Goal: Task Accomplishment & Management: Manage account settings

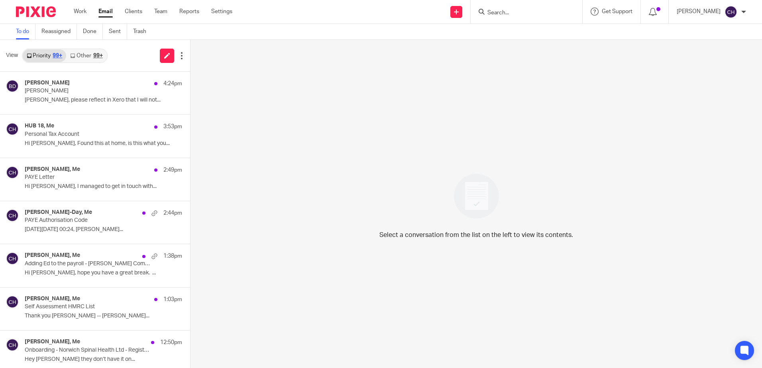
click at [525, 17] on div at bounding box center [526, 11] width 112 height 23
click at [521, 14] on input "Search" at bounding box center [522, 13] width 72 height 7
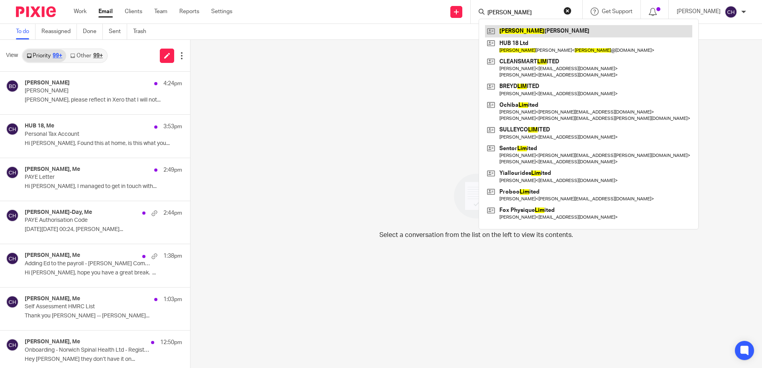
type input "liam"
click at [522, 25] on link at bounding box center [588, 31] width 207 height 12
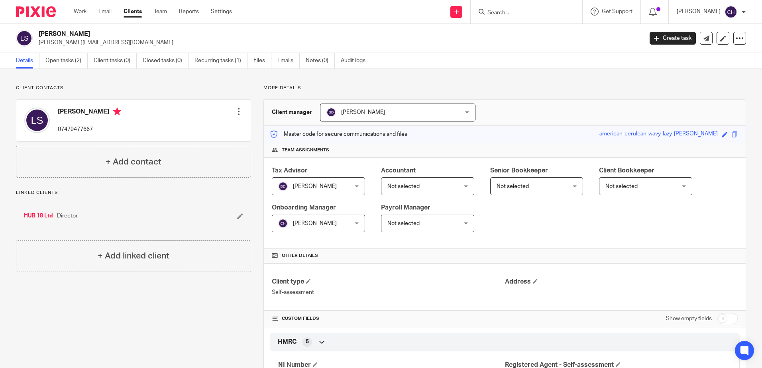
click at [128, 83] on div "Client contacts [PERSON_NAME] 07479477667 Edit contact Create client from conta…" at bounding box center [381, 280] width 762 height 422
drag, startPoint x: 79, startPoint y: 43, endPoint x: 36, endPoint y: 43, distance: 43.4
click at [36, 43] on div "[PERSON_NAME] [PERSON_NAME][EMAIL_ADDRESS][DOMAIN_NAME]" at bounding box center [326, 38] width 621 height 17
copy p "[PERSON_NAME][EMAIL_ADDRESS][DOMAIN_NAME]"
click at [236, 113] on div at bounding box center [239, 112] width 8 height 8
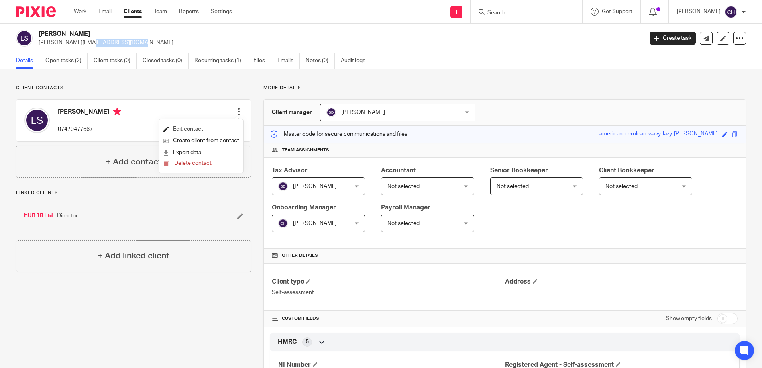
click at [194, 130] on link "Edit contact" at bounding box center [201, 129] width 76 height 12
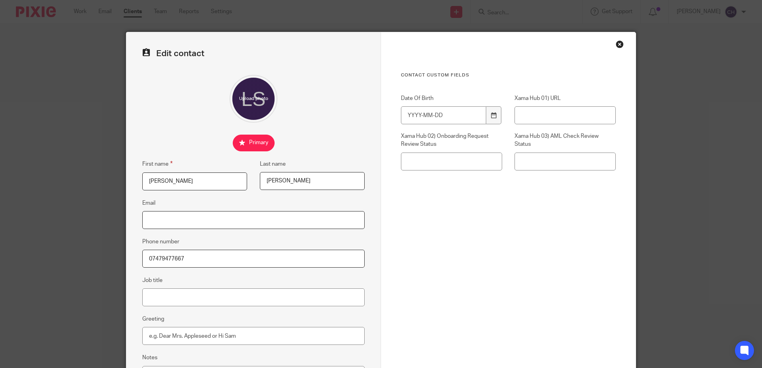
click at [203, 220] on input "Email" at bounding box center [253, 220] width 222 height 18
paste input "[PERSON_NAME][EMAIL_ADDRESS][DOMAIN_NAME]"
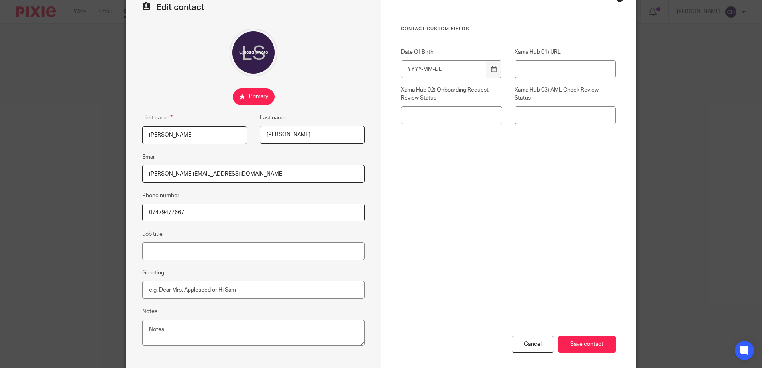
scroll to position [83, 0]
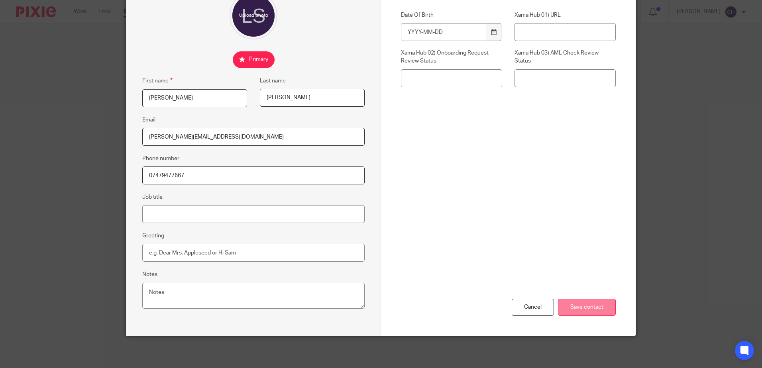
type input "[PERSON_NAME][EMAIL_ADDRESS][DOMAIN_NAME]"
click at [582, 313] on input "Save contact" at bounding box center [587, 307] width 58 height 17
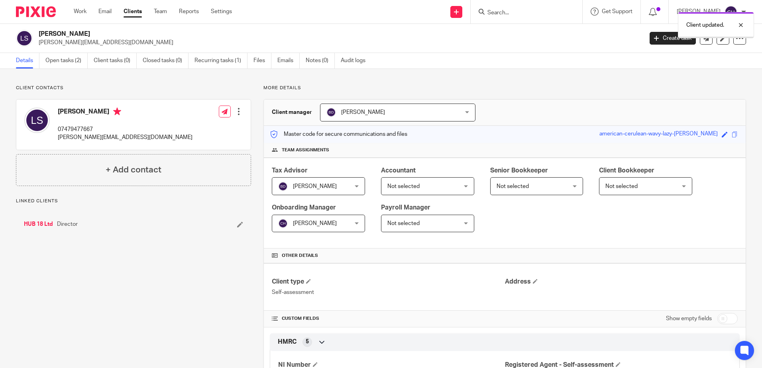
click at [134, 305] on div "Client contacts Liam Sullivan 07479477667 liam@inserif.com Edit contact Create …" at bounding box center [127, 280] width 247 height 390
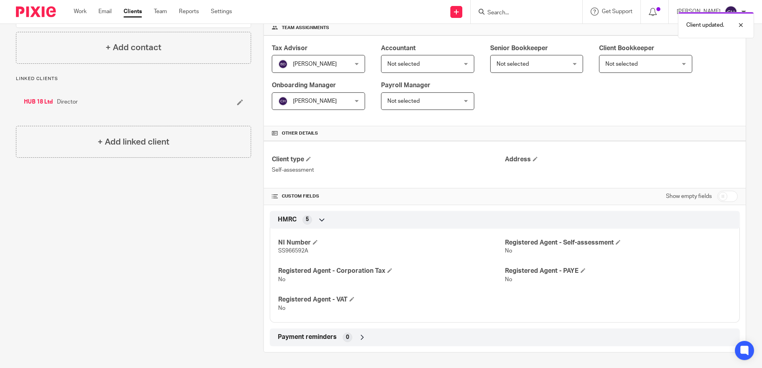
scroll to position [123, 0]
click at [719, 196] on input "checkbox" at bounding box center [727, 195] width 20 height 11
checkbox input "true"
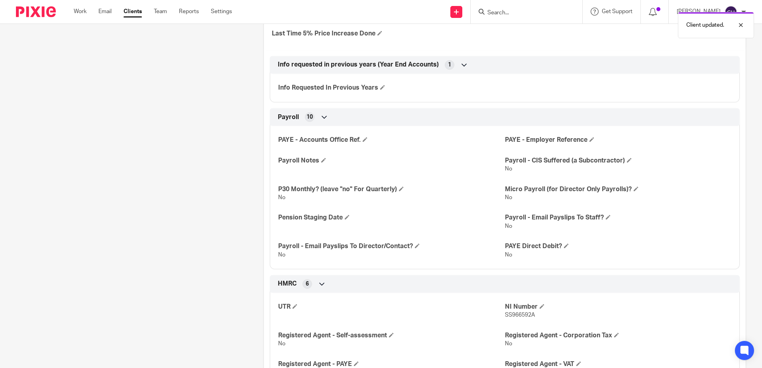
scroll to position [441, 0]
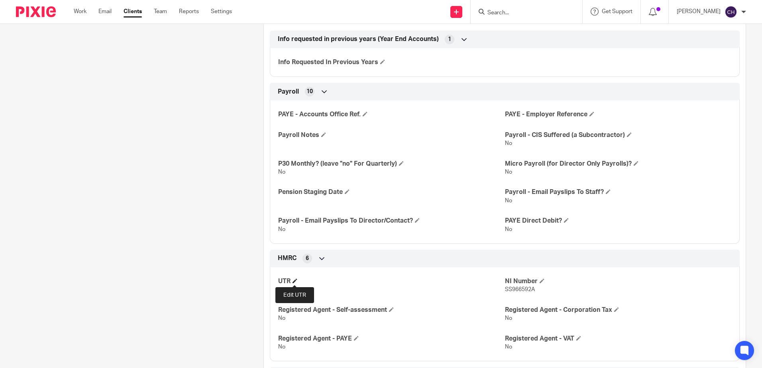
click at [293, 280] on span at bounding box center [294, 280] width 5 height 5
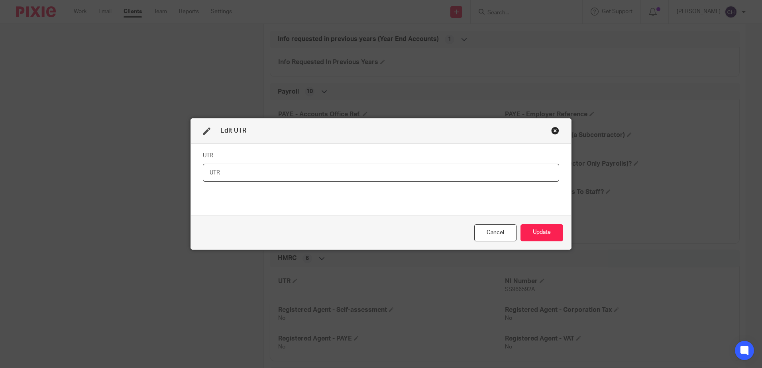
click at [323, 176] on input "text" at bounding box center [381, 173] width 356 height 18
type input "1539764522"
click at [547, 232] on button "Update" at bounding box center [541, 232] width 43 height 17
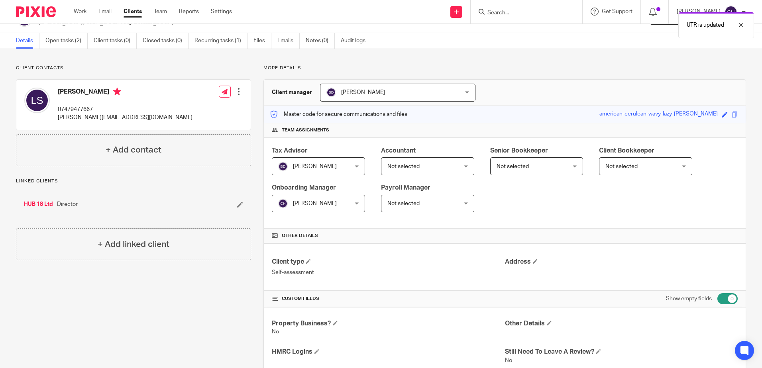
scroll to position [0, 0]
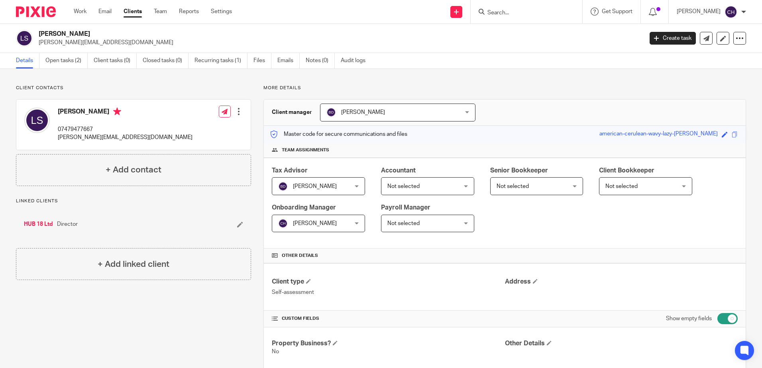
click at [41, 223] on link "HUB 18 Ltd" at bounding box center [38, 224] width 29 height 8
click at [123, 85] on p "Client contacts" at bounding box center [133, 88] width 235 height 6
click at [64, 64] on link "Open tasks (2)" at bounding box center [66, 61] width 42 height 16
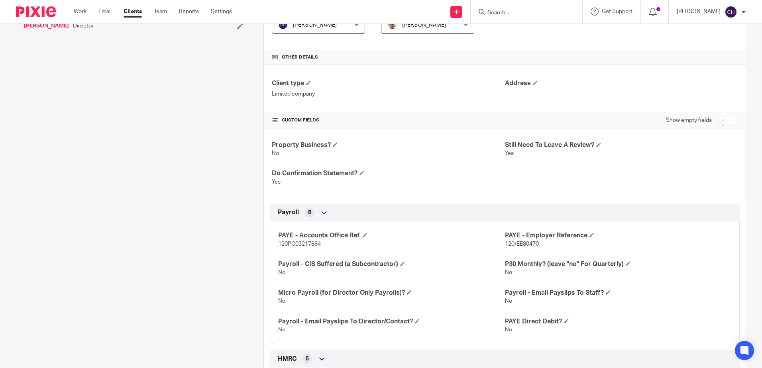
scroll to position [199, 0]
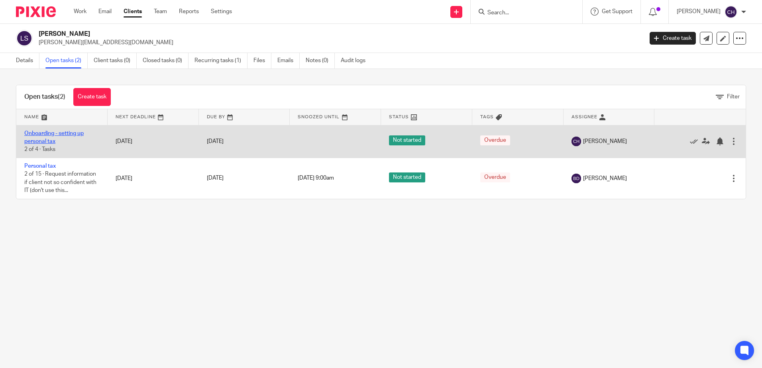
click at [68, 134] on link "Onboarding - setting up personal tax" at bounding box center [53, 138] width 59 height 14
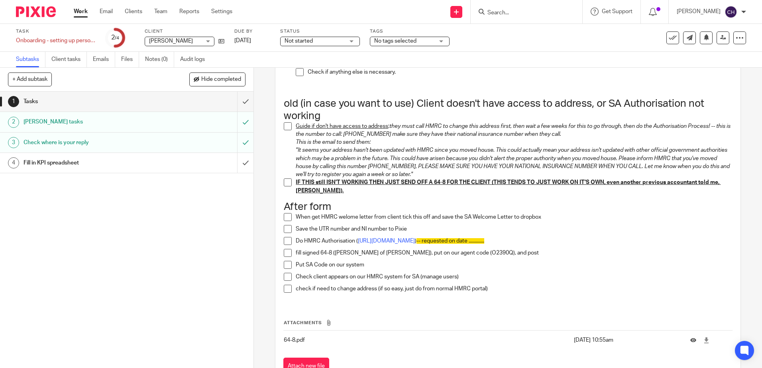
scroll to position [751, 0]
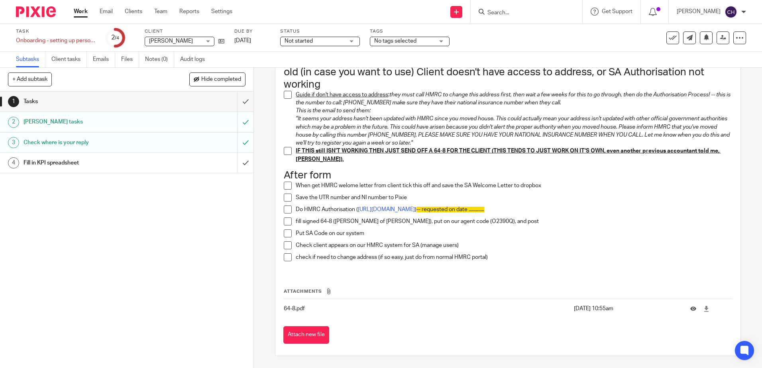
click at [285, 184] on span at bounding box center [288, 186] width 8 height 8
click at [287, 198] on span at bounding box center [288, 198] width 8 height 8
click at [221, 40] on icon at bounding box center [221, 41] width 6 height 6
click at [130, 13] on link "Clients" at bounding box center [134, 12] width 18 height 8
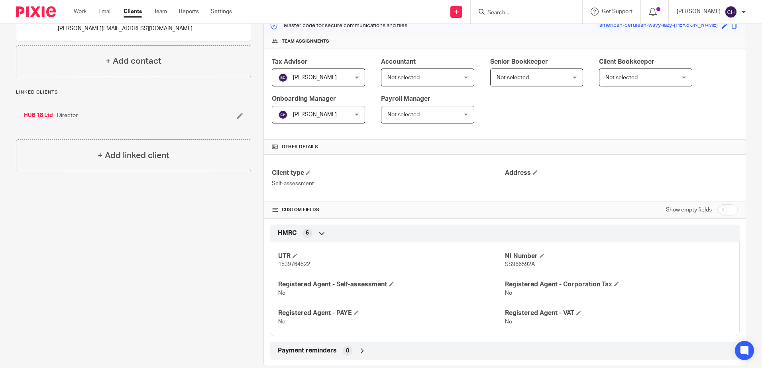
scroll to position [119, 0]
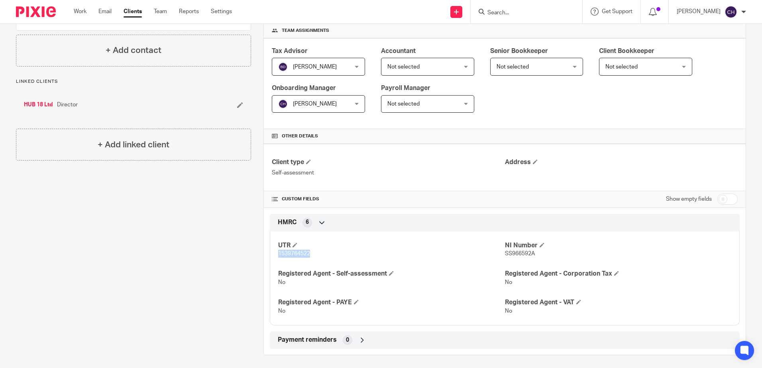
drag, startPoint x: 311, startPoint y: 255, endPoint x: 276, endPoint y: 257, distance: 35.5
click at [276, 257] on div "UTR 1539764522 NI Number SS966592A Registered Agent - Self-assessment No Regist…" at bounding box center [505, 275] width 470 height 100
drag, startPoint x: 276, startPoint y: 257, endPoint x: 288, endPoint y: 253, distance: 13.4
copy span "1539764522"
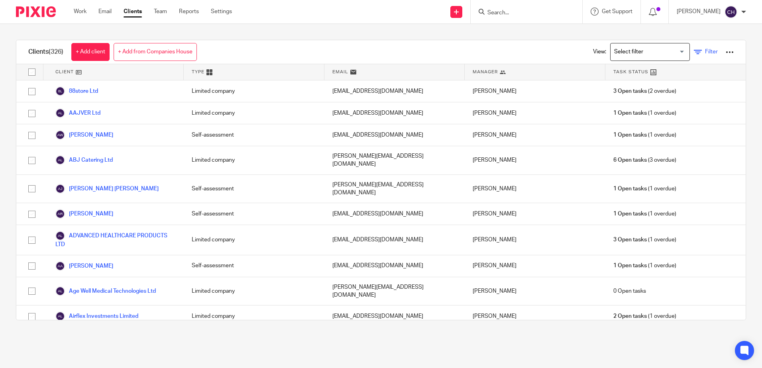
click at [705, 49] on span "Filter" at bounding box center [711, 52] width 13 height 6
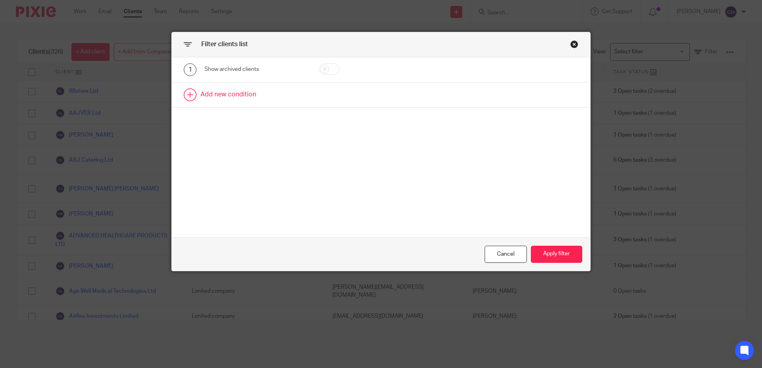
click at [234, 93] on link at bounding box center [381, 94] width 418 height 25
click at [291, 94] on div "Field" at bounding box center [255, 97] width 102 height 18
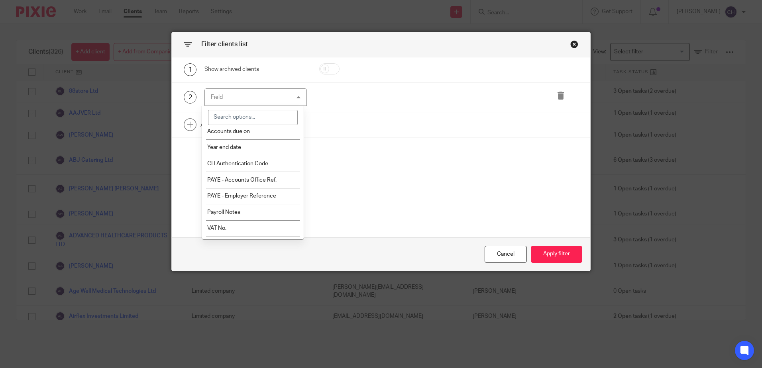
scroll to position [279, 0]
click at [257, 180] on span "PAYE - Employer Reference" at bounding box center [241, 182] width 69 height 6
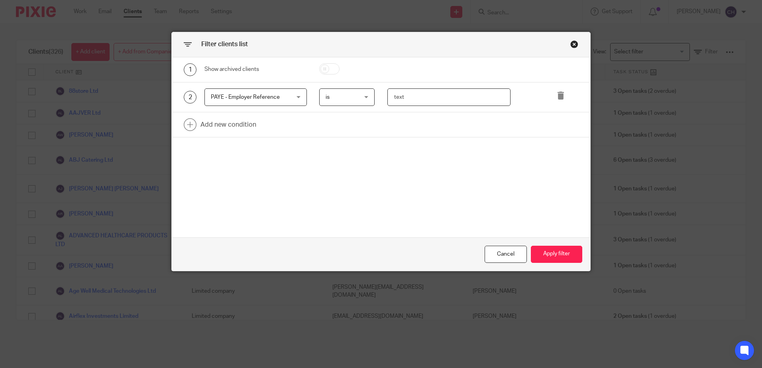
click at [410, 90] on input "text" at bounding box center [448, 97] width 123 height 18
paste input "MF01991"
type input "MF01991"
click at [561, 247] on button "Apply filter" at bounding box center [556, 254] width 51 height 17
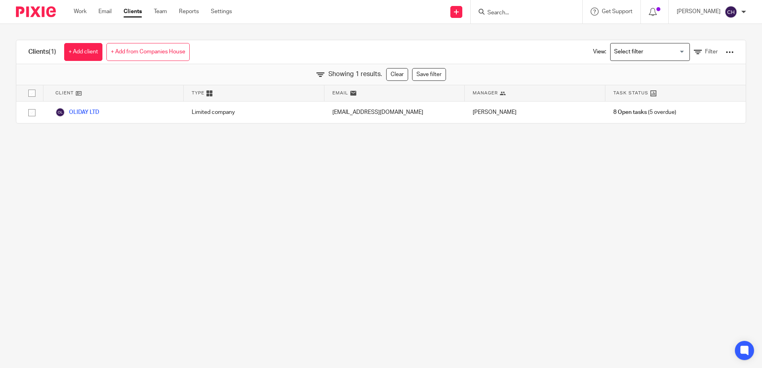
click at [31, 12] on img at bounding box center [36, 11] width 40 height 11
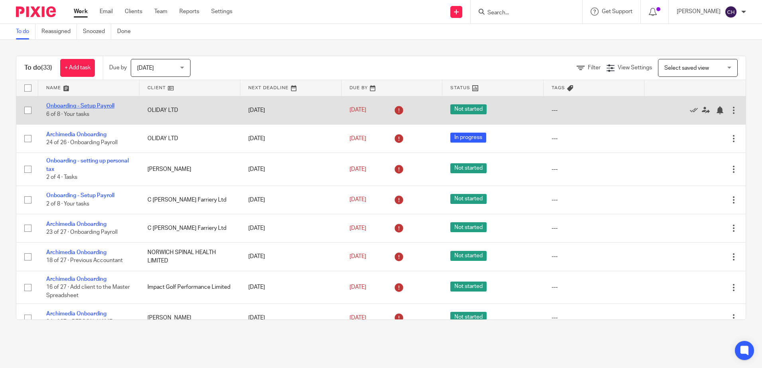
click at [106, 106] on link "Onboarding - Setup Payroll" at bounding box center [80, 106] width 68 height 6
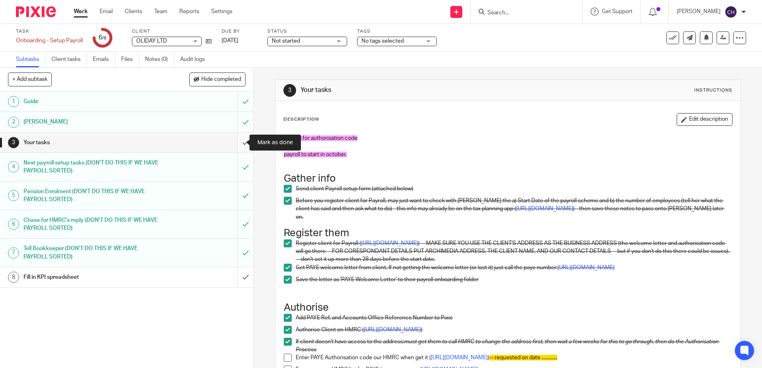
click at [237, 143] on input "submit" at bounding box center [126, 143] width 253 height 20
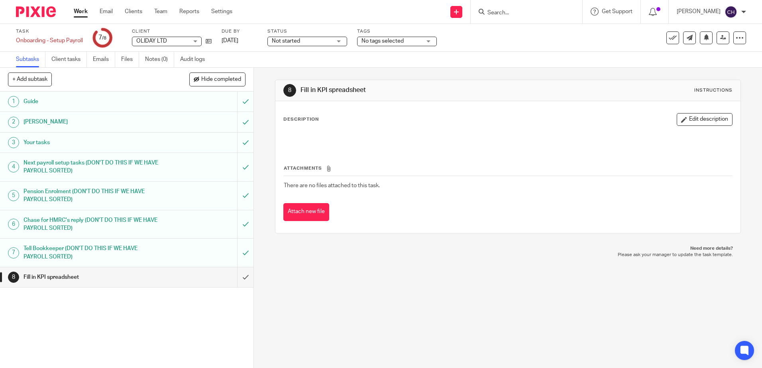
click at [297, 312] on div "8 Fill in KPI spreadsheet Instructions Description Edit description Attachments…" at bounding box center [508, 218] width 508 height 300
click at [235, 276] on input "submit" at bounding box center [126, 277] width 253 height 20
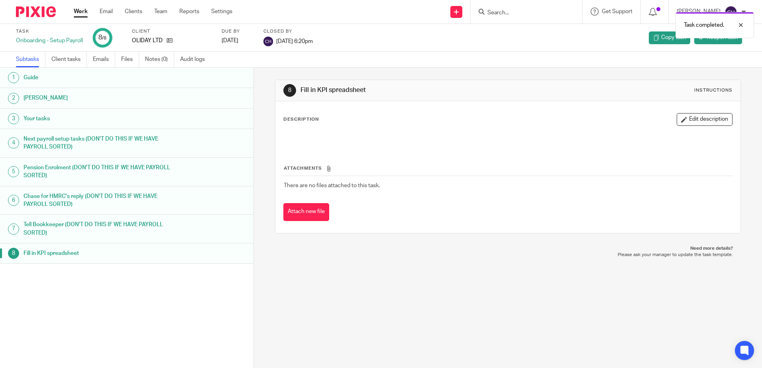
click at [38, 9] on img at bounding box center [36, 11] width 40 height 11
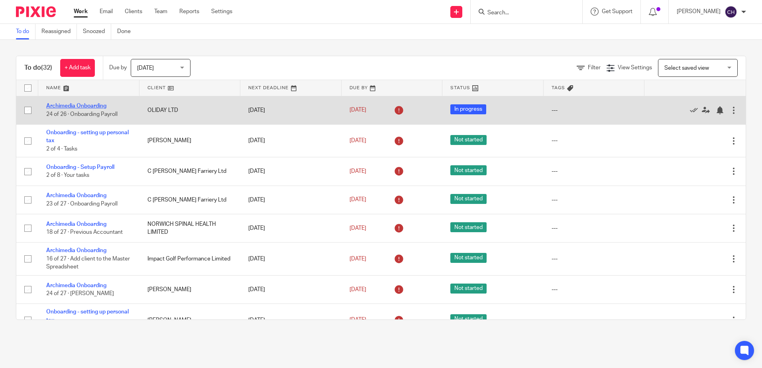
click at [80, 105] on link "Archimedia Onboarding" at bounding box center [76, 106] width 60 height 6
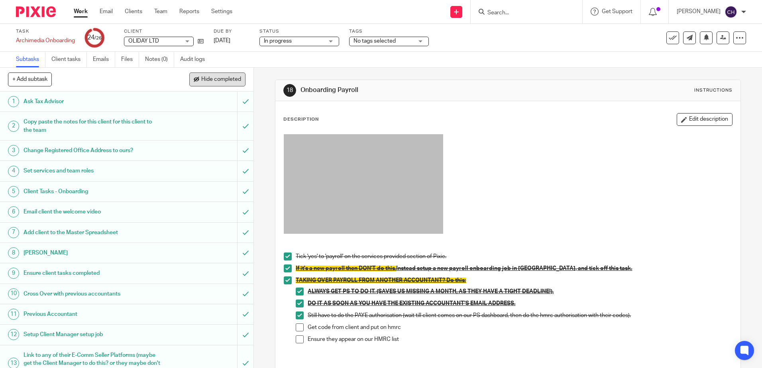
click at [203, 76] on span "Hide completed" at bounding box center [221, 79] width 40 height 6
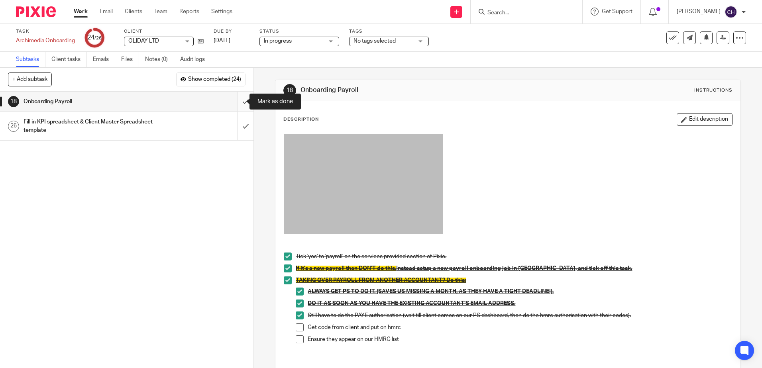
click at [237, 100] on input "submit" at bounding box center [126, 102] width 253 height 20
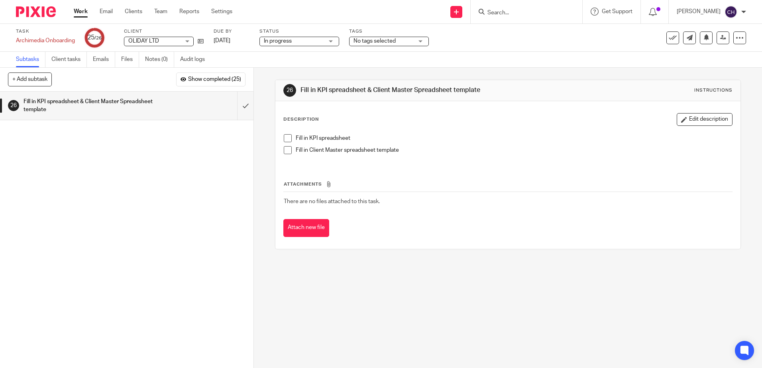
drag, startPoint x: 486, startPoint y: 240, endPoint x: 521, endPoint y: 220, distance: 39.8
click at [486, 240] on div "Description Edit description Fill in KPI spreadsheet Fill in Client Master spre…" at bounding box center [507, 175] width 464 height 148
click at [237, 104] on input "submit" at bounding box center [126, 106] width 253 height 28
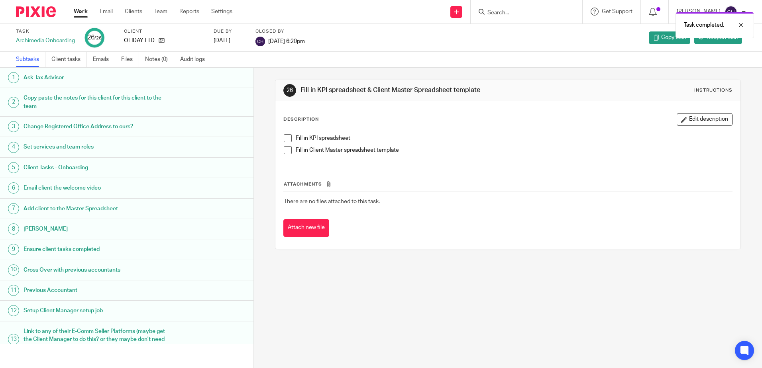
click at [37, 11] on img at bounding box center [36, 11] width 40 height 11
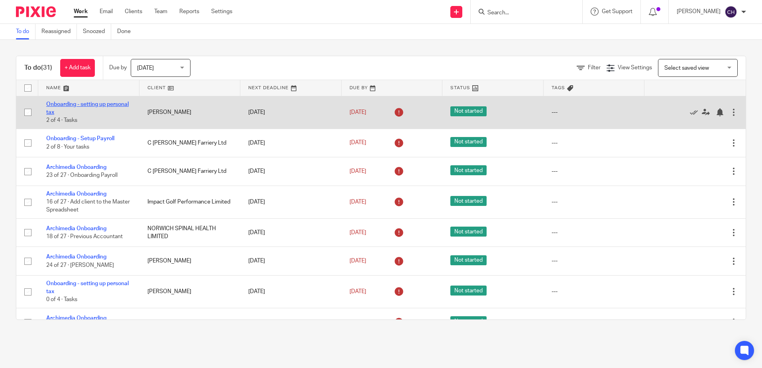
click at [62, 113] on link "Onboarding - setting up personal tax" at bounding box center [87, 109] width 82 height 14
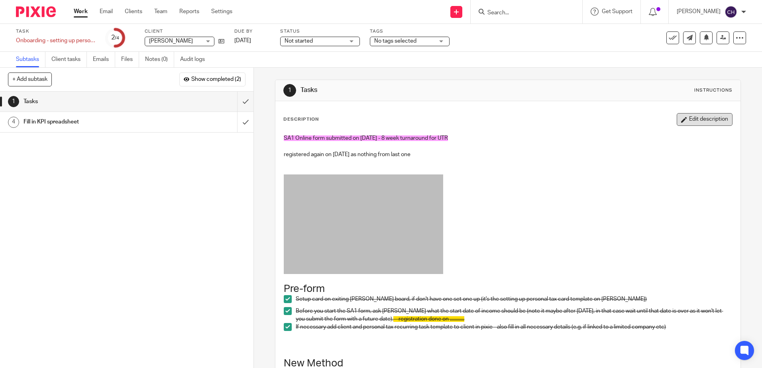
click at [682, 118] on button "Edit description" at bounding box center [704, 119] width 56 height 13
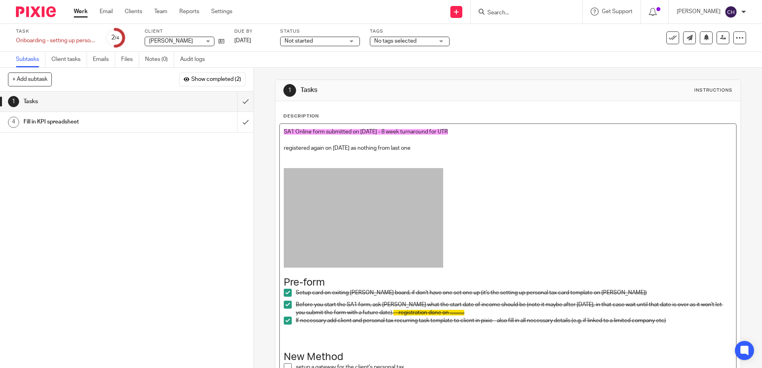
drag, startPoint x: 450, startPoint y: 149, endPoint x: 215, endPoint y: 68, distance: 249.0
click at [215, 68] on div "+ Add subtask Show completed (2) Cancel + Add 1 Tasks 2 Chris tasks 3 Check whe…" at bounding box center [381, 218] width 762 height 300
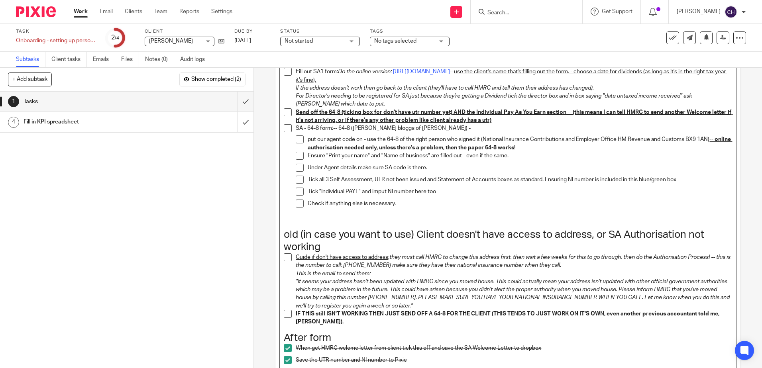
scroll to position [699, 0]
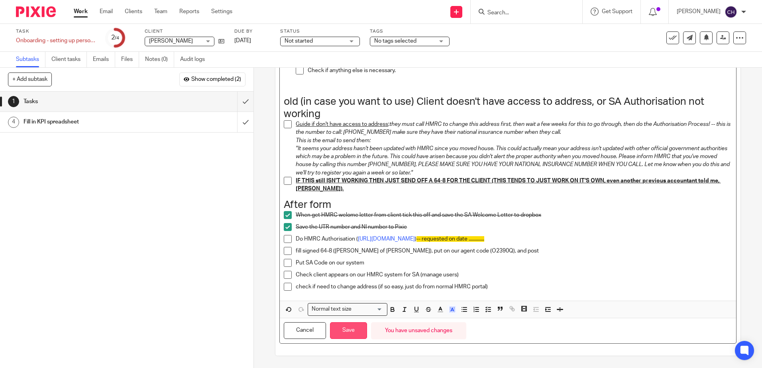
click at [350, 326] on button "Save" at bounding box center [348, 330] width 37 height 17
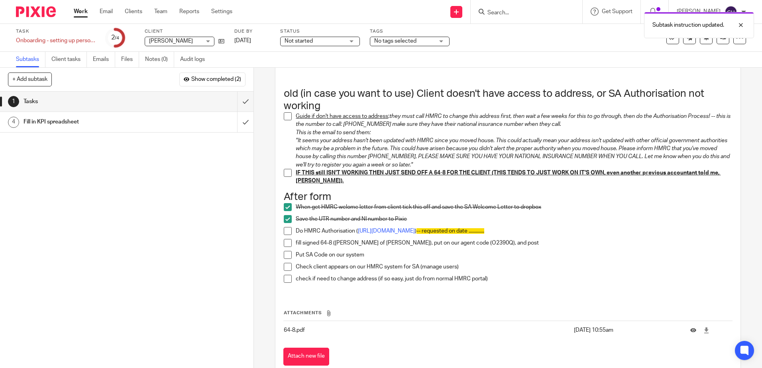
click at [285, 235] on span at bounding box center [288, 231] width 8 height 8
click at [284, 247] on span at bounding box center [288, 243] width 8 height 8
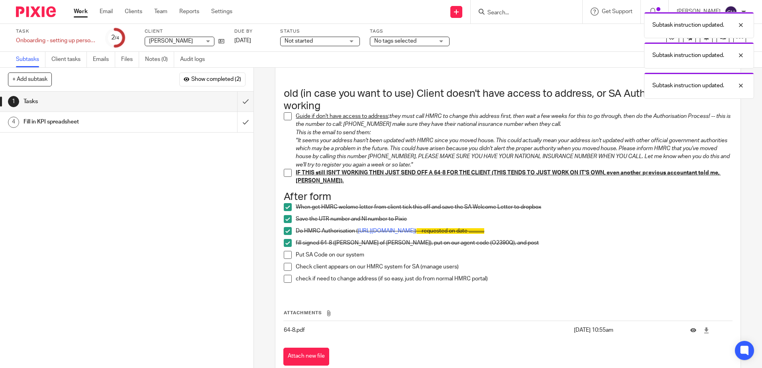
click at [285, 259] on span at bounding box center [288, 255] width 8 height 8
click at [286, 235] on span at bounding box center [288, 231] width 8 height 8
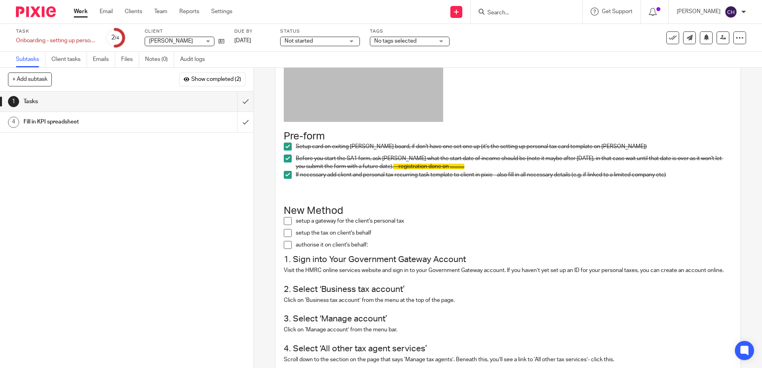
scroll to position [0, 0]
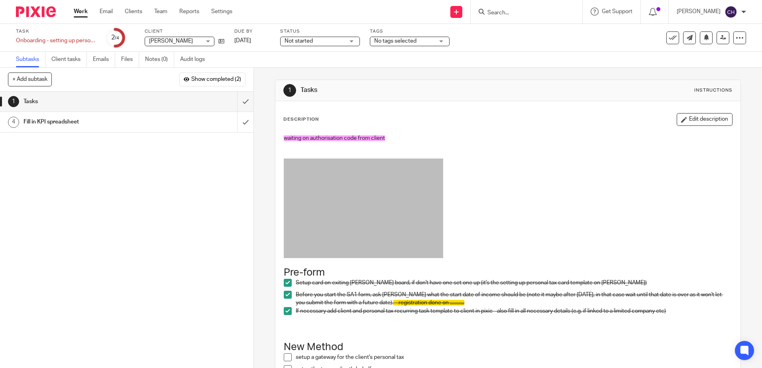
click at [206, 174] on div "1 Tasks 2 Chris tasks 3 Check where is your reply 4 Fill in KPI spreadsheet" at bounding box center [126, 230] width 253 height 276
click at [703, 39] on icon at bounding box center [706, 37] width 6 height 6
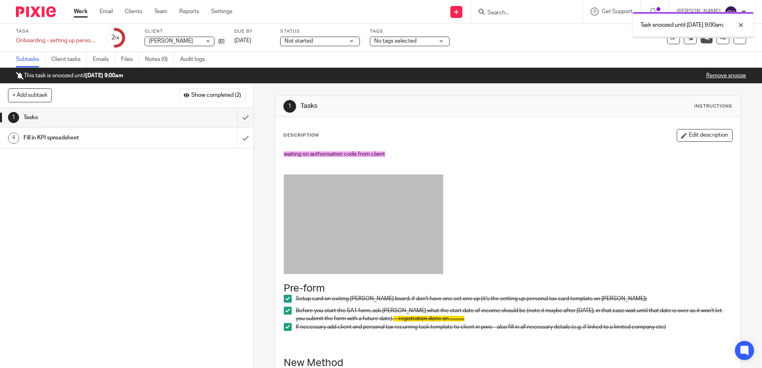
click at [44, 8] on img at bounding box center [36, 11] width 40 height 11
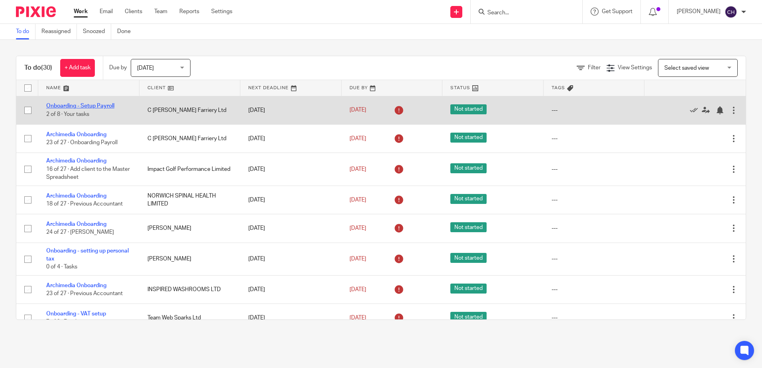
click at [94, 106] on link "Onboarding - Setup Payroll" at bounding box center [80, 106] width 68 height 6
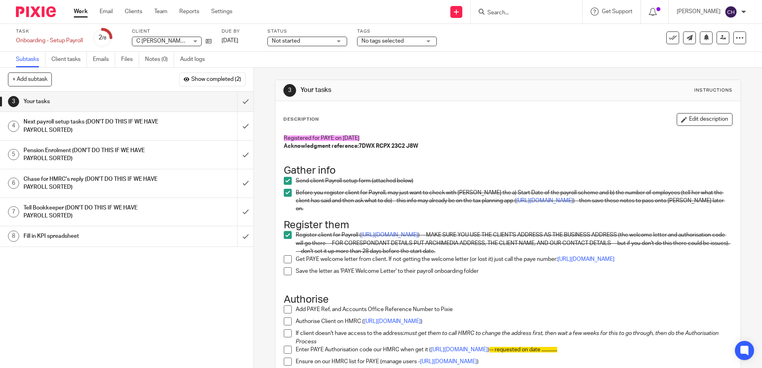
click at [186, 311] on div "1 Guide 2 Chase Chris 3 Your tasks 4 Next payroll setup tasks (DON'T DO THIS IF…" at bounding box center [126, 230] width 253 height 276
click at [237, 128] on input "submit" at bounding box center [126, 126] width 253 height 28
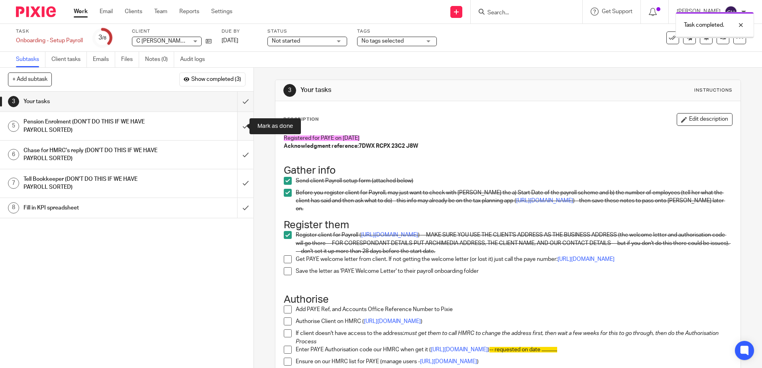
click at [236, 127] on input "submit" at bounding box center [126, 126] width 253 height 28
click at [237, 155] on input "submit" at bounding box center [126, 155] width 253 height 28
click at [237, 184] on input "submit" at bounding box center [126, 183] width 253 height 28
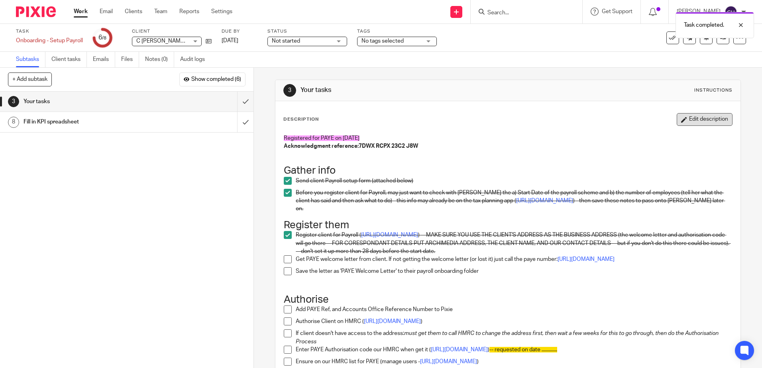
click at [688, 118] on button "Edit description" at bounding box center [704, 119] width 56 height 13
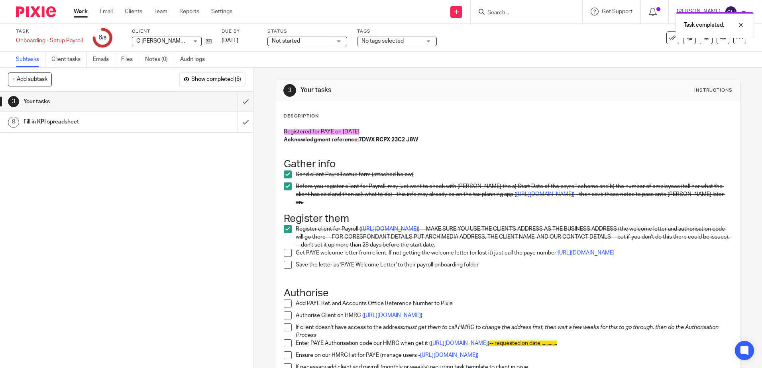
click at [284, 132] on span "Registered for PAYE on [DATE]" at bounding box center [322, 132] width 76 height 6
click at [357, 148] on p at bounding box center [508, 148] width 448 height 8
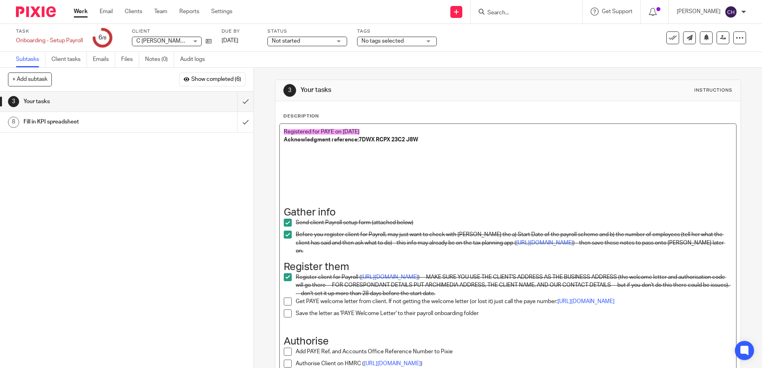
click at [289, 159] on p at bounding box center [508, 156] width 448 height 8
click at [335, 141] on strong "Acknowledgment reference:7DWX RCPX 23C2 J8W" at bounding box center [351, 140] width 134 height 6
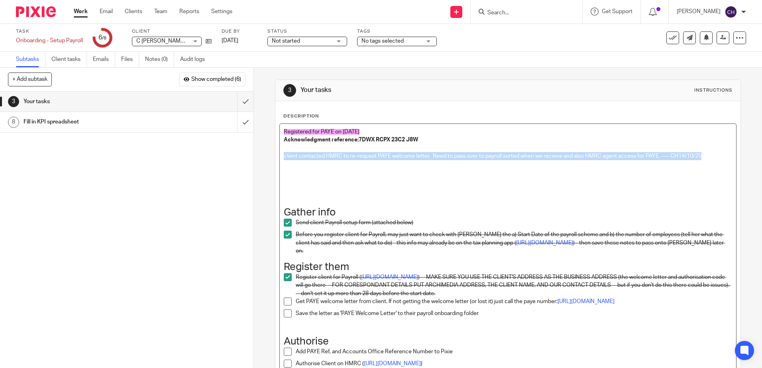
drag, startPoint x: 281, startPoint y: 153, endPoint x: 699, endPoint y: 159, distance: 417.9
click at [342, 186] on p at bounding box center [508, 188] width 448 height 8
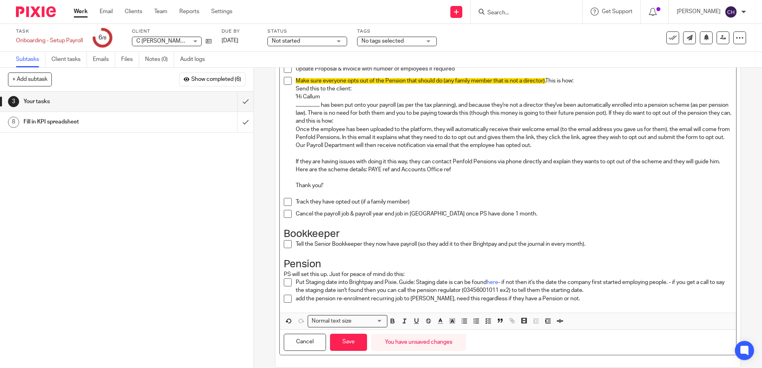
scroll to position [732, 0]
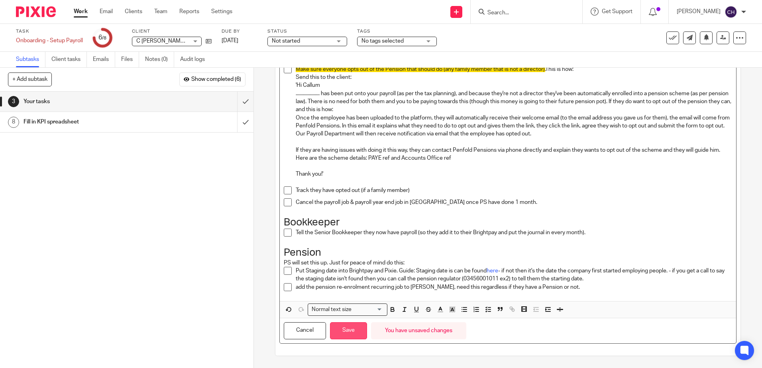
click at [348, 331] on button "Save" at bounding box center [348, 330] width 37 height 17
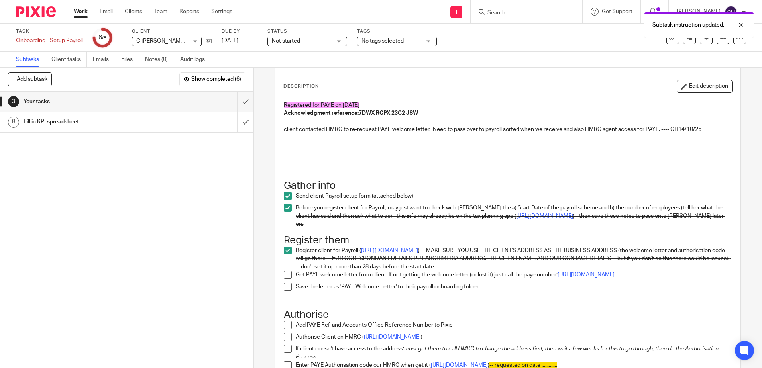
scroll to position [0, 0]
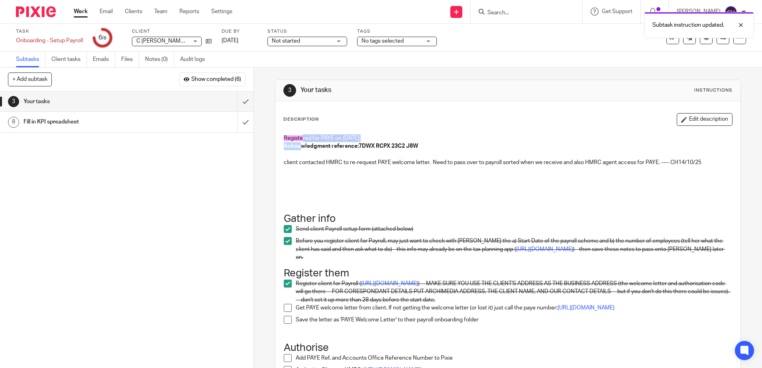
drag, startPoint x: 299, startPoint y: 139, endPoint x: 300, endPoint y: 135, distance: 4.4
drag, startPoint x: 300, startPoint y: 135, endPoint x: 273, endPoint y: 80, distance: 60.9
click at [269, 74] on div "3 Your tasks Instructions Description Edit description Registered for PAYE on 2…" at bounding box center [508, 218] width 508 height 300
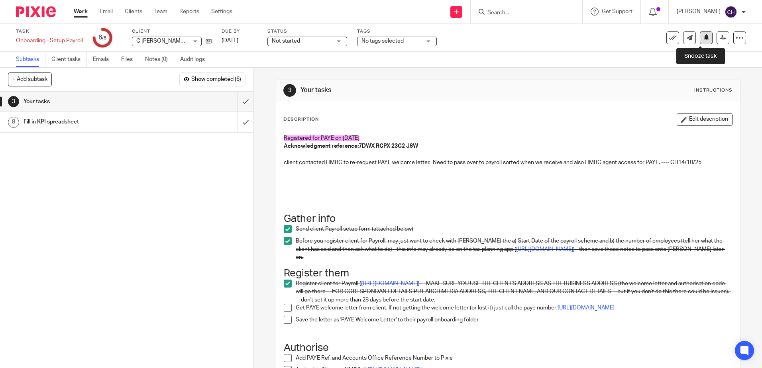
click at [703, 38] on icon at bounding box center [706, 37] width 6 height 6
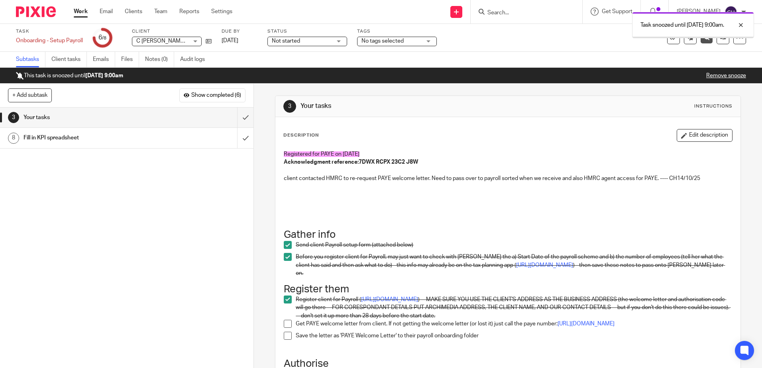
click at [39, 9] on img at bounding box center [36, 11] width 40 height 11
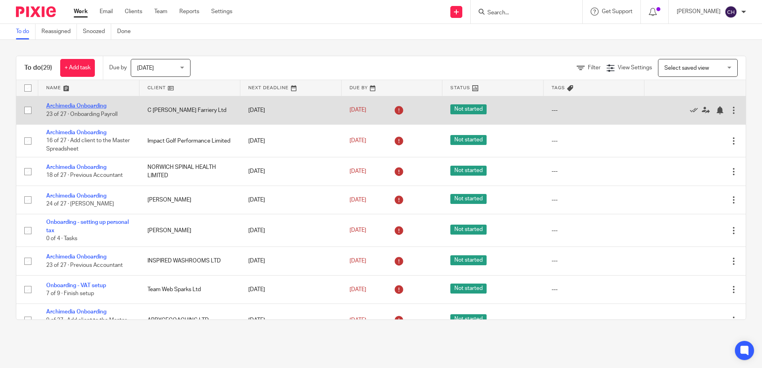
click at [92, 105] on link "Archimedia Onboarding" at bounding box center [76, 106] width 60 height 6
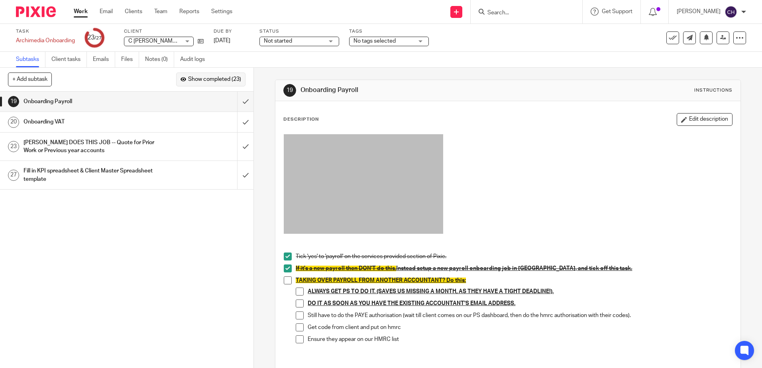
click at [199, 79] on span "Show completed (23)" at bounding box center [214, 79] width 53 height 6
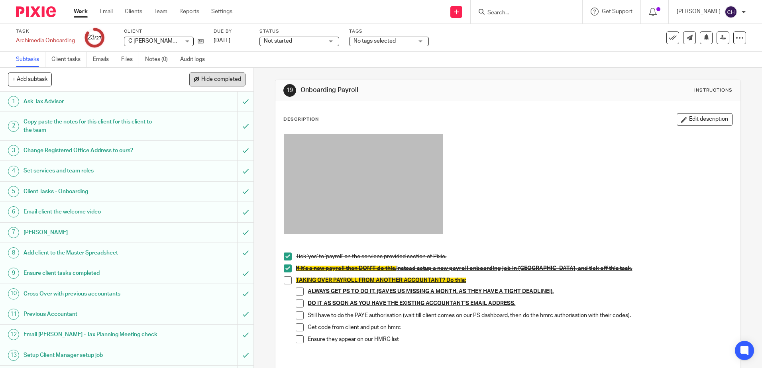
click at [201, 79] on span "Hide completed" at bounding box center [221, 79] width 40 height 6
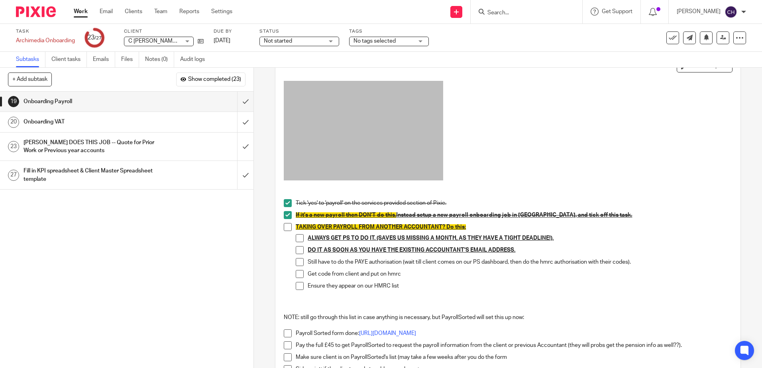
scroll to position [80, 0]
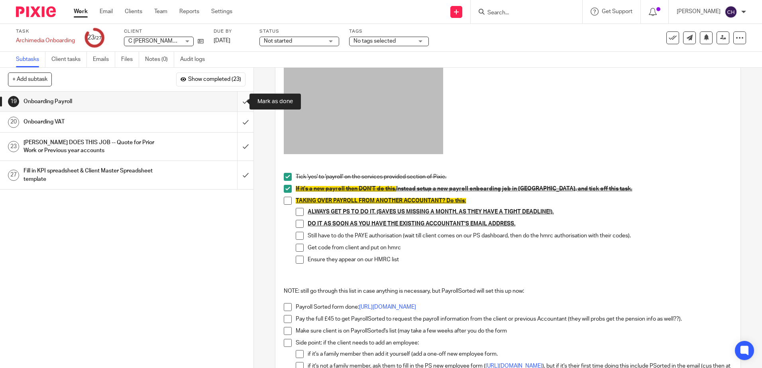
click at [237, 101] on input "submit" at bounding box center [126, 102] width 253 height 20
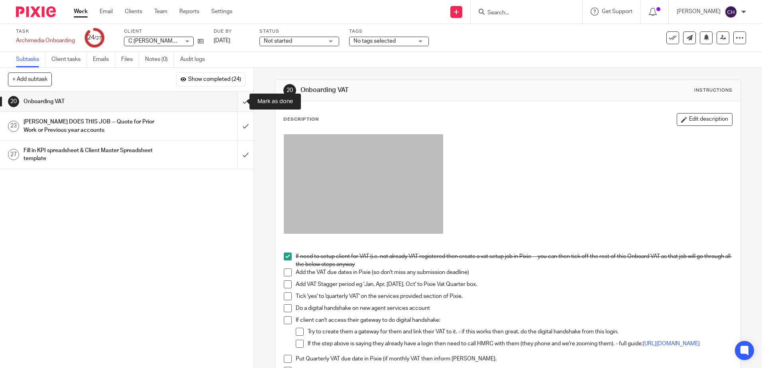
click at [237, 101] on input "submit" at bounding box center [126, 102] width 253 height 20
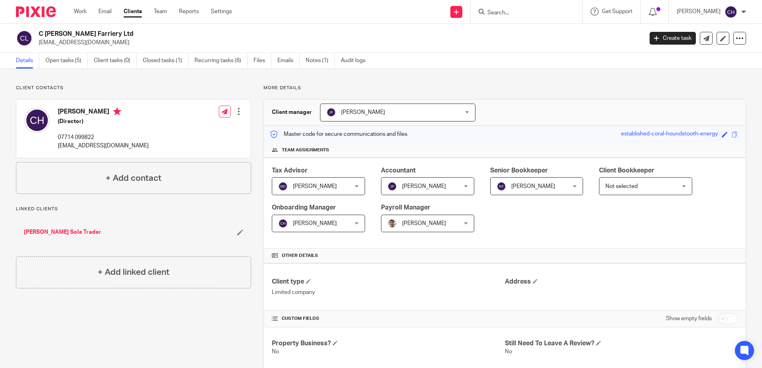
click at [156, 92] on div "Client contacts Callum Humphrey (Director) 07714 099822 callum_humphrey@hotmail…" at bounding box center [133, 139] width 235 height 109
click at [67, 65] on link "Open tasks (5)" at bounding box center [66, 61] width 42 height 16
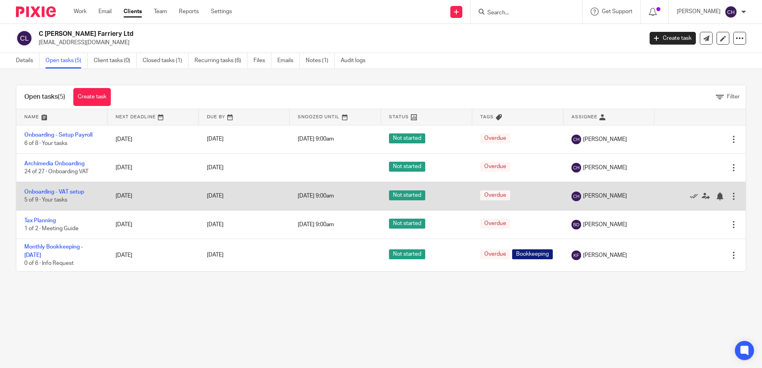
click at [69, 188] on td "Onboarding - VAT setup 5 of 9 · Your tasks" at bounding box center [61, 196] width 91 height 28
click at [69, 189] on link "Onboarding - VAT setup" at bounding box center [54, 192] width 60 height 6
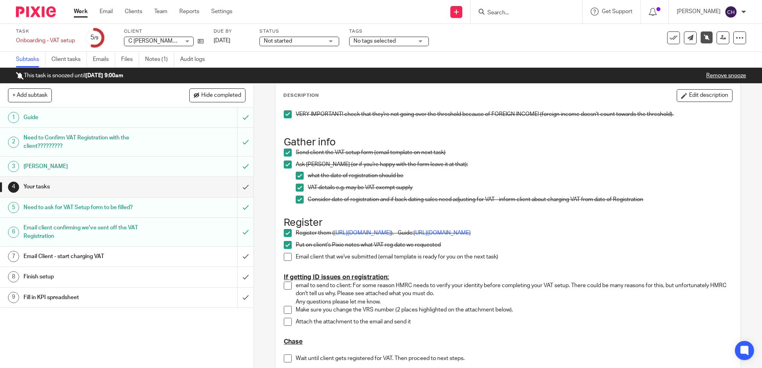
scroll to position [80, 0]
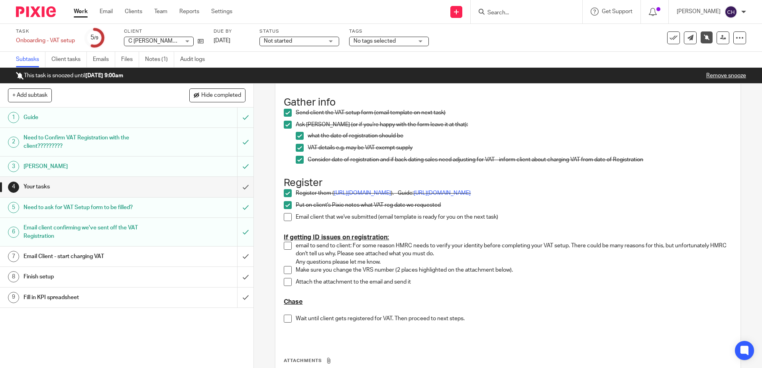
click at [285, 221] on span at bounding box center [288, 217] width 8 height 8
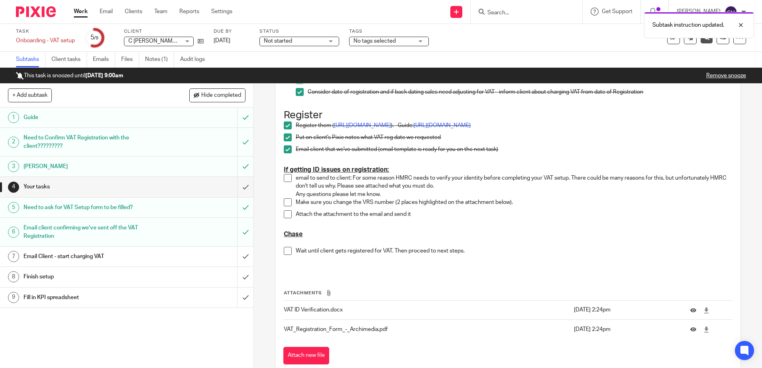
scroll to position [159, 0]
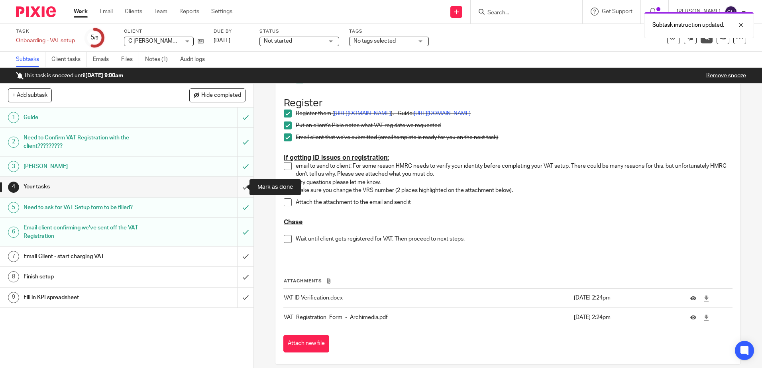
click at [239, 185] on input "submit" at bounding box center [126, 187] width 253 height 20
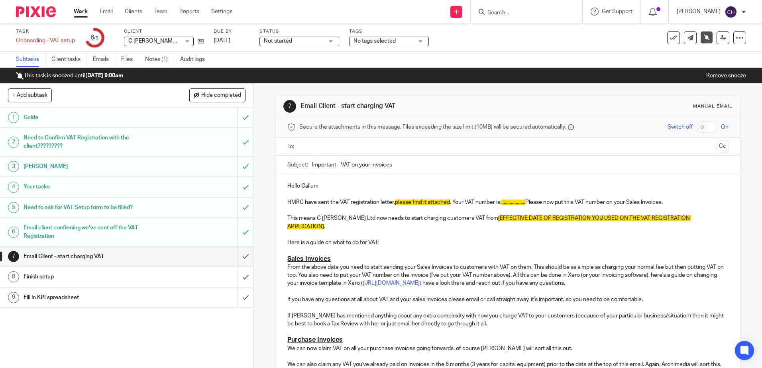
click at [163, 279] on div "Finish setup" at bounding box center [126, 277] width 206 height 12
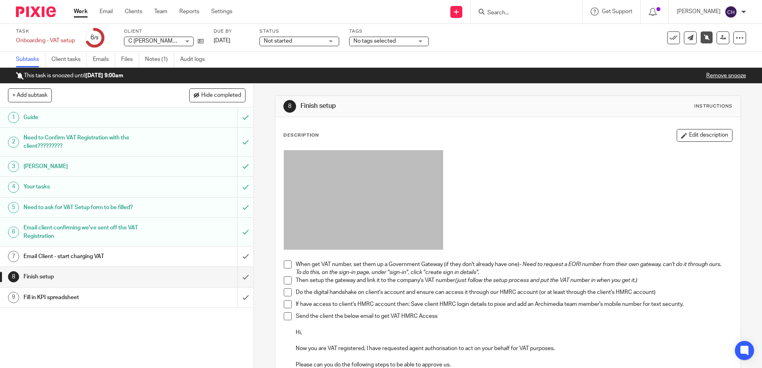
click at [500, 168] on p at bounding box center [508, 201] width 448 height 102
click at [440, 139] on div "Description Edit description" at bounding box center [507, 135] width 448 height 13
click at [683, 138] on button "Edit description" at bounding box center [704, 135] width 56 height 13
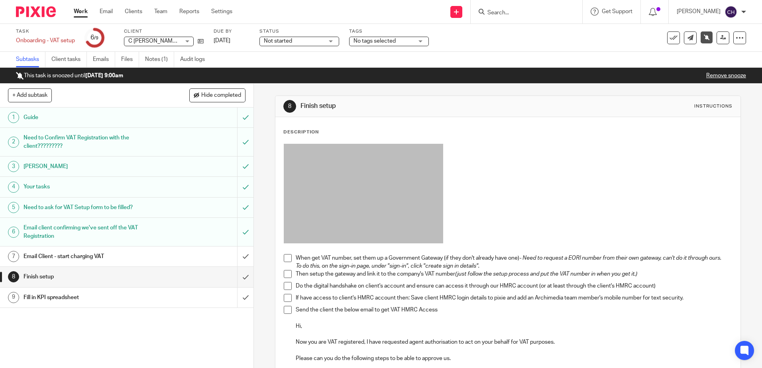
click at [498, 223] on p at bounding box center [508, 195] width 448 height 102
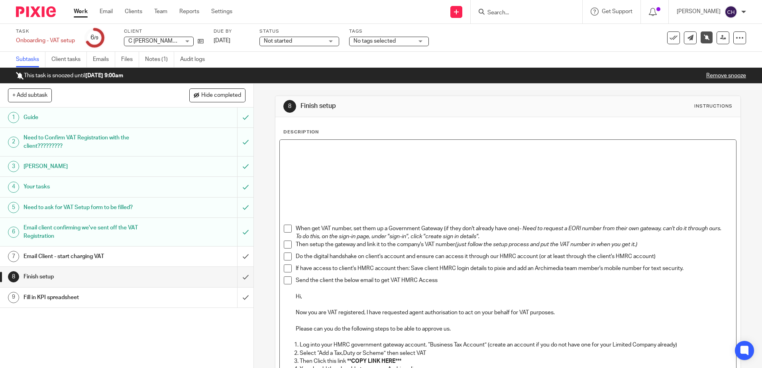
click at [313, 145] on p at bounding box center [508, 148] width 448 height 8
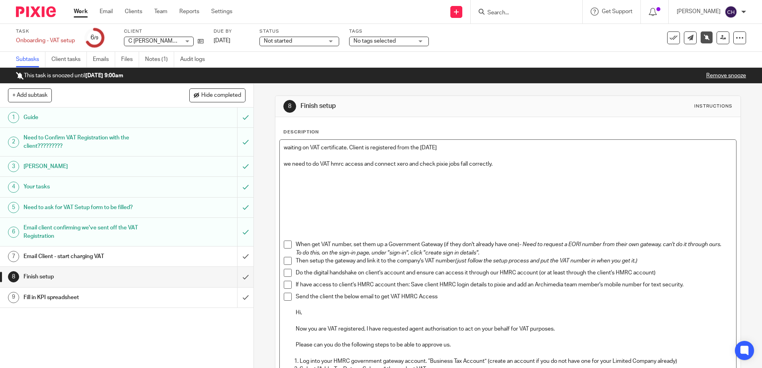
drag, startPoint x: 280, startPoint y: 161, endPoint x: 308, endPoint y: 165, distance: 27.8
click at [281, 161] on div "waiting on VAT certificate. Client is registered from the 01/10/25 we need to d…" at bounding box center [508, 349] width 456 height 419
drag, startPoint x: 546, startPoint y: 164, endPoint x: 280, endPoint y: 141, distance: 266.3
click at [280, 141] on div "waiting on VAT certificate. Client is registered from the 01/10/25 Once receive…" at bounding box center [508, 349] width 456 height 419
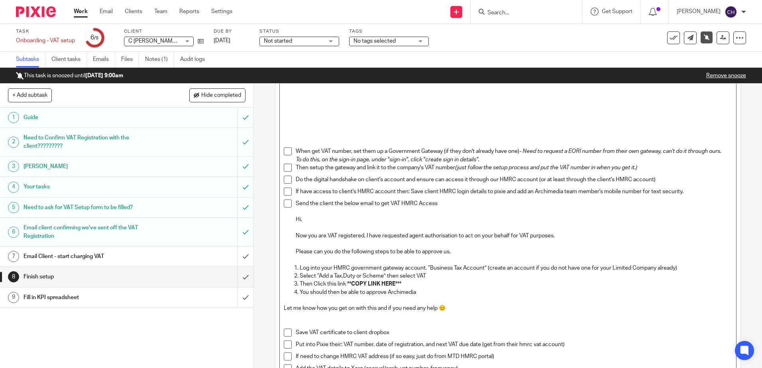
scroll to position [266, 0]
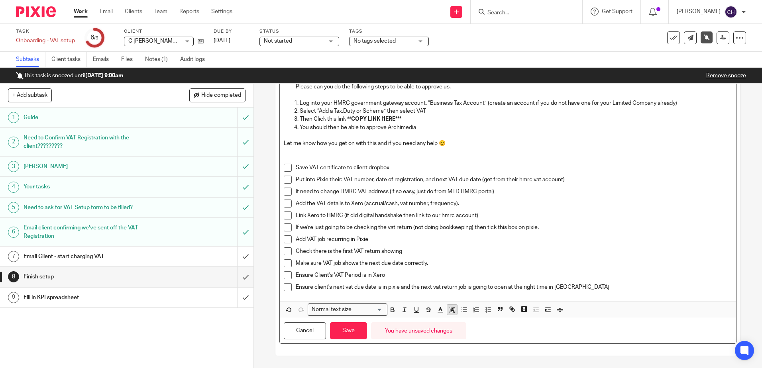
click at [448, 310] on icon "button" at bounding box center [451, 309] width 7 height 7
click at [497, 321] on li "color:#AEA1FF" at bounding box center [498, 320] width 6 height 6
click at [350, 332] on button "Save" at bounding box center [348, 330] width 37 height 17
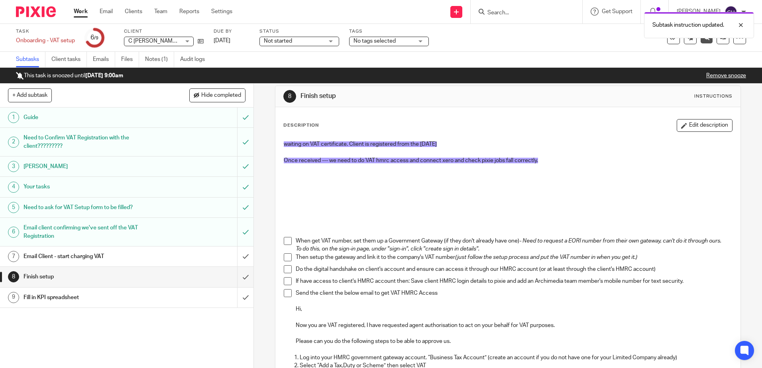
scroll to position [0, 0]
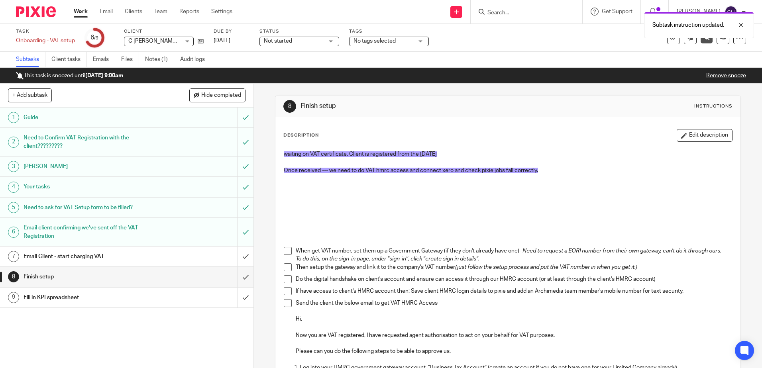
click at [351, 230] on p at bounding box center [508, 227] width 448 height 8
click at [198, 312] on div "1 Guide 2 Need to Confirm VAT Registration with the client????????? 3 Chase Chr…" at bounding box center [126, 238] width 253 height 260
click at [171, 256] on div "Email Client - start charging VAT" at bounding box center [126, 257] width 206 height 12
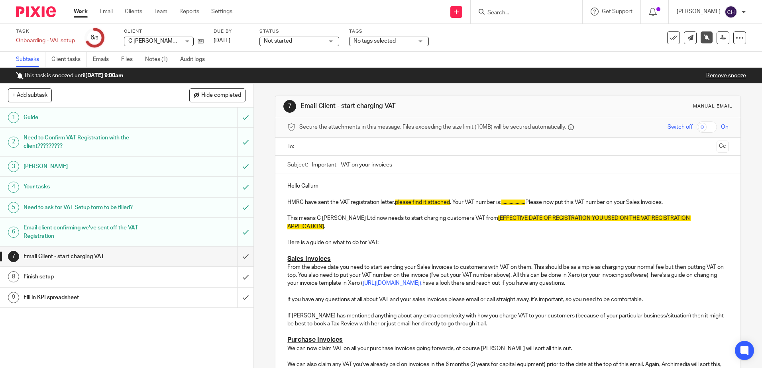
click at [196, 276] on div "Finish setup" at bounding box center [126, 277] width 206 height 12
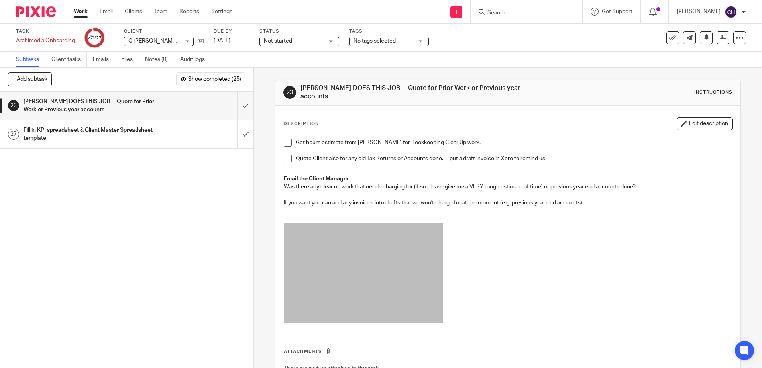
click at [224, 189] on div "1 Ask Tax Advisor 2 Copy paste the notes for this client for this client to the…" at bounding box center [126, 230] width 253 height 276
click at [220, 196] on div "1 Ask Tax Advisor 2 Copy paste the notes for this client for this client to the…" at bounding box center [126, 230] width 253 height 276
click at [681, 121] on icon "button" at bounding box center [684, 124] width 6 height 6
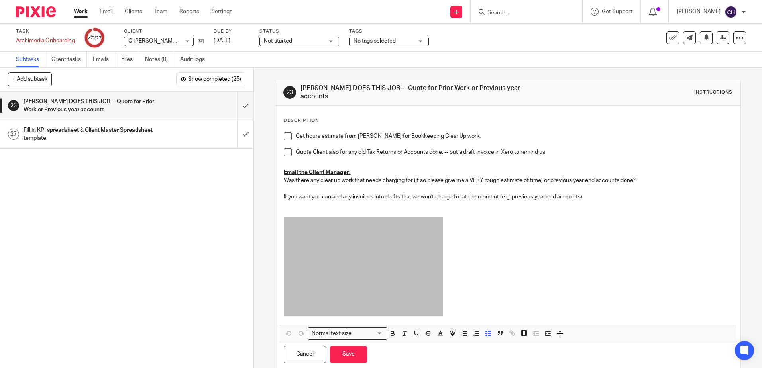
click at [280, 123] on div "Description Get hours estimate from Jill Fox for Bookkeeping Clear Up work. Quo…" at bounding box center [507, 243] width 464 height 274
click at [293, 132] on li "Get hours estimate from Jill Fox for Bookkeeping Clear Up work." at bounding box center [508, 140] width 448 height 16
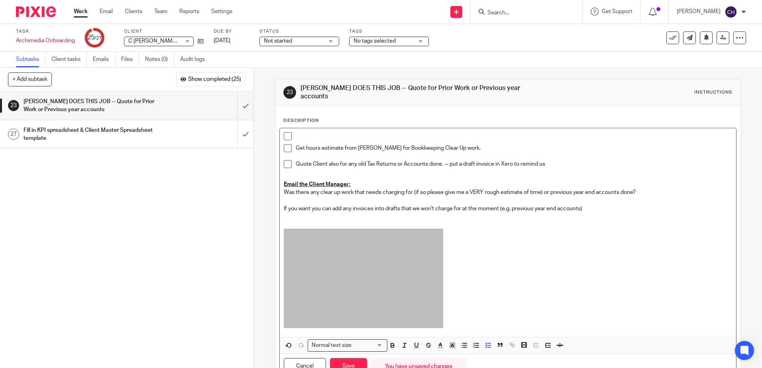
click at [311, 132] on p at bounding box center [514, 136] width 436 height 8
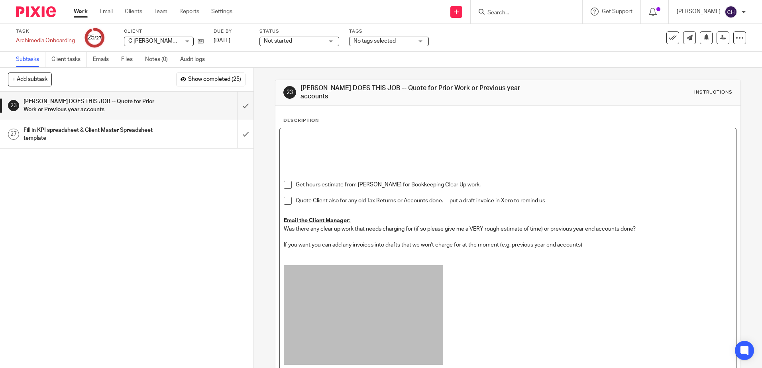
click at [311, 132] on p at bounding box center [508, 136] width 448 height 8
click at [204, 41] on div "Task Archimedia Onboarding Save Archimedia Onboarding 25 /27 Client C Humphrey …" at bounding box center [320, 37] width 608 height 19
drag, startPoint x: 202, startPoint y: 41, endPoint x: 202, endPoint y: 31, distance: 10.0
click at [202, 41] on icon at bounding box center [201, 41] width 6 height 6
click at [349, 140] on p at bounding box center [508, 144] width 448 height 8
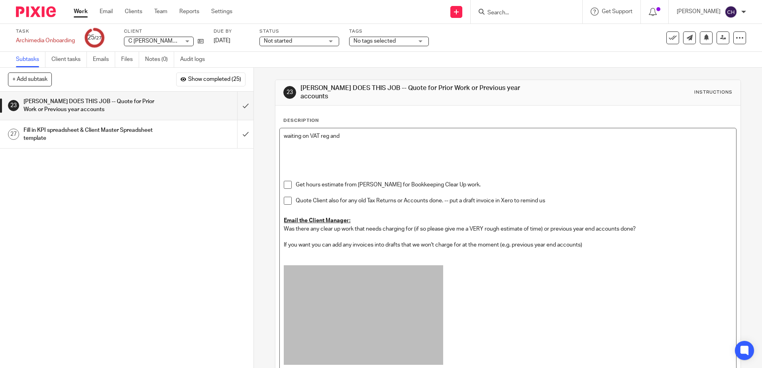
click at [358, 128] on div "waiting on VAT reg and Get hours estimate from Jill Fox for Bookkeeping Clear U…" at bounding box center [508, 250] width 456 height 245
drag, startPoint x: 471, startPoint y: 130, endPoint x: 257, endPoint y: 128, distance: 214.3
click at [257, 128] on div "23 CHRIS DOES THIS JOB -- Quote for Prior Work or Previous year accounts Instru…" at bounding box center [508, 218] width 508 height 300
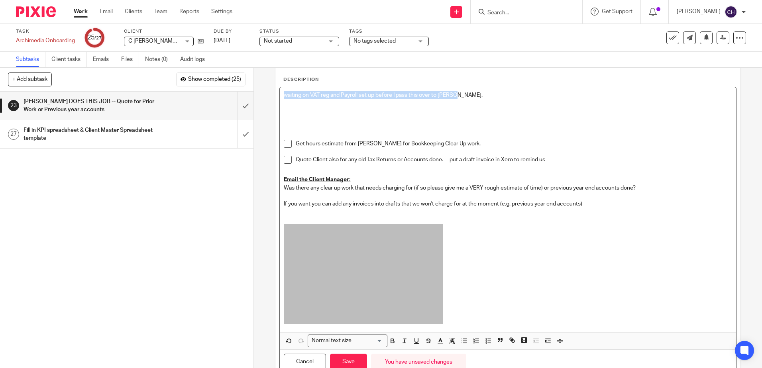
scroll to position [68, 0]
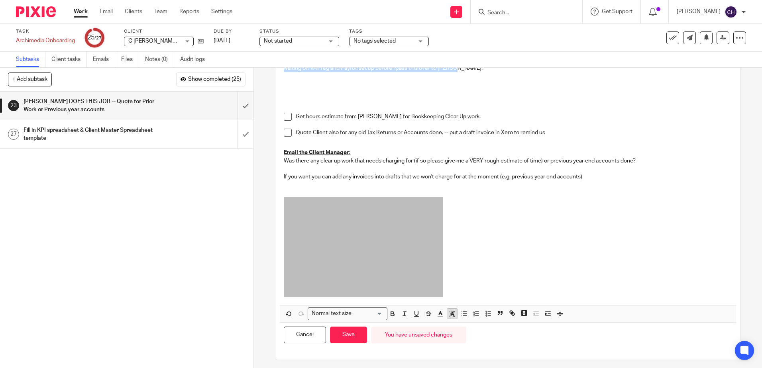
click at [450, 310] on icon "button" at bounding box center [451, 313] width 7 height 7
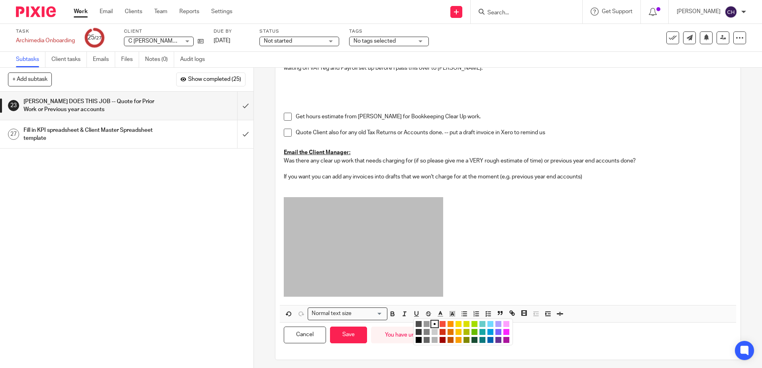
click at [495, 321] on li "color:#AEA1FF" at bounding box center [498, 324] width 6 height 6
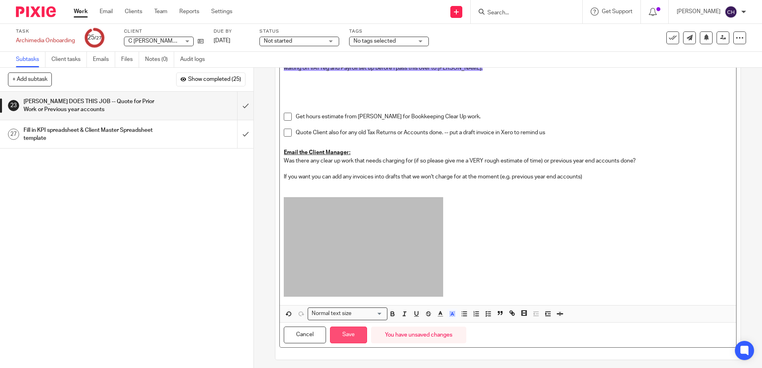
click at [357, 330] on button "Save" at bounding box center [348, 335] width 37 height 17
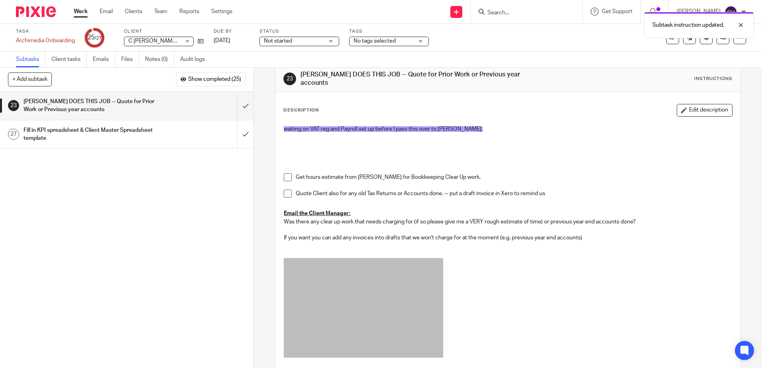
scroll to position [0, 0]
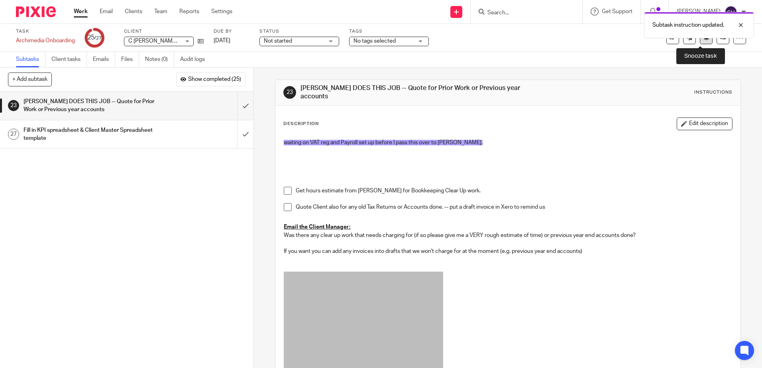
click at [701, 41] on button at bounding box center [705, 37] width 13 height 13
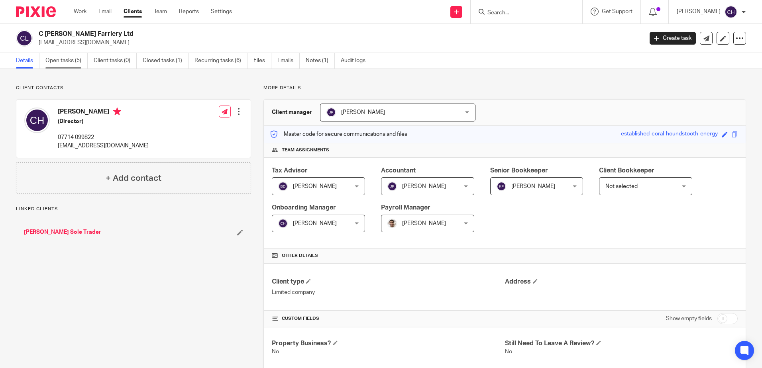
click at [52, 61] on link "Open tasks (5)" at bounding box center [66, 61] width 42 height 16
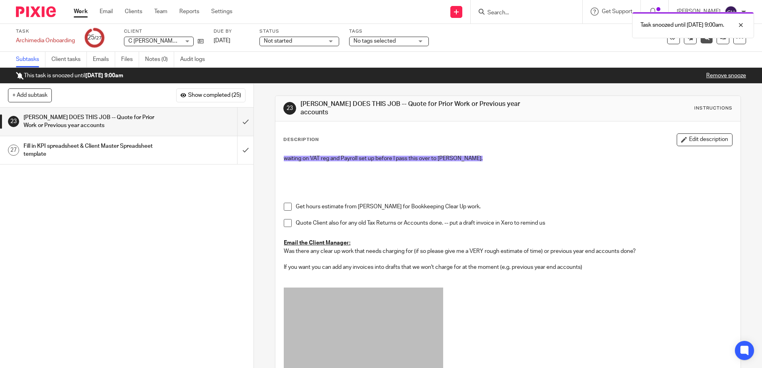
click at [36, 12] on img at bounding box center [36, 11] width 40 height 11
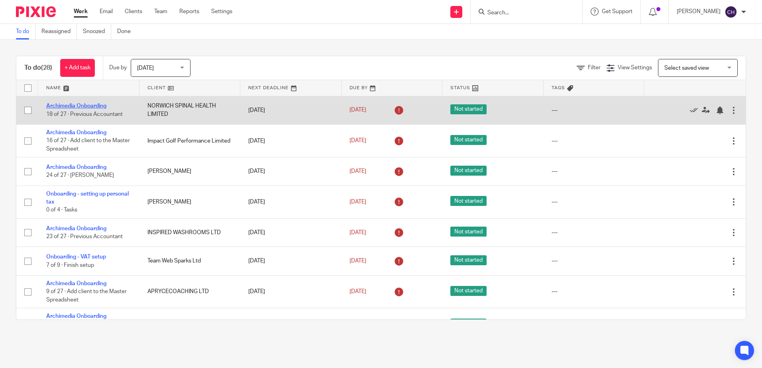
click at [92, 108] on link "Archimedia Onboarding" at bounding box center [76, 106] width 60 height 6
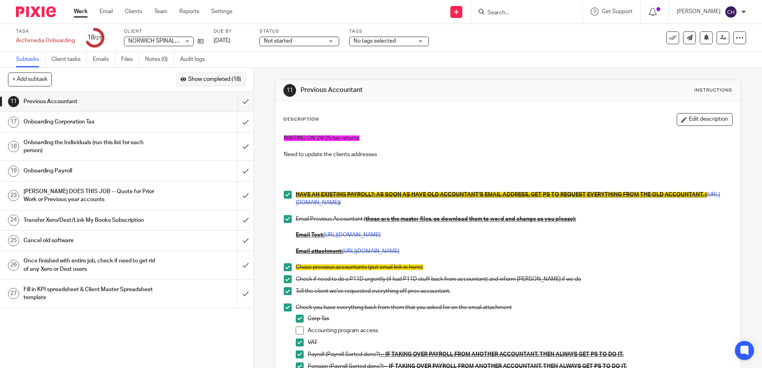
click at [216, 77] on span "Show completed (18)" at bounding box center [214, 79] width 53 height 6
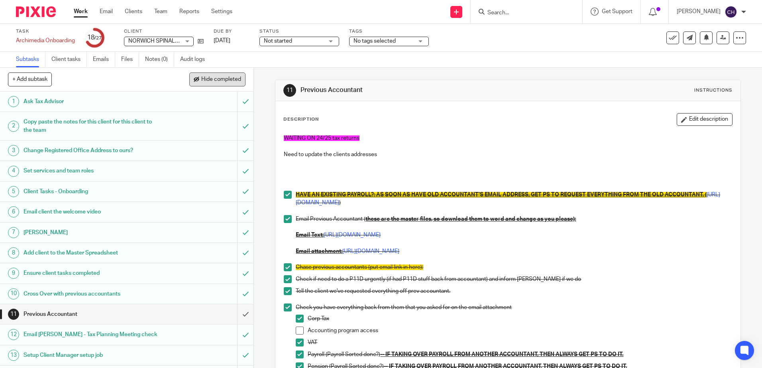
click at [223, 78] on span "Hide completed" at bounding box center [221, 79] width 40 height 6
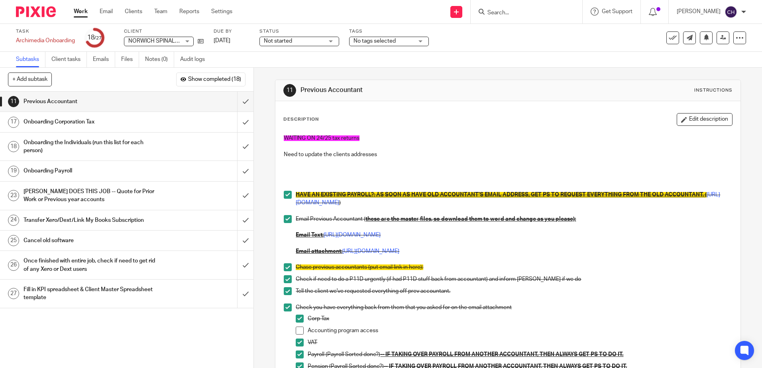
click at [209, 120] on div "Onboarding Corporation Tax" at bounding box center [126, 122] width 206 height 12
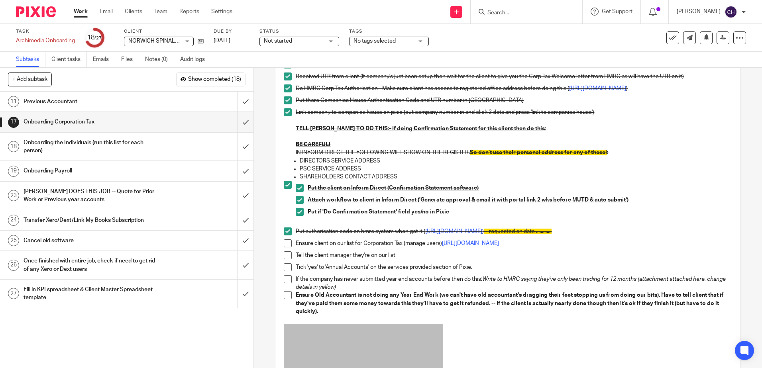
scroll to position [119, 0]
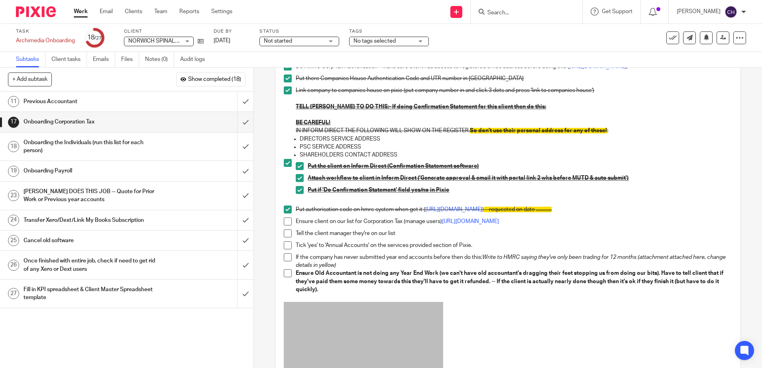
click at [153, 145] on h1 "Onboarding the Individuals (run this list for each person)" at bounding box center [91, 147] width 137 height 20
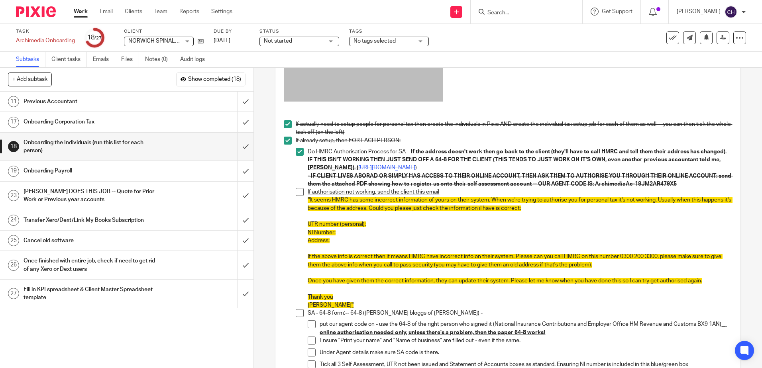
scroll to position [159, 0]
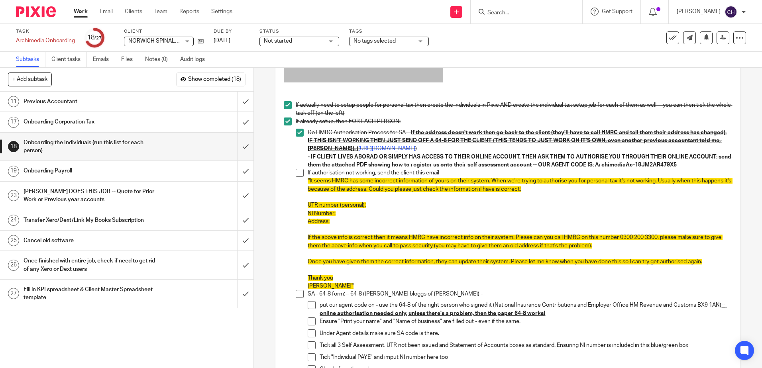
click at [298, 132] on span at bounding box center [300, 133] width 8 height 8
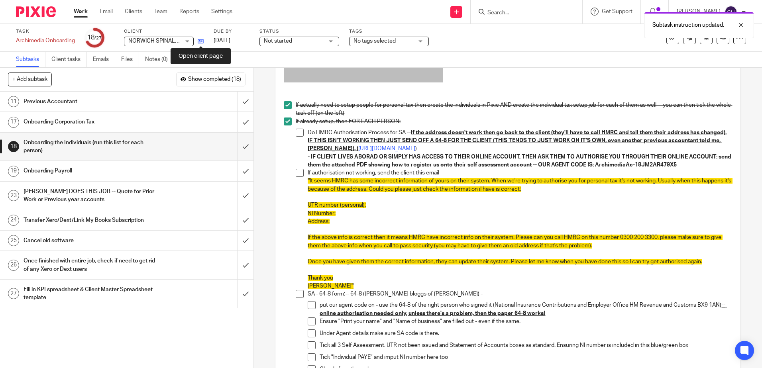
click at [202, 42] on icon at bounding box center [201, 41] width 6 height 6
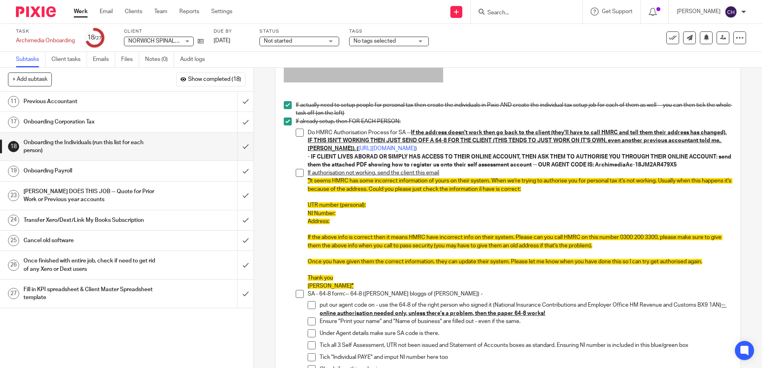
scroll to position [0, 0]
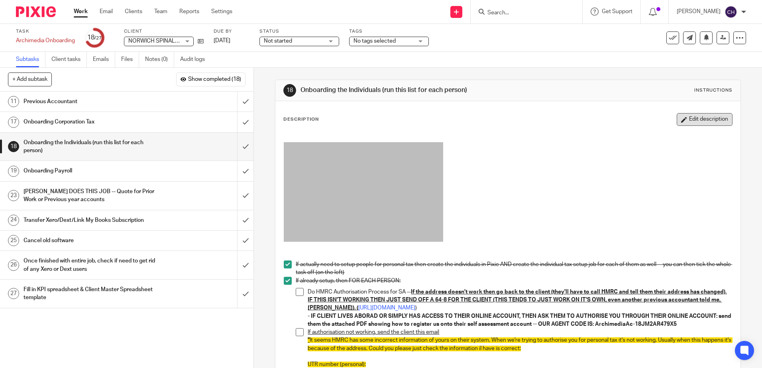
click at [687, 123] on button "Edit description" at bounding box center [704, 119] width 56 height 13
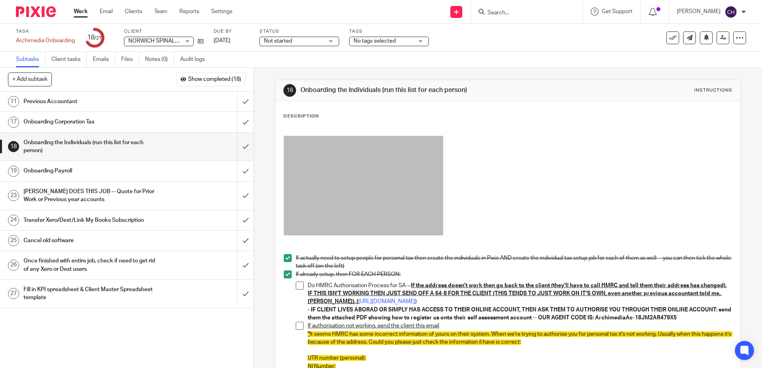
click at [540, 240] on p at bounding box center [508, 246] width 448 height 16
click at [536, 233] on p at bounding box center [508, 187] width 448 height 102
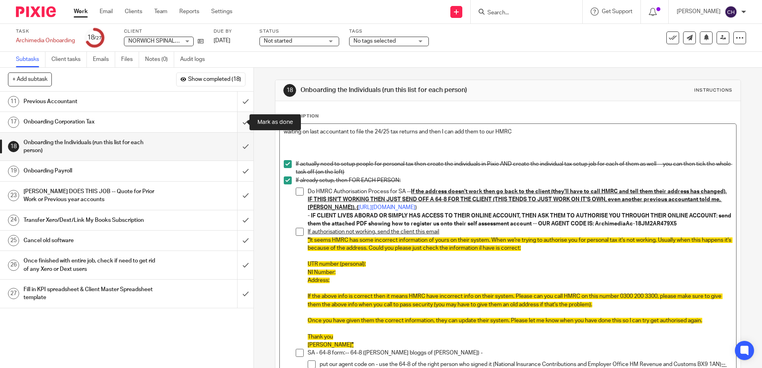
drag, startPoint x: 516, startPoint y: 131, endPoint x: 241, endPoint y: 128, distance: 275.2
click at [241, 128] on div "+ Add subtask Show completed (18) Cancel + Add 1 Ask Tax Advisor 2 Copy paste t…" at bounding box center [381, 218] width 762 height 300
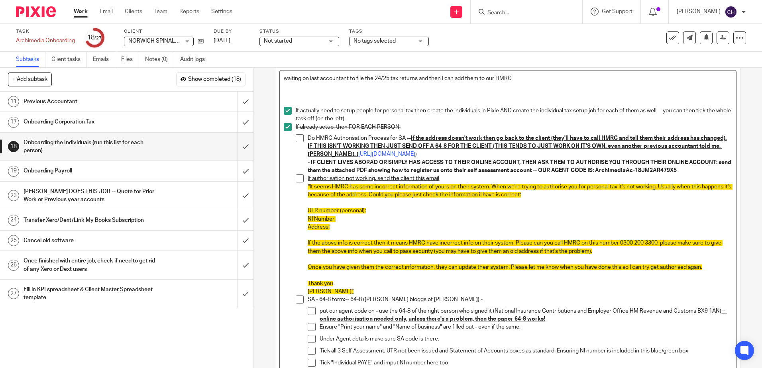
scroll to position [226, 0]
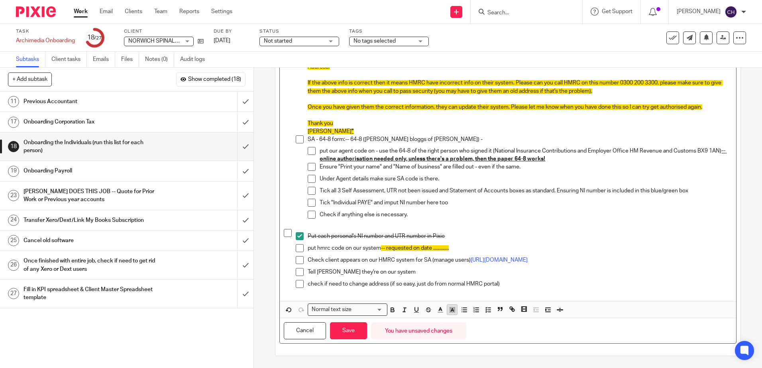
click at [450, 310] on polyline "button" at bounding box center [451, 309] width 3 height 3
click at [504, 321] on li "color:#FDA1FF" at bounding box center [506, 320] width 6 height 6
click at [347, 329] on button "Save" at bounding box center [348, 330] width 37 height 17
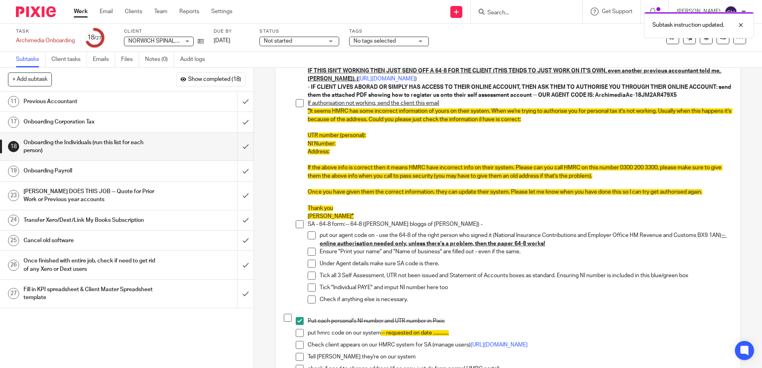
scroll to position [0, 0]
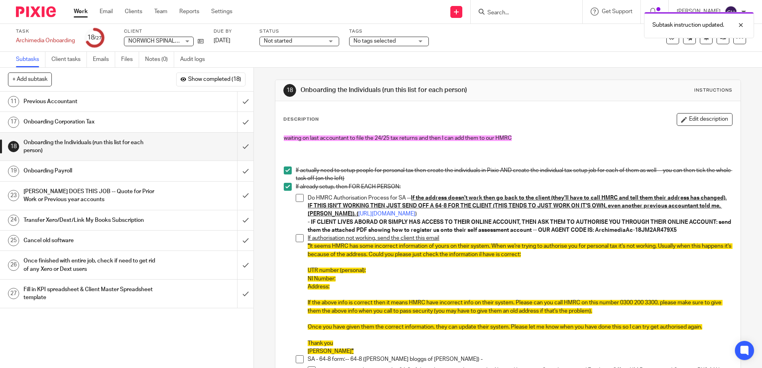
click at [264, 111] on div "18 Onboarding the Individuals (run this list for each person) Instructions Desc…" at bounding box center [508, 218] width 508 height 300
click at [124, 172] on h1 "Onboarding Payroll" at bounding box center [91, 171] width 137 height 12
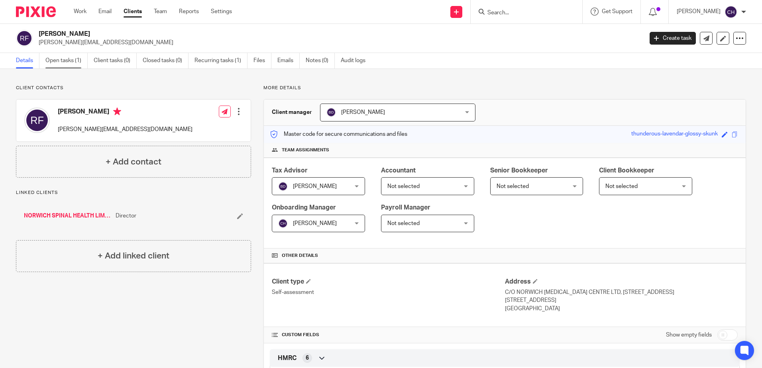
click at [57, 59] on link "Open tasks (1)" at bounding box center [66, 61] width 42 height 16
click at [51, 61] on link "Open tasks (1)" at bounding box center [66, 61] width 42 height 16
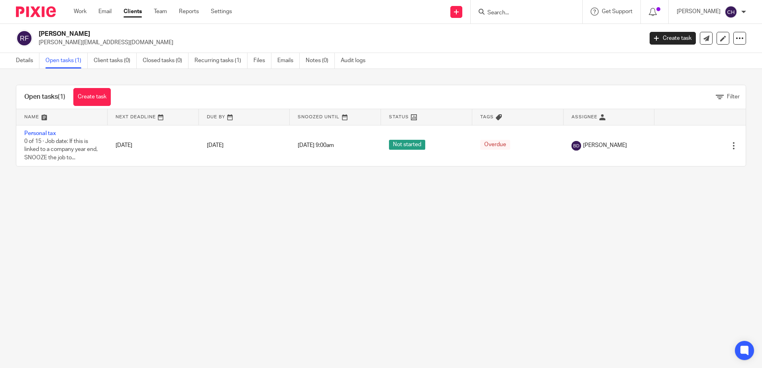
click at [195, 210] on main "Rosemary Jane Folker neil@norwichspinalhealth.co.uk Create task Update from Com…" at bounding box center [381, 184] width 762 height 368
click at [25, 56] on link "Details" at bounding box center [27, 61] width 23 height 16
drag, startPoint x: 30, startPoint y: 59, endPoint x: 35, endPoint y: 59, distance: 5.2
click at [30, 59] on link "Details" at bounding box center [27, 61] width 23 height 16
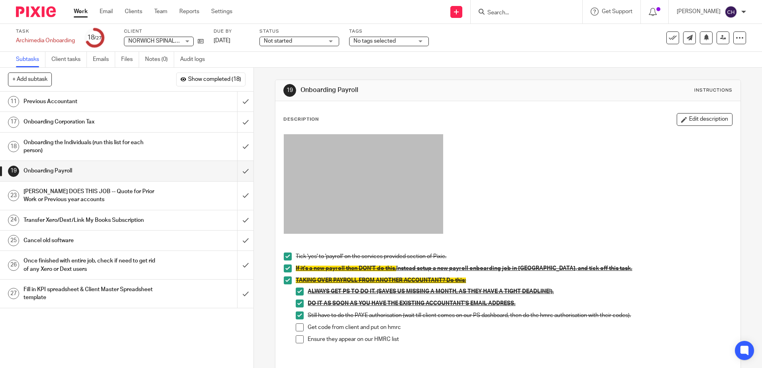
drag, startPoint x: 683, startPoint y: 119, endPoint x: 620, endPoint y: 150, distance: 70.2
click at [683, 119] on button "Edit description" at bounding box center [704, 119] width 56 height 13
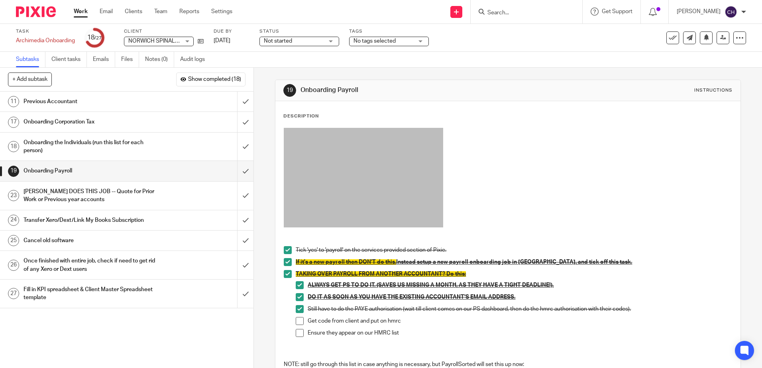
click at [503, 221] on p at bounding box center [508, 179] width 448 height 102
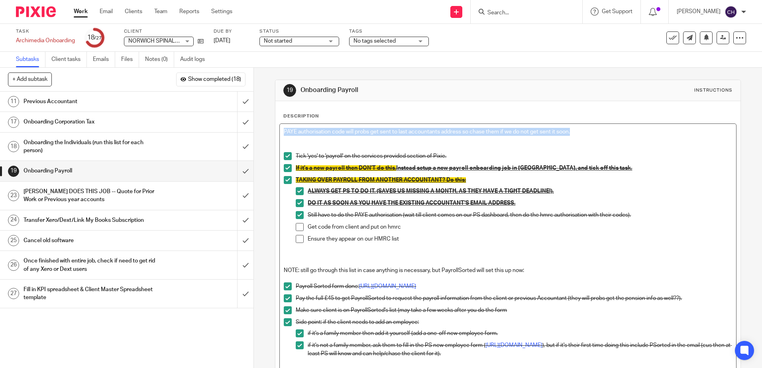
drag, startPoint x: 585, startPoint y: 135, endPoint x: 278, endPoint y: 131, distance: 307.5
click at [280, 131] on div "PAYE authorisation code will probs get sent to last accountants address so chas…" at bounding box center [508, 253] width 456 height 259
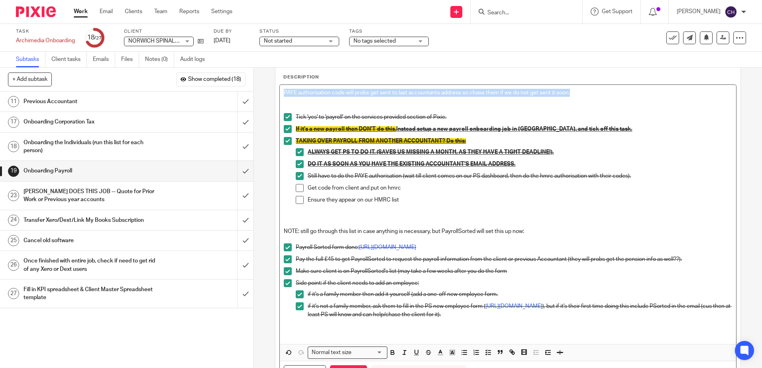
scroll to position [82, 0]
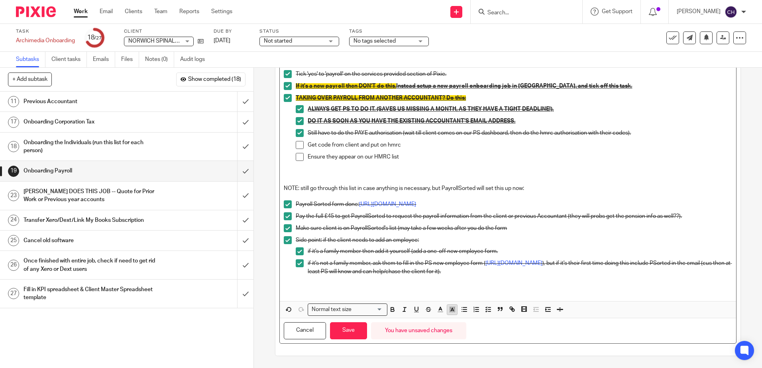
click at [450, 309] on polyline "button" at bounding box center [451, 309] width 3 height 3
click at [504, 320] on li "color:#FDA1FF" at bounding box center [506, 320] width 6 height 6
click at [346, 328] on button "Save" at bounding box center [348, 330] width 37 height 17
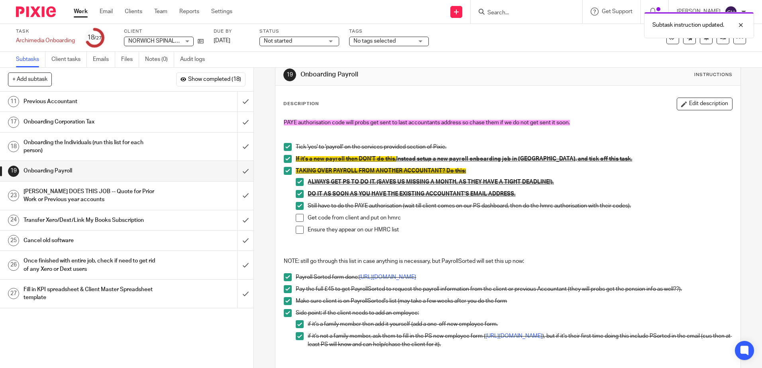
scroll to position [0, 0]
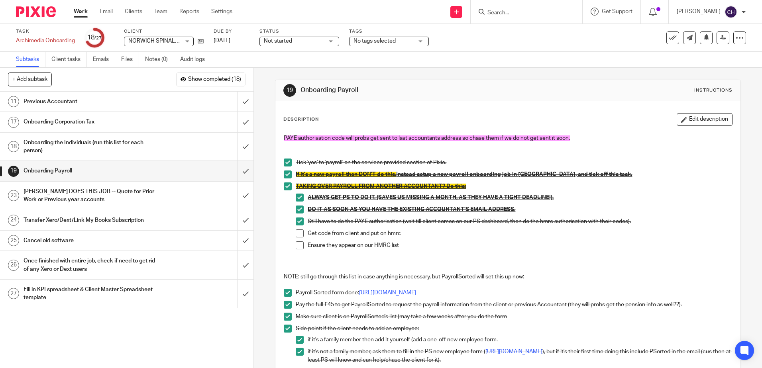
click at [142, 94] on link "11 Previous Accountant" at bounding box center [118, 102] width 237 height 20
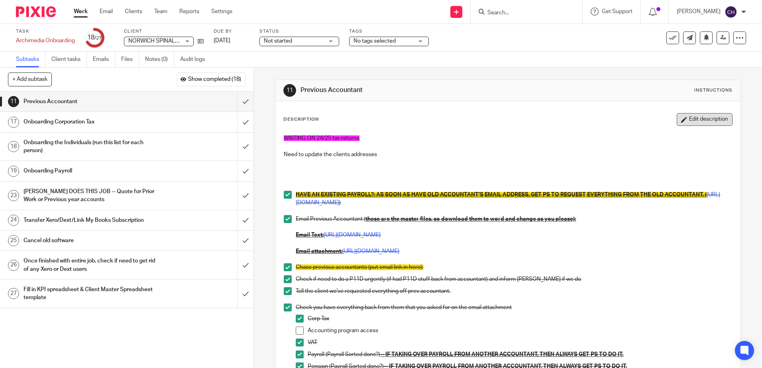
drag, startPoint x: 692, startPoint y: 118, endPoint x: 606, endPoint y: 139, distance: 88.0
click at [692, 119] on button "Edit description" at bounding box center [704, 119] width 56 height 13
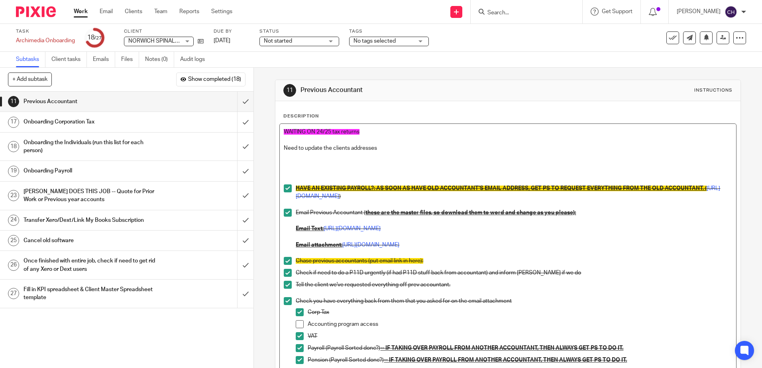
click at [382, 164] on p at bounding box center [508, 160] width 448 height 16
click at [304, 162] on p "Check if client managed to transfer Dext subscription over to [PERSON_NAME]." at bounding box center [508, 164] width 448 height 8
drag, startPoint x: 461, startPoint y: 164, endPoint x: 281, endPoint y: 151, distance: 180.1
click at [281, 151] on div "WAITING ON 24/25 tax returns Need to update the clients addresses Check if the …" at bounding box center [508, 310] width 456 height 373
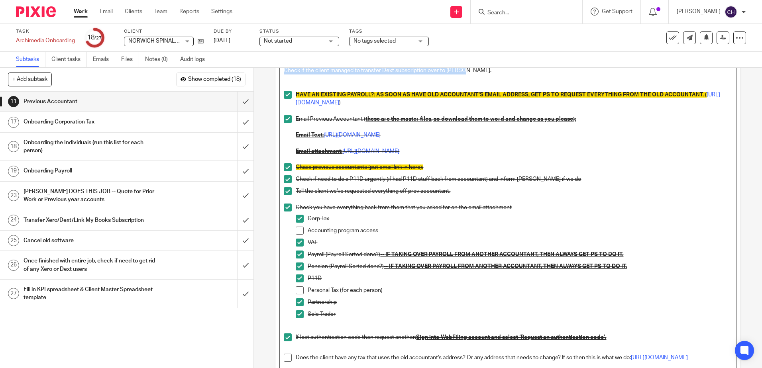
scroll to position [200, 0]
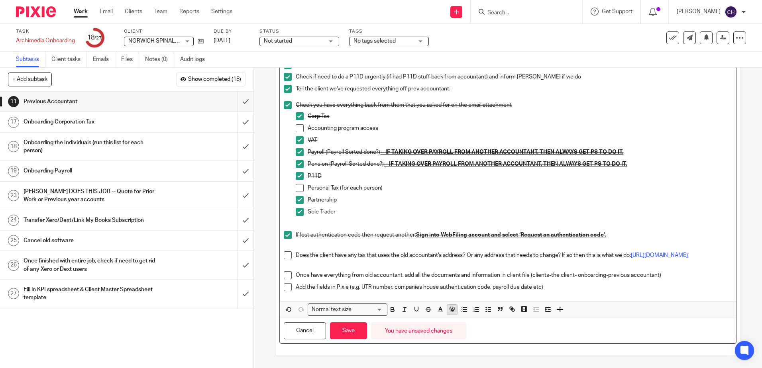
click at [452, 311] on icon "button" at bounding box center [451, 309] width 7 height 7
click at [503, 319] on li "color:#FDA1FF" at bounding box center [506, 320] width 6 height 6
drag, startPoint x: 345, startPoint y: 328, endPoint x: 362, endPoint y: 293, distance: 39.0
click at [347, 328] on button "Save" at bounding box center [348, 330] width 37 height 17
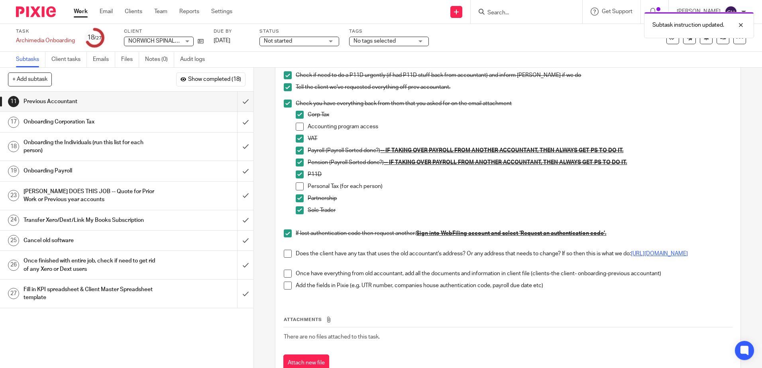
scroll to position [0, 0]
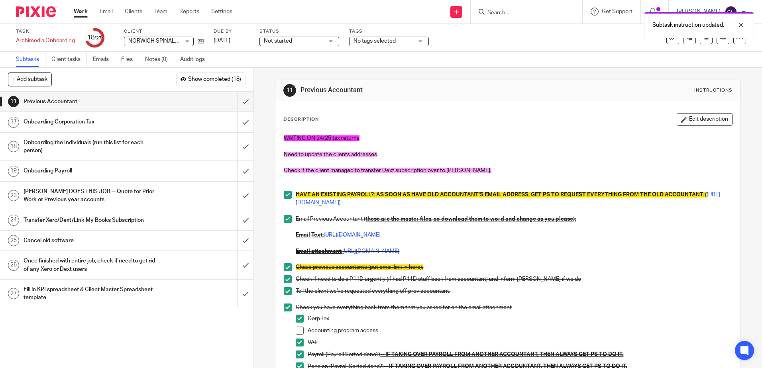
click at [394, 129] on div "Description Edit description WAITING ON 24/25 tax returns Need to update the cl…" at bounding box center [507, 308] width 448 height 391
click at [208, 307] on link "27 Fill in KPI spreadsheet & Client Master Spreadsheet template" at bounding box center [118, 294] width 237 height 28
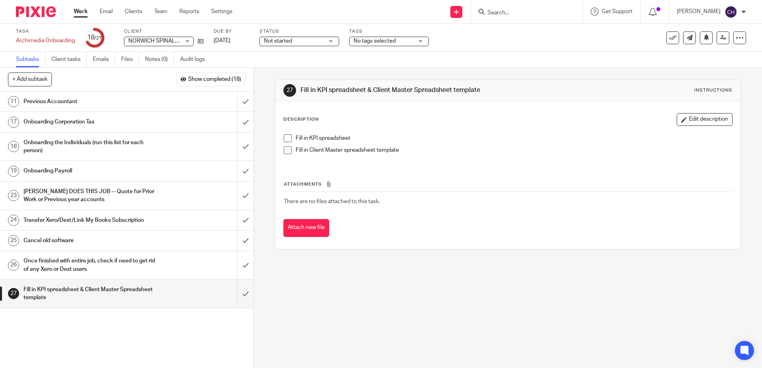
click at [30, 8] on img at bounding box center [36, 11] width 40 height 11
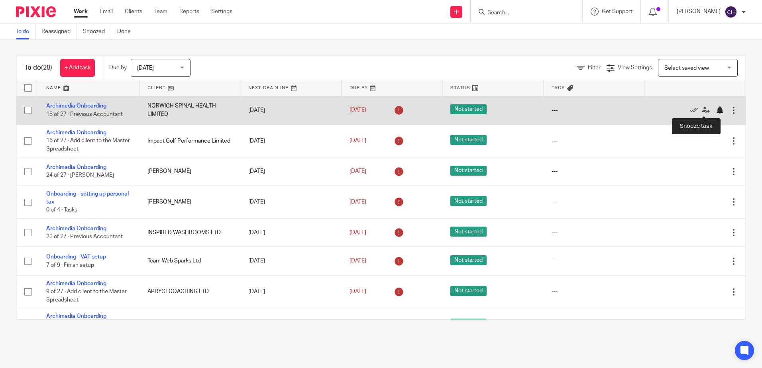
click at [715, 112] on div at bounding box center [719, 110] width 8 height 8
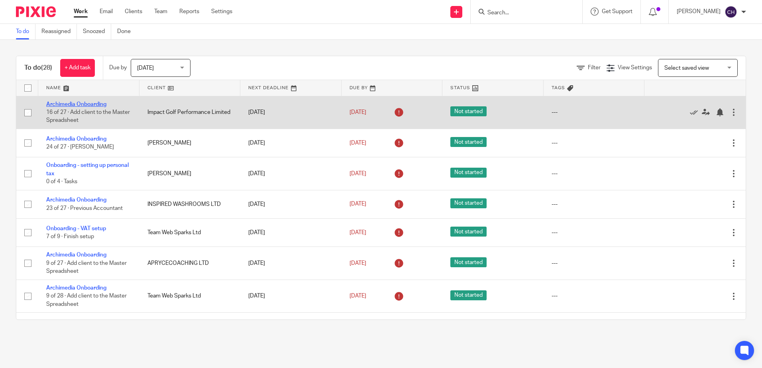
click at [90, 105] on link "Archimedia Onboarding" at bounding box center [76, 105] width 60 height 6
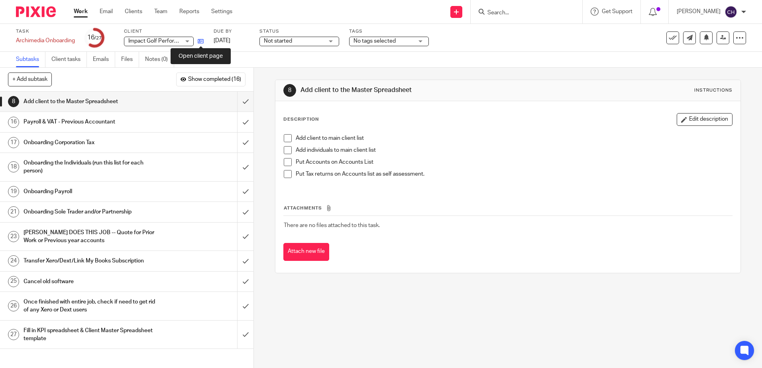
click at [201, 42] on icon at bounding box center [201, 41] width 6 height 6
click at [135, 142] on h1 "Onboarding Corporation Tax" at bounding box center [91, 143] width 137 height 12
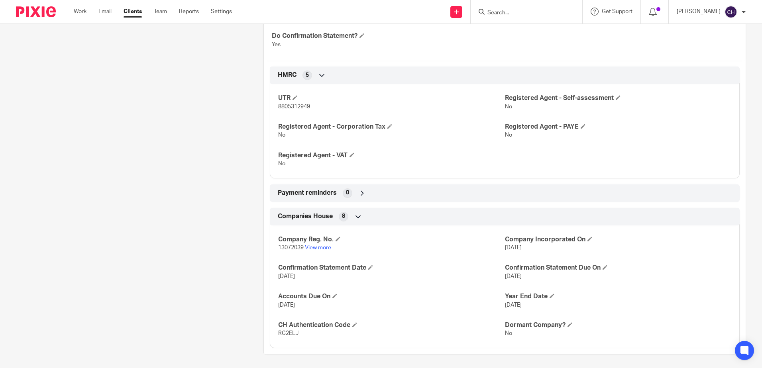
scroll to position [338, 0]
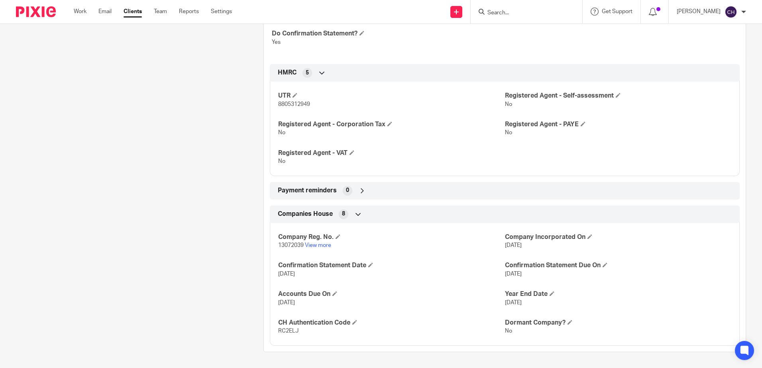
click at [255, 166] on div "More details Client manager [PERSON_NAME] [PERSON_NAME] [PERSON_NAME] [PERSON_N…" at bounding box center [498, 49] width 495 height 605
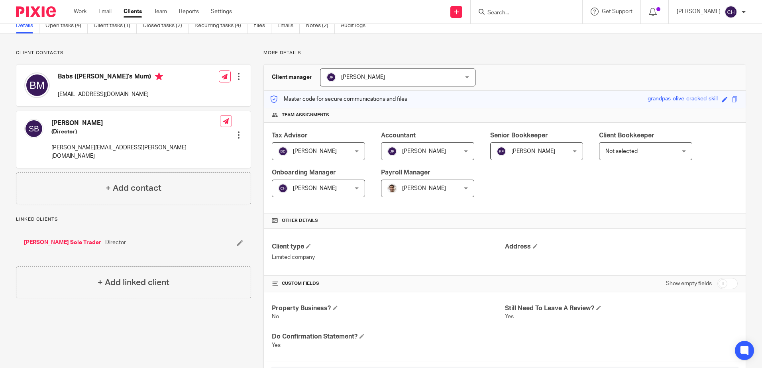
scroll to position [0, 0]
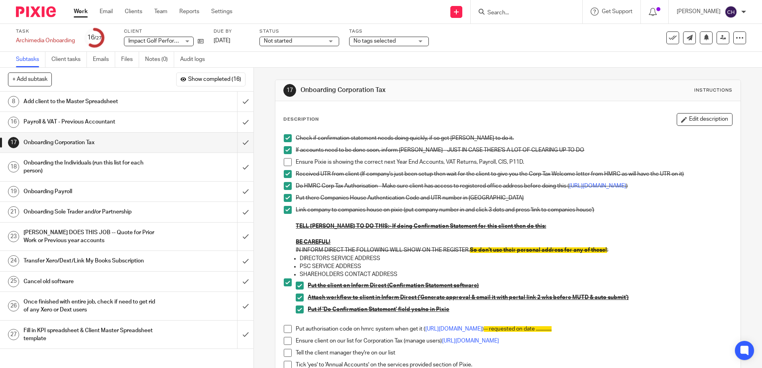
click at [135, 124] on h1 "Payroll & VAT - Previous Accountant" at bounding box center [91, 122] width 137 height 12
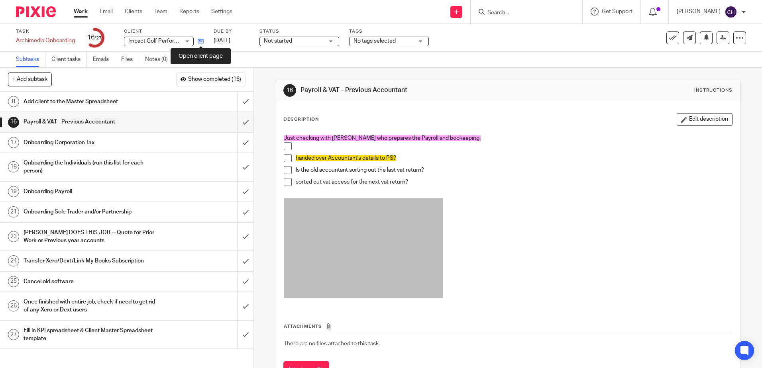
click at [201, 41] on icon at bounding box center [201, 41] width 6 height 6
click at [237, 102] on input "submit" at bounding box center [126, 102] width 253 height 20
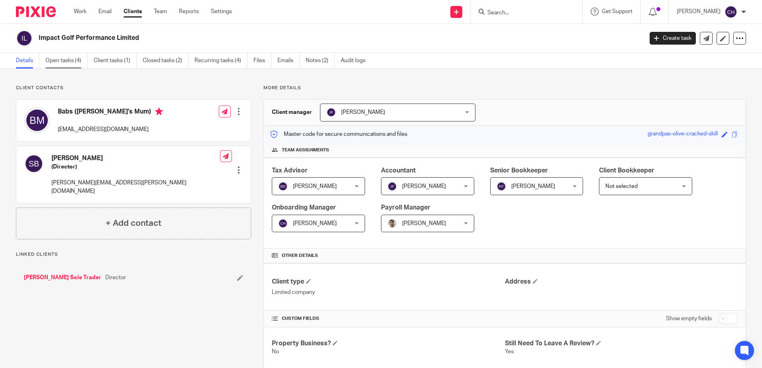
click at [58, 56] on link "Open tasks (4)" at bounding box center [66, 61] width 42 height 16
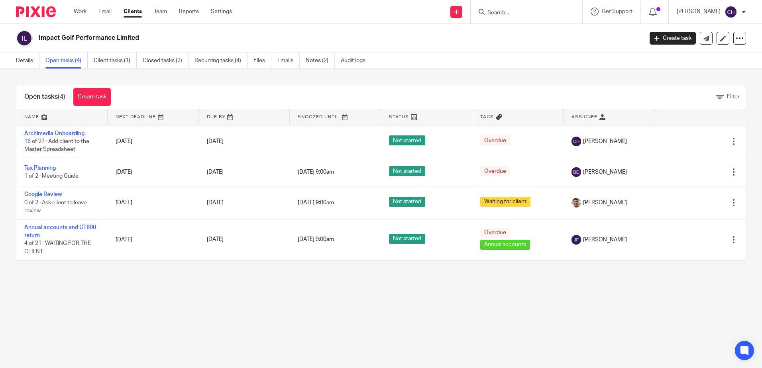
drag, startPoint x: 258, startPoint y: 316, endPoint x: 261, endPoint y: 306, distance: 10.3
click at [258, 316] on main "Impact Golf Performance Limited Create task Update from Companies House Export …" at bounding box center [381, 184] width 762 height 368
click at [23, 58] on link "Details" at bounding box center [27, 61] width 23 height 16
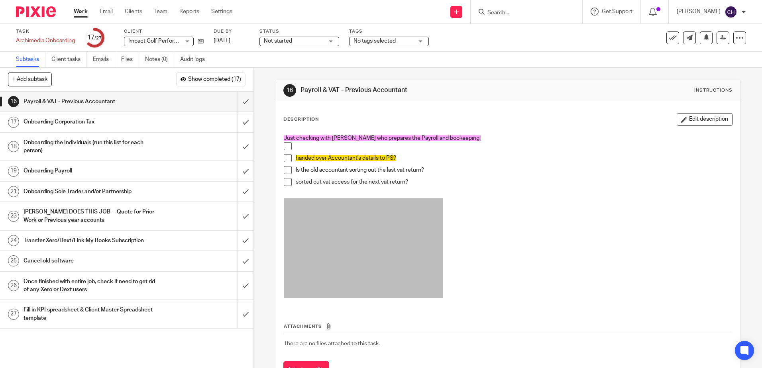
drag, startPoint x: 394, startPoint y: 135, endPoint x: 399, endPoint y: 135, distance: 4.4
click at [394, 135] on span "Just checking with Kirsty who prepares the Payroll and bookeeping." at bounding box center [382, 138] width 197 height 6
click at [680, 121] on button "Edit description" at bounding box center [704, 119] width 56 height 13
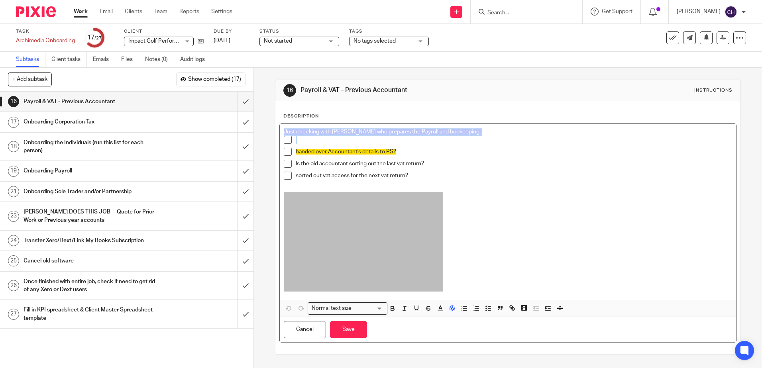
drag, startPoint x: 313, startPoint y: 143, endPoint x: 249, endPoint y: 117, distance: 69.2
click at [249, 117] on div "+ Add subtask Show completed (17) Cancel + Add 1 Ask Tax Advisor 2 Copy paste t…" at bounding box center [381, 218] width 762 height 300
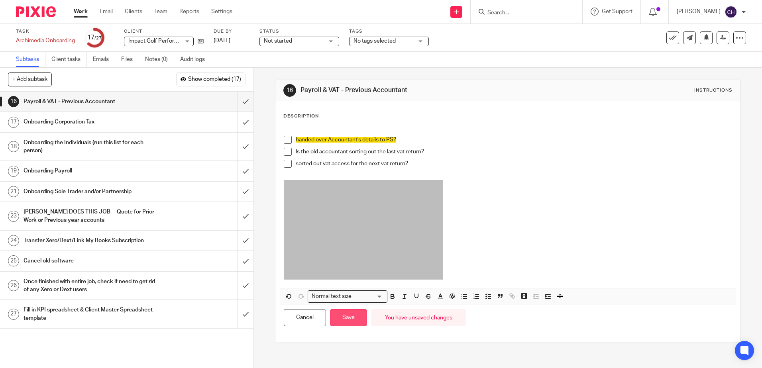
click at [341, 321] on button "Save" at bounding box center [348, 317] width 37 height 17
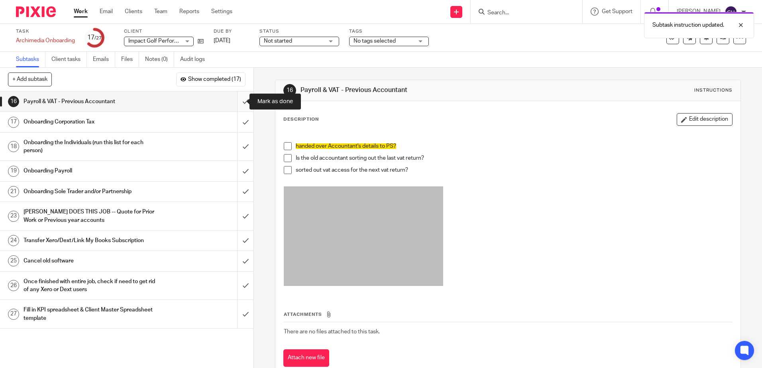
click at [239, 100] on input "submit" at bounding box center [126, 102] width 253 height 20
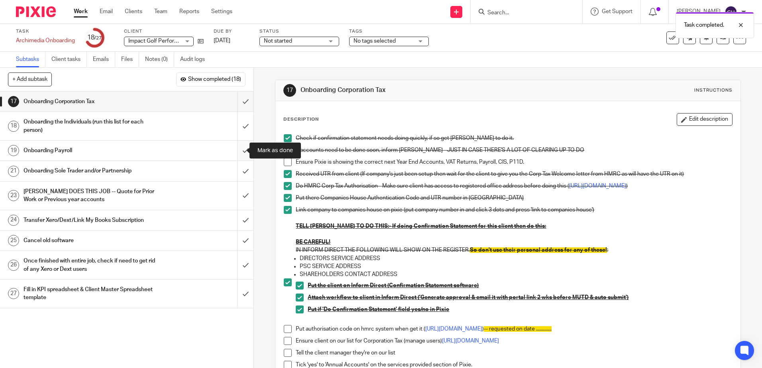
click at [239, 150] on input "submit" at bounding box center [126, 151] width 253 height 20
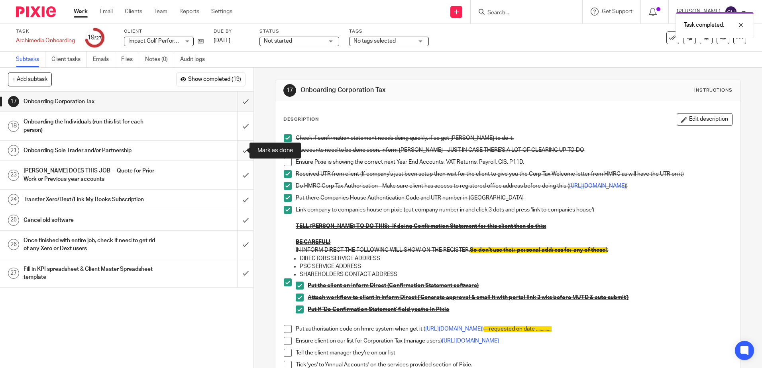
click at [237, 150] on input "submit" at bounding box center [126, 151] width 253 height 20
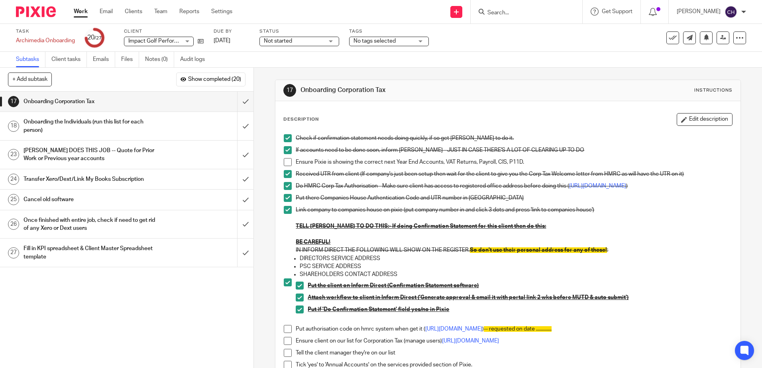
click at [192, 123] on div "Onboarding the Individuals (run this list for each person)" at bounding box center [126, 126] width 206 height 20
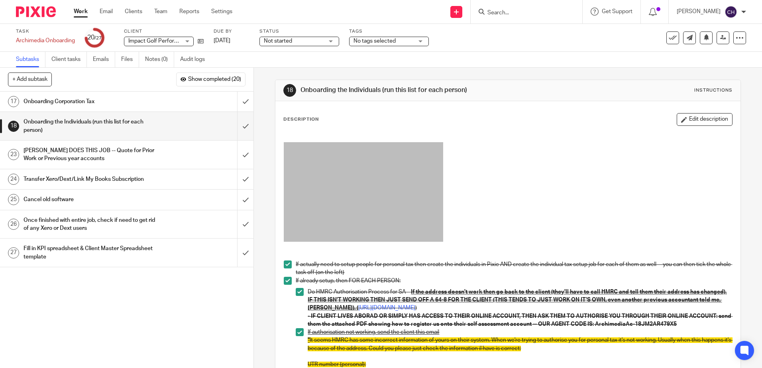
click at [195, 105] on div "Onboarding Corporation Tax" at bounding box center [126, 102] width 206 height 12
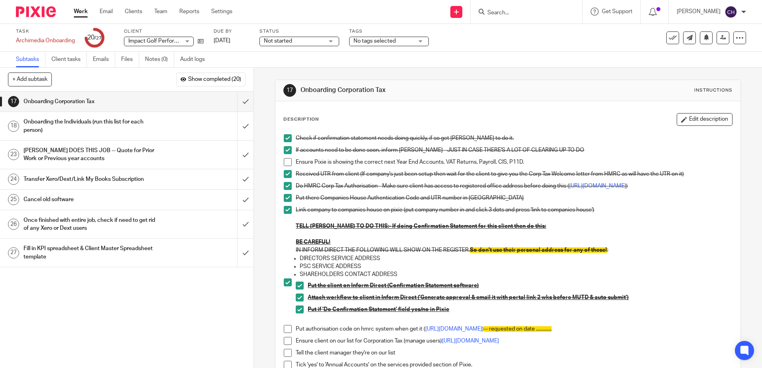
click at [317, 125] on div "Description Edit description" at bounding box center [507, 119] width 448 height 13
click at [280, 132] on div "Check if confirmation statement needs doing quickly, if so get Barbara to do it…" at bounding box center [508, 329] width 456 height 399
click at [292, 137] on li "Check if confirmation statement needs doing quickly, if so get Barbara to do it." at bounding box center [508, 140] width 448 height 12
click at [680, 116] on button "Edit description" at bounding box center [704, 119] width 56 height 13
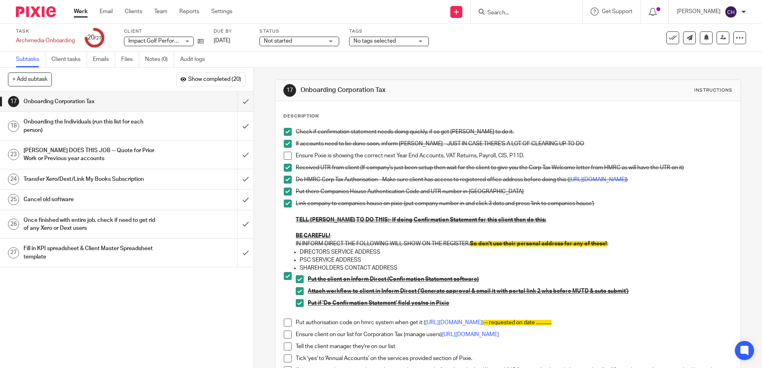
click at [327, 119] on div "Description" at bounding box center [507, 116] width 448 height 6
click at [321, 126] on div "Check if confirmation statement needs doing quickly, if so get Barbara to do it…" at bounding box center [508, 323] width 456 height 399
click at [291, 131] on li "Check if confirmation statement needs doing quickly, if so get Barbara to do it." at bounding box center [508, 134] width 448 height 12
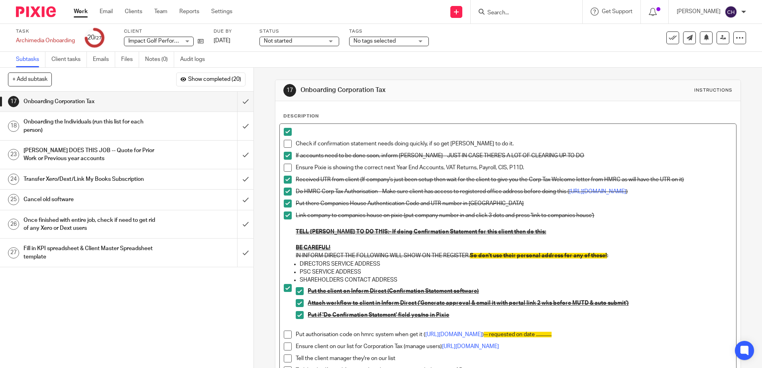
click at [287, 146] on span at bounding box center [288, 144] width 8 height 8
click at [284, 130] on span at bounding box center [288, 132] width 8 height 8
click at [299, 130] on p at bounding box center [514, 132] width 436 height 8
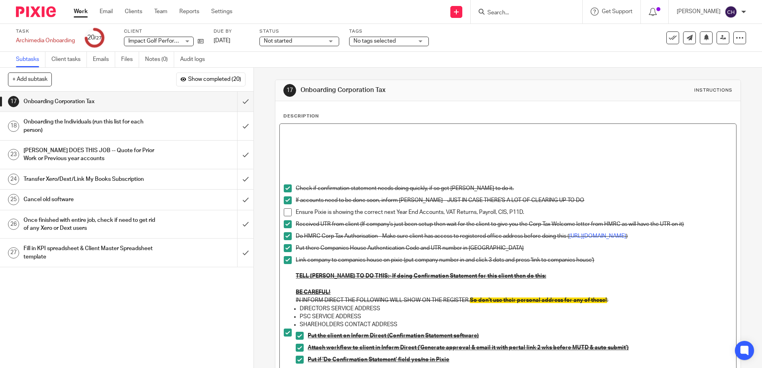
click at [299, 130] on p at bounding box center [508, 132] width 448 height 8
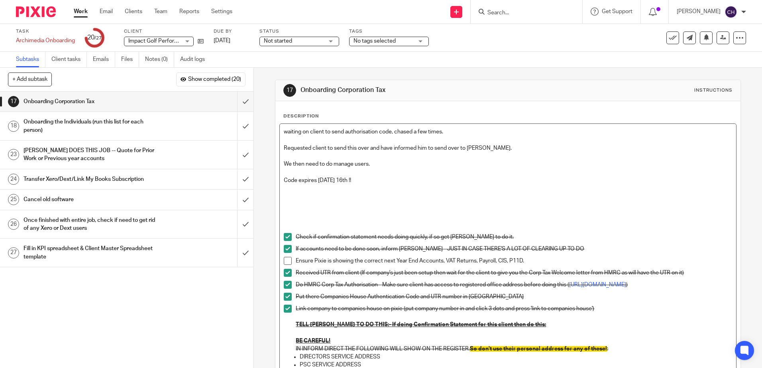
click at [385, 177] on p "Code expires on thursday 16th !!" at bounding box center [508, 180] width 448 height 8
click at [284, 148] on p "Requested client to send this over and have informed him to send over to chris." at bounding box center [508, 148] width 448 height 8
click at [360, 177] on p "Code expires on thursday 16th !!" at bounding box center [508, 180] width 448 height 8
drag, startPoint x: 380, startPoint y: 181, endPoint x: 259, endPoint y: 116, distance: 136.7
click at [259, 116] on div "17 Onboarding Corporation Tax Instructions Description waiting on client to sen…" at bounding box center [508, 218] width 508 height 300
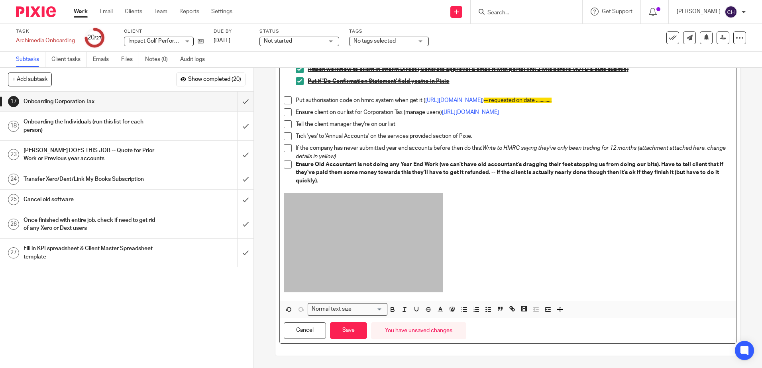
scroll to position [331, 0]
click at [452, 314] on button "button" at bounding box center [452, 309] width 10 height 10
click at [505, 321] on li "color:#FDA1FF" at bounding box center [506, 320] width 6 height 6
click at [350, 329] on button "Save" at bounding box center [348, 330] width 37 height 17
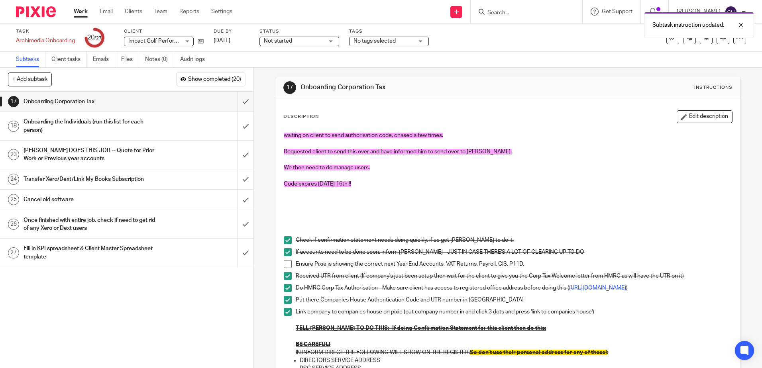
scroll to position [0, 0]
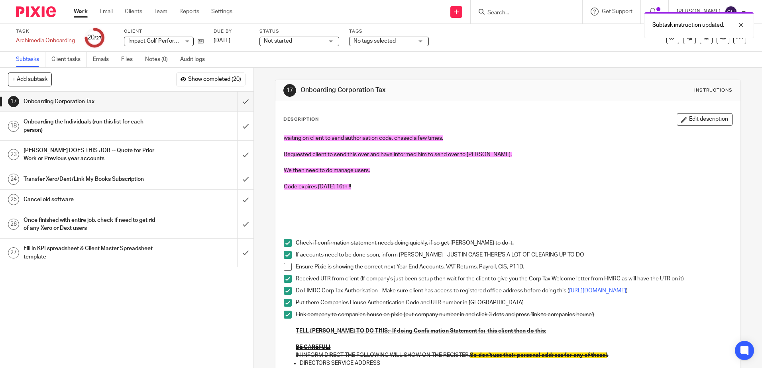
click at [204, 305] on div "1 Ask Tax Advisor 2 Copy paste the notes for this client for this client to the…" at bounding box center [126, 230] width 253 height 276
click at [199, 123] on div "Onboarding the Individuals (run this list for each person)" at bounding box center [126, 126] width 206 height 20
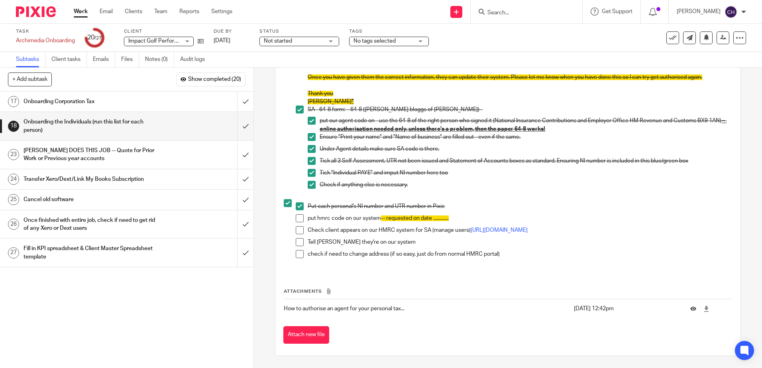
scroll to position [356, 0]
click at [297, 215] on span at bounding box center [300, 218] width 8 height 8
click at [301, 226] on span at bounding box center [300, 230] width 8 height 8
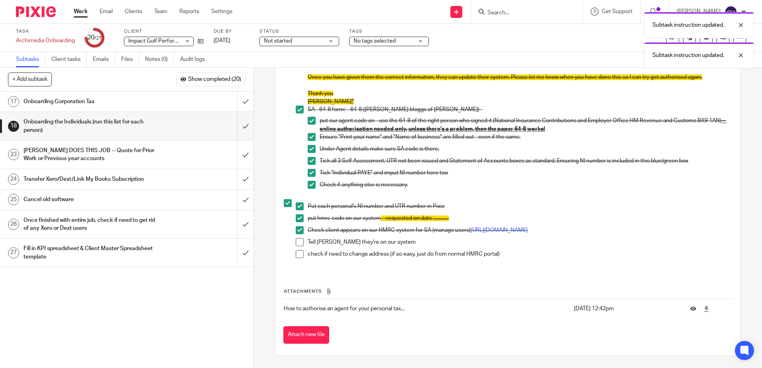
click at [298, 242] on span at bounding box center [300, 242] width 8 height 8
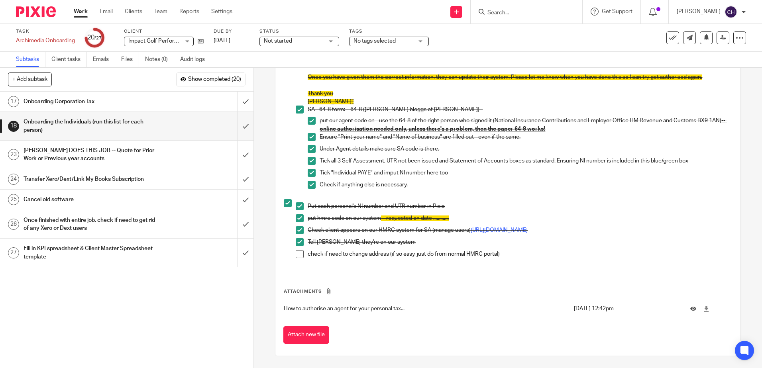
click at [497, 12] on input "Search" at bounding box center [522, 13] width 72 height 7
drag, startPoint x: 79, startPoint y: 124, endPoint x: 84, endPoint y: 126, distance: 5.4
click at [79, 124] on h1 "Onboarding the Individuals (run this list for each person)" at bounding box center [91, 126] width 137 height 20
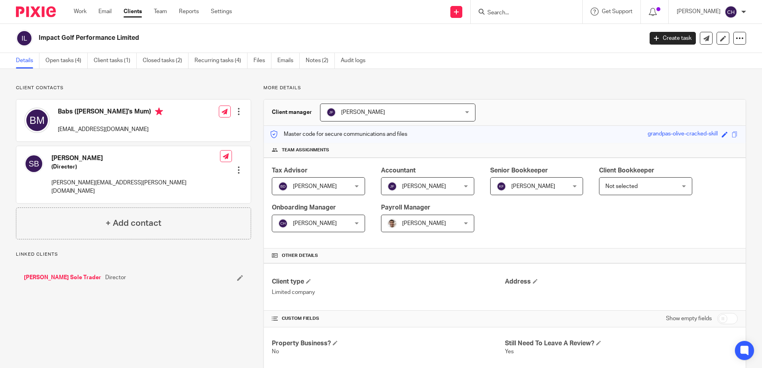
click at [61, 274] on link "[PERSON_NAME] Sole Trader" at bounding box center [62, 278] width 77 height 8
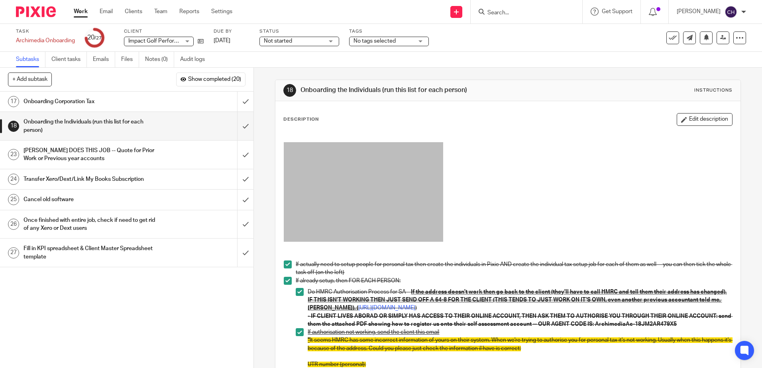
click at [689, 113] on button "Edit description" at bounding box center [704, 119] width 56 height 13
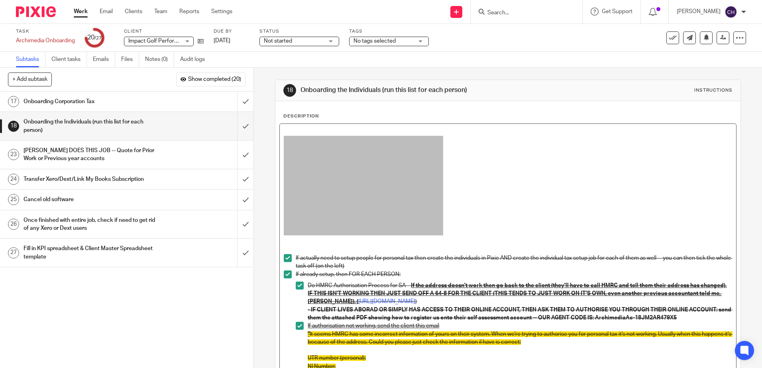
click at [476, 227] on p at bounding box center [508, 187] width 448 height 102
drag, startPoint x: 482, startPoint y: 237, endPoint x: 254, endPoint y: 121, distance: 255.8
click at [254, 121] on div "18 Onboarding the Individuals (run this list for each person) Instructions Desc…" at bounding box center [508, 218] width 508 height 300
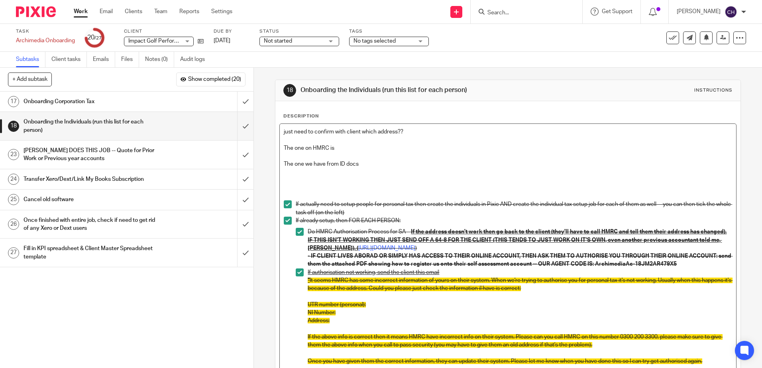
click at [361, 147] on p "The one on HMRC is" at bounding box center [508, 148] width 448 height 8
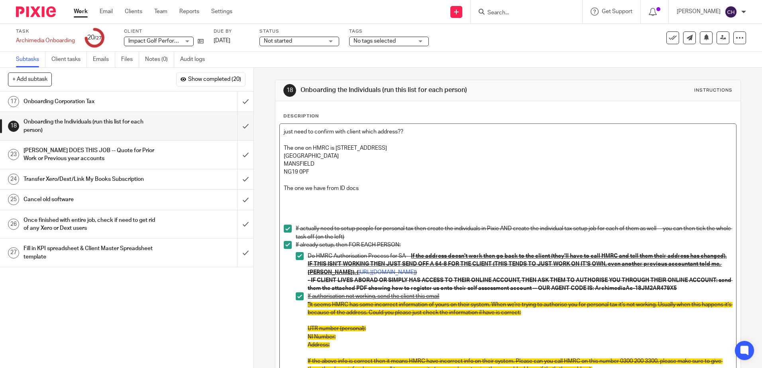
click at [368, 188] on p "The one we have from ID docs" at bounding box center [508, 188] width 448 height 8
click at [382, 190] on p "The one we have from ID docs" at bounding box center [508, 188] width 448 height 8
drag, startPoint x: 378, startPoint y: 189, endPoint x: 272, endPoint y: 141, distance: 115.5
click at [275, 141] on div "18 Onboarding the Individuals (run this list for each person) Instructions Desc…" at bounding box center [507, 357] width 465 height 554
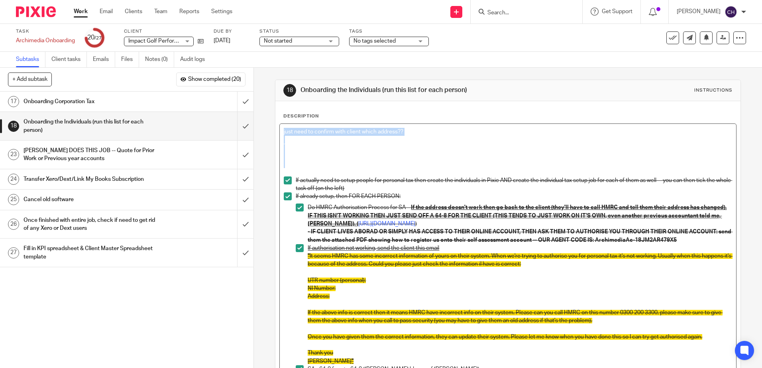
drag, startPoint x: 295, startPoint y: 164, endPoint x: 278, endPoint y: 115, distance: 52.0
click at [278, 115] on div "Description just need to confirm with client which address?? If actually need t…" at bounding box center [507, 343] width 464 height 484
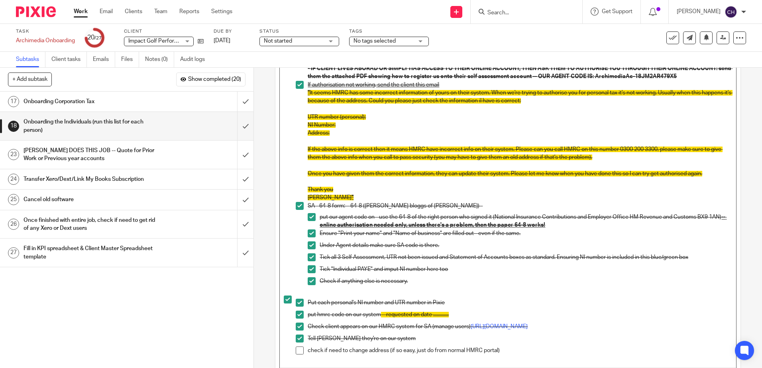
scroll to position [210, 0]
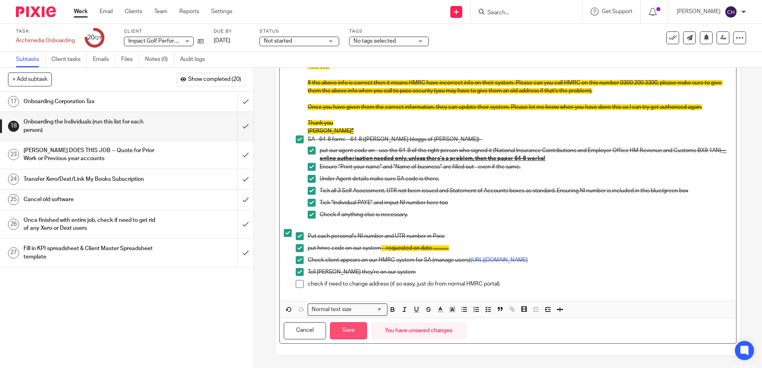
click at [342, 331] on button "Save" at bounding box center [348, 330] width 37 height 17
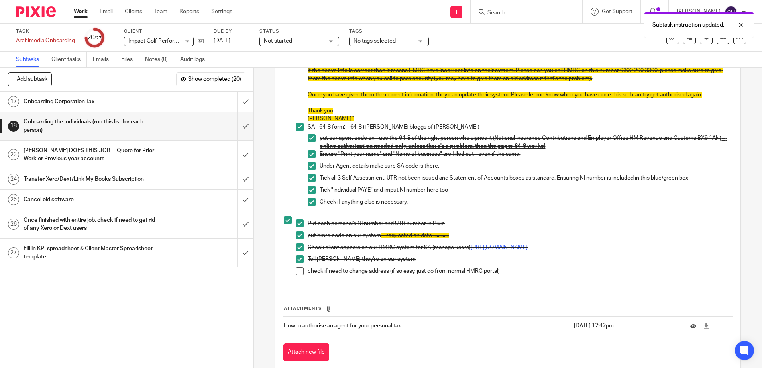
click at [298, 275] on span at bounding box center [300, 271] width 8 height 8
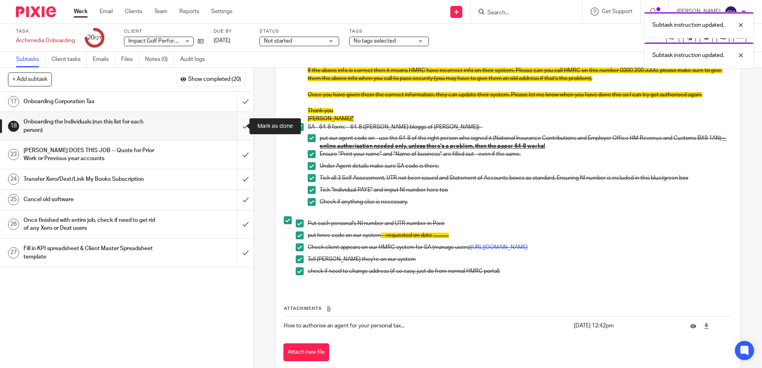
click at [237, 123] on input "submit" at bounding box center [126, 126] width 253 height 28
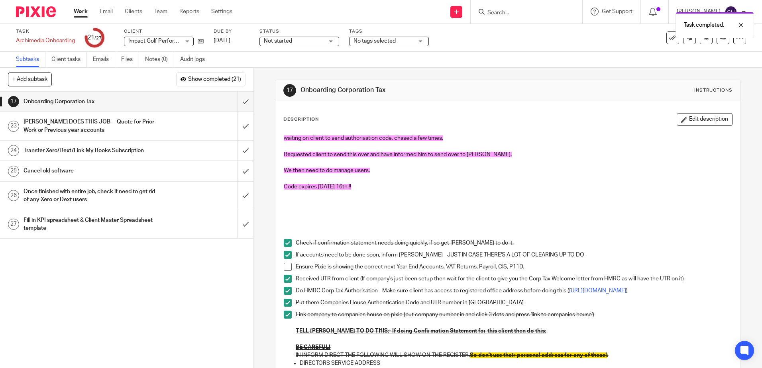
click at [189, 131] on div "[PERSON_NAME] DOES THIS JOB -- Quote for Prior Work or Previous year accounts" at bounding box center [126, 126] width 206 height 20
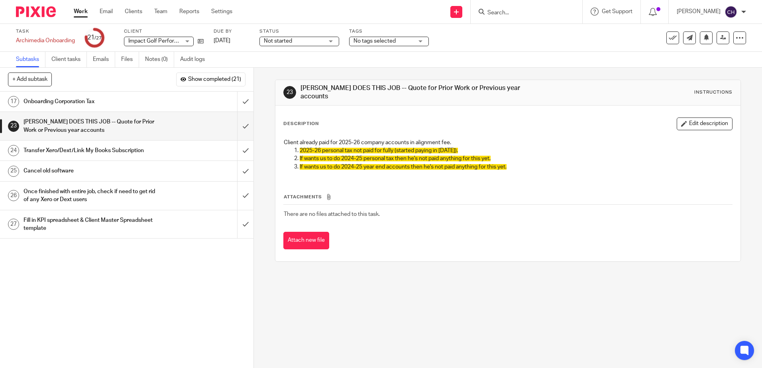
click at [681, 121] on icon "button" at bounding box center [684, 124] width 6 height 6
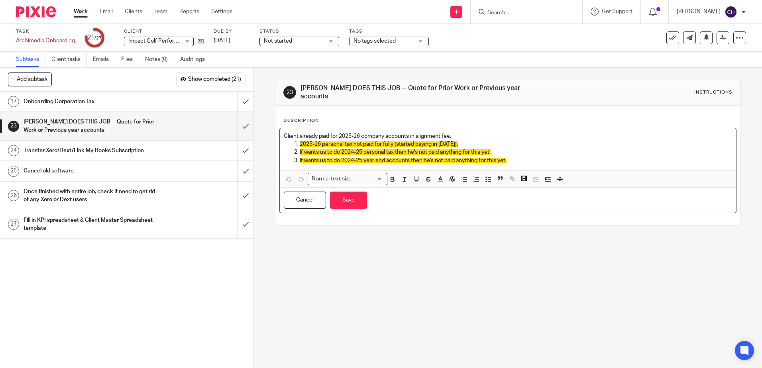
click at [294, 128] on div "Client already paid for 2025-26 company accounts in alignment fee. 2025-26 pers…" at bounding box center [508, 149] width 456 height 42
click at [280, 129] on div "Client already paid for 2025-26 company accounts in alignment fee. 2025-26 pers…" at bounding box center [508, 149] width 456 height 42
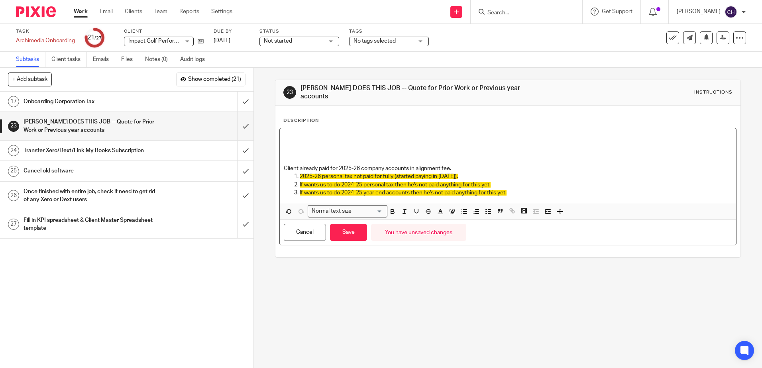
click at [290, 128] on div "Client already paid for 2025-26 company accounts in alignment fee. 2025-26 pers…" at bounding box center [508, 165] width 456 height 74
click at [502, 133] on p "we have prepared the [DATE] accounts and will be doing the 24/25 tax returns to…" at bounding box center [508, 136] width 448 height 8
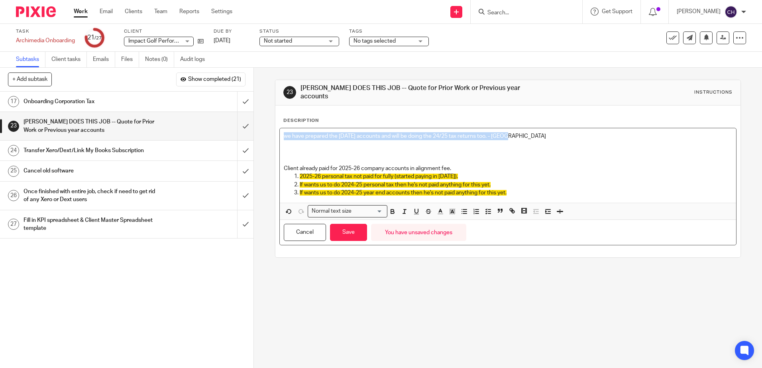
drag, startPoint x: 512, startPoint y: 134, endPoint x: 270, endPoint y: 130, distance: 241.8
click at [270, 130] on div "23 [PERSON_NAME] DOES THIS JOB -- Quote for Prior Work or Previous year account…" at bounding box center [508, 218] width 508 height 300
click at [451, 208] on icon "button" at bounding box center [451, 211] width 7 height 7
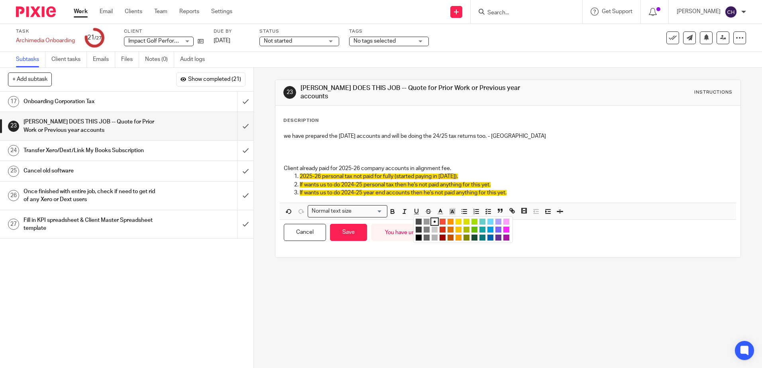
click at [504, 219] on li "color:#FDA1FF" at bounding box center [506, 222] width 6 height 6
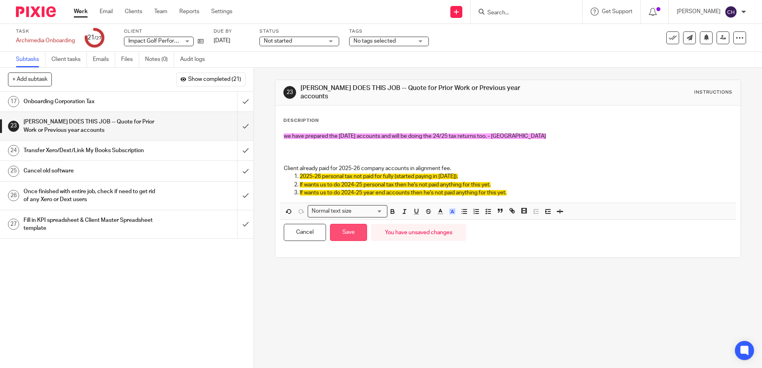
click at [351, 232] on button "Save" at bounding box center [348, 232] width 37 height 17
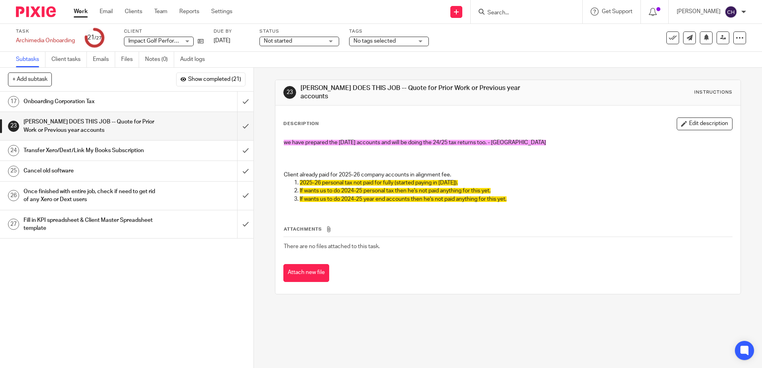
click at [47, 12] on img at bounding box center [36, 11] width 40 height 11
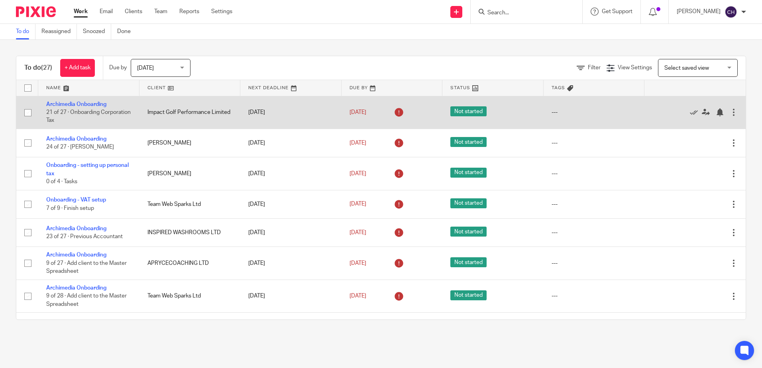
click at [463, 110] on span "Not started" at bounding box center [468, 111] width 36 height 10
click at [729, 113] on div at bounding box center [733, 112] width 8 height 8
click at [590, 124] on td "---" at bounding box center [593, 112] width 101 height 33
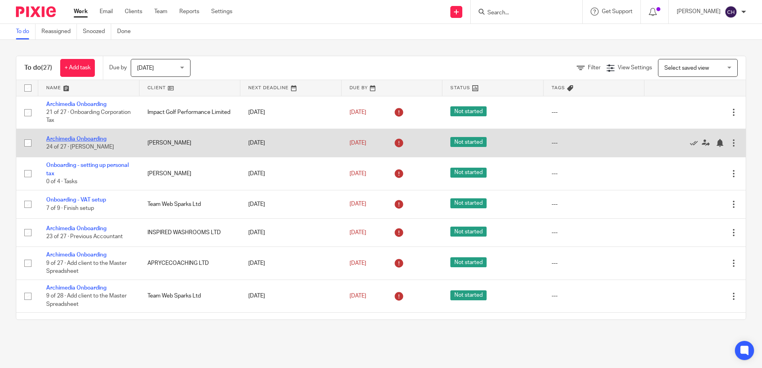
click at [94, 137] on link "Archimedia Onboarding" at bounding box center [76, 139] width 60 height 6
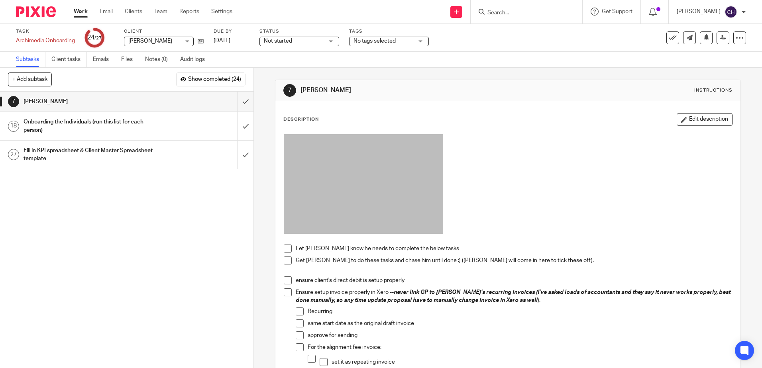
click at [144, 126] on h1 "Onboarding the Individuals (run this list for each person)" at bounding box center [91, 126] width 137 height 20
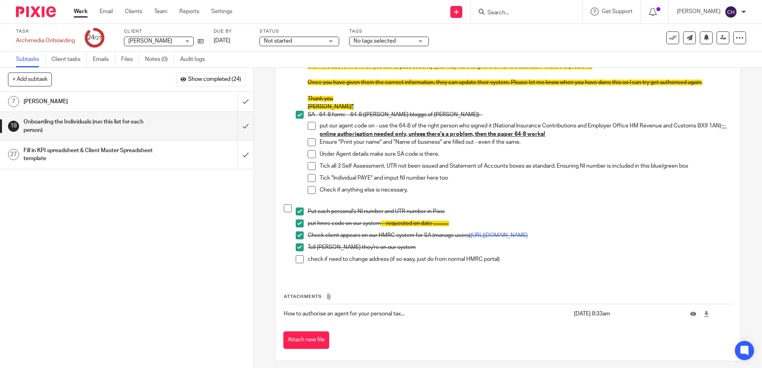
scroll to position [356, 0]
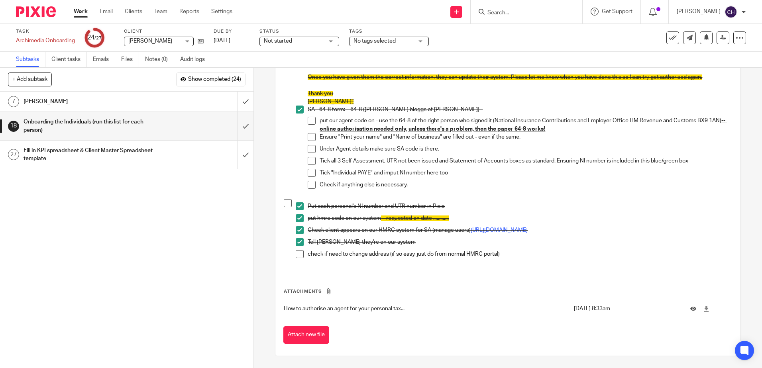
click at [198, 266] on div "1 Ask Tax Advisor 2 Copy paste the notes for this client for this client to the…" at bounding box center [126, 230] width 253 height 276
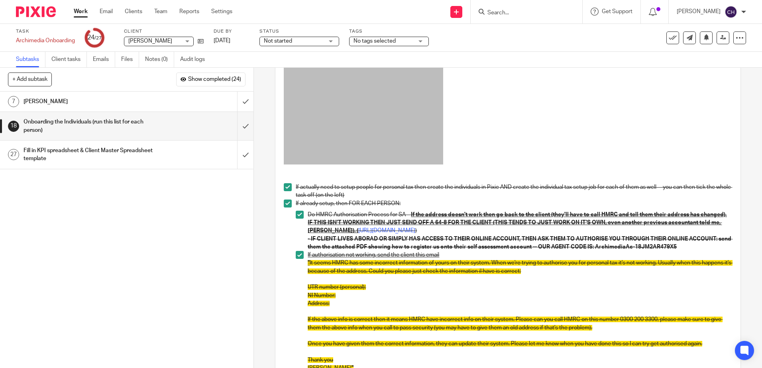
scroll to position [0, 0]
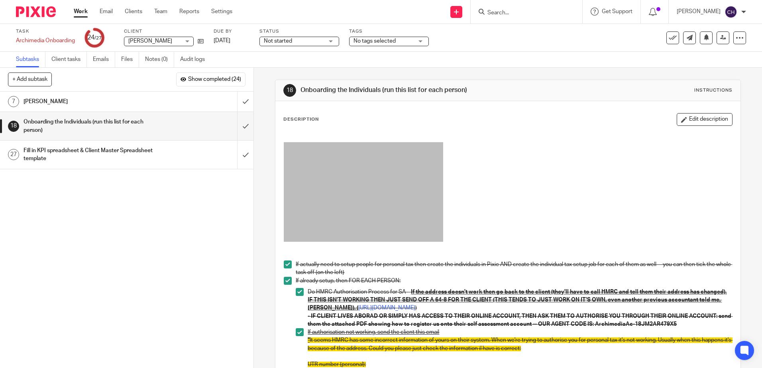
click at [151, 100] on h1 "[PERSON_NAME]" at bounding box center [91, 102] width 137 height 12
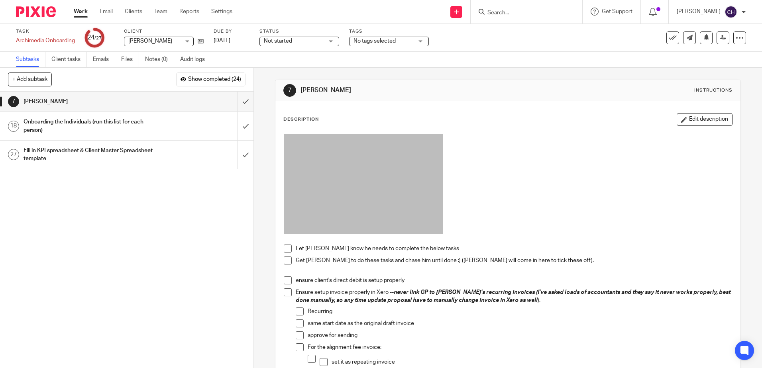
click at [183, 127] on div "Onboarding the Individuals (run this list for each person)" at bounding box center [126, 126] width 206 height 20
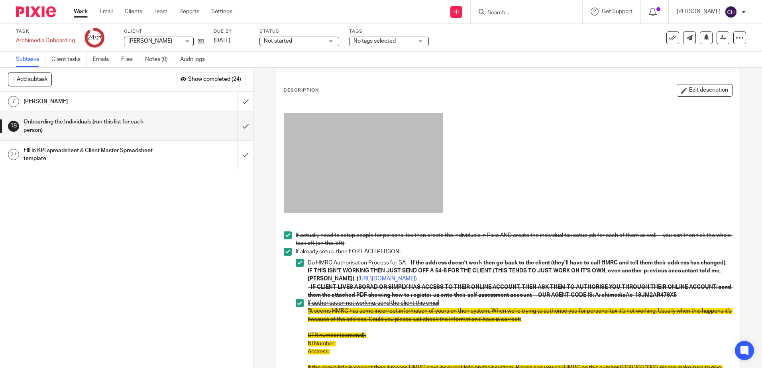
scroll to position [279, 0]
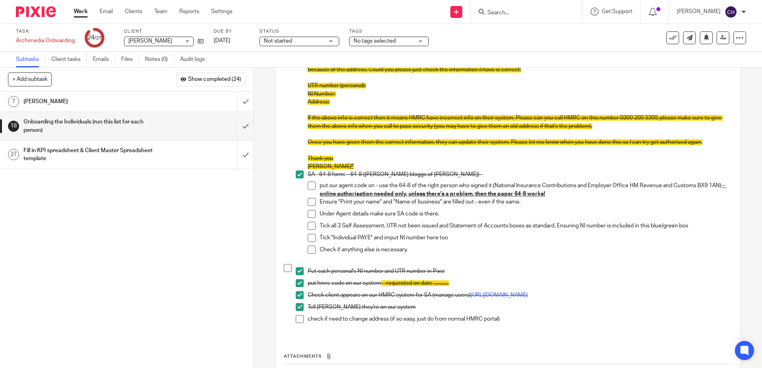
click at [300, 323] on span at bounding box center [300, 319] width 8 height 8
click at [287, 272] on span at bounding box center [288, 268] width 8 height 8
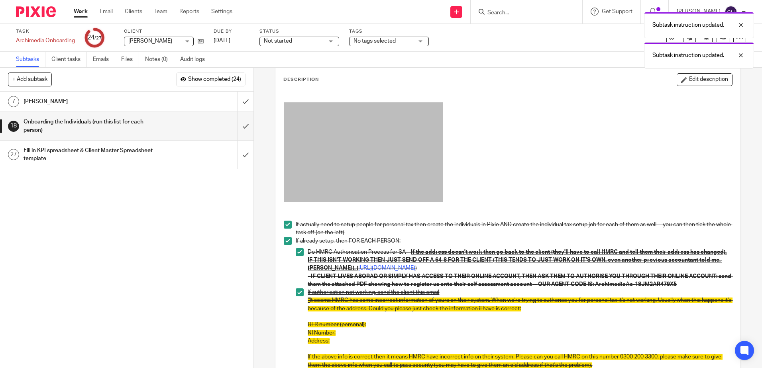
scroll to position [0, 0]
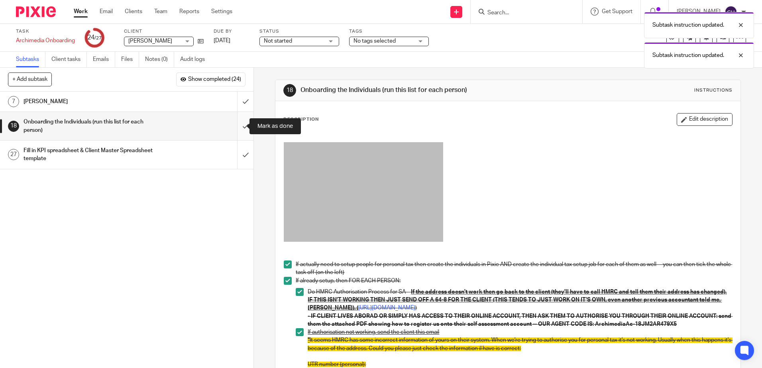
click at [236, 124] on input "submit" at bounding box center [126, 126] width 253 height 28
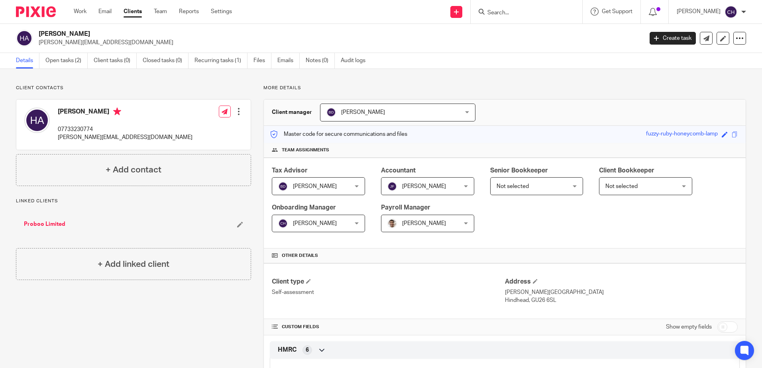
click at [43, 11] on img at bounding box center [36, 11] width 40 height 11
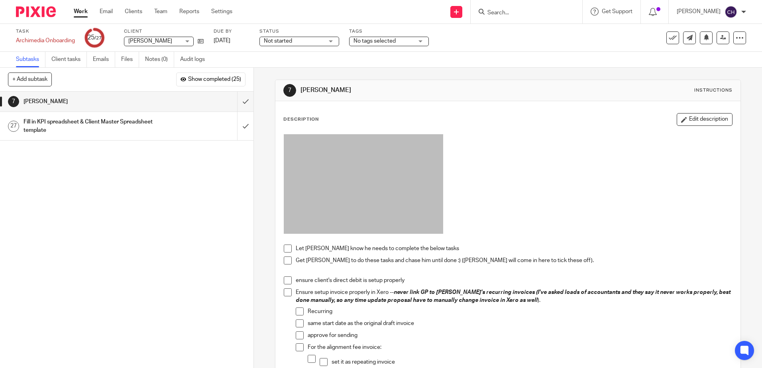
click at [284, 248] on span at bounding box center [288, 249] width 8 height 8
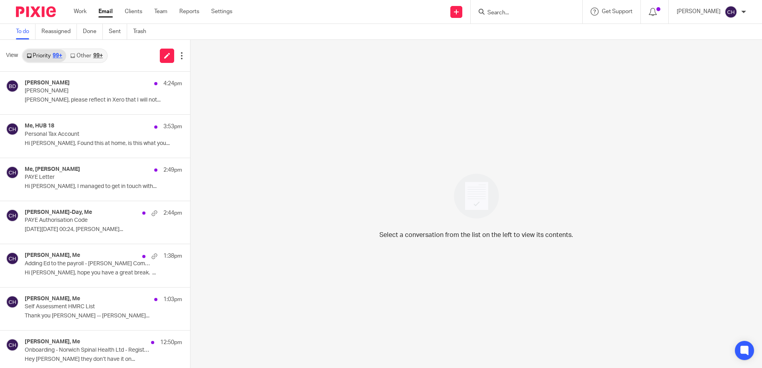
click at [42, 10] on img at bounding box center [36, 11] width 40 height 11
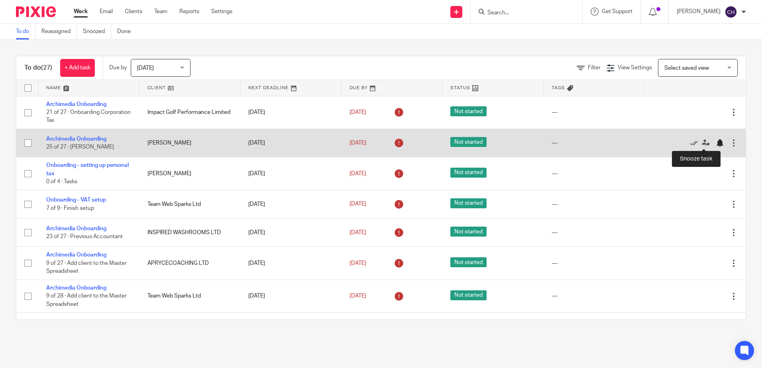
click at [715, 143] on div at bounding box center [719, 143] width 8 height 8
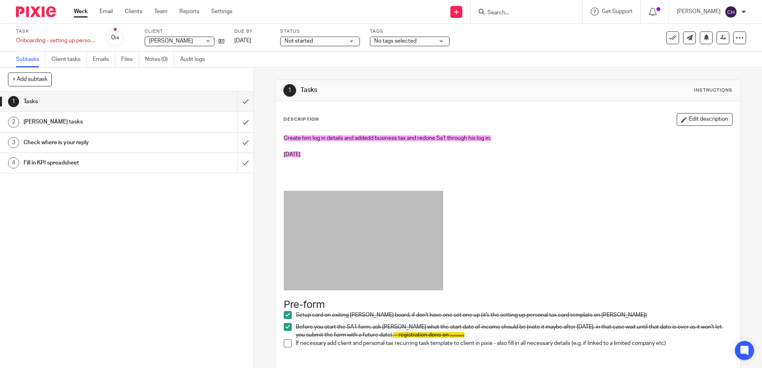
click at [386, 117] on div "Description Edit description" at bounding box center [507, 119] width 448 height 13
click at [681, 117] on icon "button" at bounding box center [684, 120] width 6 height 6
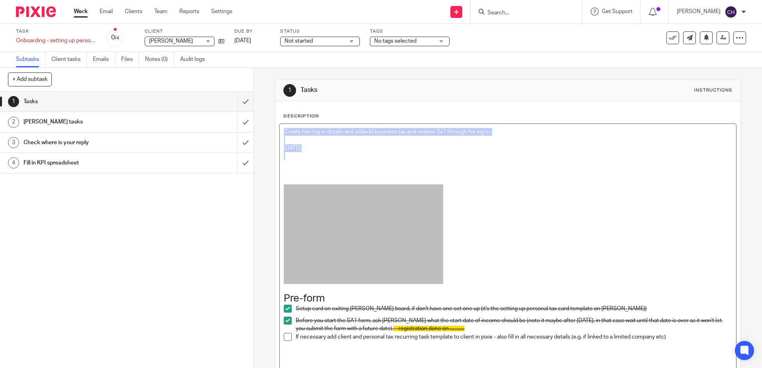
drag, startPoint x: 315, startPoint y: 158, endPoint x: 278, endPoint y: 113, distance: 57.5
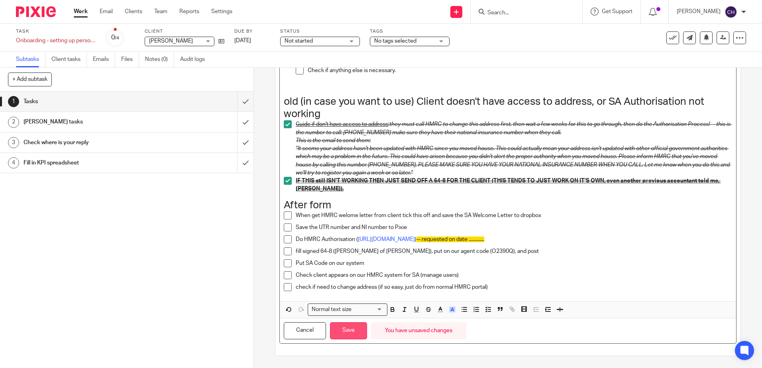
click at [343, 329] on button "Save" at bounding box center [348, 330] width 37 height 17
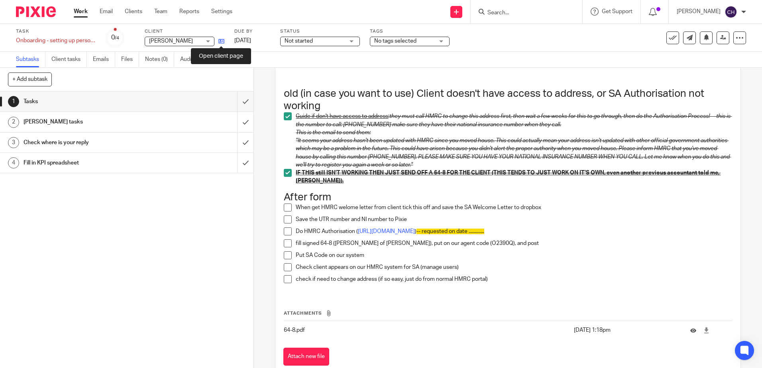
click at [223, 40] on icon at bounding box center [221, 41] width 6 height 6
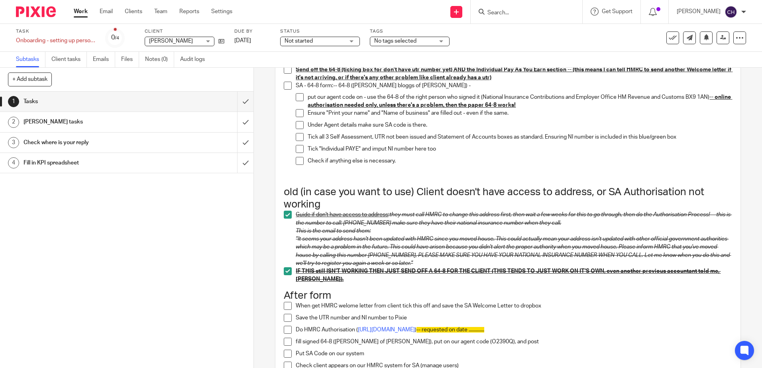
scroll to position [743, 0]
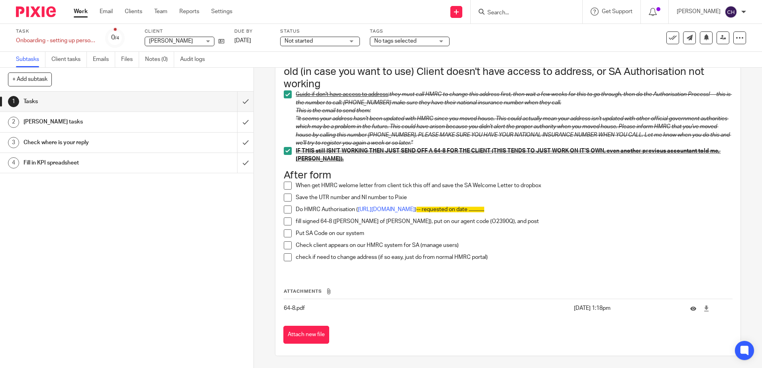
click at [284, 182] on span at bounding box center [288, 186] width 8 height 8
click at [285, 196] on span at bounding box center [288, 198] width 8 height 8
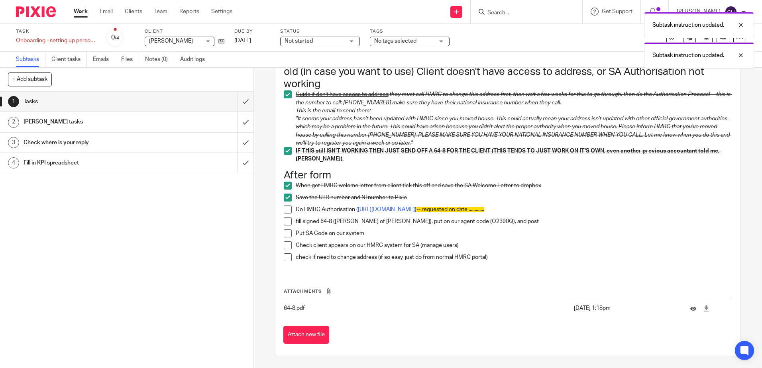
click at [285, 206] on span at bounding box center [288, 210] width 8 height 8
click at [286, 221] on span at bounding box center [288, 221] width 8 height 8
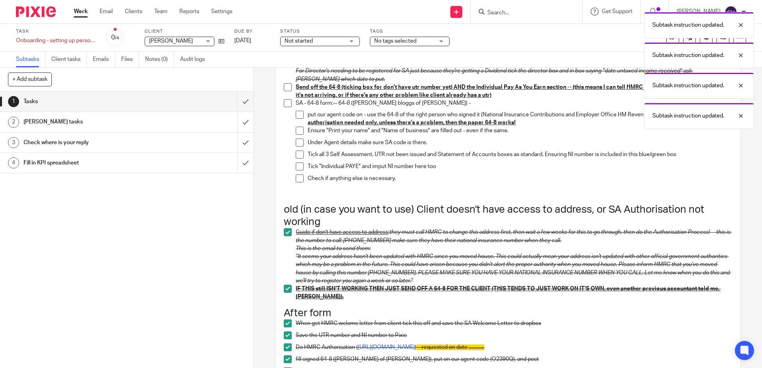
scroll to position [464, 0]
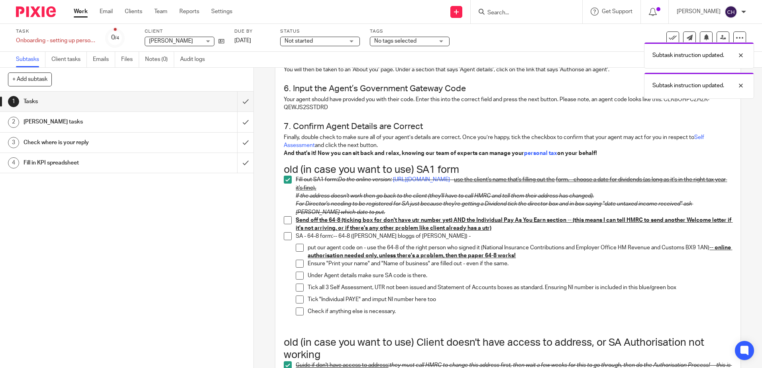
click at [286, 224] on span at bounding box center [288, 220] width 8 height 8
click at [280, 239] on div "Pre-form Setup card on exiting trello board, if don't have one set one up (it's…" at bounding box center [508, 104] width 456 height 876
click at [288, 240] on span at bounding box center [288, 236] width 8 height 8
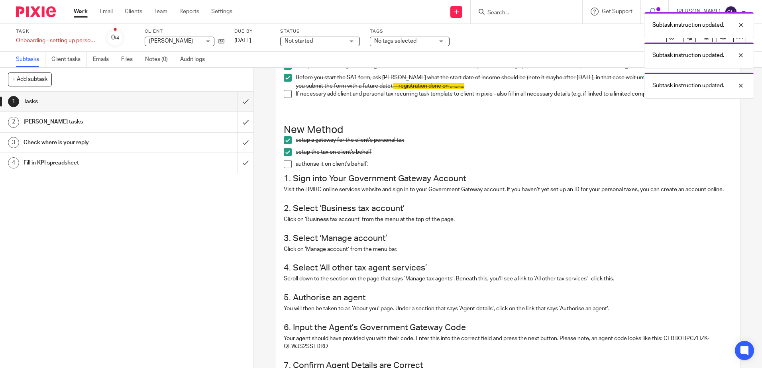
scroll to position [185, 0]
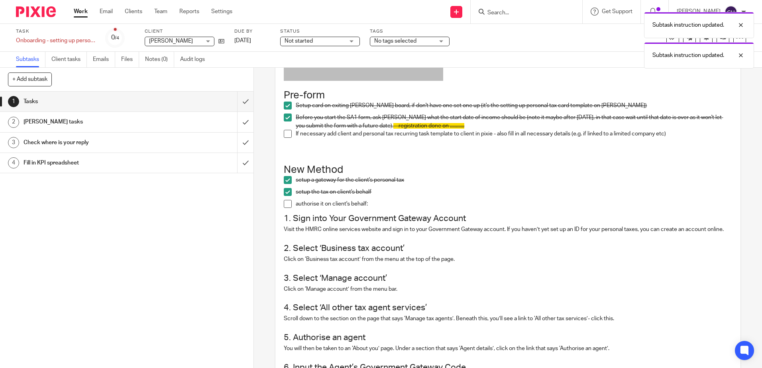
click at [285, 202] on span at bounding box center [288, 204] width 8 height 8
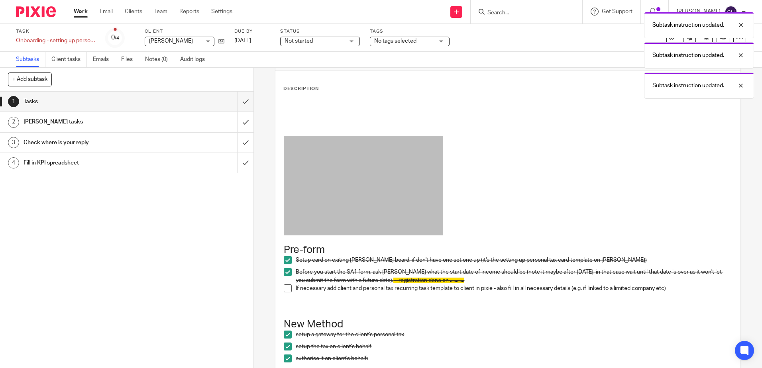
scroll to position [0, 0]
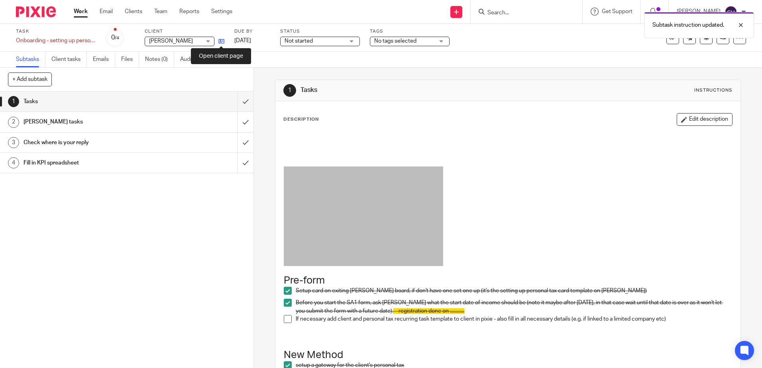
click at [222, 43] on icon at bounding box center [221, 41] width 6 height 6
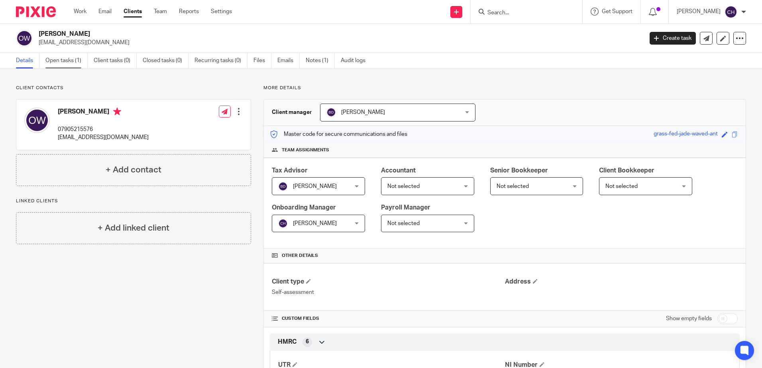
click at [64, 60] on link "Open tasks (1)" at bounding box center [66, 61] width 42 height 16
drag, startPoint x: 0, startPoint y: 0, endPoint x: 56, endPoint y: 63, distance: 84.1
click at [56, 63] on link "Open tasks (1)" at bounding box center [66, 61] width 42 height 16
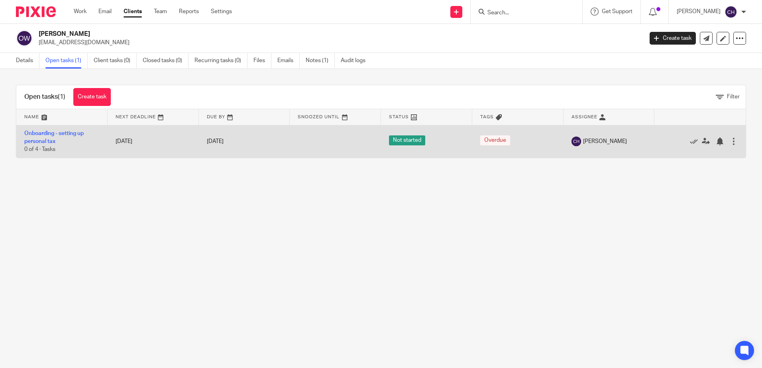
drag, startPoint x: 0, startPoint y: 0, endPoint x: 98, endPoint y: 132, distance: 164.3
click at [125, 197] on main "Oliver White ollyw777@gmail.com Create task Update from Companies House Export …" at bounding box center [381, 184] width 762 height 368
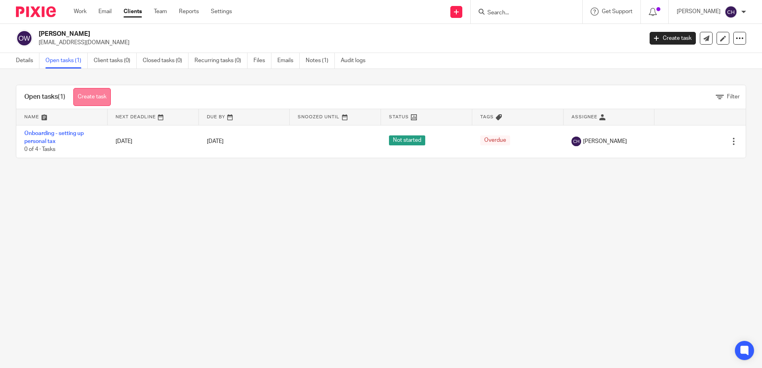
click at [86, 94] on link "Create task" at bounding box center [91, 97] width 37 height 18
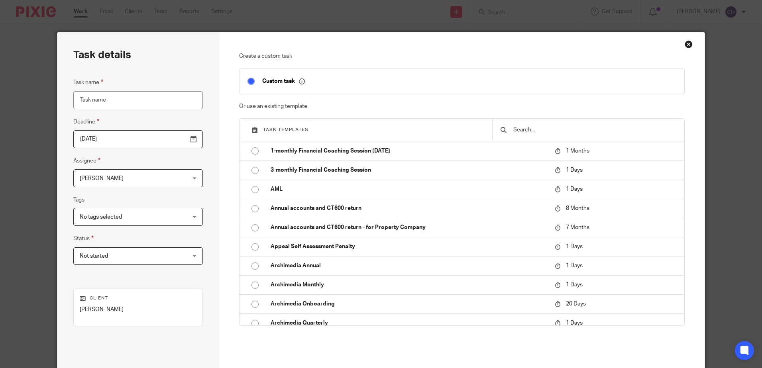
click at [582, 125] on div at bounding box center [588, 130] width 192 height 22
click at [552, 133] on input "text" at bounding box center [594, 129] width 164 height 9
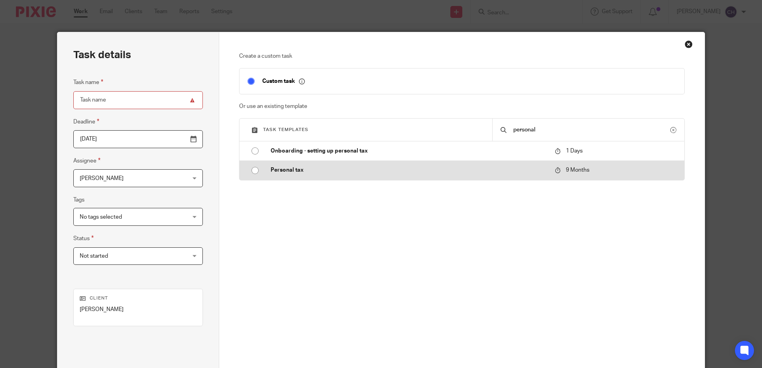
type input "personal"
click at [282, 170] on p "Personal tax" at bounding box center [408, 170] width 276 height 8
type input "2026-07-14"
type input "Personal tax"
checkbox input "false"
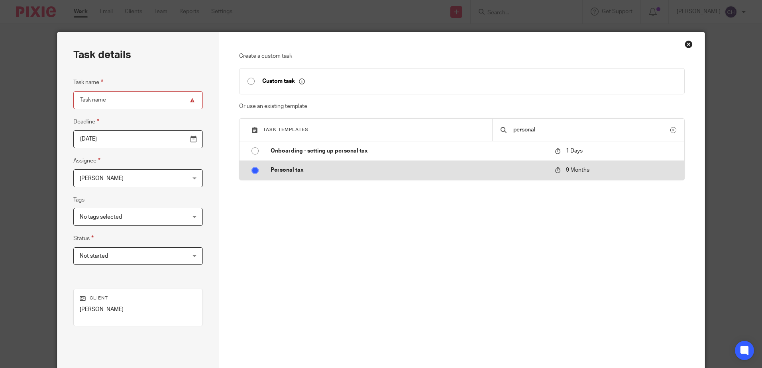
radio input "true"
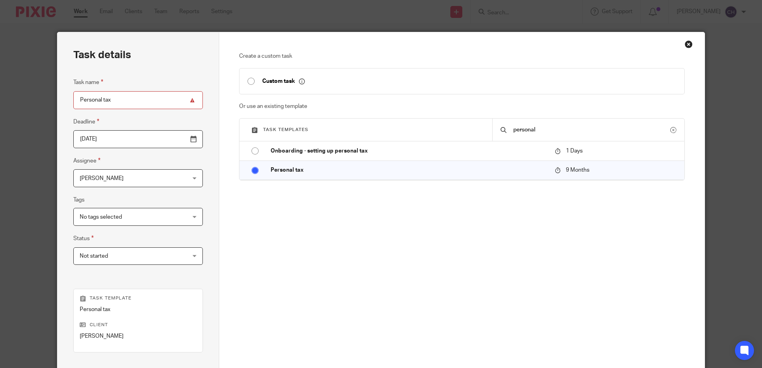
click at [115, 170] on span "[PERSON_NAME]" at bounding box center [129, 178] width 98 height 17
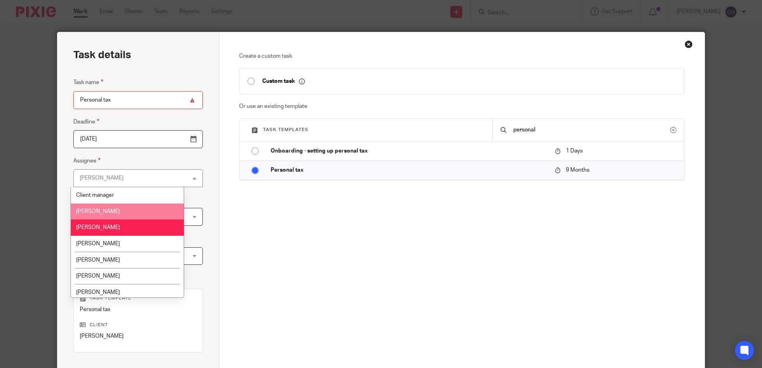
click at [111, 213] on span "[PERSON_NAME]" at bounding box center [98, 212] width 44 height 6
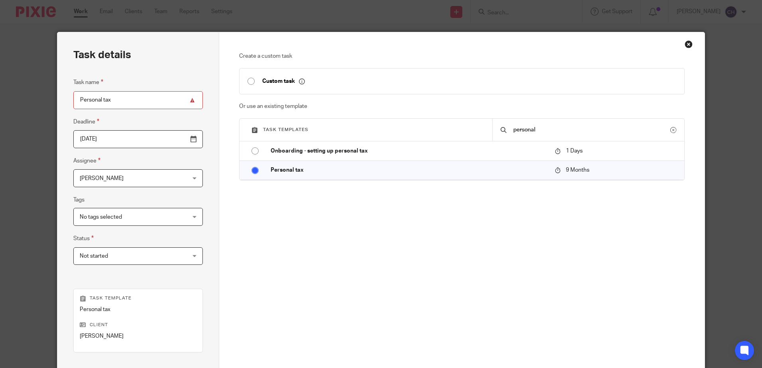
drag, startPoint x: 124, startPoint y: 143, endPoint x: 143, endPoint y: 143, distance: 19.5
click at [124, 143] on input "2026-07-14" at bounding box center [137, 139] width 129 height 18
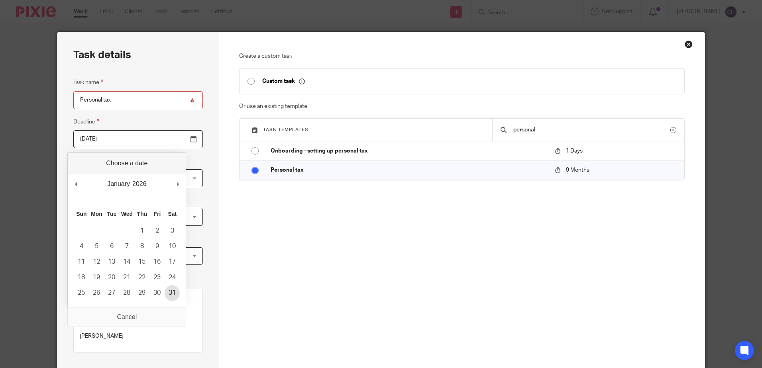
type input "2026-01-31"
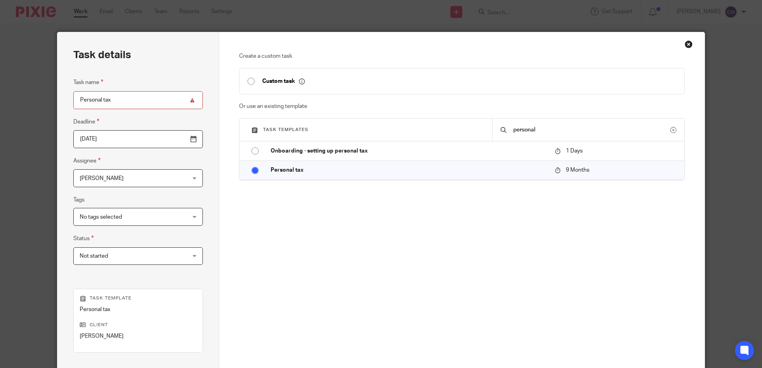
click at [315, 211] on div "Create a custom task Custom task Or use an existing template Task templates per…" at bounding box center [461, 173] width 445 height 243
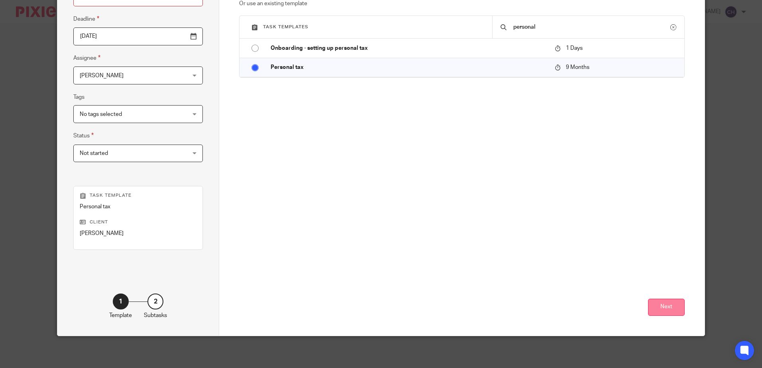
click at [662, 300] on button "Next" at bounding box center [666, 307] width 37 height 17
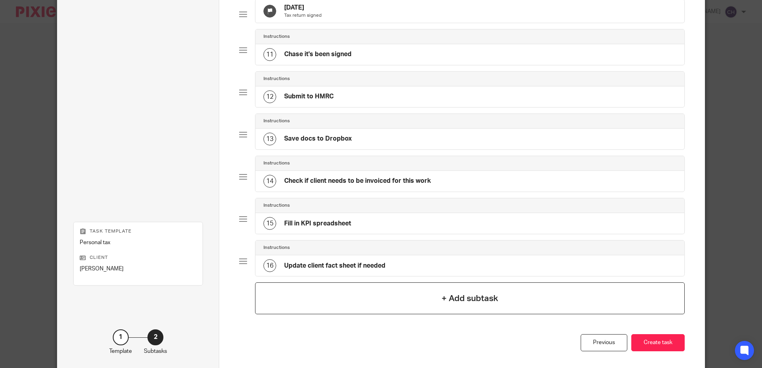
scroll to position [483, 0]
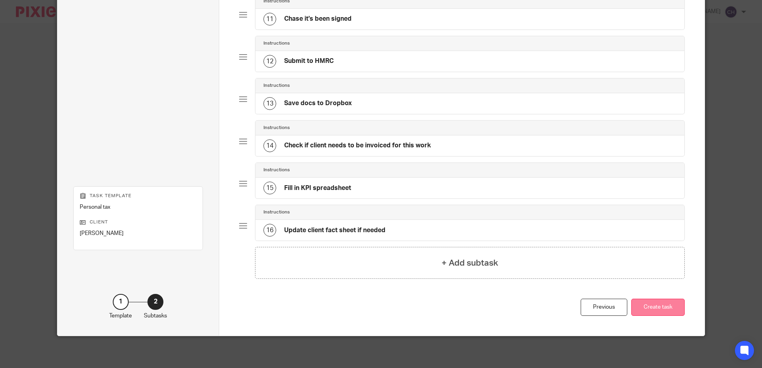
click at [644, 307] on button "Create task" at bounding box center [657, 307] width 53 height 17
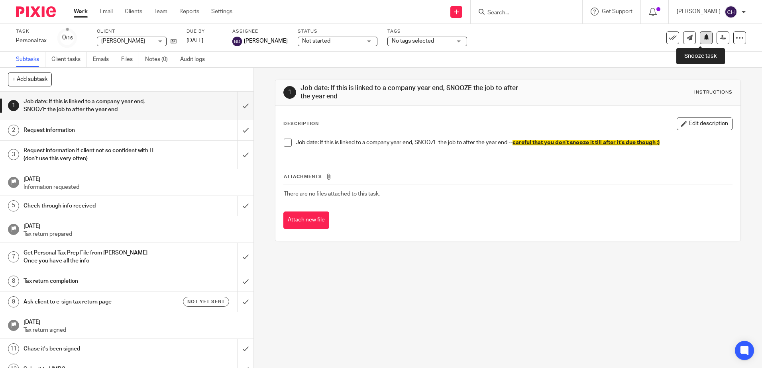
click at [703, 36] on icon at bounding box center [706, 37] width 6 height 6
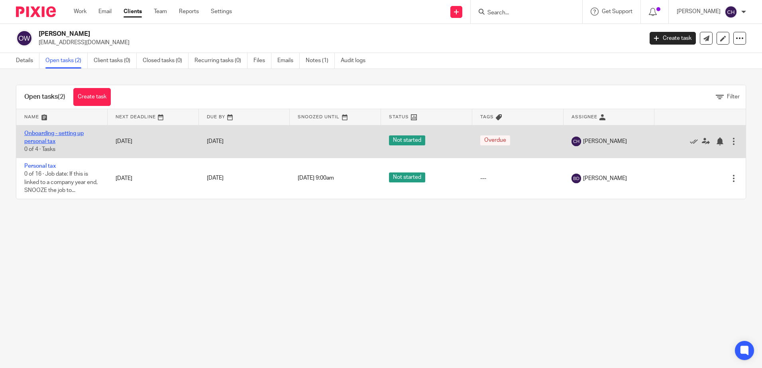
click at [70, 133] on link "Onboarding - setting up personal tax" at bounding box center [53, 138] width 59 height 14
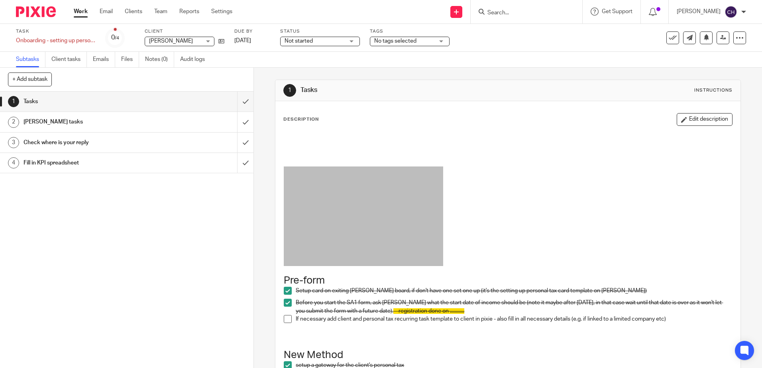
drag, startPoint x: 334, startPoint y: 137, endPoint x: 345, endPoint y: 137, distance: 11.6
click at [339, 137] on p at bounding box center [508, 138] width 448 height 8
drag, startPoint x: 689, startPoint y: 121, endPoint x: 582, endPoint y: 133, distance: 107.5
click at [689, 120] on button "Edit description" at bounding box center [704, 119] width 56 height 13
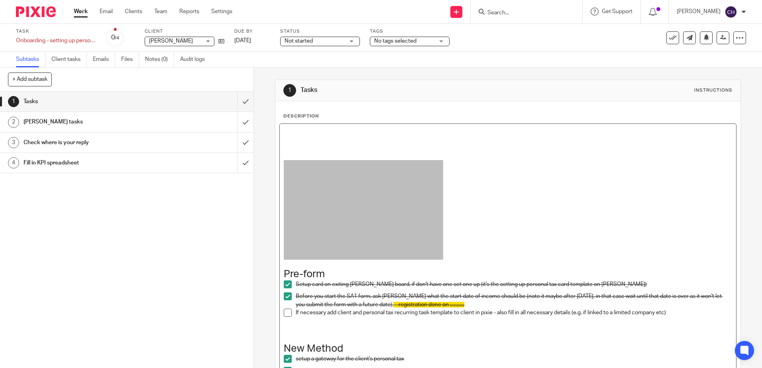
click at [406, 138] on p at bounding box center [508, 148] width 448 height 24
drag, startPoint x: 392, startPoint y: 135, endPoint x: 273, endPoint y: 135, distance: 119.1
click at [268, 135] on div "1 Tasks Instructions Description waiting on authorisation code from client. Pre…" at bounding box center [508, 218] width 508 height 300
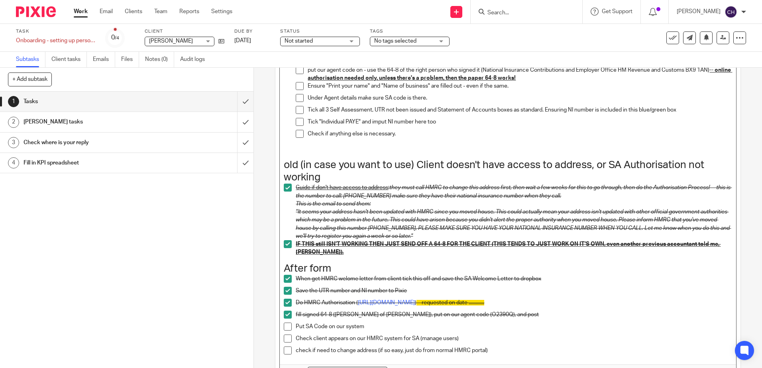
scroll to position [707, 0]
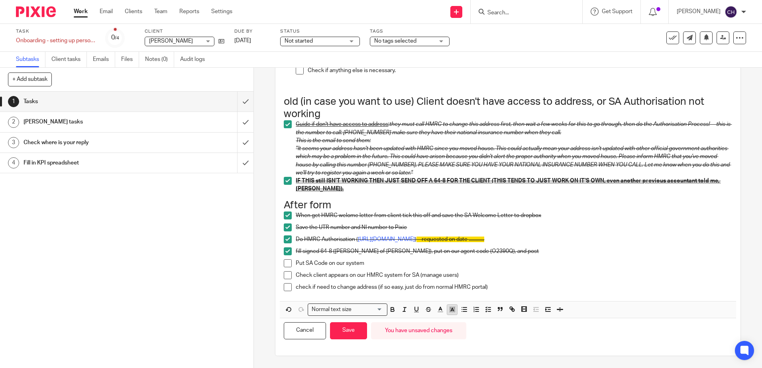
click at [452, 315] on button "button" at bounding box center [452, 310] width 10 height 10
click at [503, 320] on li "color:#FDA1FF" at bounding box center [506, 320] width 6 height 6
click at [347, 332] on button "Save" at bounding box center [348, 330] width 37 height 17
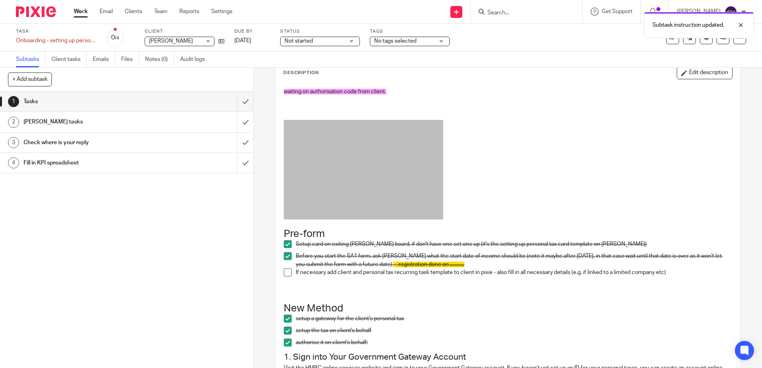
scroll to position [0, 0]
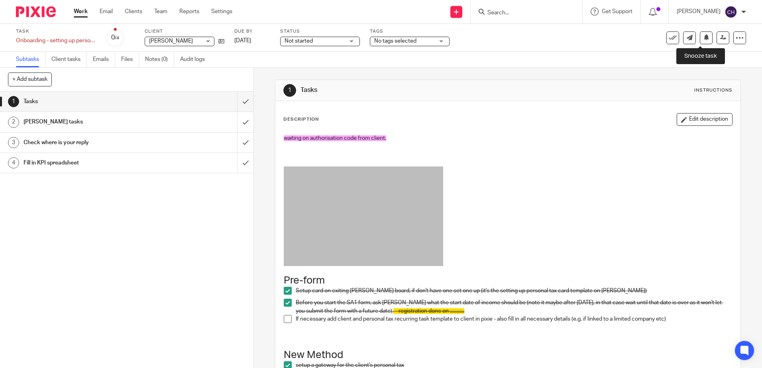
drag, startPoint x: 700, startPoint y: 33, endPoint x: 703, endPoint y: 48, distance: 15.0
click at [700, 33] on button at bounding box center [705, 37] width 13 height 13
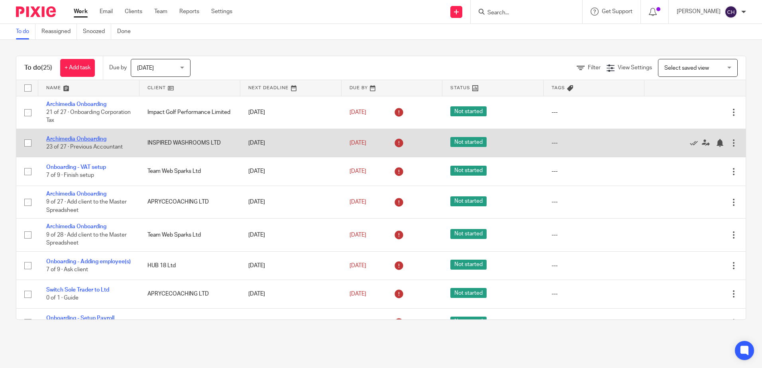
click at [87, 139] on link "Archimedia Onboarding" at bounding box center [76, 139] width 60 height 6
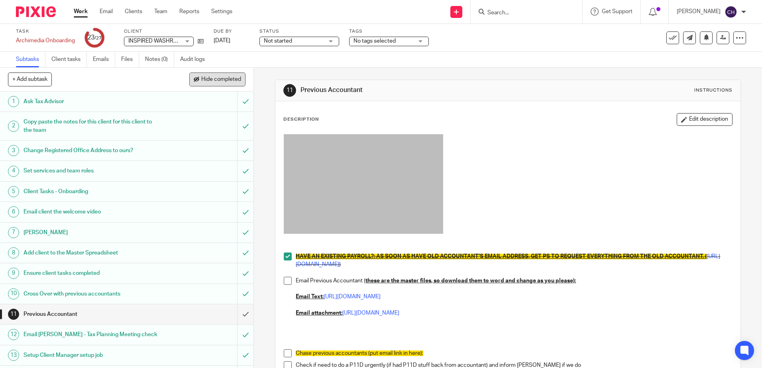
click at [229, 81] on span "Hide completed" at bounding box center [221, 79] width 40 height 6
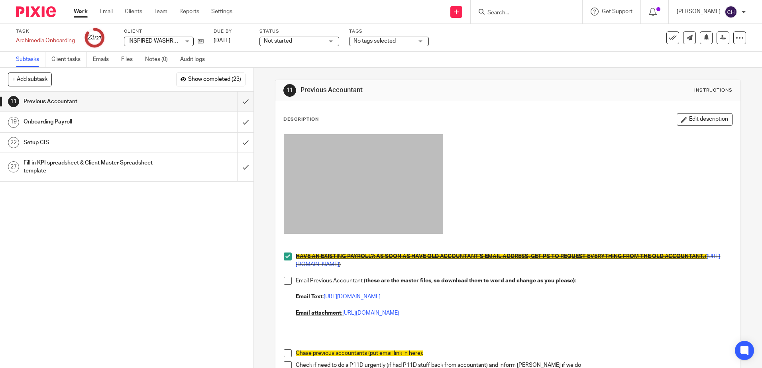
click at [165, 123] on div "Onboarding Payroll" at bounding box center [126, 122] width 206 height 12
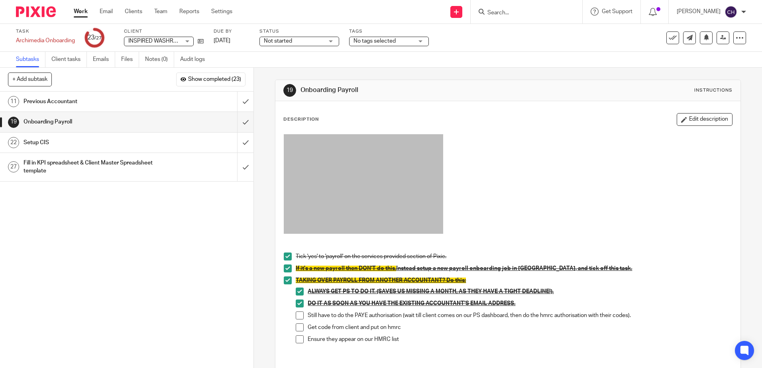
click at [165, 104] on div "Previous Accountant" at bounding box center [126, 102] width 206 height 12
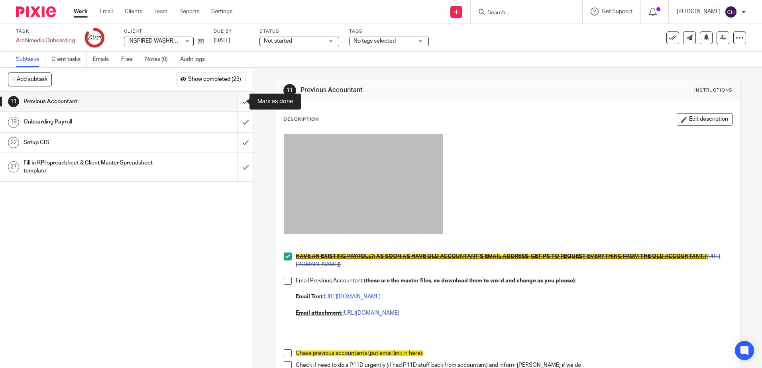
click at [237, 100] on input "submit" at bounding box center [126, 102] width 253 height 20
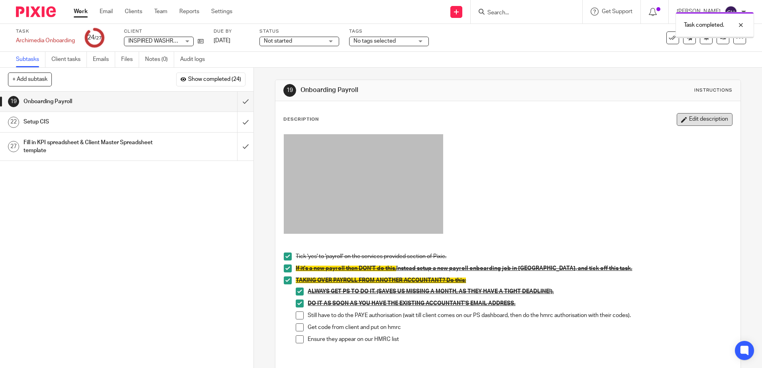
click at [676, 118] on button "Edit description" at bounding box center [704, 119] width 56 height 13
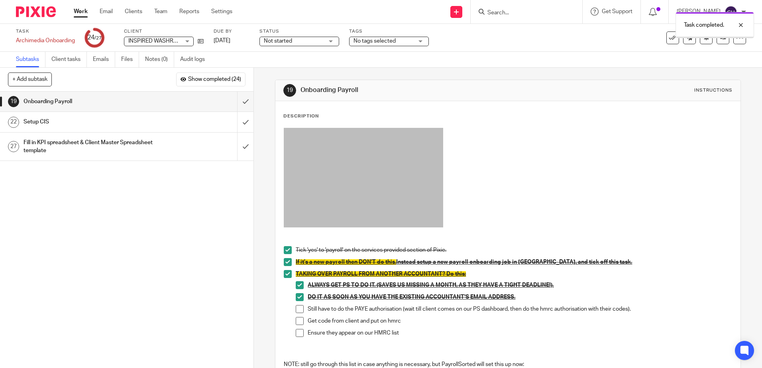
click at [490, 211] on p at bounding box center [508, 179] width 448 height 102
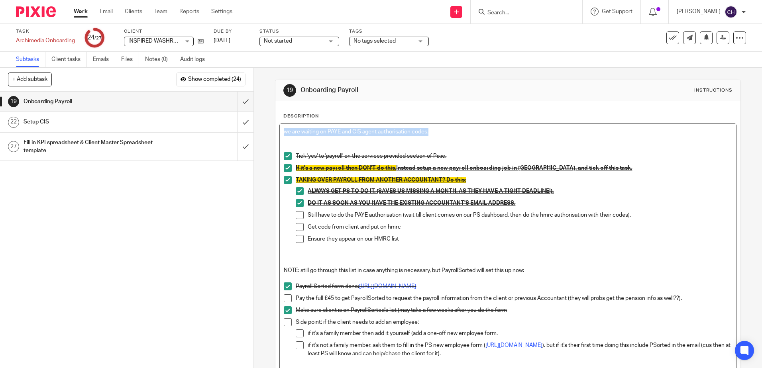
drag, startPoint x: 438, startPoint y: 132, endPoint x: 274, endPoint y: 131, distance: 164.1
click at [275, 131] on div "Description we are waiting on PAYE and CIS agent authorisation codes. Tick 'yes…" at bounding box center [507, 269] width 464 height 337
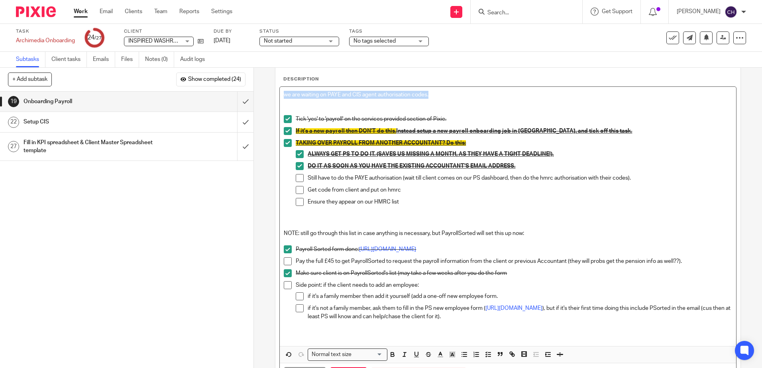
scroll to position [82, 0]
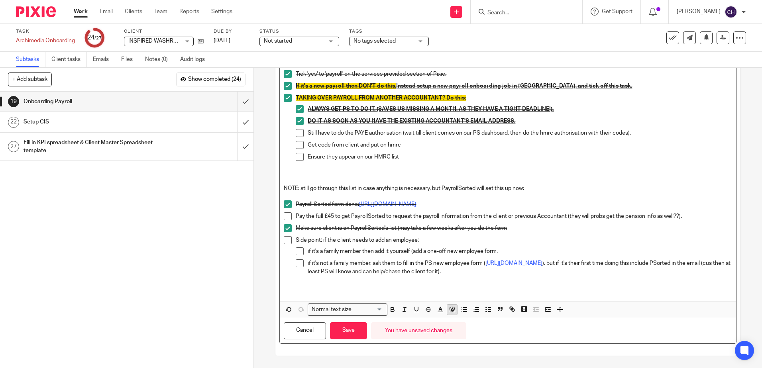
click at [449, 313] on button "button" at bounding box center [452, 310] width 10 height 10
click at [504, 319] on li "color:#FDA1FF" at bounding box center [506, 320] width 6 height 6
click at [346, 329] on button "Save" at bounding box center [348, 330] width 37 height 17
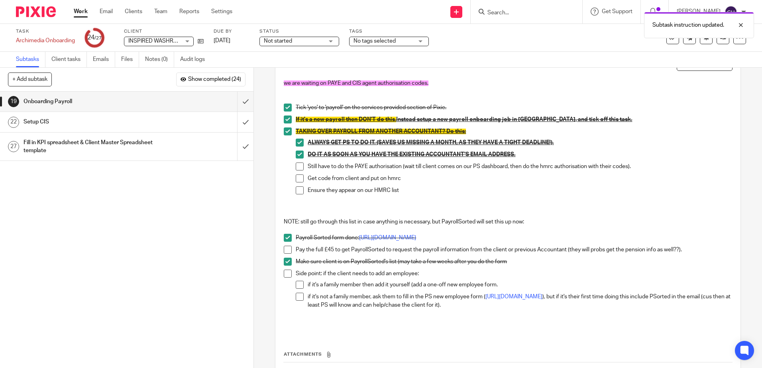
scroll to position [0, 0]
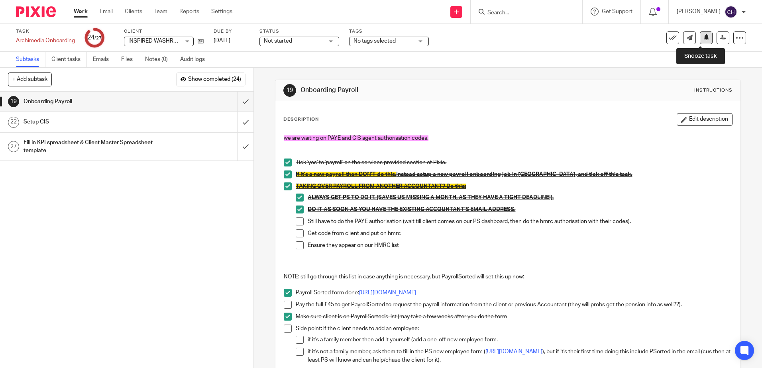
click at [703, 37] on icon at bounding box center [706, 37] width 6 height 6
click at [699, 34] on button at bounding box center [705, 37] width 13 height 13
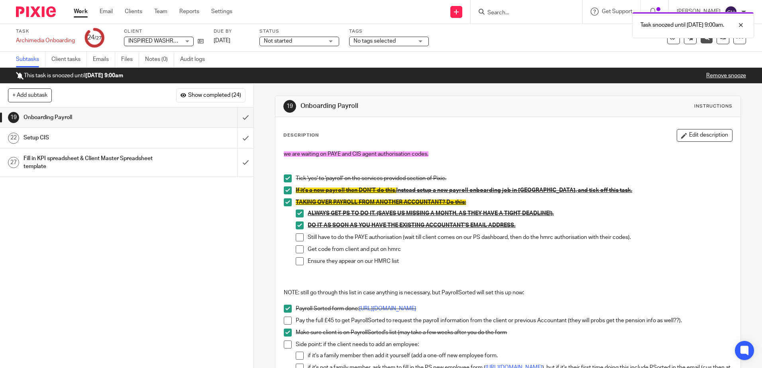
click at [33, 15] on img at bounding box center [36, 11] width 40 height 11
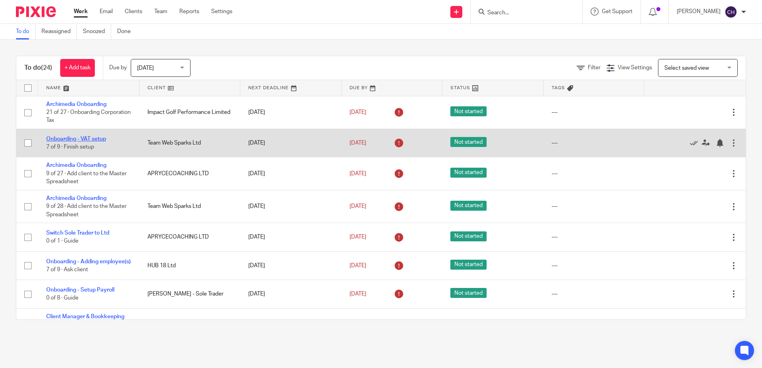
click at [82, 139] on link "Onboarding - VAT setup" at bounding box center [76, 139] width 60 height 6
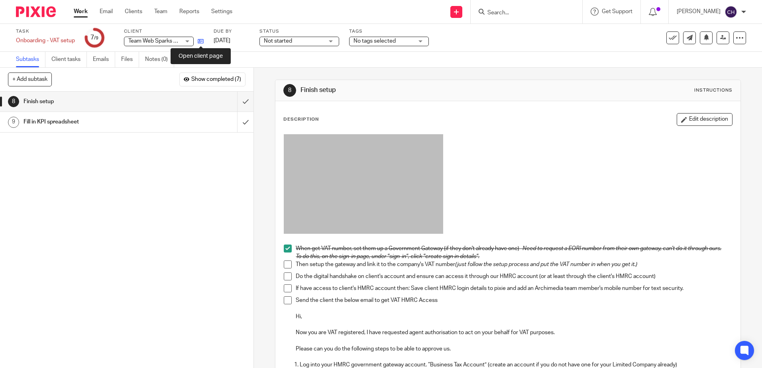
click at [201, 39] on icon at bounding box center [201, 41] width 6 height 6
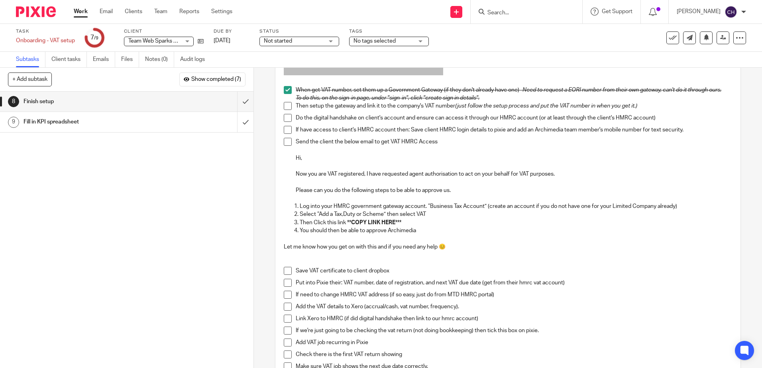
scroll to position [159, 0]
click at [393, 217] on p "Select “Add a Tax,Duty or Scheme” then select VAT" at bounding box center [516, 214] width 432 height 8
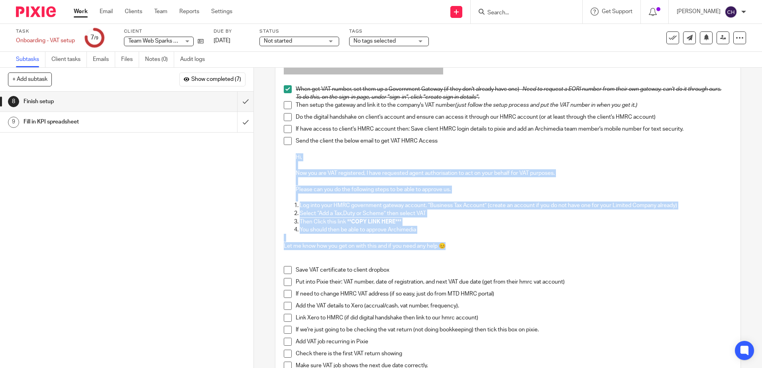
drag, startPoint x: 446, startPoint y: 256, endPoint x: 292, endPoint y: 165, distance: 178.7
click at [292, 165] on div "When get VAT number, set them up a Government Gateway (if they don't already ha…" at bounding box center [508, 187] width 456 height 433
copy div "Hi, Now you are VAT registered, I have requested agent authorisation to act on …"
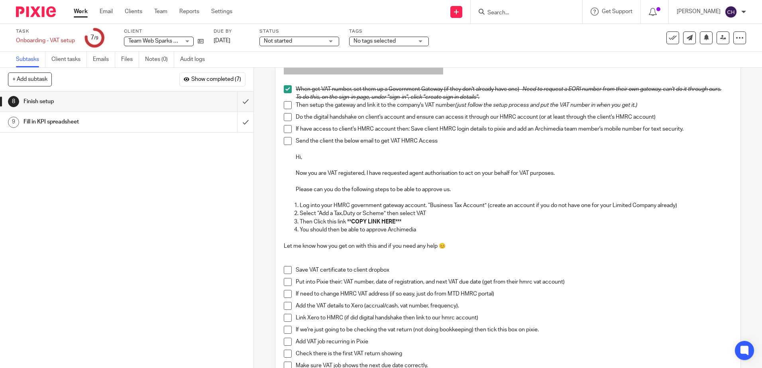
click at [242, 244] on div "1 Guide 2 Need to Confirm VAT Registration with the client????????? 3 [PERSON_N…" at bounding box center [126, 230] width 253 height 276
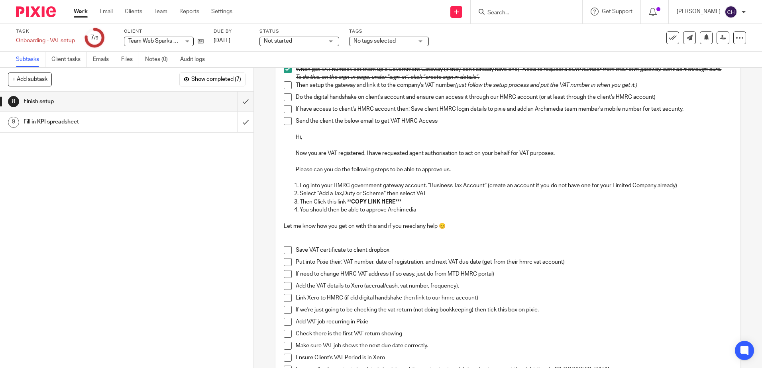
scroll to position [199, 0]
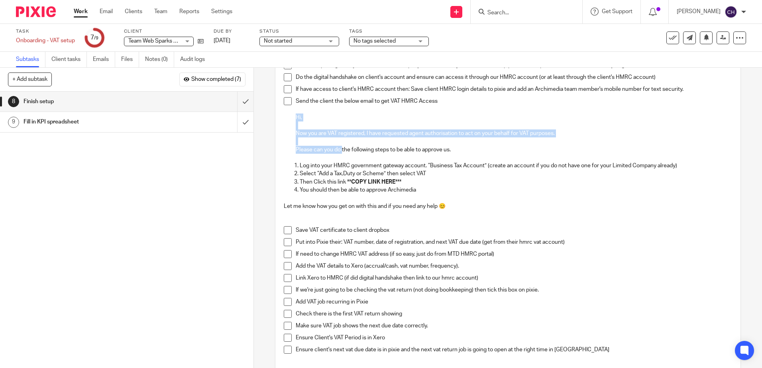
drag, startPoint x: 293, startPoint y: 125, endPoint x: 339, endPoint y: 161, distance: 59.0
click at [339, 161] on div "Send the client the below email to get VAT HMRC Access Hi, Now you are VAT regi…" at bounding box center [514, 129] width 436 height 65
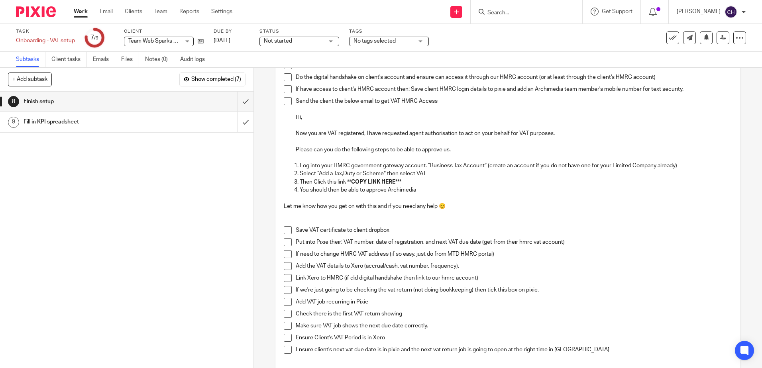
drag, startPoint x: 339, startPoint y: 161, endPoint x: 438, endPoint y: 163, distance: 98.8
click at [438, 162] on p at bounding box center [514, 158] width 436 height 8
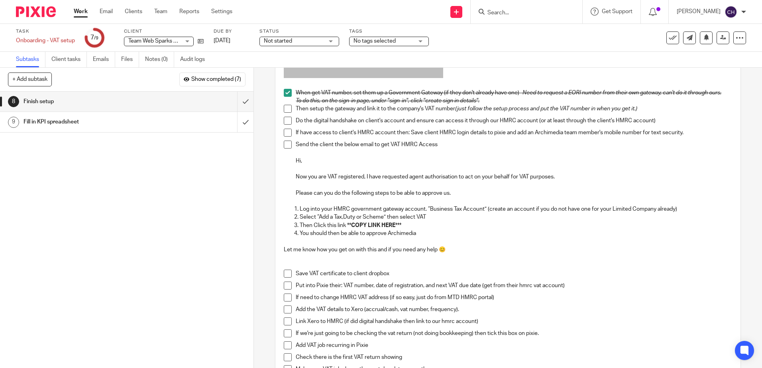
scroll to position [159, 0]
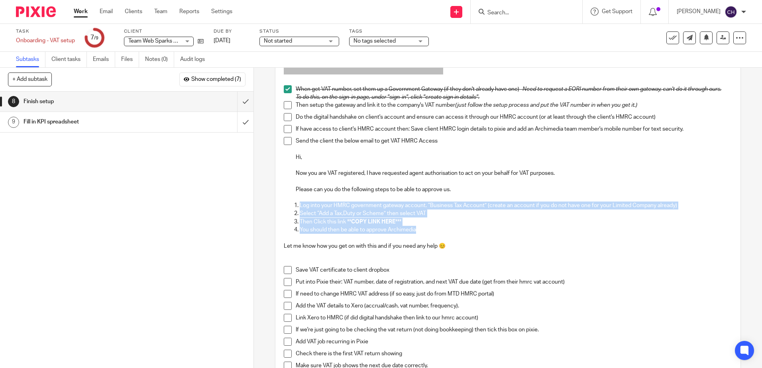
drag, startPoint x: 419, startPoint y: 238, endPoint x: 290, endPoint y: 212, distance: 131.7
click at [290, 212] on ol "Log into your HMRC government gateway account. “Business Tax Account” (create a…" at bounding box center [508, 218] width 448 height 32
copy ol "Log into your HMRC government gateway account. “Business Tax Account” (create a…"
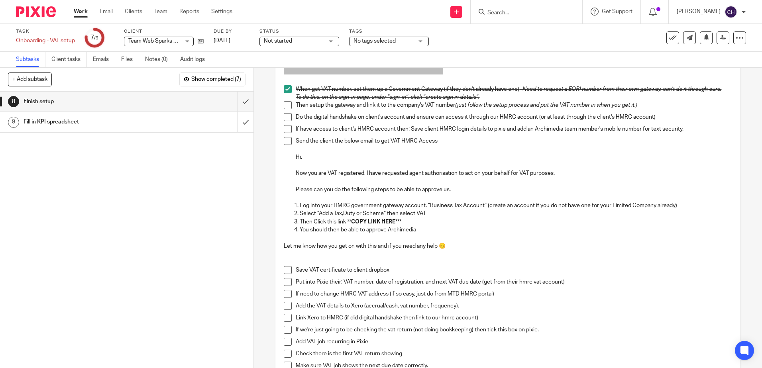
click at [155, 266] on div "1 Guide 2 Need to Confirm VAT Registration with the client????????? 3 [PERSON_N…" at bounding box center [126, 230] width 253 height 276
click at [286, 145] on span at bounding box center [288, 141] width 8 height 8
click at [284, 274] on span at bounding box center [288, 270] width 8 height 8
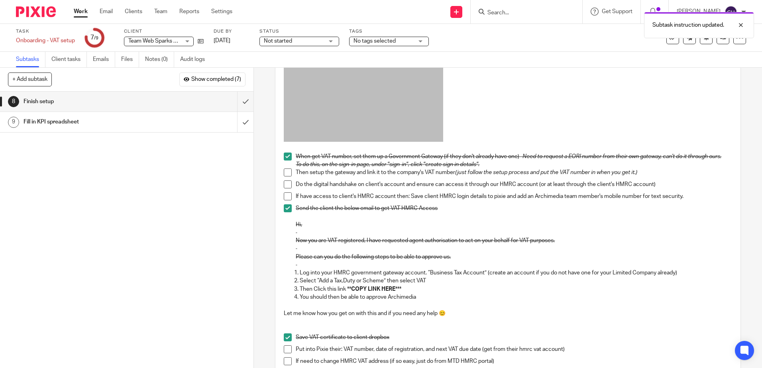
scroll to position [0, 0]
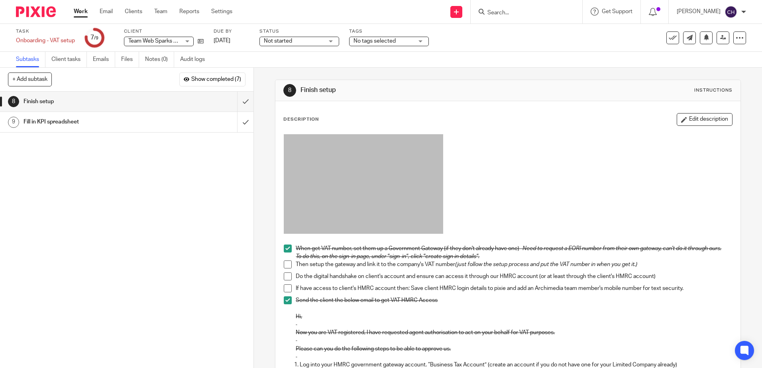
drag, startPoint x: 38, startPoint y: 12, endPoint x: 72, endPoint y: 0, distance: 35.9
click at [39, 12] on img at bounding box center [36, 11] width 40 height 11
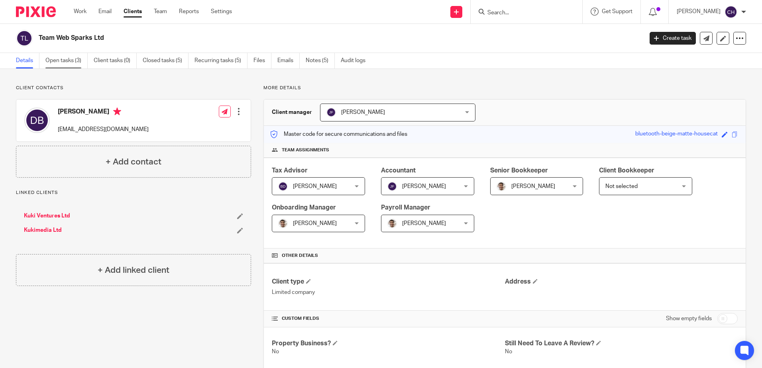
click at [66, 66] on link "Open tasks (3)" at bounding box center [66, 61] width 42 height 16
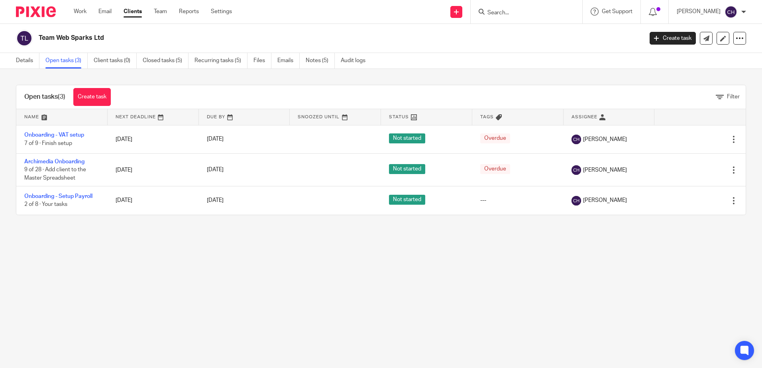
click at [102, 228] on div "Open tasks (3) Create task Filter Name Next Deadline Due By Snoozed Until Statu…" at bounding box center [381, 150] width 762 height 162
click at [94, 99] on link "Create task" at bounding box center [91, 97] width 37 height 18
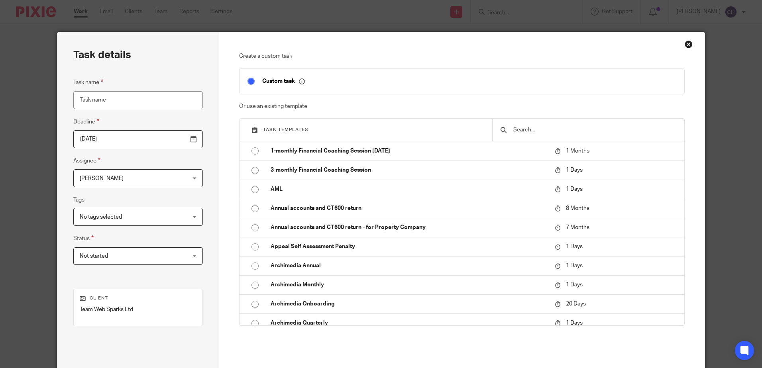
click at [684, 42] on div "Close this dialog window" at bounding box center [688, 44] width 8 height 8
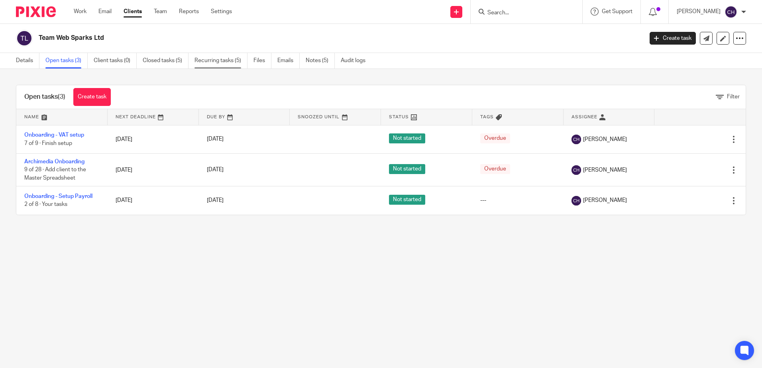
click at [227, 61] on link "Recurring tasks (5)" at bounding box center [220, 61] width 53 height 16
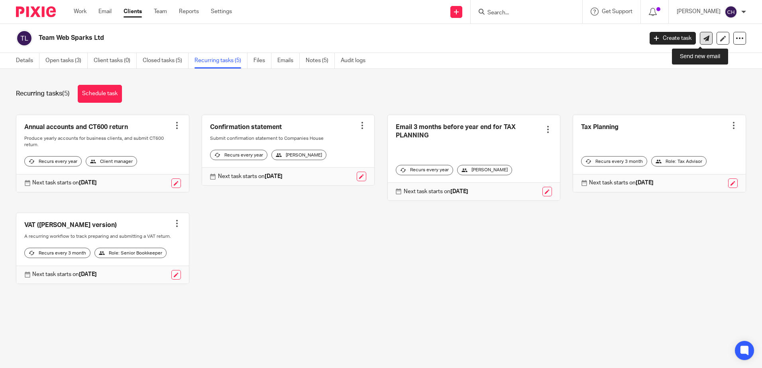
click at [703, 40] on icon at bounding box center [706, 38] width 6 height 6
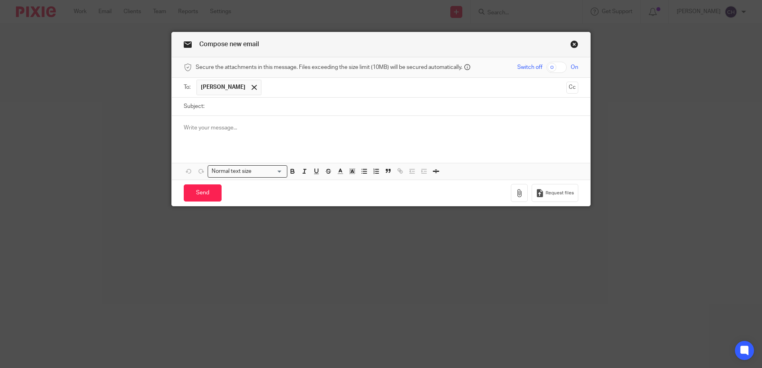
click at [570, 41] on link "Close this dialog window" at bounding box center [574, 45] width 8 height 11
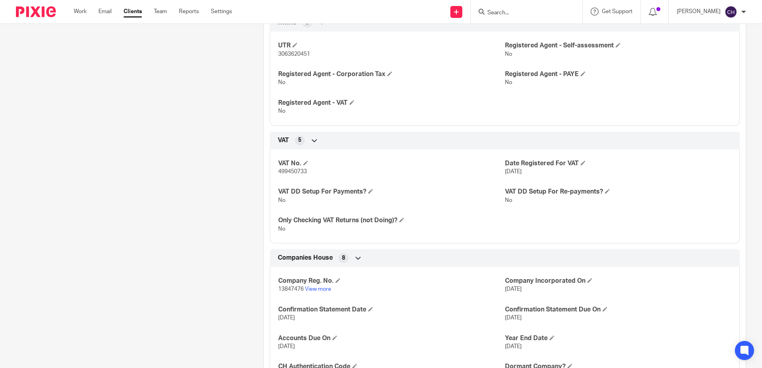
scroll to position [398, 0]
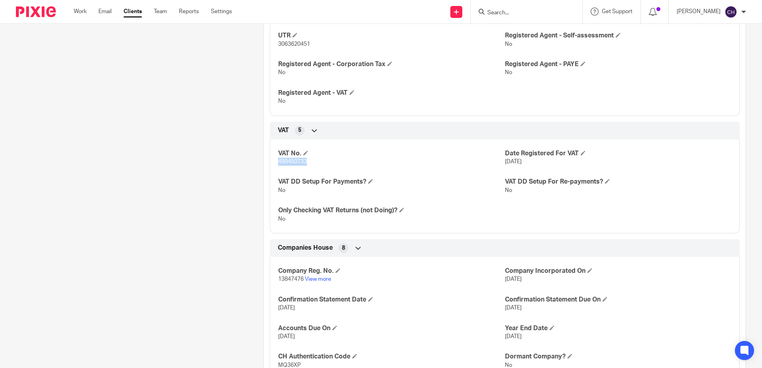
drag, startPoint x: 313, startPoint y: 163, endPoint x: 276, endPoint y: 162, distance: 37.9
click at [276, 162] on div "VAT No. 499450733 Date Registered For VAT 1 Sep 2025 VAT DD Setup For Payments?…" at bounding box center [505, 183] width 470 height 100
copy span "499450733"
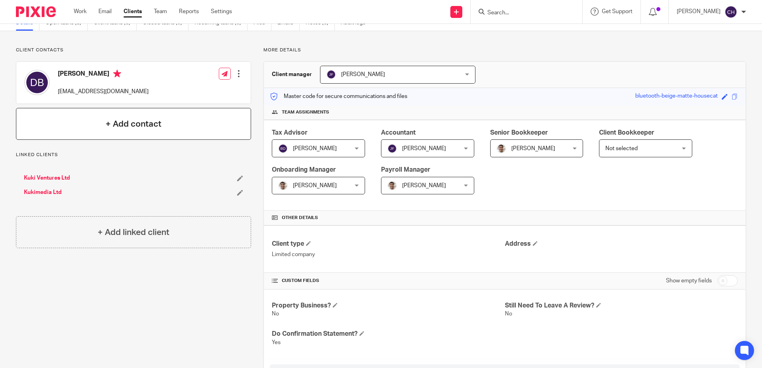
scroll to position [0, 0]
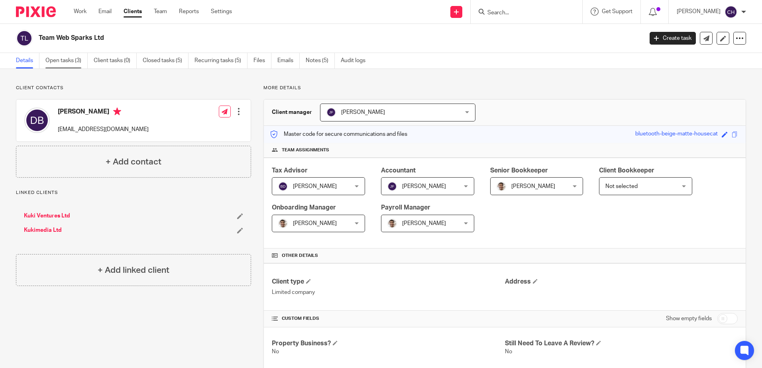
click at [73, 59] on link "Open tasks (3)" at bounding box center [66, 61] width 42 height 16
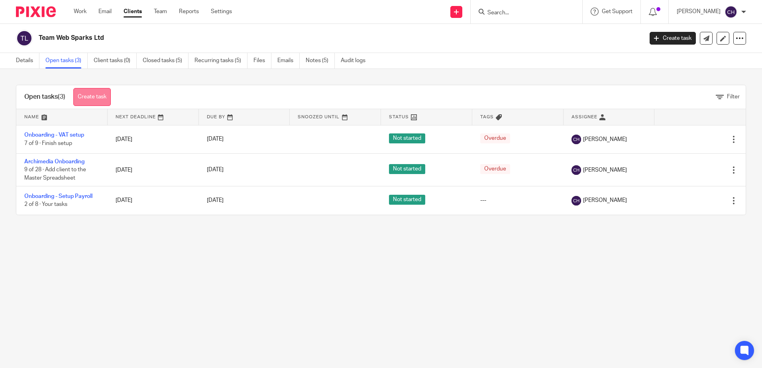
click at [94, 96] on link "Create task" at bounding box center [91, 97] width 37 height 18
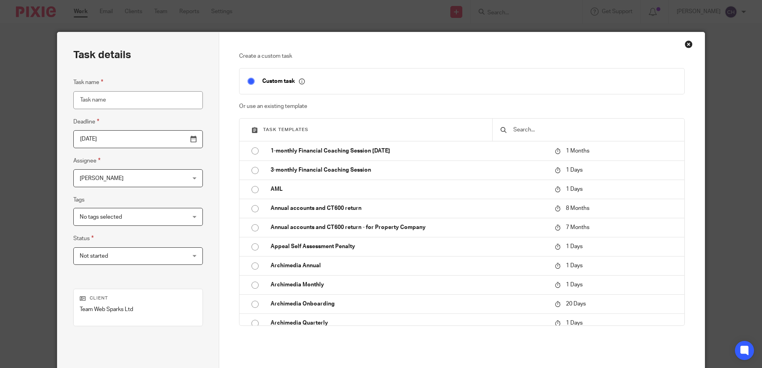
click at [689, 44] on div "Close this dialog window" at bounding box center [688, 44] width 8 height 8
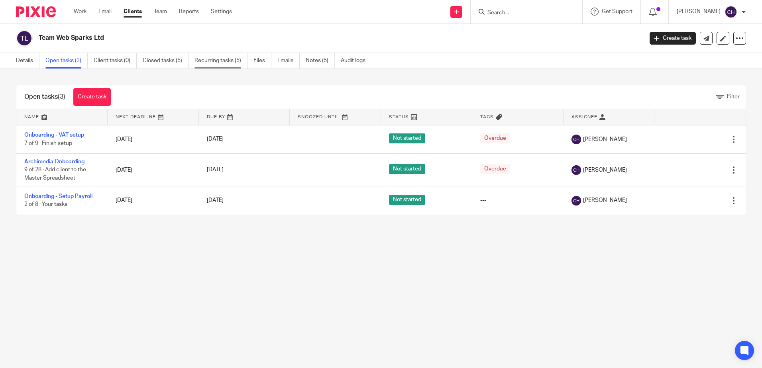
click at [221, 63] on link "Recurring tasks (5)" at bounding box center [220, 61] width 53 height 16
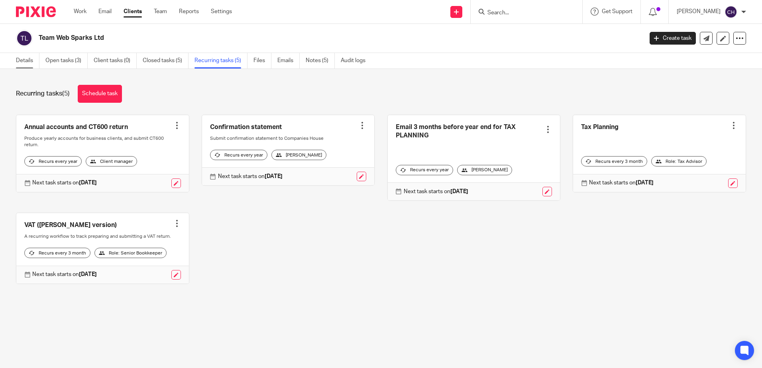
click at [23, 59] on link "Details" at bounding box center [27, 61] width 23 height 16
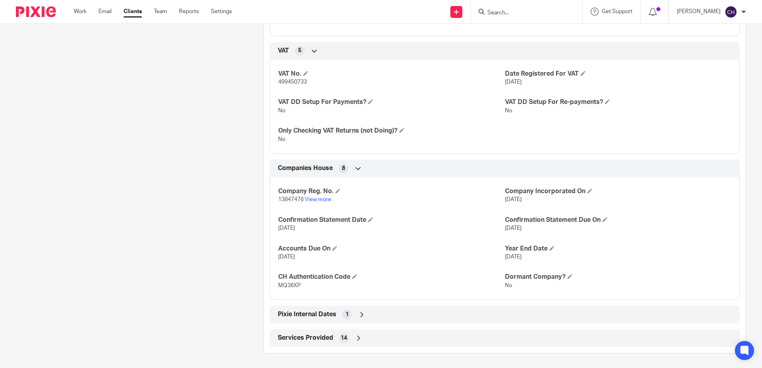
scroll to position [479, 0]
click at [354, 313] on div "Pixie Internal Dates 1" at bounding box center [505, 314] width 458 height 14
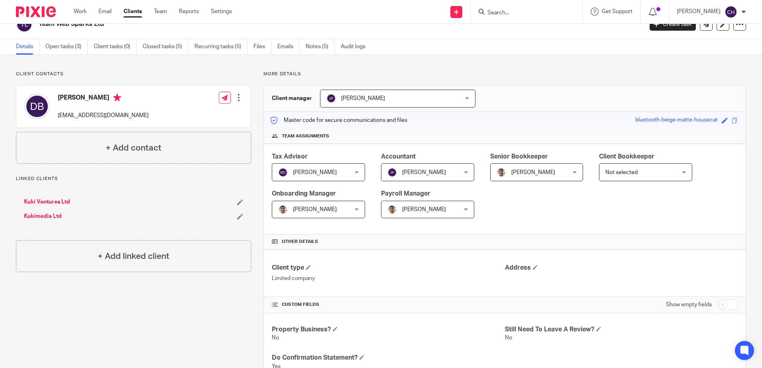
scroll to position [0, 0]
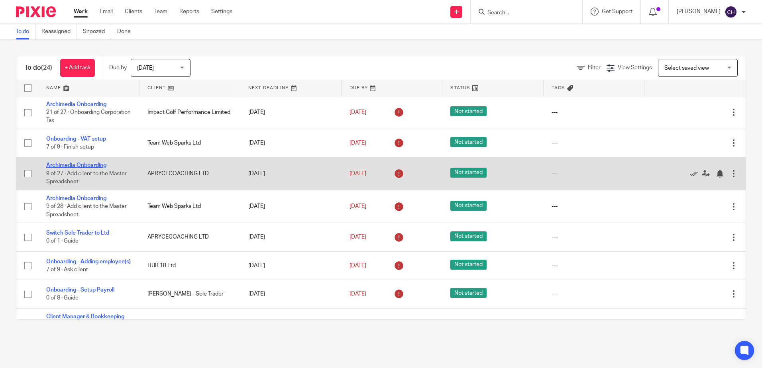
click at [87, 164] on link "Archimedia Onboarding" at bounding box center [76, 166] width 60 height 6
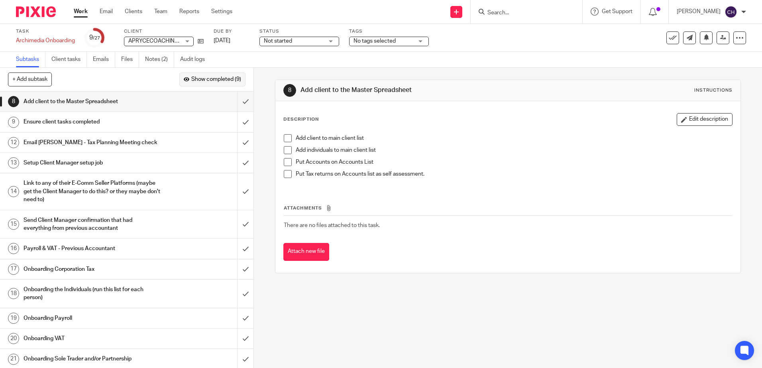
click at [206, 76] on button "Show completed (9)" at bounding box center [212, 79] width 66 height 14
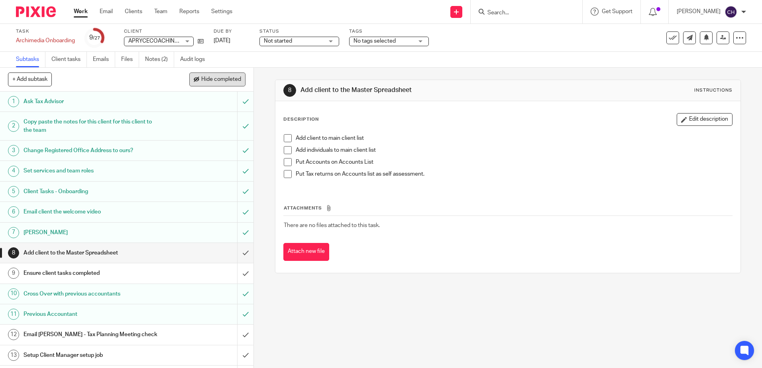
click at [206, 76] on button "Hide completed" at bounding box center [217, 79] width 56 height 14
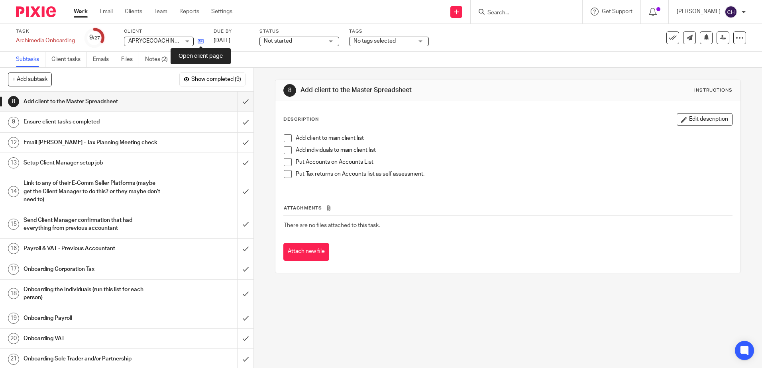
click at [201, 43] on icon at bounding box center [201, 41] width 6 height 6
click at [237, 100] on input "submit" at bounding box center [126, 102] width 253 height 20
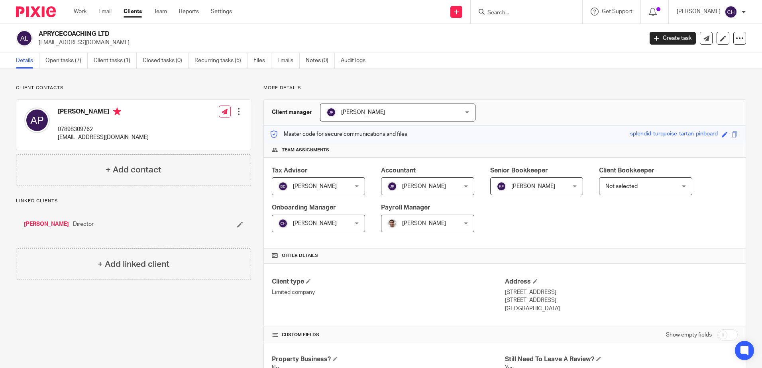
click at [49, 223] on link "[PERSON_NAME]" at bounding box center [46, 224] width 45 height 8
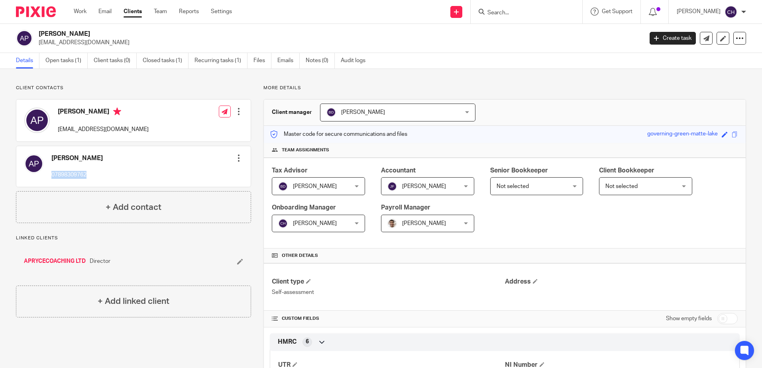
drag, startPoint x: 91, startPoint y: 176, endPoint x: 51, endPoint y: 176, distance: 39.8
click at [51, 176] on div "Anton Pryce 07898309762 Edit contact Create client from contact Export data Mak…" at bounding box center [133, 166] width 234 height 41
drag, startPoint x: 51, startPoint y: 176, endPoint x: 59, endPoint y: 175, distance: 8.1
copy p "07898309762"
click at [236, 112] on div at bounding box center [239, 112] width 8 height 8
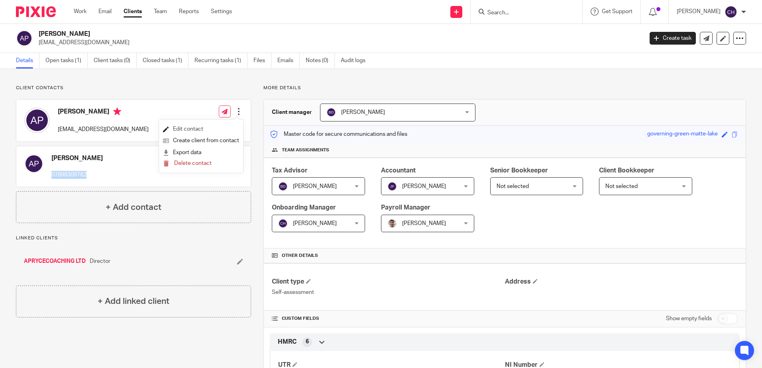
click at [192, 128] on link "Edit contact" at bounding box center [201, 129] width 76 height 12
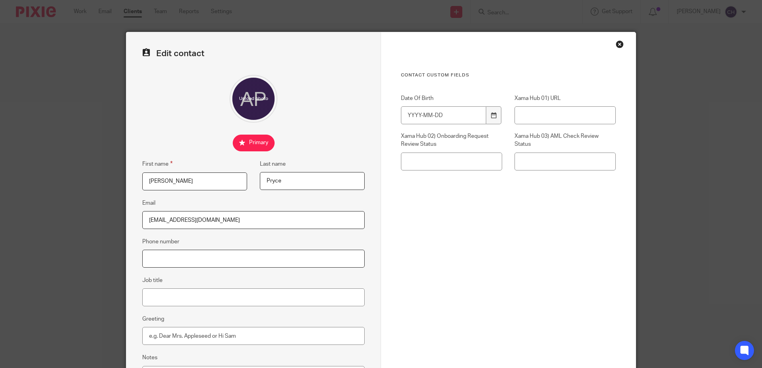
click at [206, 257] on input "Phone number" at bounding box center [253, 259] width 222 height 18
paste input "07898309762"
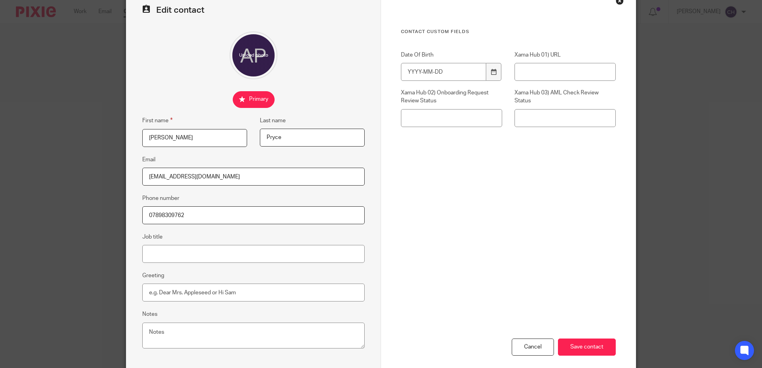
scroll to position [83, 0]
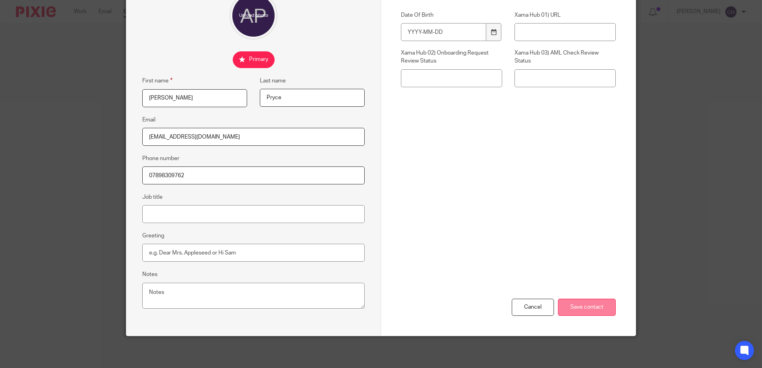
type input "07898309762"
click at [582, 305] on input "Save contact" at bounding box center [587, 307] width 58 height 17
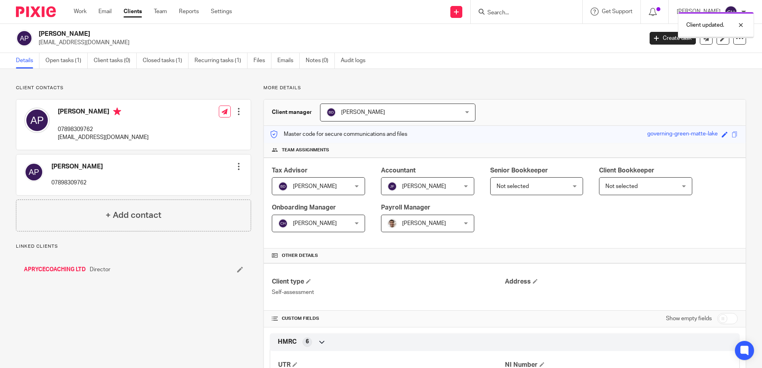
click at [235, 168] on div at bounding box center [239, 167] width 8 height 8
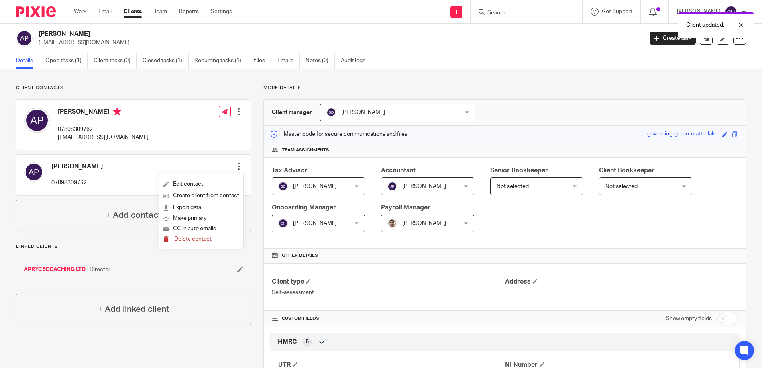
click at [190, 239] on span "Delete contact" at bounding box center [192, 239] width 37 height 6
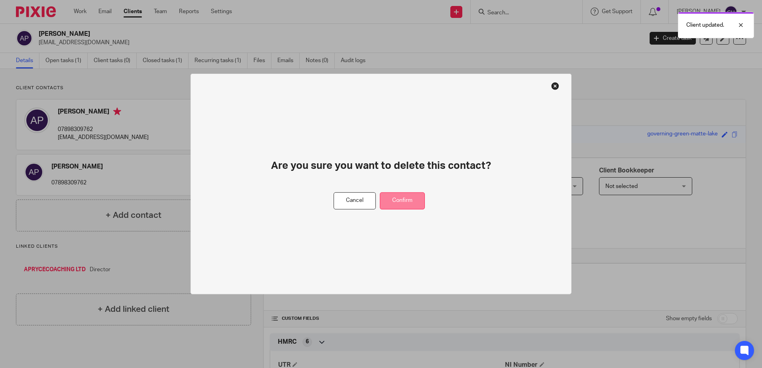
click at [410, 201] on button "Confirm" at bounding box center [402, 200] width 45 height 17
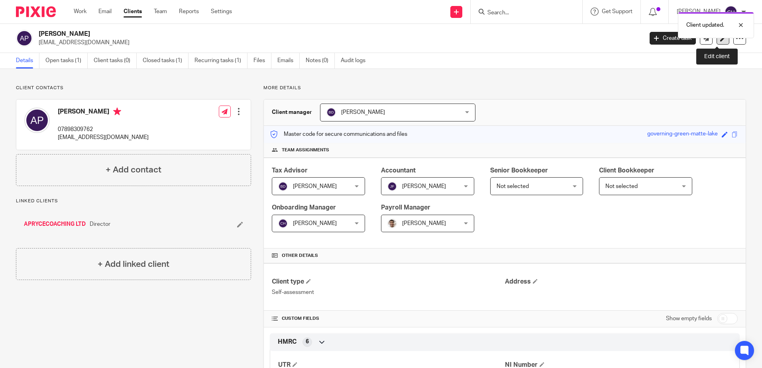
click at [718, 42] on link at bounding box center [722, 38] width 13 height 13
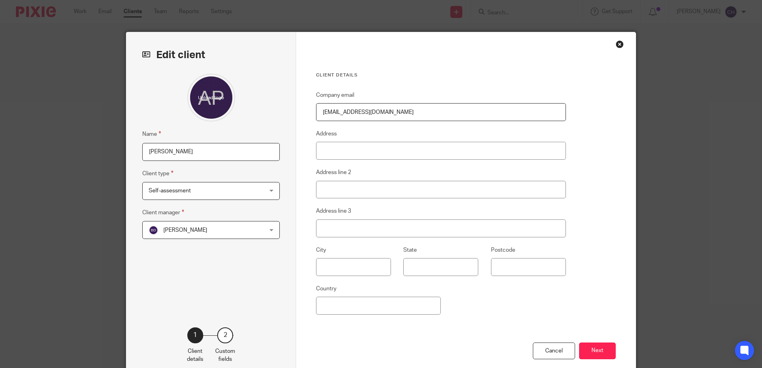
click at [214, 154] on input "[PERSON_NAME]" at bounding box center [210, 152] width 137 height 18
type input "[PERSON_NAME] - Sole Trader"
click at [227, 194] on span "Self-assessment" at bounding box center [201, 190] width 104 height 17
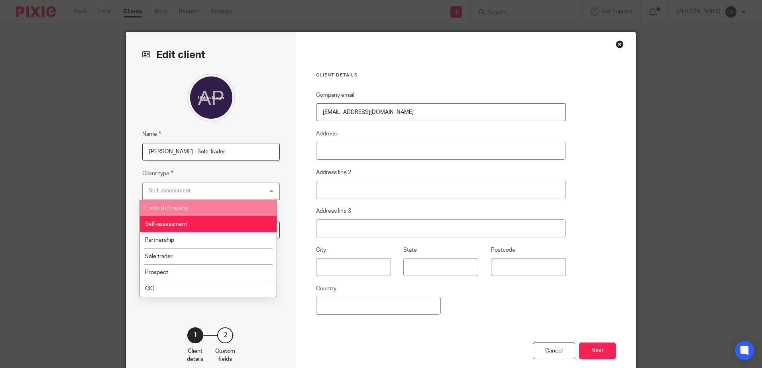
click at [292, 167] on div "Edit client Name [PERSON_NAME] - Sole Trader Client type Self-assessment Self-a…" at bounding box center [211, 205] width 170 height 347
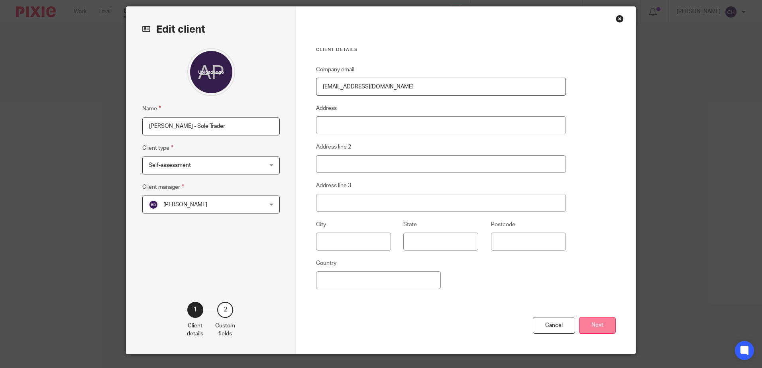
scroll to position [40, 0]
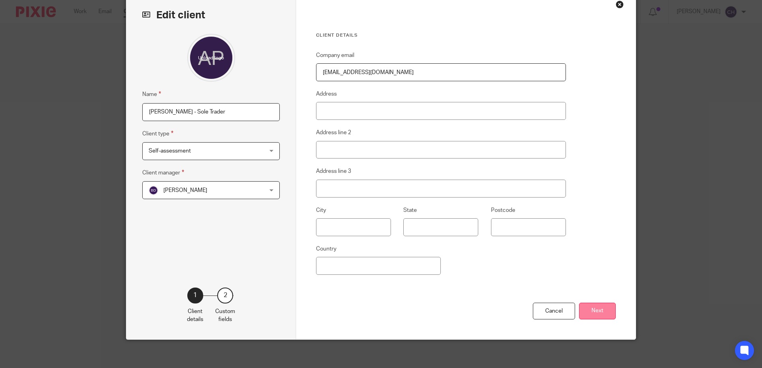
click at [609, 309] on button "Next" at bounding box center [597, 311] width 37 height 17
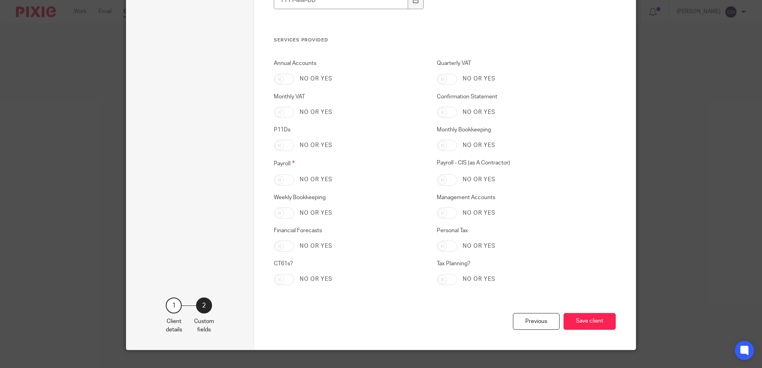
scroll to position [1607, 0]
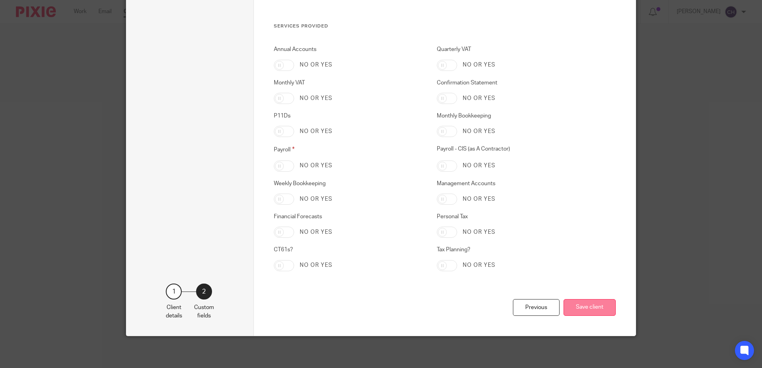
click at [586, 307] on button "Save client" at bounding box center [589, 307] width 52 height 17
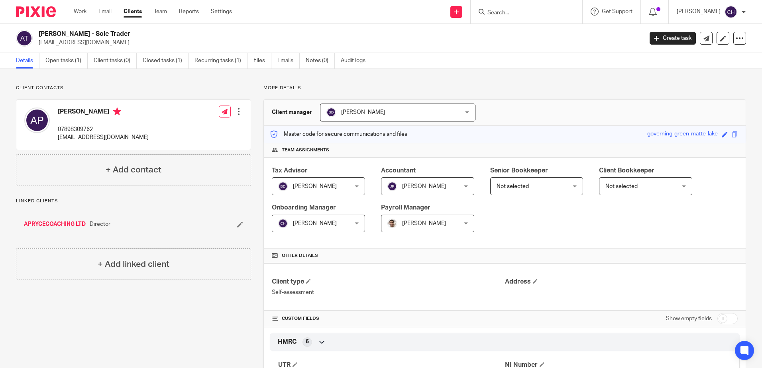
click at [131, 95] on div "Client contacts Anton Pryce 07898309762 antonnpryce@hotmail.co.uk Edit contact …" at bounding box center [133, 135] width 235 height 101
click at [241, 78] on div "Client contacts Anton Pryce 07898309762 antonnpryce@hotmail.co.uk Edit contact …" at bounding box center [381, 280] width 762 height 422
click at [68, 61] on link "Open tasks (1)" at bounding box center [66, 61] width 42 height 16
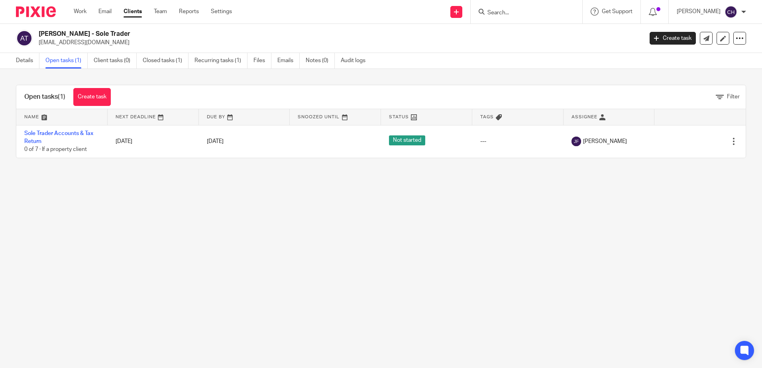
click at [110, 221] on main "Anton Pryce - Sole Trader antonnpryce@hotmail.co.uk Create task Update from Com…" at bounding box center [381, 184] width 762 height 368
click at [88, 95] on link "Create task" at bounding box center [91, 97] width 37 height 18
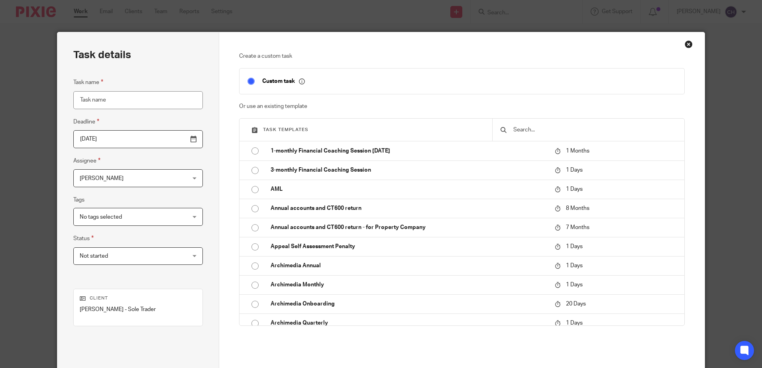
click at [522, 132] on input "text" at bounding box center [594, 129] width 164 height 9
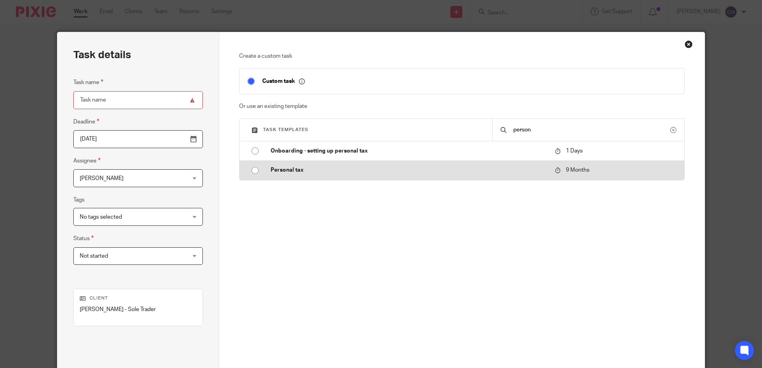
type input "person"
click at [277, 166] on p "Personal tax" at bounding box center [408, 170] width 276 height 8
type input "2026-07-14"
type input "Personal tax"
checkbox input "false"
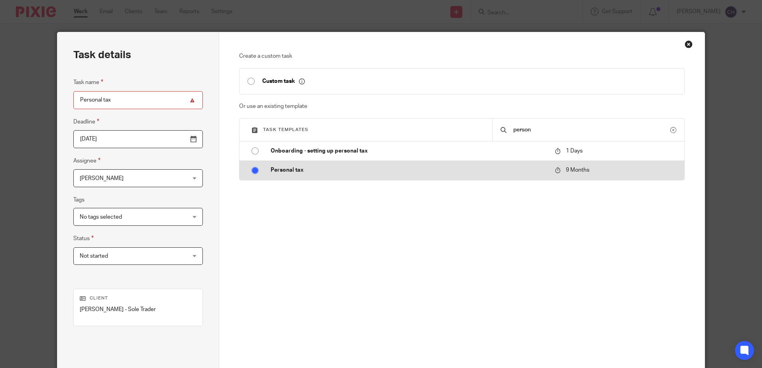
radio input "true"
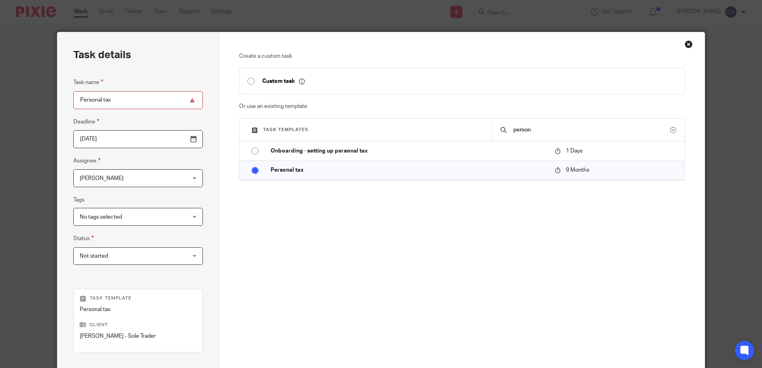
click at [163, 174] on div "Chloe Hooton Chloe Hooton" at bounding box center [137, 178] width 129 height 18
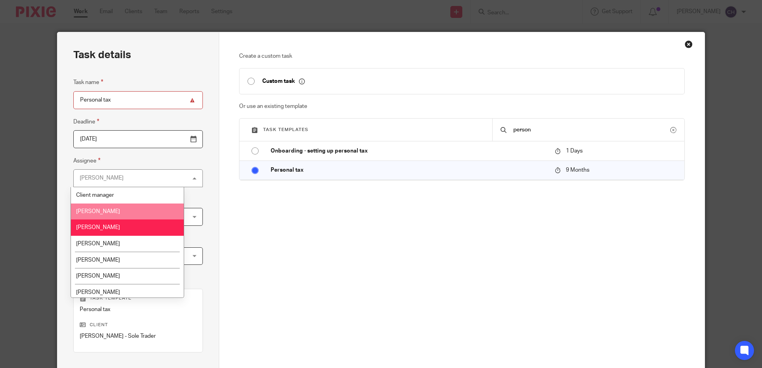
click at [111, 217] on li "Barbara Demetriou" at bounding box center [127, 212] width 113 height 16
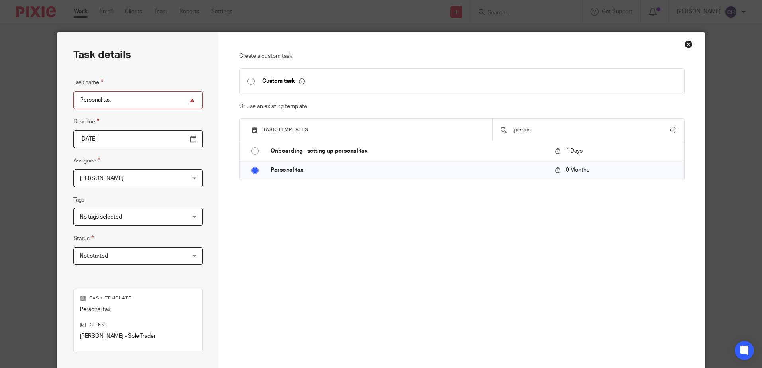
click at [175, 140] on input "2026-07-14" at bounding box center [137, 139] width 129 height 18
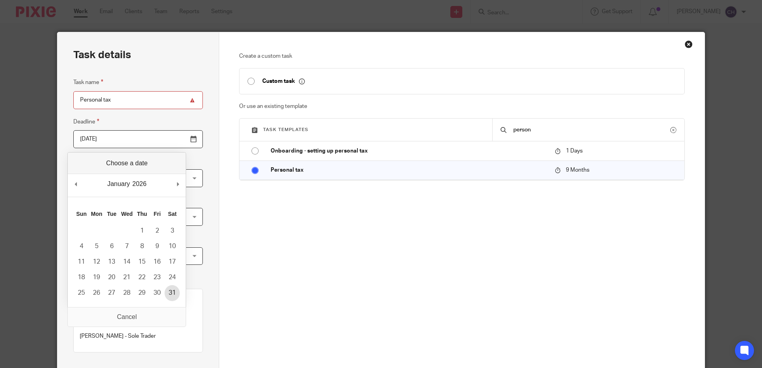
type input "2026-01-31"
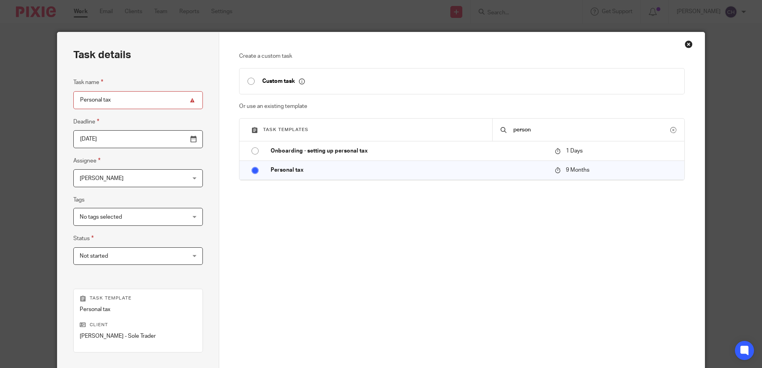
click at [323, 234] on div "Create a custom task Custom task Or use an existing template Task templates per…" at bounding box center [461, 173] width 445 height 243
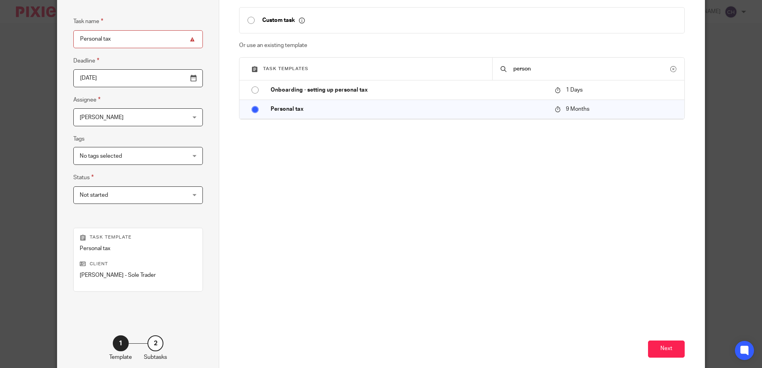
scroll to position [103, 0]
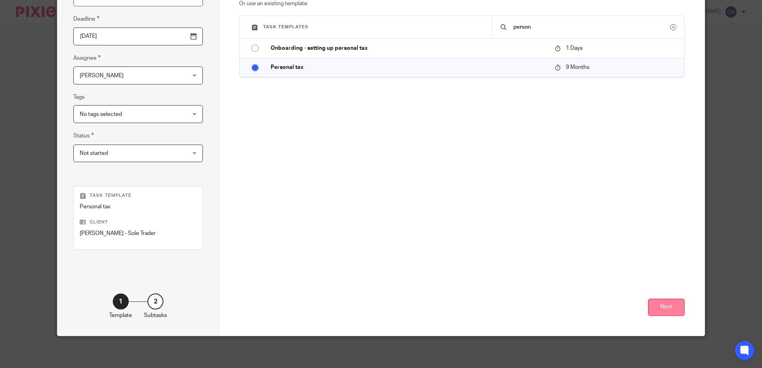
click at [668, 314] on button "Next" at bounding box center [666, 307] width 37 height 17
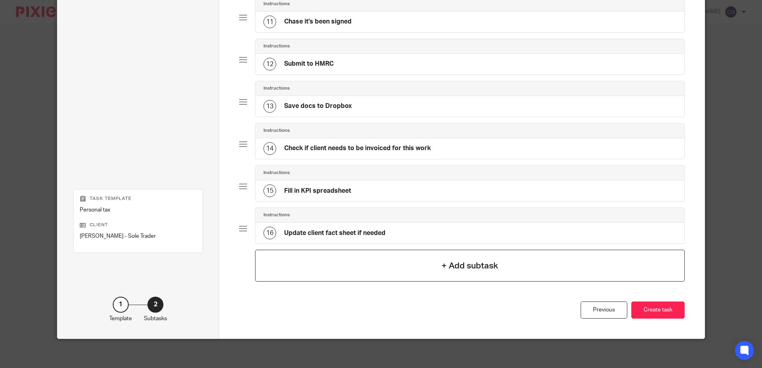
scroll to position [483, 0]
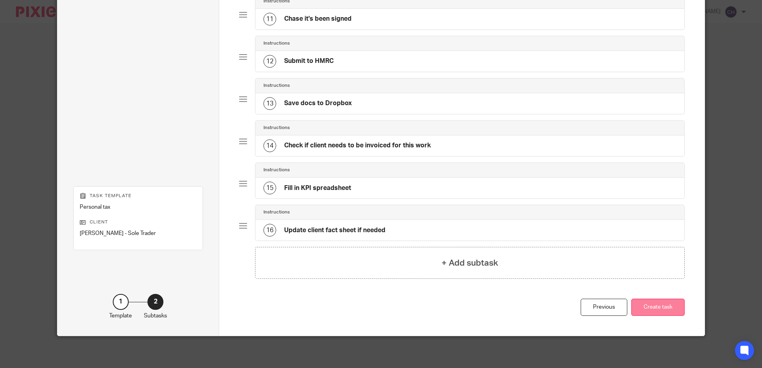
click at [651, 309] on button "Create task" at bounding box center [657, 307] width 53 height 17
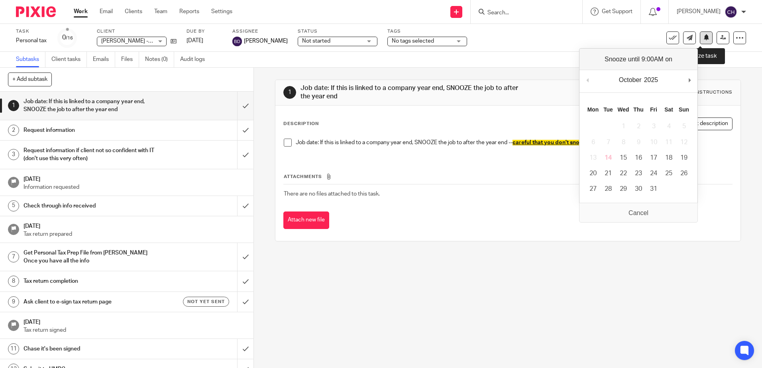
click at [703, 37] on icon at bounding box center [706, 37] width 6 height 6
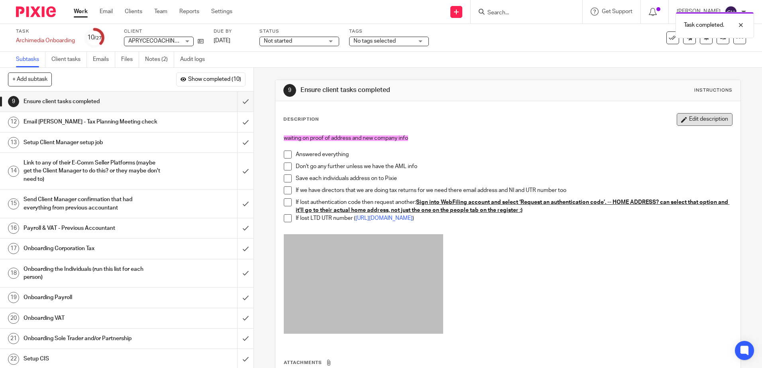
click at [689, 123] on button "Edit description" at bounding box center [704, 119] width 56 height 13
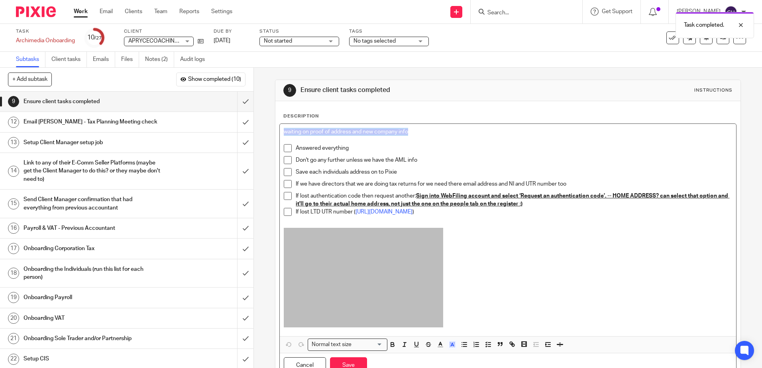
drag, startPoint x: 418, startPoint y: 133, endPoint x: 182, endPoint y: 115, distance: 237.2
click at [182, 115] on div "+ Add subtask Show completed (10) Cancel + Add 1 Ask Tax Advisor 2 Copy paste t…" at bounding box center [381, 218] width 762 height 300
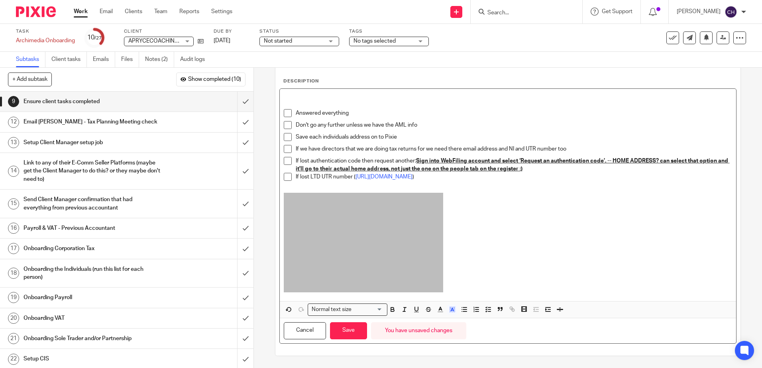
drag, startPoint x: 340, startPoint y: 331, endPoint x: 393, endPoint y: 317, distance: 54.3
click at [341, 331] on button "Save" at bounding box center [348, 330] width 37 height 17
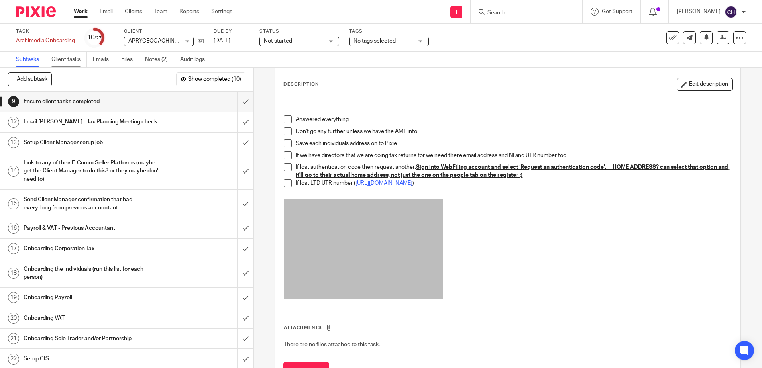
click at [55, 58] on link "Client tasks" at bounding box center [68, 60] width 35 height 16
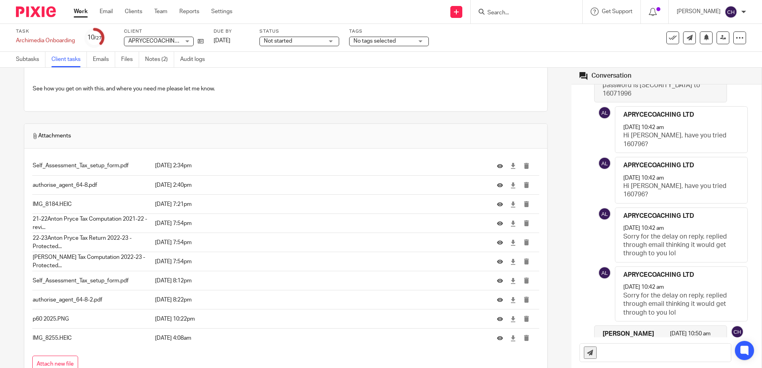
scroll to position [717, 0]
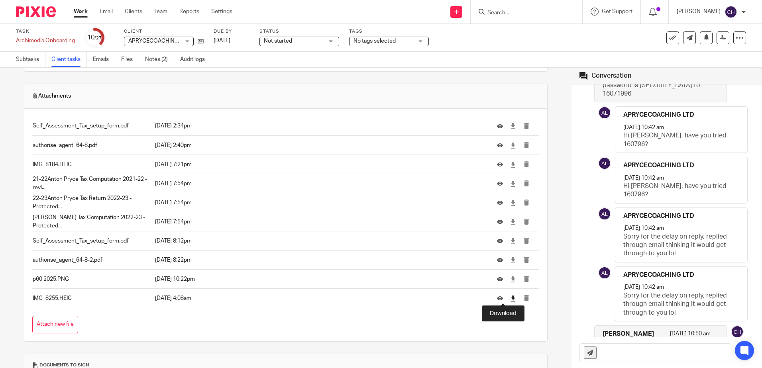
click at [510, 300] on icon at bounding box center [513, 299] width 6 height 6
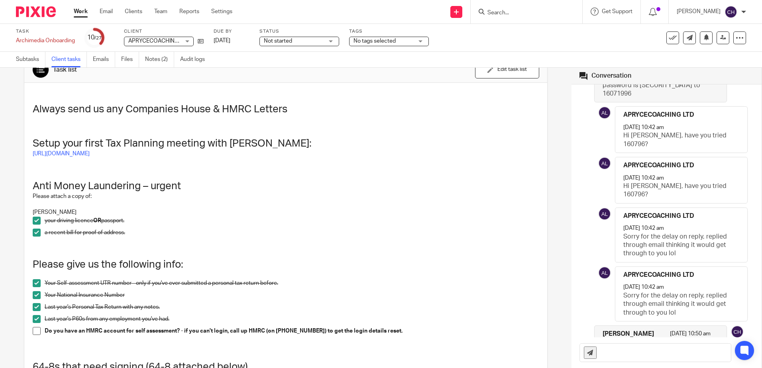
scroll to position [0, 0]
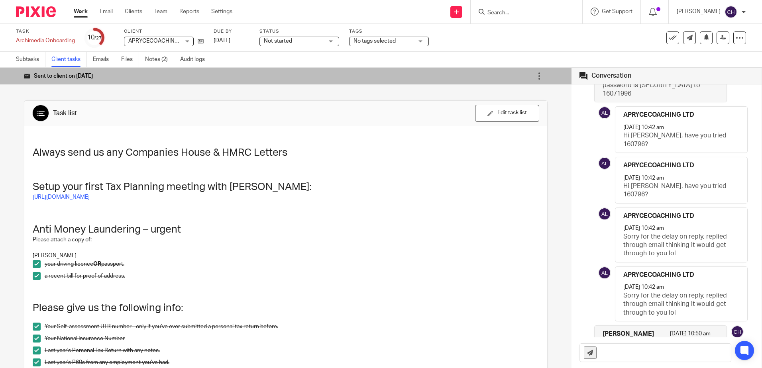
drag, startPoint x: 24, startPoint y: 55, endPoint x: 77, endPoint y: 68, distance: 54.5
click at [24, 55] on link "Subtasks" at bounding box center [30, 60] width 29 height 16
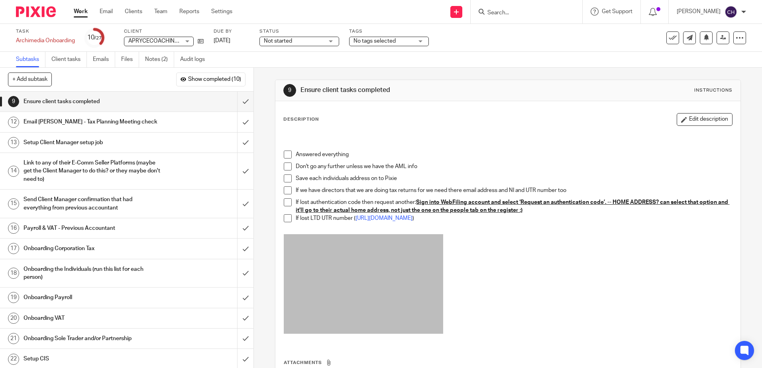
click at [287, 155] on span at bounding box center [288, 155] width 8 height 8
click at [287, 168] on span at bounding box center [288, 167] width 8 height 8
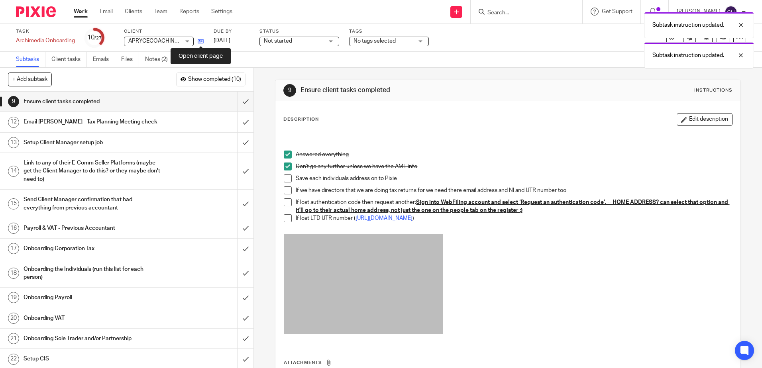
click at [200, 43] on icon at bounding box center [201, 41] width 6 height 6
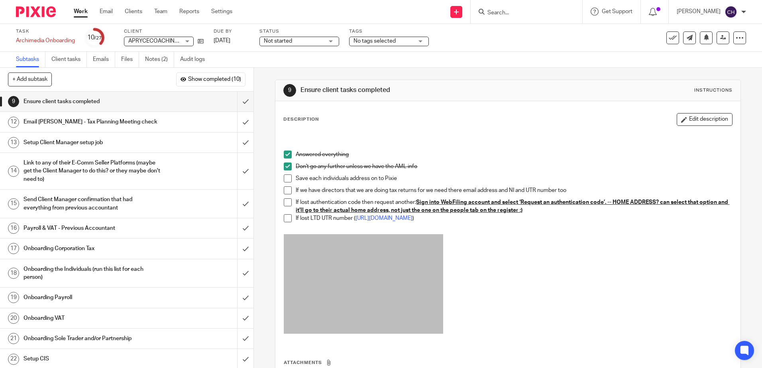
click at [288, 177] on span at bounding box center [288, 178] width 8 height 8
click at [286, 188] on span at bounding box center [288, 190] width 8 height 8
click at [285, 201] on span at bounding box center [288, 202] width 8 height 8
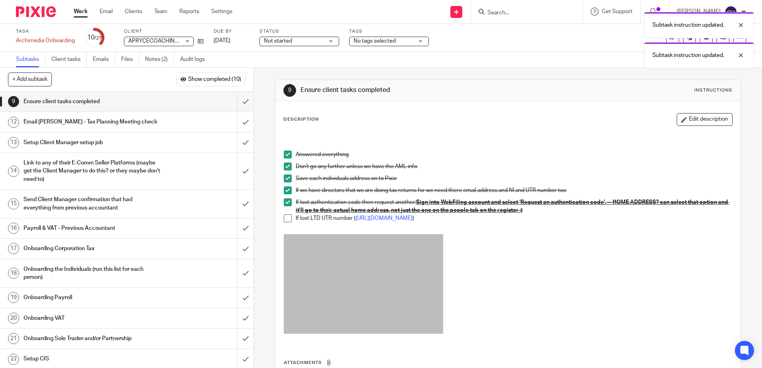
click at [285, 219] on span at bounding box center [288, 218] width 8 height 8
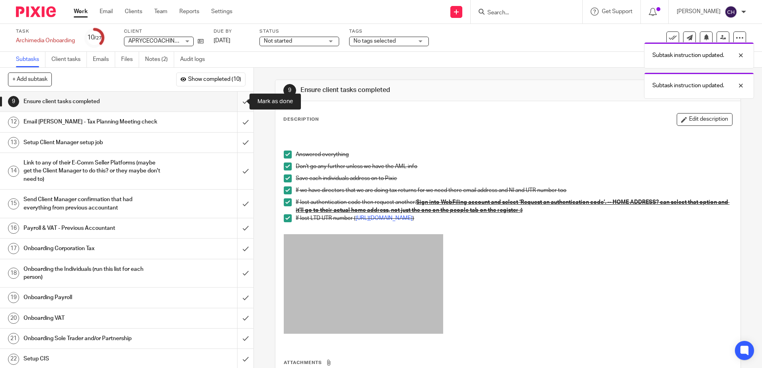
click at [237, 100] on input "submit" at bounding box center [126, 102] width 253 height 20
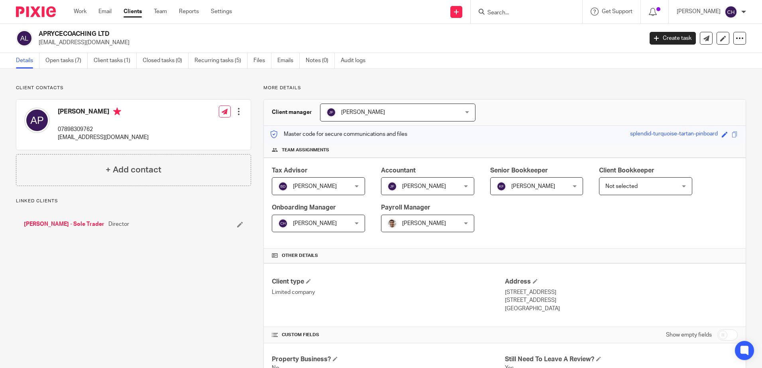
click at [65, 224] on link "[PERSON_NAME] - Sole Trader" at bounding box center [64, 224] width 80 height 8
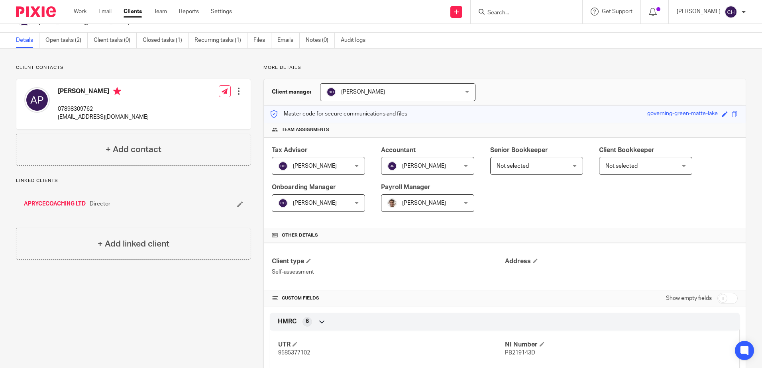
scroll to position [40, 0]
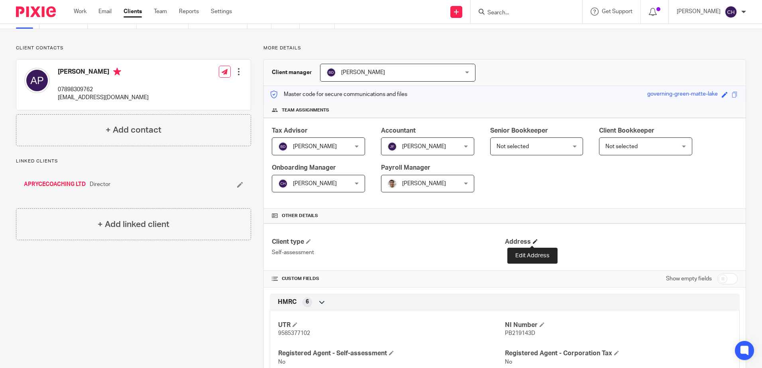
click at [533, 241] on span at bounding box center [535, 241] width 5 height 5
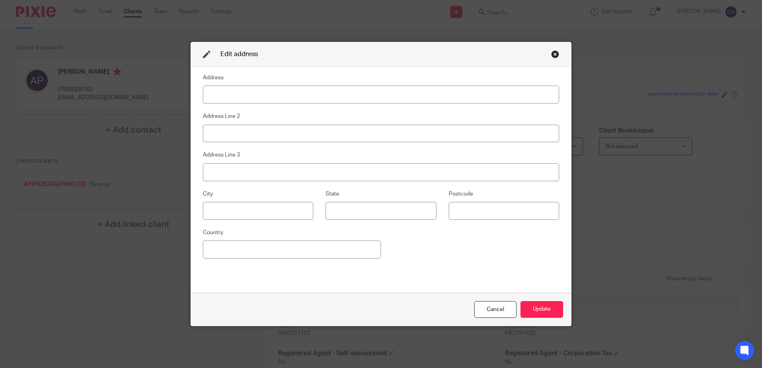
click at [261, 92] on input at bounding box center [381, 95] width 356 height 18
type input "30 Chesterfield Avenue"
type input "Gedling"
type input "Nottingham"
type input "NG4 4GD"
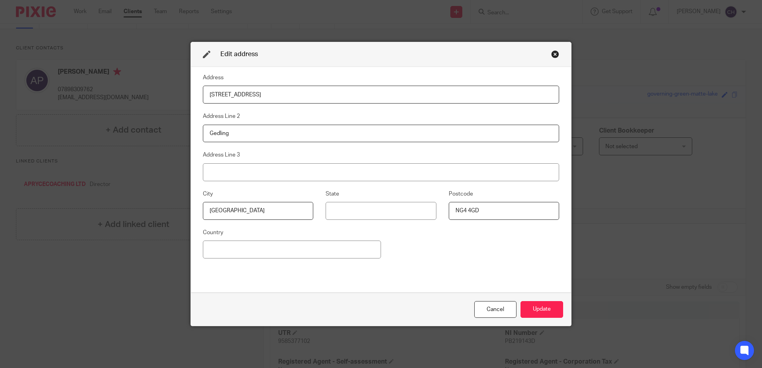
click at [458, 255] on div "Address 30 Chesterfield Avenue Address Line 2 Gedling Address Line 3 City Notti…" at bounding box center [381, 179] width 356 height 213
click at [535, 311] on button "Update" at bounding box center [541, 309] width 43 height 17
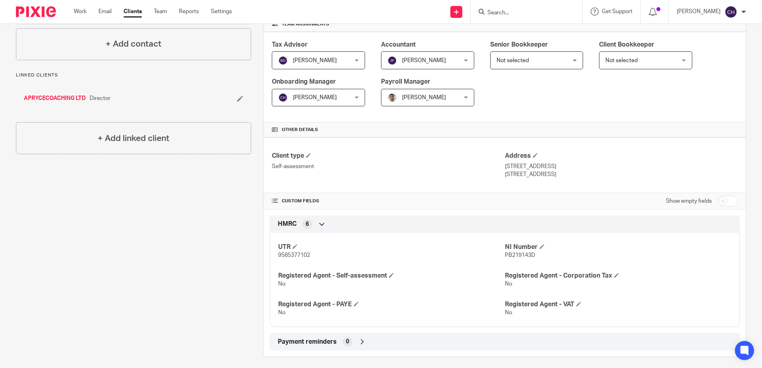
scroll to position [131, 0]
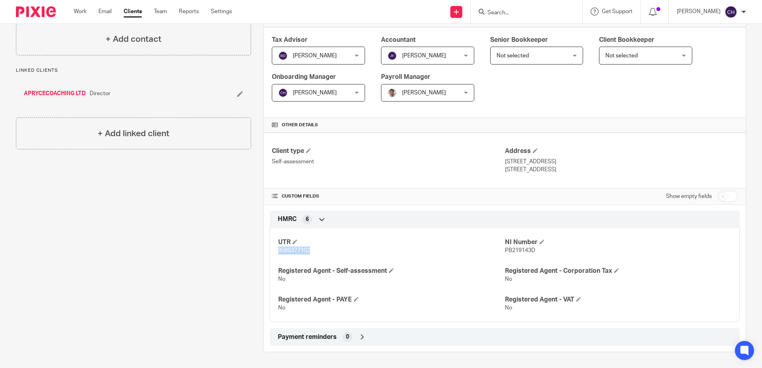
drag, startPoint x: 312, startPoint y: 249, endPoint x: 270, endPoint y: 249, distance: 42.2
click at [270, 249] on div "UTR 9585377102 NI Number PB219143D Registered Agent - Self-assessment No Regist…" at bounding box center [505, 272] width 470 height 100
copy span "9585377102"
drag, startPoint x: 555, startPoint y: 168, endPoint x: 532, endPoint y: 170, distance: 23.2
click at [532, 170] on p "Nottingham, NG4 4GD" at bounding box center [621, 170] width 233 height 8
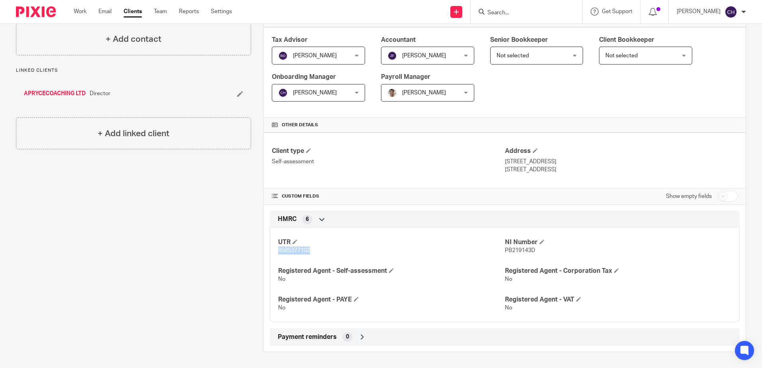
copy p "NG4 4GD"
click at [197, 220] on div "Client contacts Anton Pryce 07898309762 antonnpryce@hotmail.co.uk Edit contact …" at bounding box center [127, 153] width 247 height 398
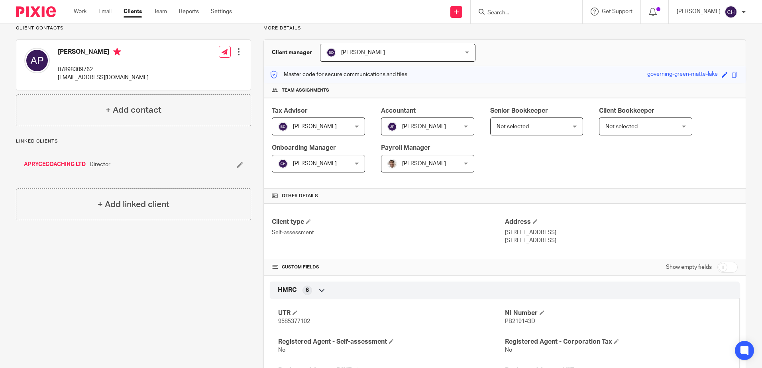
scroll to position [0, 0]
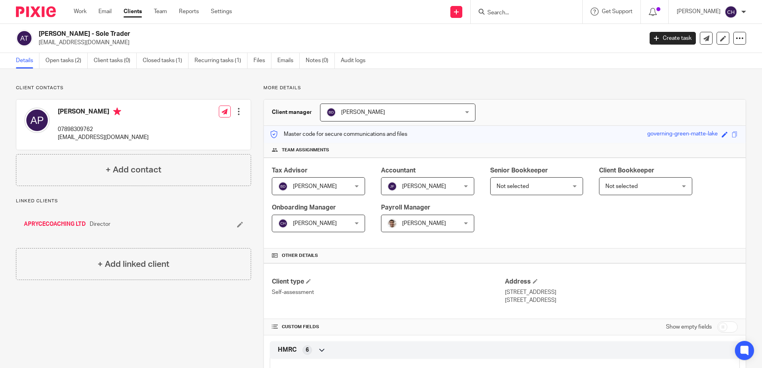
click at [55, 221] on link "APRYCECOACHING LTD" at bounding box center [55, 224] width 62 height 8
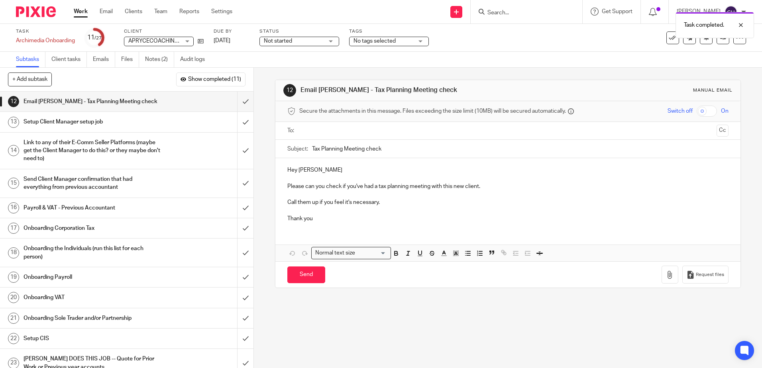
click at [314, 133] on input "text" at bounding box center [507, 130] width 411 height 9
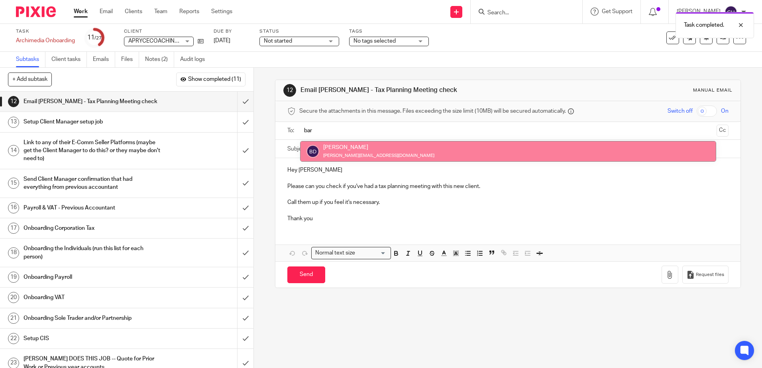
type input "bar"
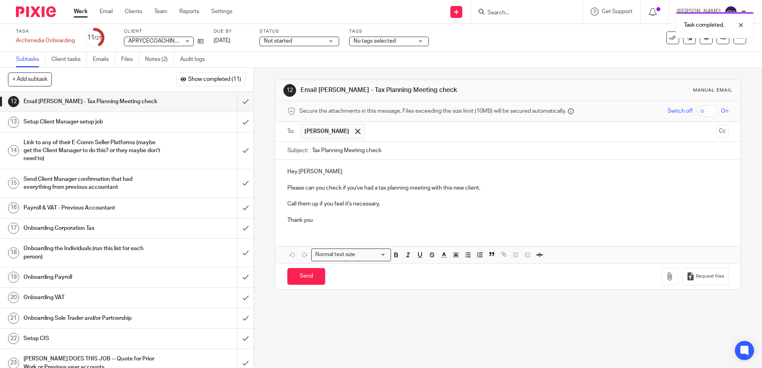
click at [397, 156] on input "Tax Planning Meeting check" at bounding box center [520, 151] width 416 height 18
type input "Tax Planning Meeting check"
click at [482, 187] on p "Please can you check if you've had a tax planning meeting with this new client." at bounding box center [507, 188] width 441 height 8
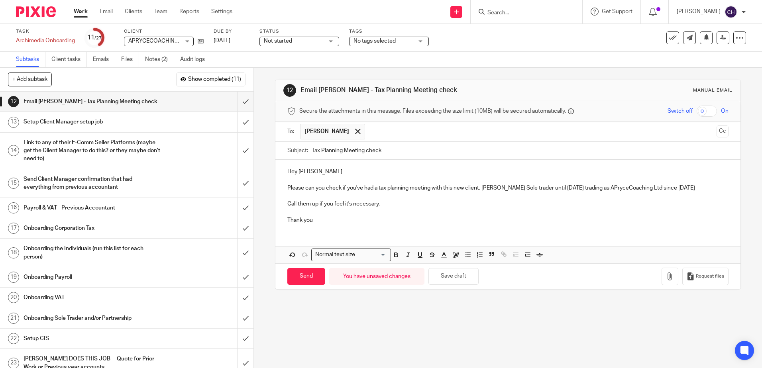
click at [425, 205] on p "Call them up if you feel it's necessary." at bounding box center [507, 204] width 441 height 8
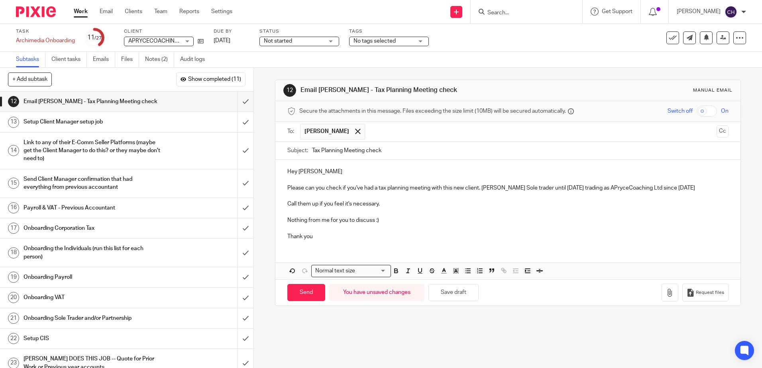
click at [481, 186] on p "Please can you check if you've had a tax planning meeting with this new client.…" at bounding box center [507, 188] width 441 height 8
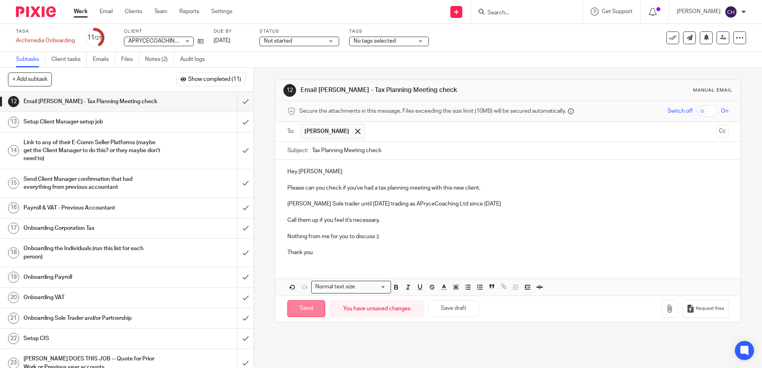
click at [312, 311] on input "Send" at bounding box center [306, 308] width 38 height 17
type input "Sent"
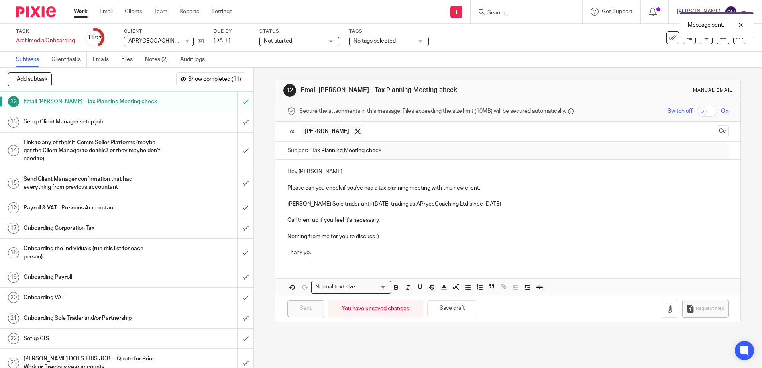
click at [195, 119] on div "Setup Client Manager setup job" at bounding box center [126, 122] width 206 height 12
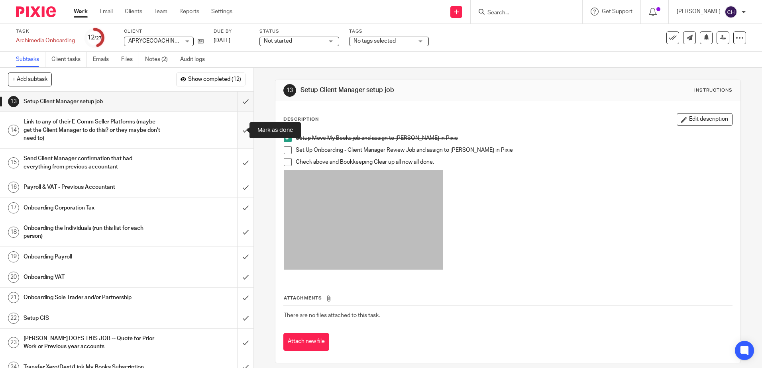
click at [236, 129] on input "submit" at bounding box center [126, 130] width 253 height 36
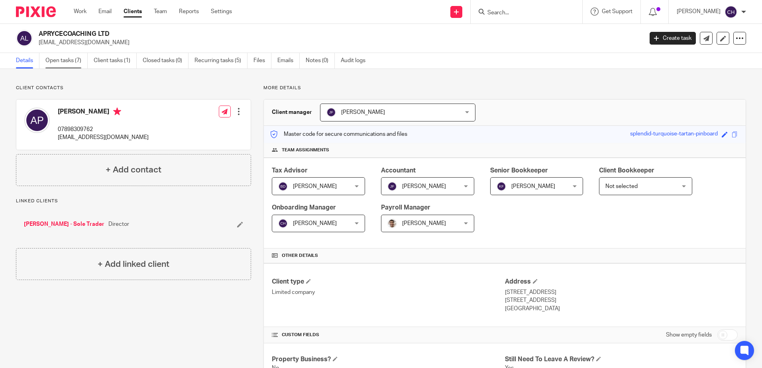
click at [69, 57] on link "Open tasks (7)" at bounding box center [66, 61] width 42 height 16
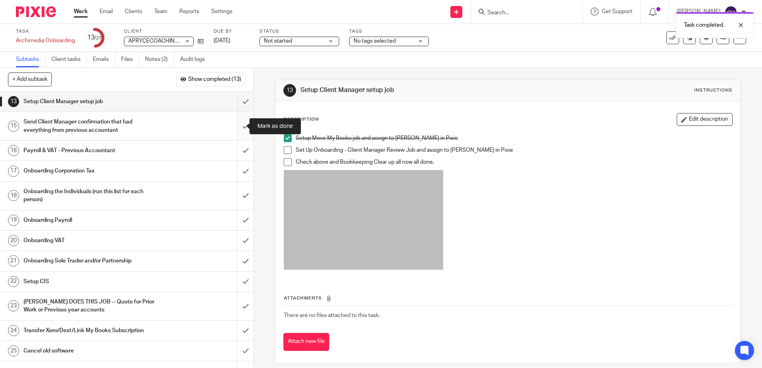
click at [237, 124] on input "submit" at bounding box center [126, 126] width 253 height 28
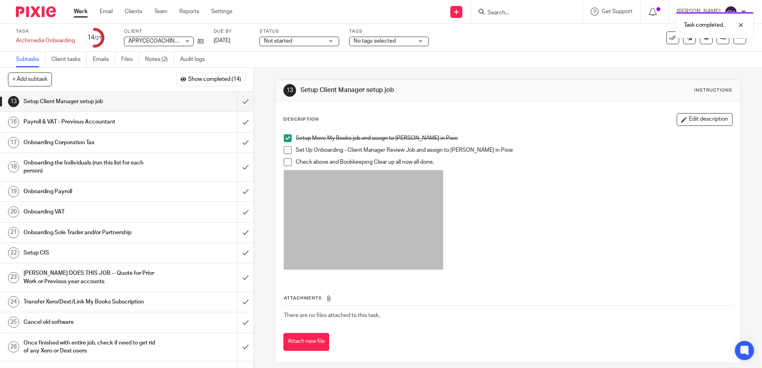
click at [196, 169] on div "Onboarding the Individuals (run this list for each person)" at bounding box center [126, 167] width 206 height 20
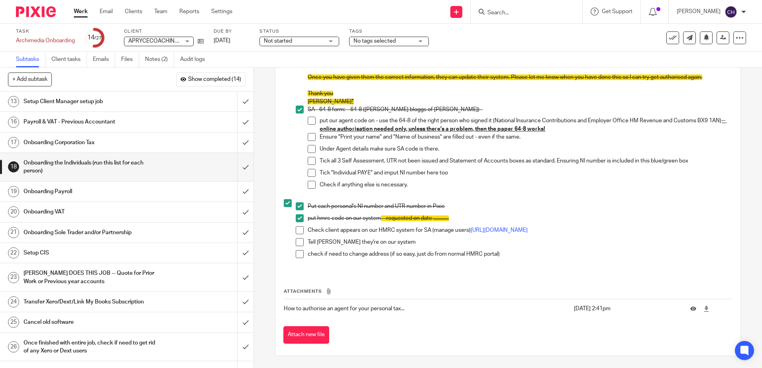
scroll to position [356, 0]
click at [298, 226] on span at bounding box center [300, 230] width 8 height 8
drag, startPoint x: 297, startPoint y: 245, endPoint x: 296, endPoint y: 249, distance: 4.8
click at [297, 245] on span at bounding box center [300, 242] width 8 height 8
click at [296, 252] on span at bounding box center [300, 254] width 8 height 8
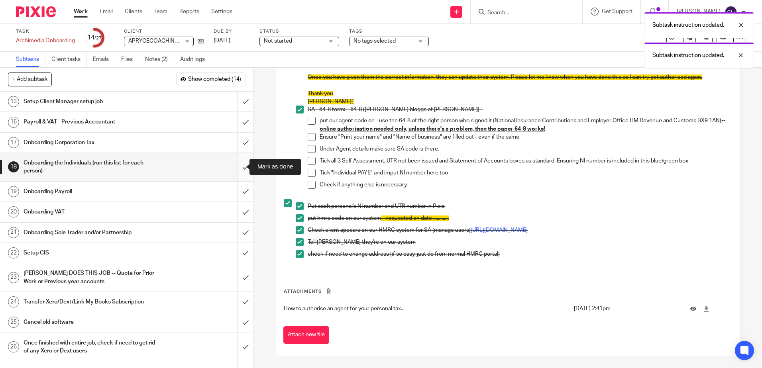
click at [236, 167] on input "submit" at bounding box center [126, 167] width 253 height 28
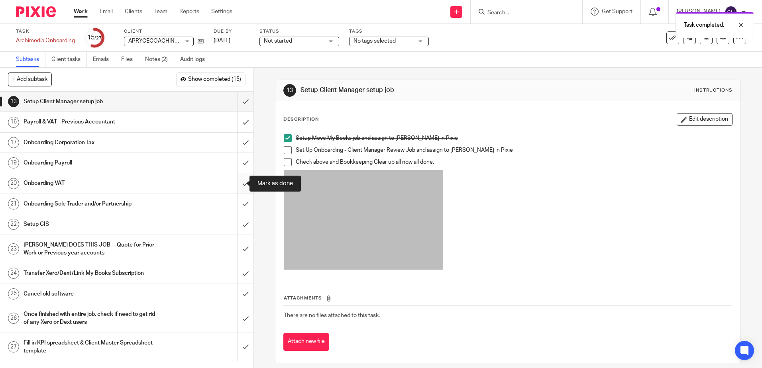
click at [238, 180] on input "submit" at bounding box center [126, 183] width 253 height 20
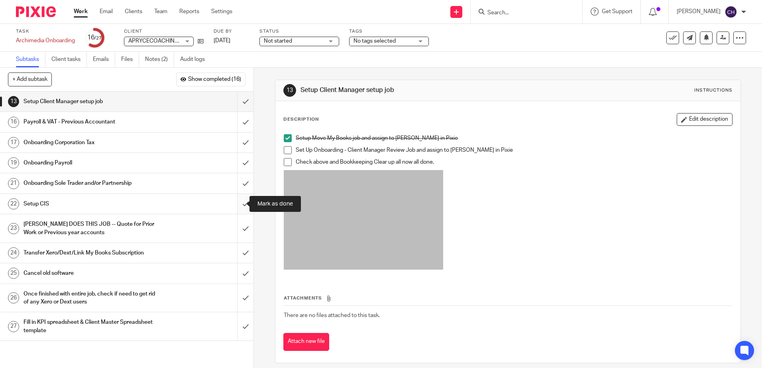
click at [237, 204] on input "submit" at bounding box center [126, 204] width 253 height 20
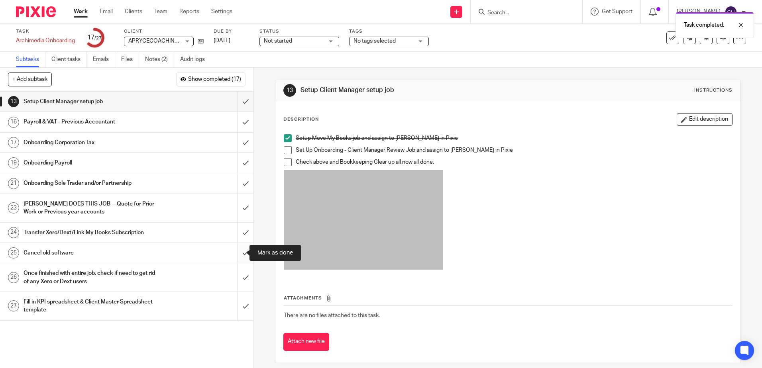
click at [237, 251] on input "submit" at bounding box center [126, 253] width 253 height 20
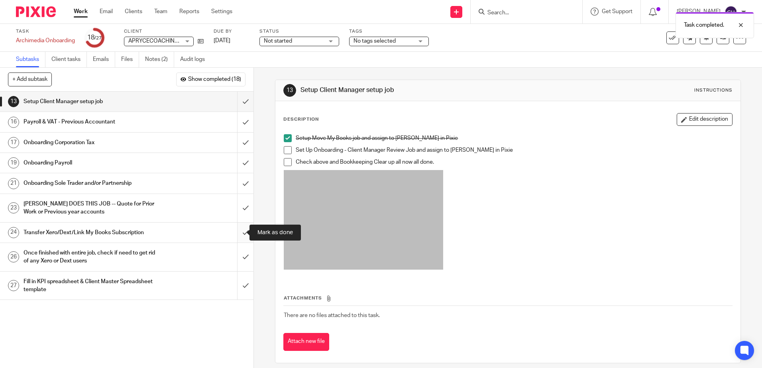
click at [237, 232] on input "submit" at bounding box center [126, 233] width 253 height 20
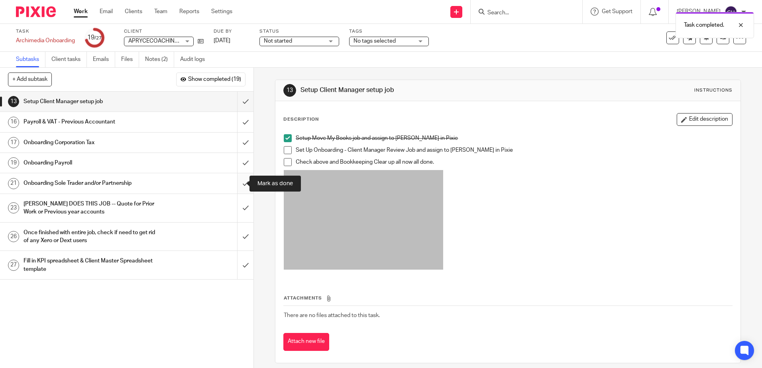
click at [238, 183] on input "submit" at bounding box center [126, 183] width 253 height 20
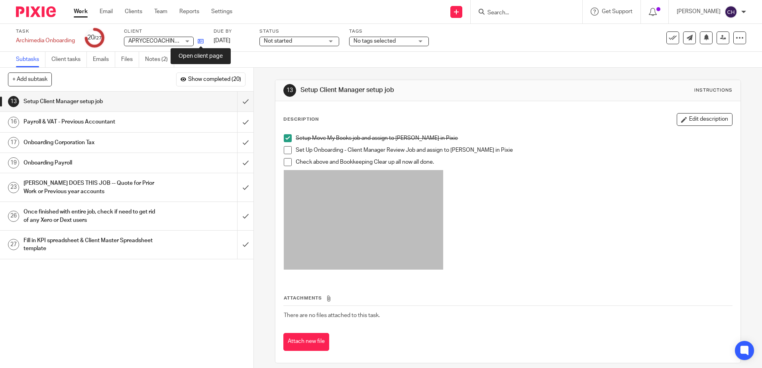
click at [201, 42] on icon at bounding box center [201, 41] width 6 height 6
click at [285, 149] on span at bounding box center [288, 150] width 8 height 8
click at [31, 10] on img at bounding box center [36, 11] width 40 height 11
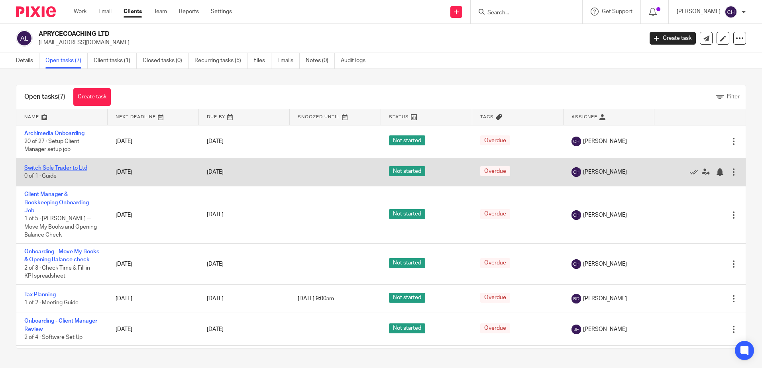
click at [74, 169] on link "Switch Sole Trader to Ltd" at bounding box center [55, 168] width 63 height 6
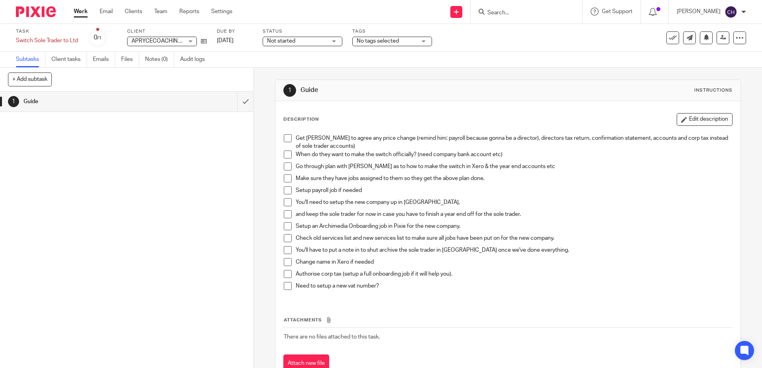
click at [285, 138] on span at bounding box center [288, 138] width 8 height 8
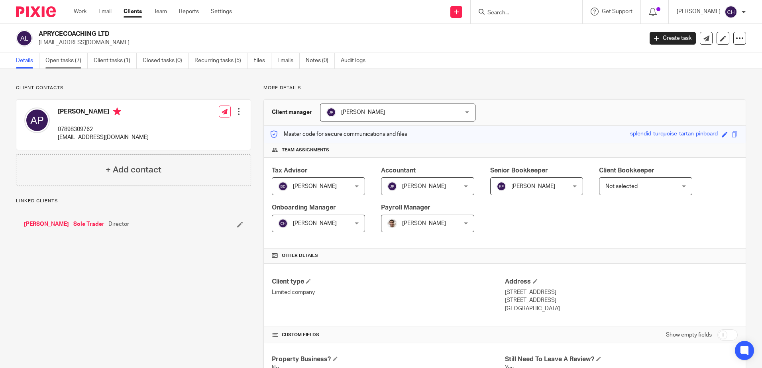
click at [73, 64] on link "Open tasks (7)" at bounding box center [66, 61] width 42 height 16
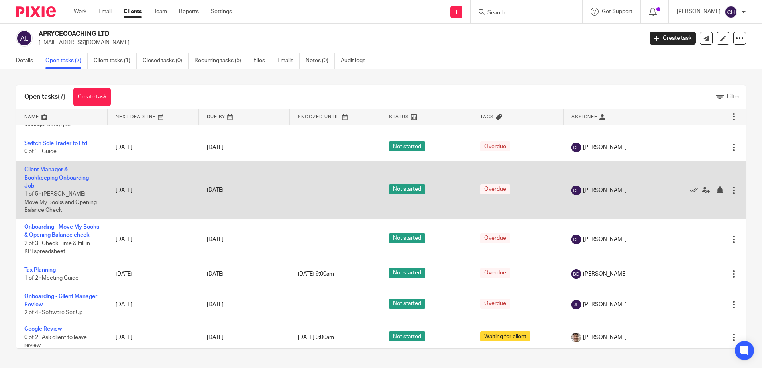
scroll to position [38, 0]
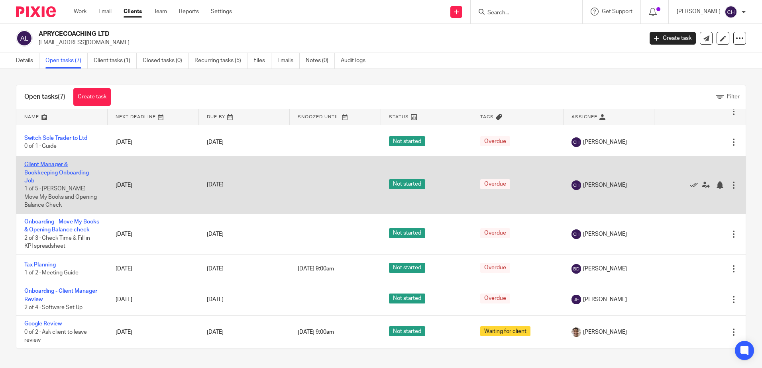
click at [67, 164] on link "Client Manager & Bookkeeping Onboarding Job" at bounding box center [56, 173] width 65 height 22
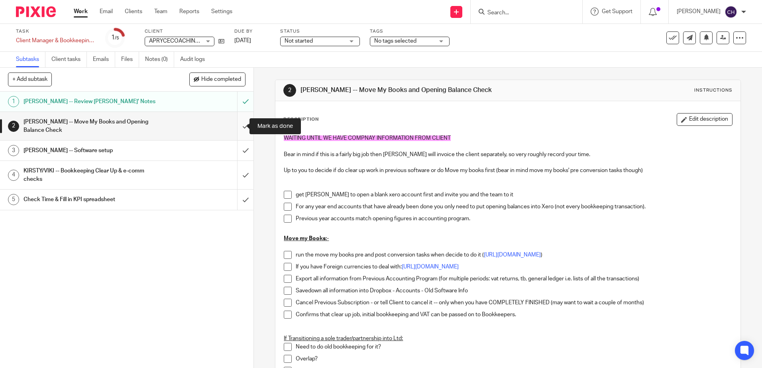
click at [238, 126] on input "submit" at bounding box center [126, 126] width 253 height 28
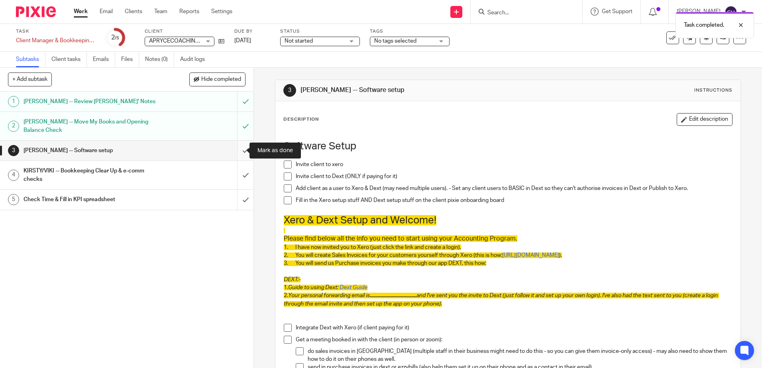
click at [239, 149] on input "submit" at bounding box center [126, 151] width 253 height 20
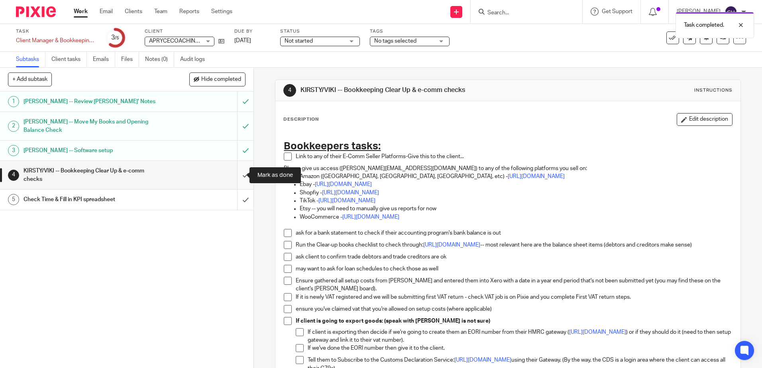
click at [238, 176] on input "submit" at bounding box center [126, 175] width 253 height 28
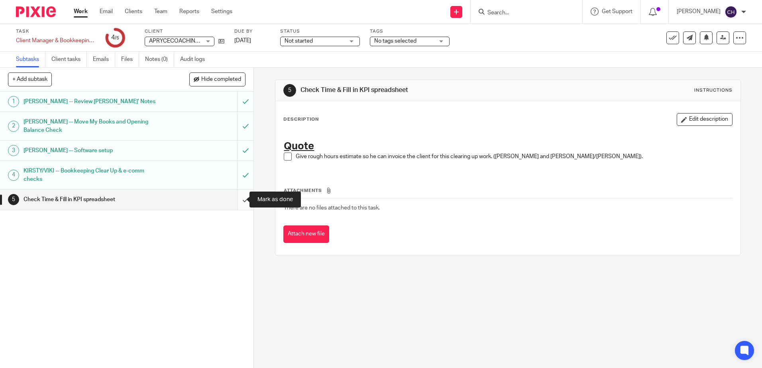
click at [235, 198] on input "submit" at bounding box center [126, 200] width 253 height 20
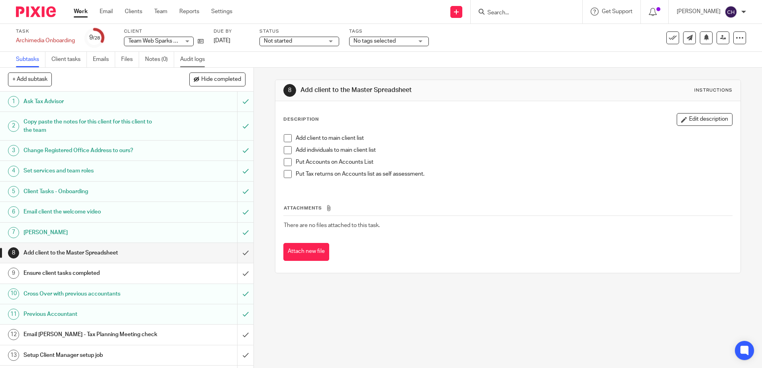
click at [205, 61] on link "Audit logs" at bounding box center [195, 60] width 31 height 16
click at [206, 74] on button "Hide completed" at bounding box center [217, 79] width 56 height 14
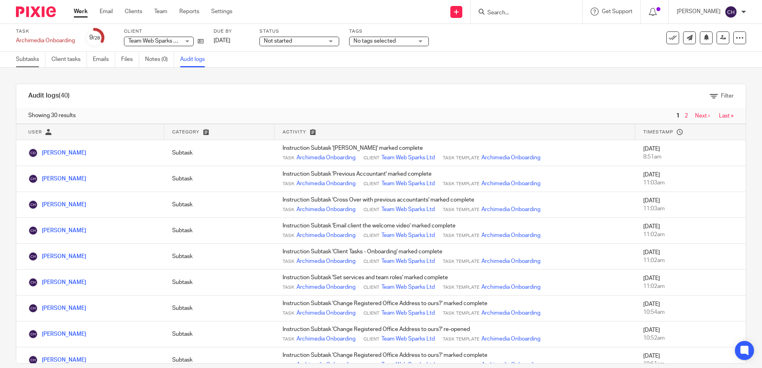
click at [25, 62] on link "Subtasks" at bounding box center [30, 60] width 29 height 16
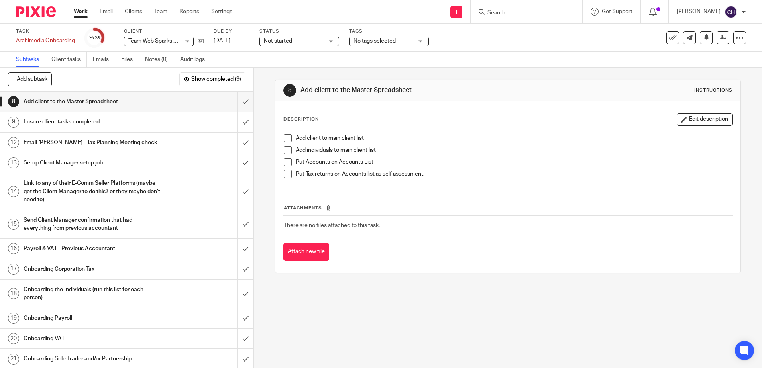
click at [188, 119] on div "Ensure client tasks completed" at bounding box center [126, 122] width 206 height 12
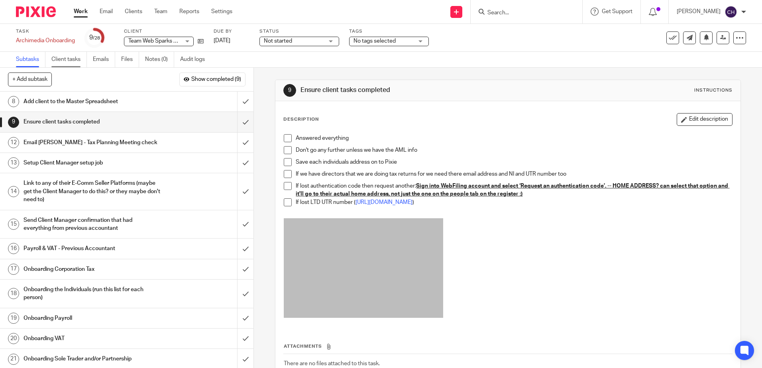
click at [64, 62] on link "Client tasks" at bounding box center [68, 60] width 35 height 16
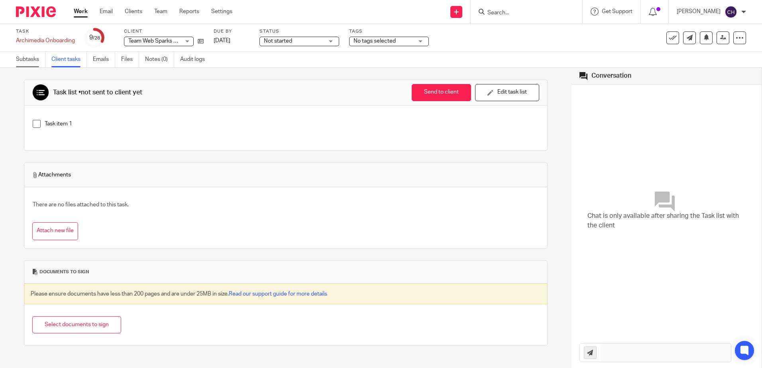
click at [28, 58] on link "Subtasks" at bounding box center [30, 60] width 29 height 16
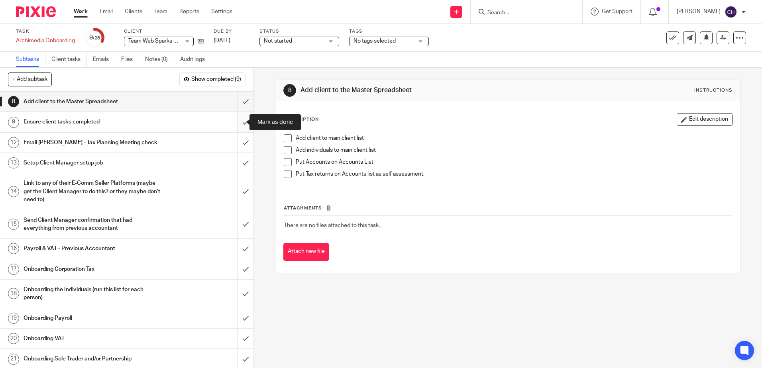
click at [238, 121] on input "submit" at bounding box center [126, 122] width 253 height 20
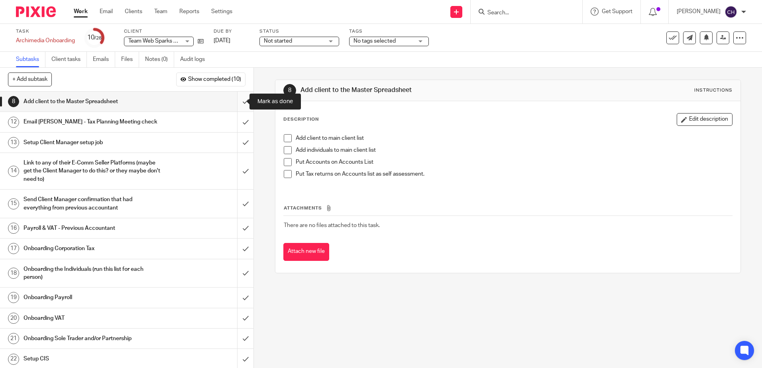
click at [238, 100] on input "submit" at bounding box center [126, 102] width 253 height 20
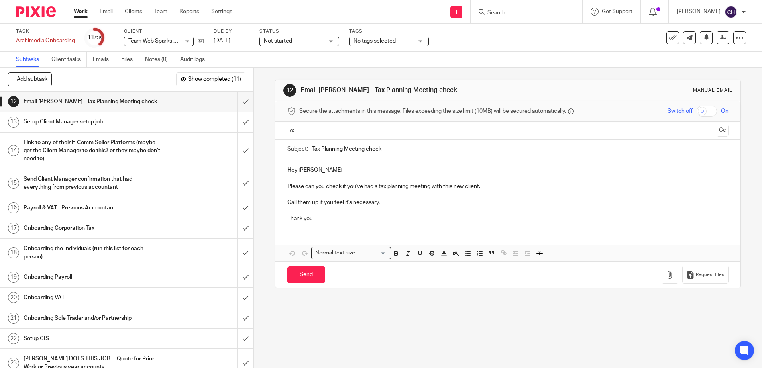
click at [188, 124] on div "Setup Client Manager setup job" at bounding box center [126, 122] width 206 height 12
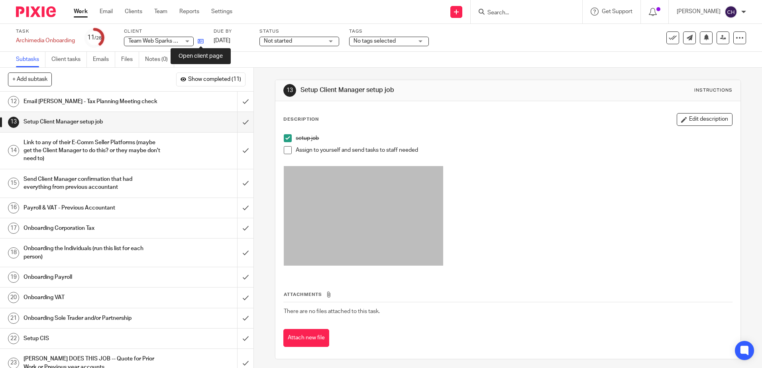
click at [202, 42] on icon at bounding box center [201, 41] width 6 height 6
click at [237, 119] on input "submit" at bounding box center [126, 122] width 253 height 20
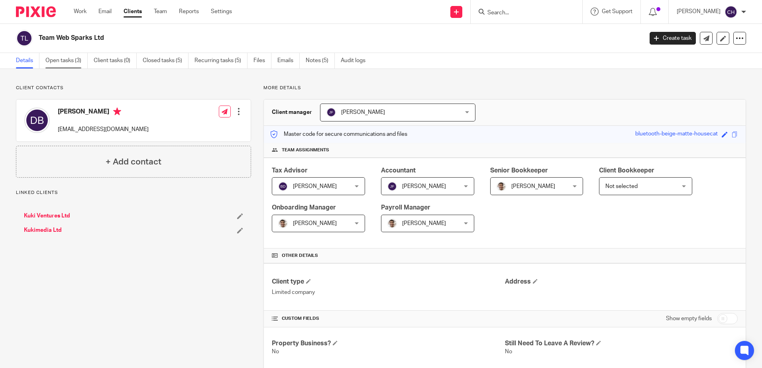
click at [65, 63] on link "Open tasks (3)" at bounding box center [66, 61] width 42 height 16
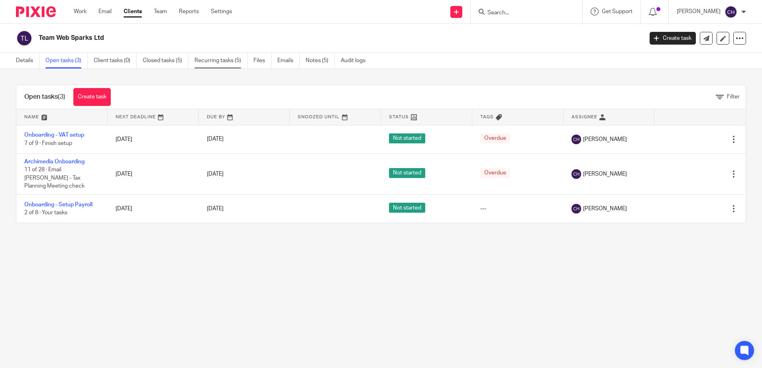
click at [220, 60] on link "Recurring tasks (5)" at bounding box center [220, 61] width 53 height 16
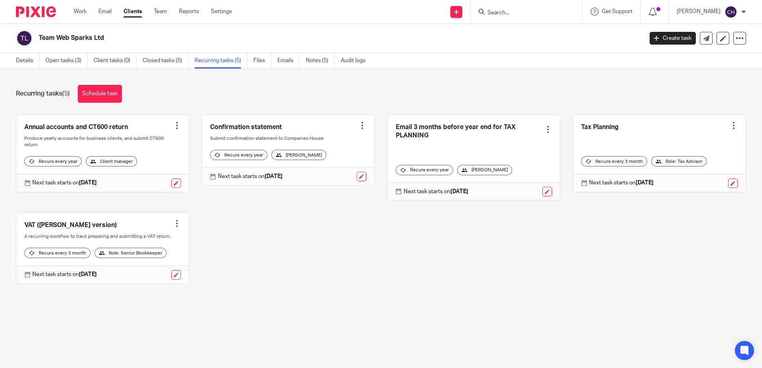
click at [320, 29] on div "Team Web Sparks Ltd Create task Update from Companies House Export data Merge A…" at bounding box center [381, 38] width 762 height 29
click at [227, 102] on div "Recurring tasks (5) Schedule task" at bounding box center [381, 94] width 730 height 18
click at [70, 64] on link "Open tasks (3)" at bounding box center [66, 61] width 42 height 16
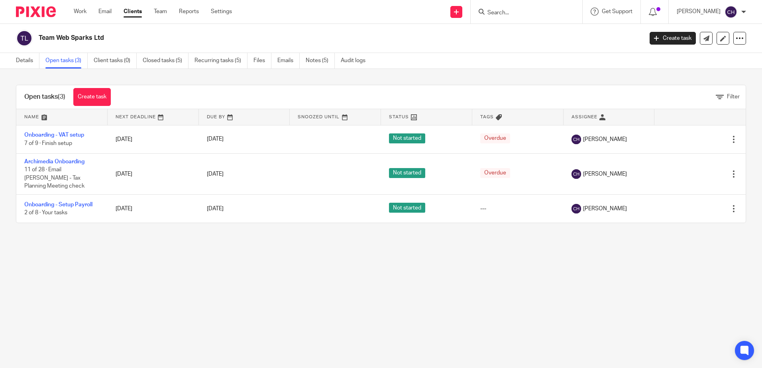
click at [82, 90] on link "Create task" at bounding box center [91, 97] width 37 height 18
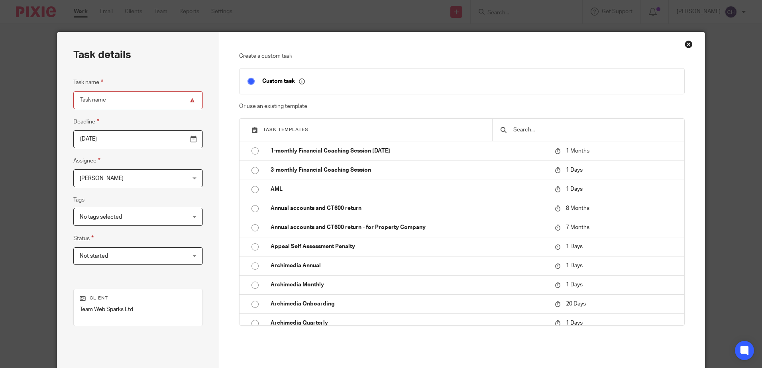
click at [547, 133] on input "text" at bounding box center [594, 129] width 164 height 9
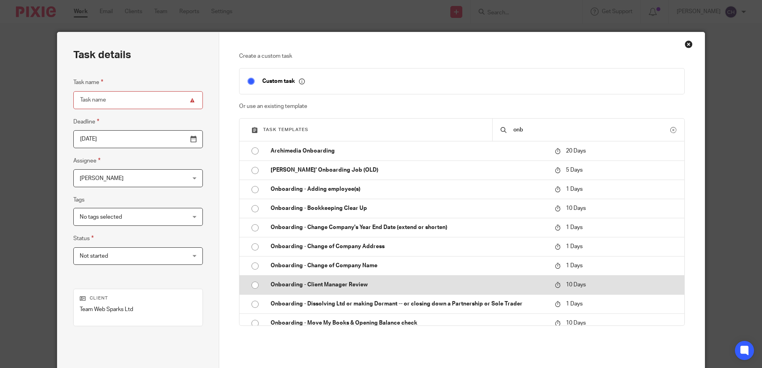
type input "onb"
click at [372, 286] on p "Onboarding - Client Manager Review" at bounding box center [408, 285] width 276 height 8
type input "2025-10-24"
type input "Onboarding - Client Manager Review"
checkbox input "false"
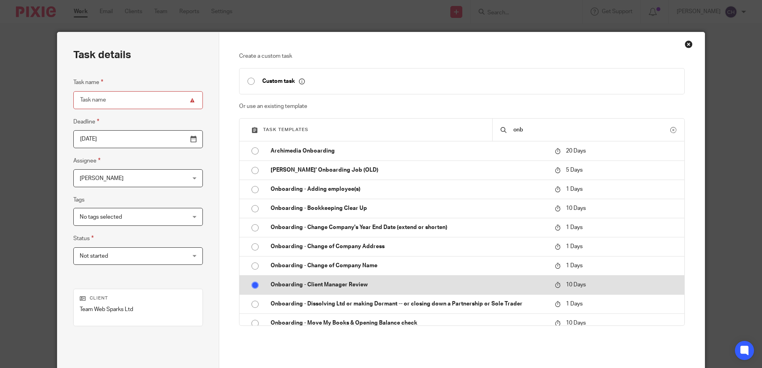
radio input "true"
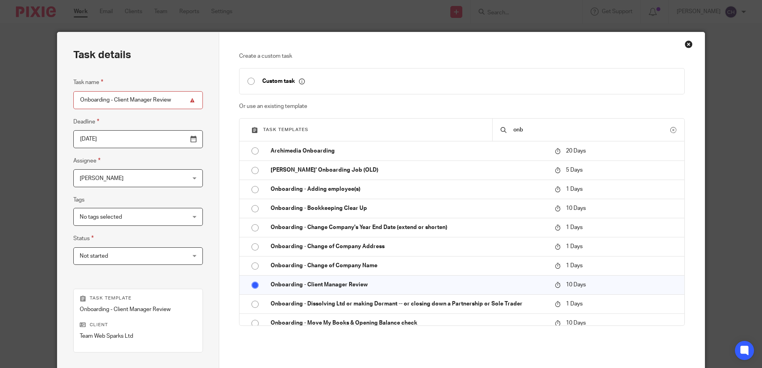
click at [121, 174] on span "[PERSON_NAME]" at bounding box center [129, 178] width 98 height 17
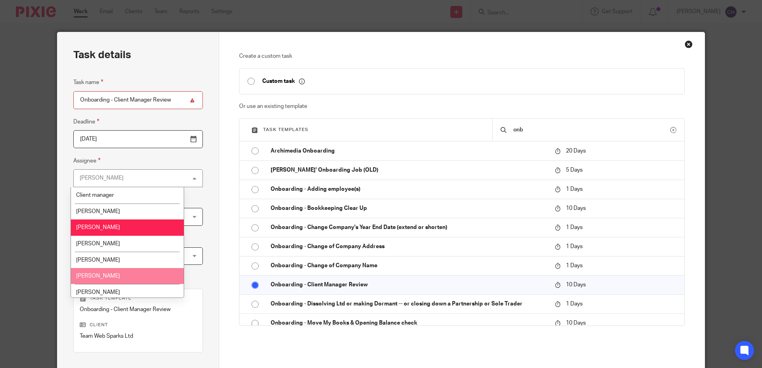
click at [108, 268] on li "[PERSON_NAME]" at bounding box center [127, 276] width 113 height 16
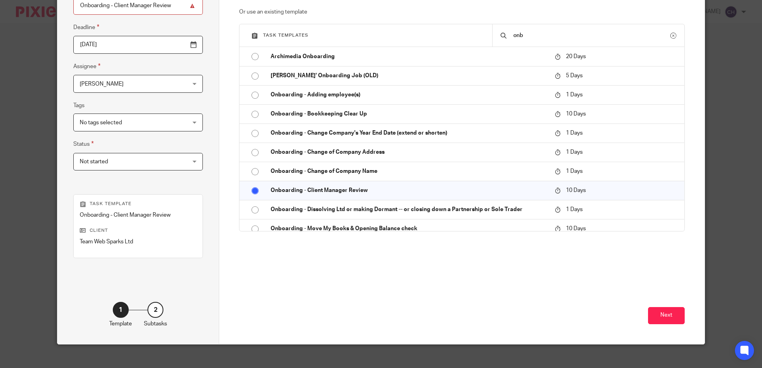
scroll to position [103, 0]
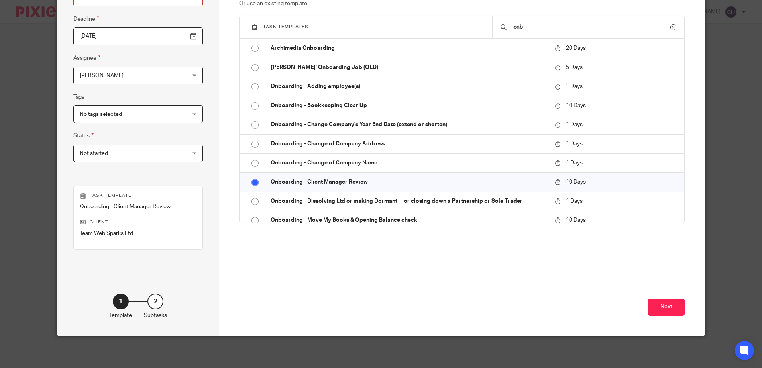
click at [656, 298] on div "Next" at bounding box center [461, 300] width 445 height 70
click at [669, 311] on button "Next" at bounding box center [666, 307] width 37 height 17
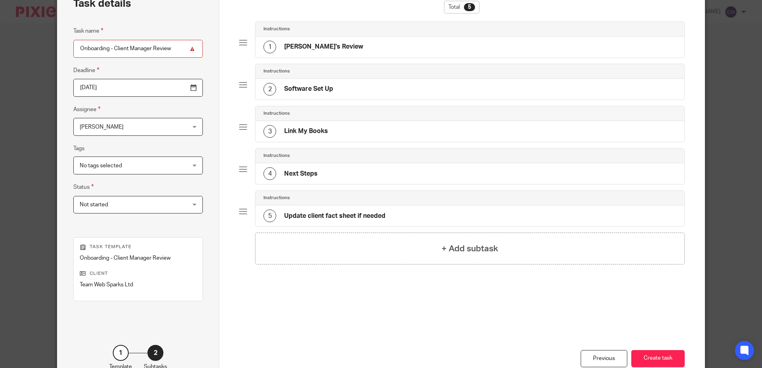
scroll to position [0, 0]
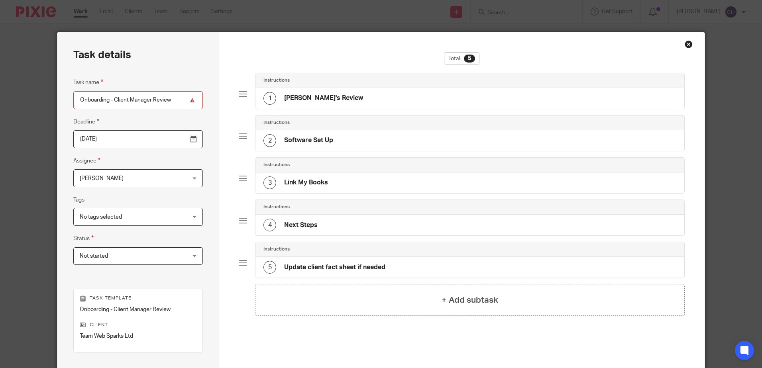
click at [302, 91] on div "1 Jill's Review" at bounding box center [469, 98] width 428 height 21
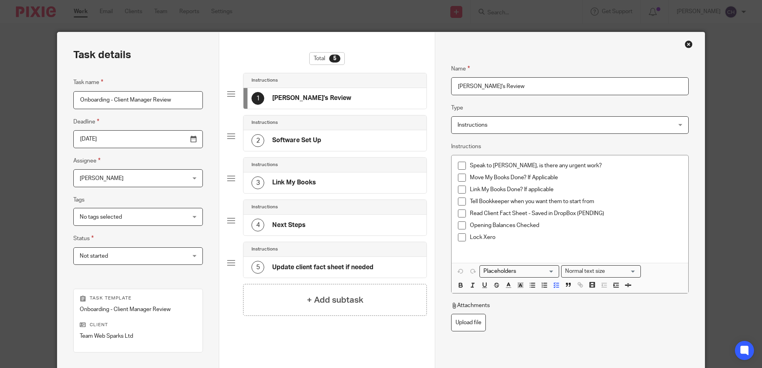
click at [288, 137] on h4 "Software Set Up" at bounding box center [296, 140] width 49 height 8
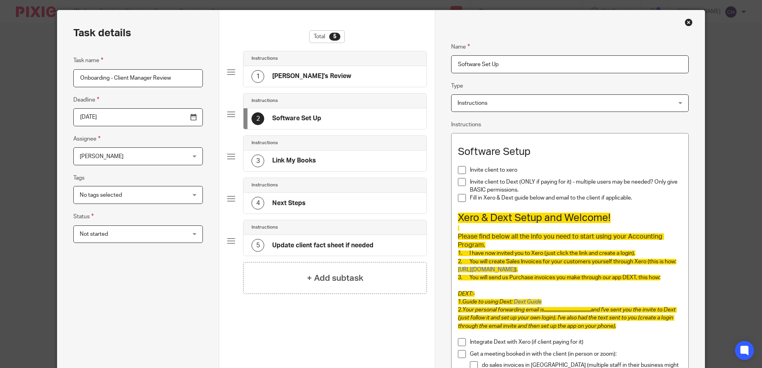
scroll to position [40, 0]
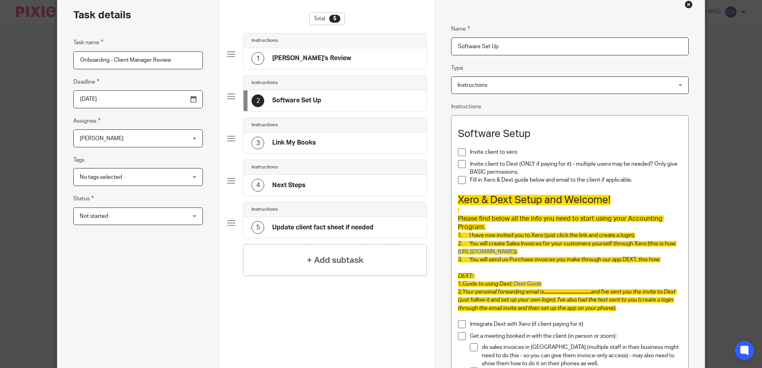
click at [295, 145] on h4 "Link My Books" at bounding box center [294, 143] width 44 height 8
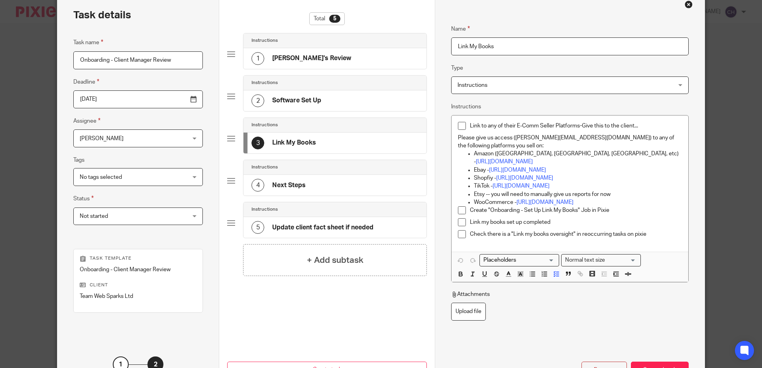
click at [293, 183] on h4 "Next Steps" at bounding box center [288, 185] width 33 height 8
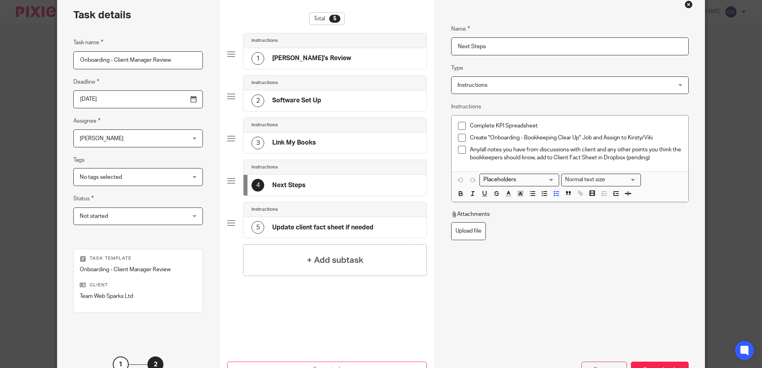
click at [295, 148] on div "3 Link My Books" at bounding box center [283, 143] width 65 height 13
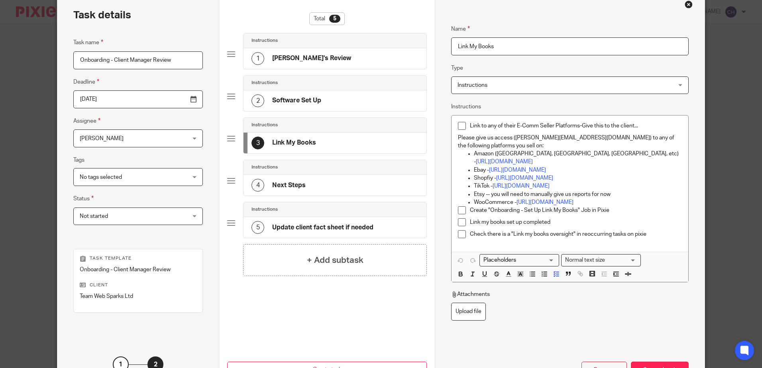
click at [295, 184] on h4 "Next Steps" at bounding box center [288, 185] width 33 height 8
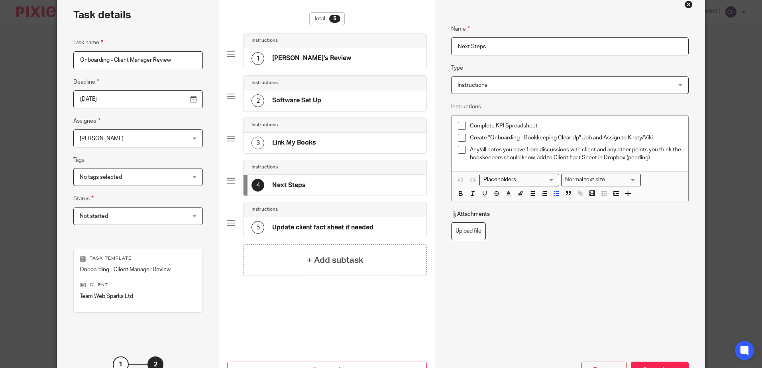
click at [664, 161] on p "Any/all notes you have from discussions with client and any other points you th…" at bounding box center [575, 154] width 211 height 16
click at [379, 220] on div "5 Update client fact sheet if needed" at bounding box center [334, 227] width 183 height 21
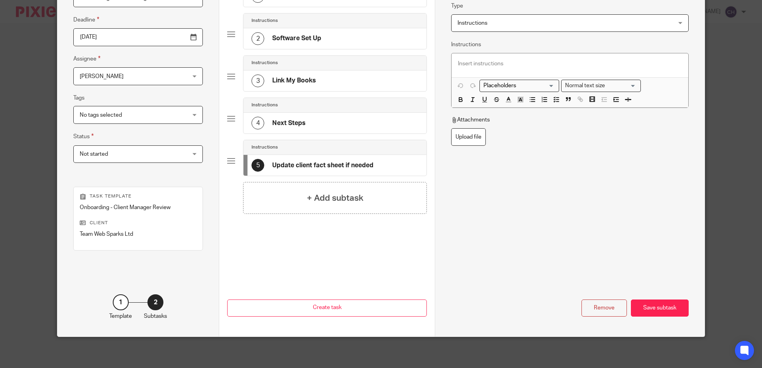
scroll to position [103, 0]
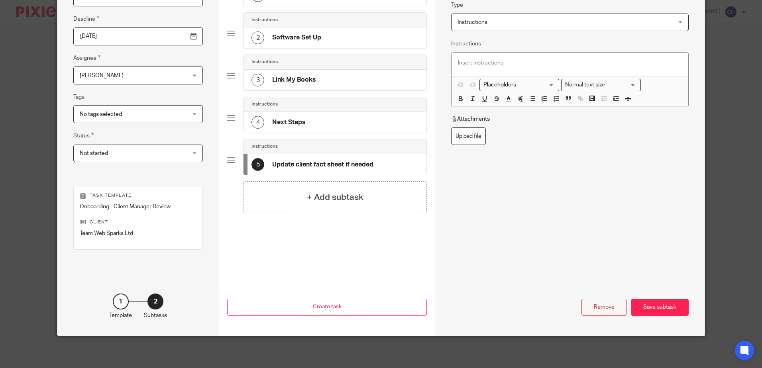
click at [342, 127] on div "4 Next Steps" at bounding box center [334, 122] width 183 height 21
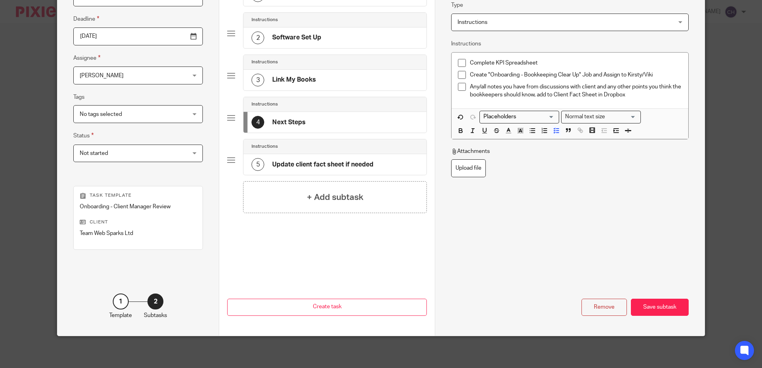
click at [316, 80] on div "3 Link My Books" at bounding box center [334, 80] width 183 height 21
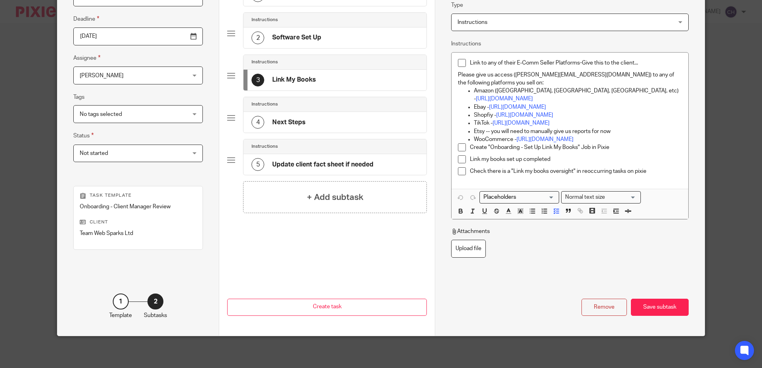
scroll to position [0, 0]
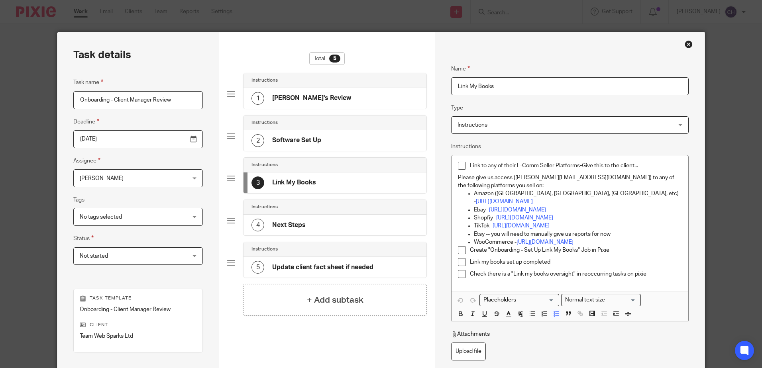
click at [685, 45] on div "Close this dialog window" at bounding box center [688, 44] width 8 height 8
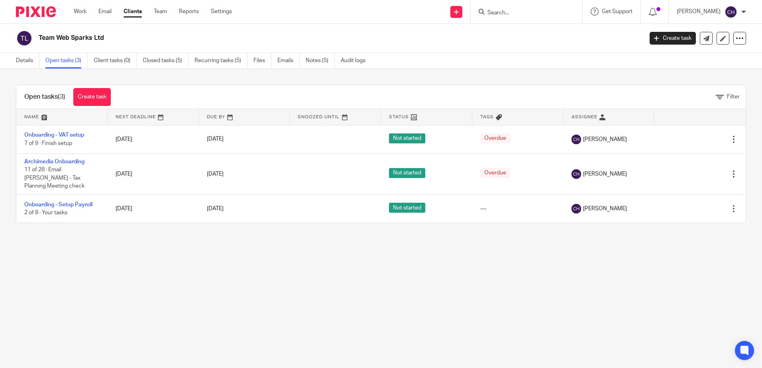
click at [274, 262] on main "Team Web Sparks Ltd Create task Update from Companies House Export data Merge A…" at bounding box center [381, 184] width 762 height 368
click at [208, 82] on div "Open tasks (3) Create task Filter Name Next Deadline Due By Snoozed Until Statu…" at bounding box center [381, 154] width 762 height 170
click at [99, 90] on link "Create task" at bounding box center [91, 97] width 37 height 18
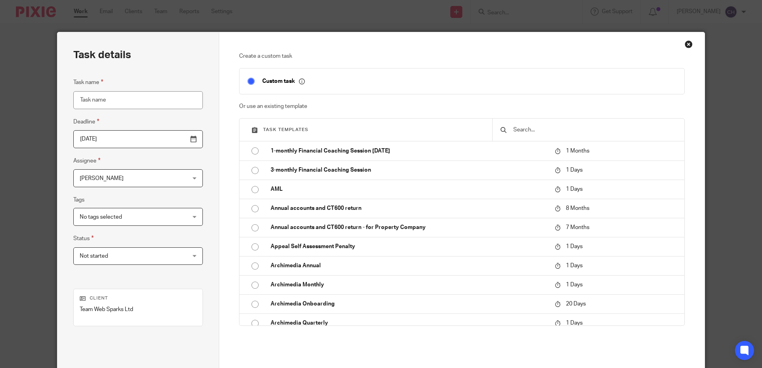
click at [542, 132] on input "text" at bounding box center [594, 129] width 164 height 9
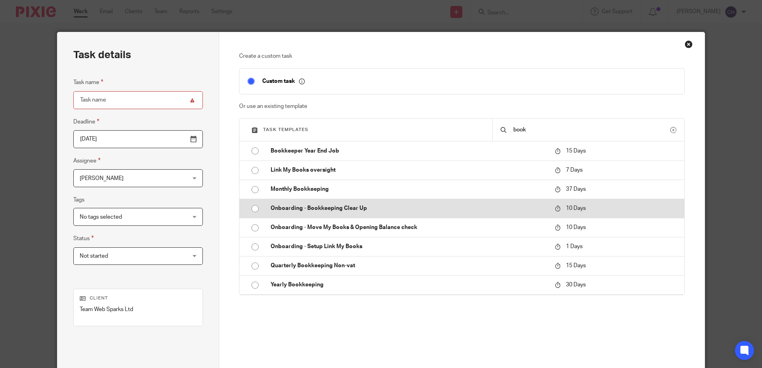
type input "book"
click at [383, 203] on td "Onboarding - Bookkeeping Clear Up" at bounding box center [406, 208] width 288 height 19
type input "2025-10-24"
type input "Onboarding - Bookkeeping Clear Up"
checkbox input "false"
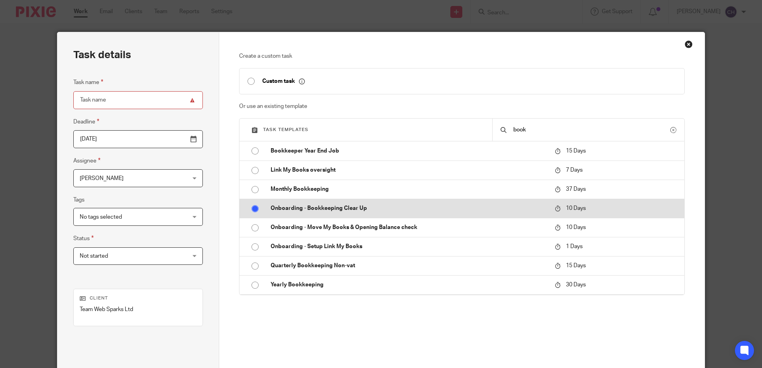
radio input "true"
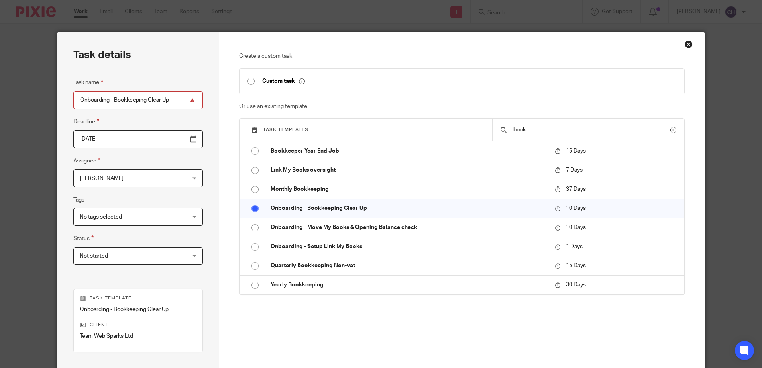
click at [140, 180] on span "[PERSON_NAME]" at bounding box center [129, 178] width 98 height 17
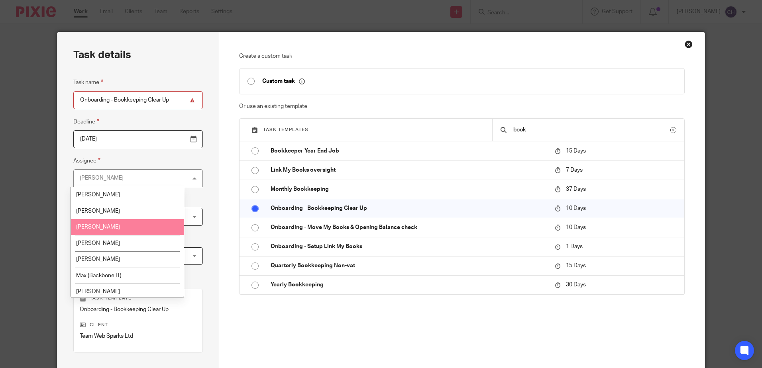
scroll to position [51, 0]
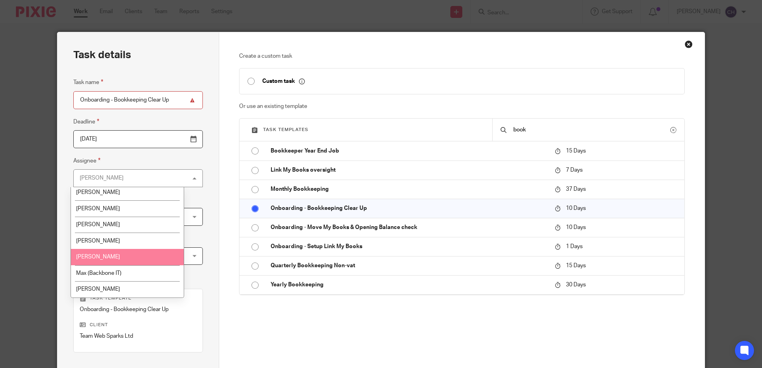
click at [109, 260] on li "Kirsty Flowerdew" at bounding box center [127, 257] width 113 height 16
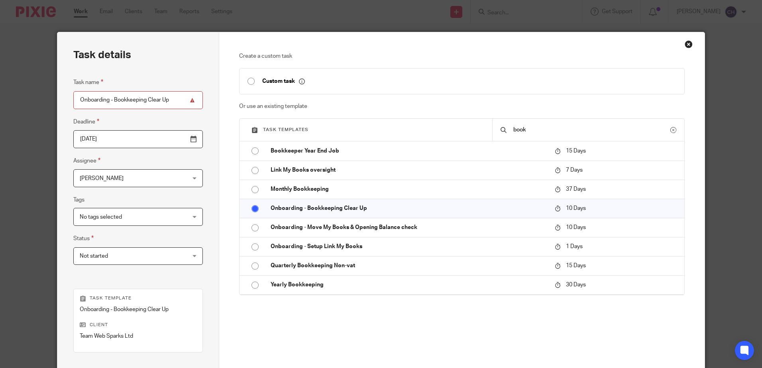
scroll to position [103, 0]
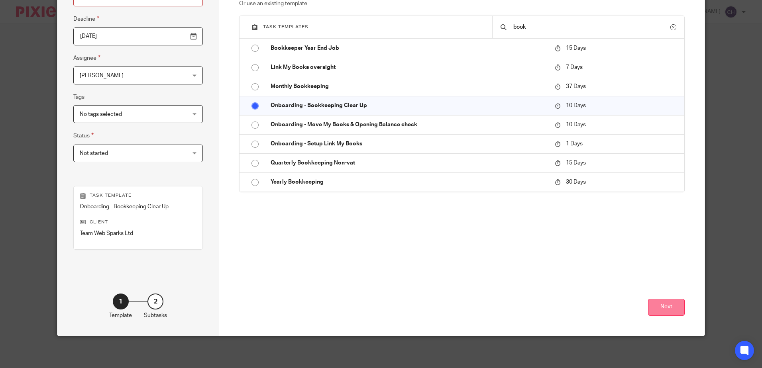
click at [662, 305] on button "Next" at bounding box center [666, 307] width 37 height 17
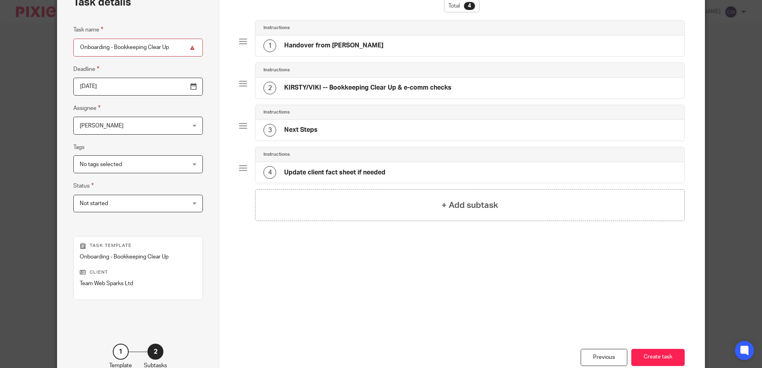
scroll to position [0, 0]
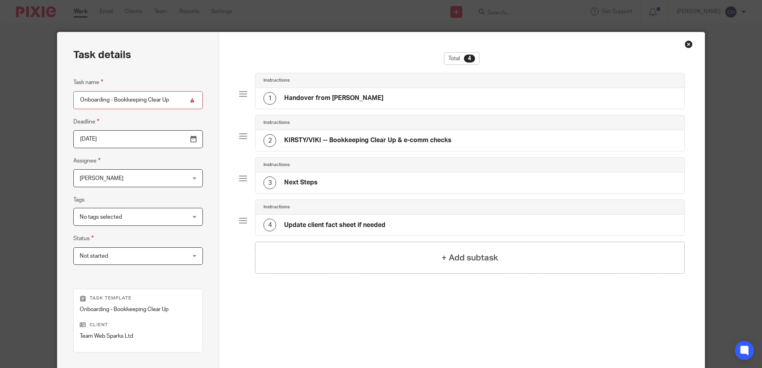
click at [355, 99] on div "1 Handover from Jill" at bounding box center [469, 98] width 428 height 21
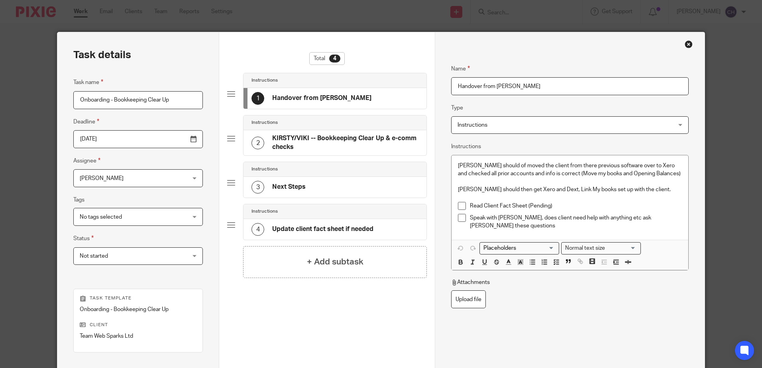
click at [458, 166] on p "Chloe should of moved the client from there previous software over to Xero and …" at bounding box center [569, 170] width 223 height 16
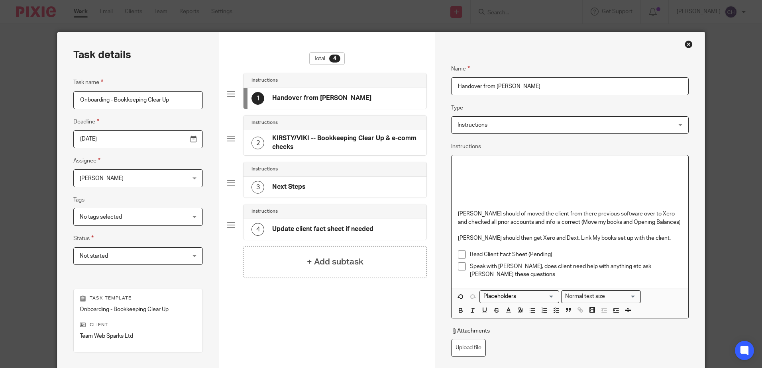
click at [472, 163] on p at bounding box center [569, 166] width 223 height 8
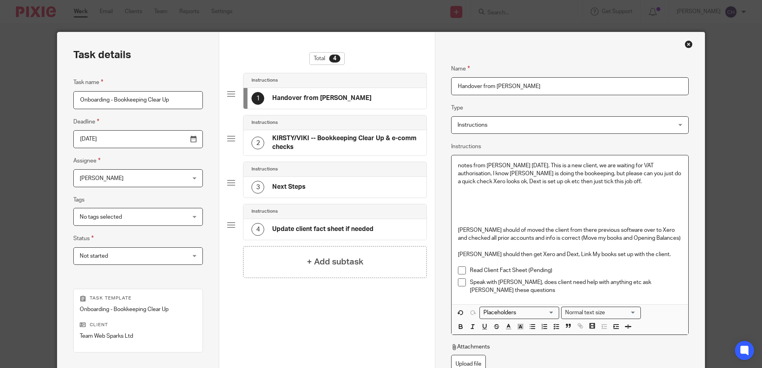
click at [309, 148] on h4 "KIRSTY/VIKI -- Bookkeeping Clear Up & e-comm checks" at bounding box center [345, 142] width 146 height 17
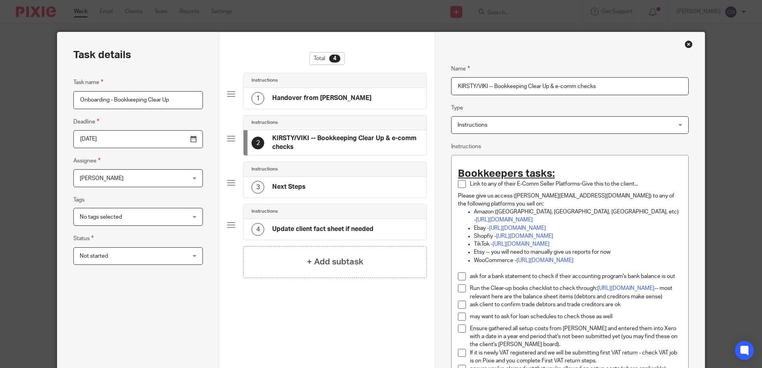
click at [307, 95] on h4 "Handover from Jill" at bounding box center [321, 98] width 99 height 8
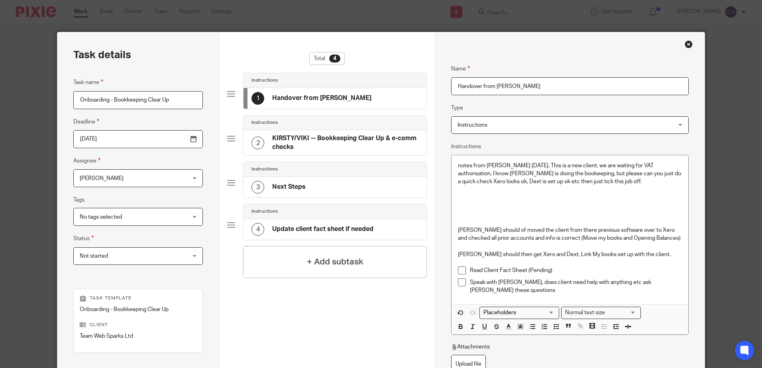
click at [595, 178] on p "notes from chloe 14/10/25. This is a new client, we are waiting for VAT authori…" at bounding box center [569, 174] width 223 height 24
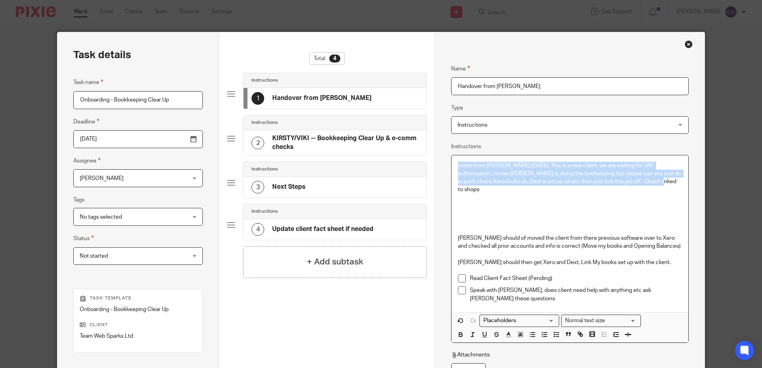
drag, startPoint x: 644, startPoint y: 184, endPoint x: 439, endPoint y: 150, distance: 207.9
click at [439, 150] on div "Name Handover from Jill Type Instructions Instructions Instructions Document si…" at bounding box center [569, 235] width 269 height 406
copy p "notes from chloe 14/10/25. This is a new client, we are waiting for VAT authori…"
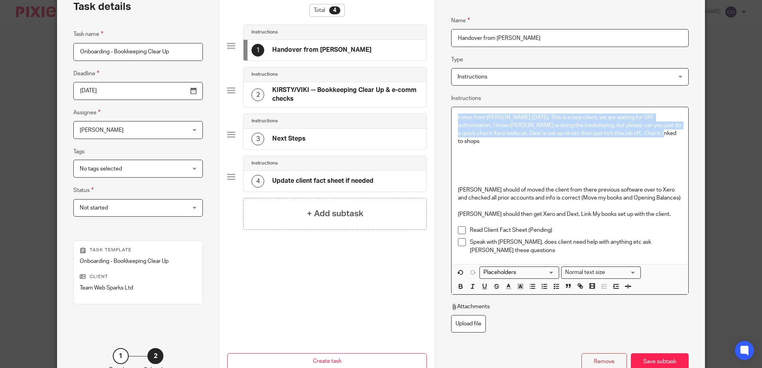
scroll to position [103, 0]
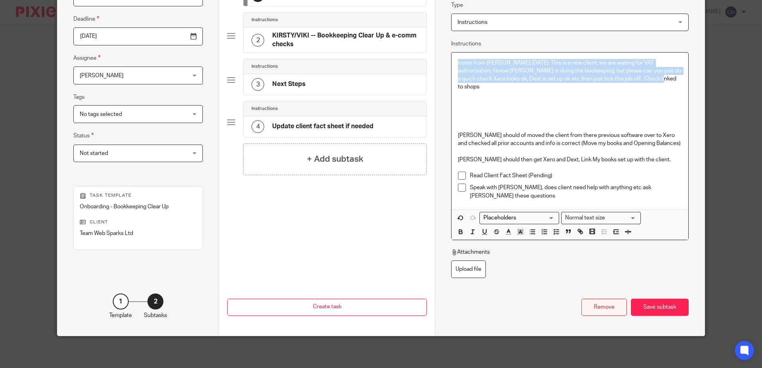
click at [609, 306] on div "Remove" at bounding box center [603, 307] width 45 height 17
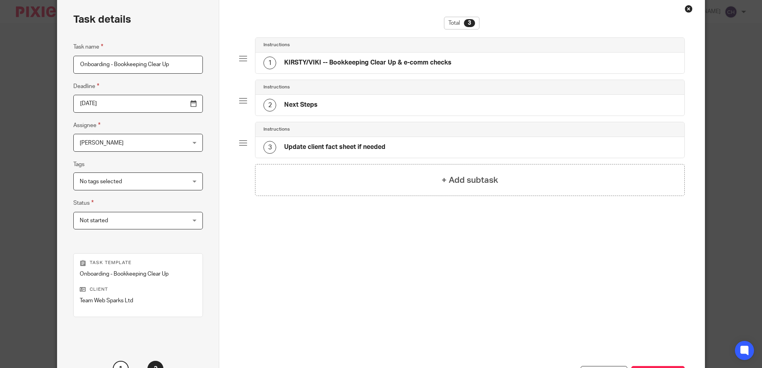
scroll to position [0, 0]
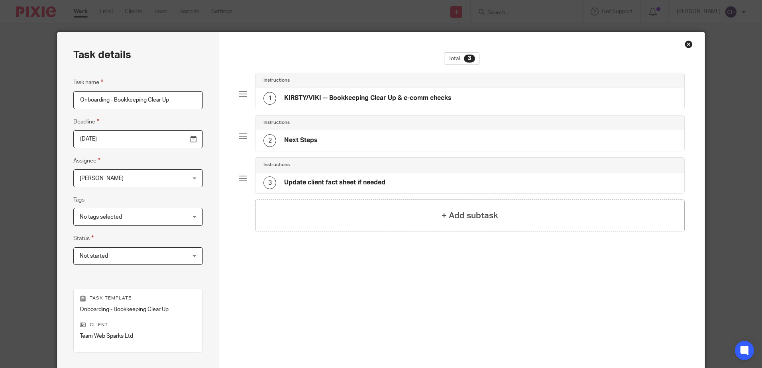
click at [684, 44] on div "Close this dialog window" at bounding box center [688, 44] width 8 height 8
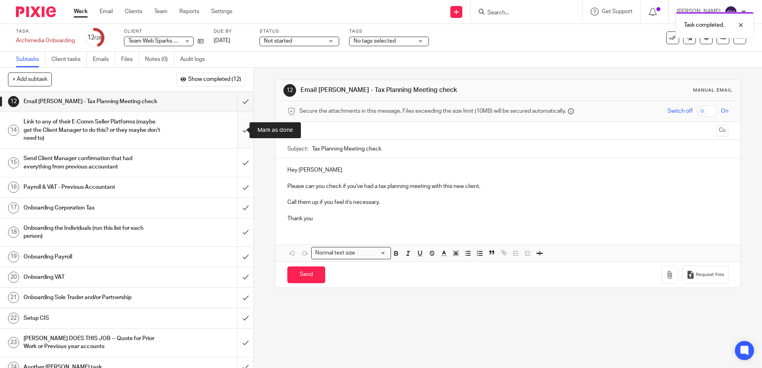
click at [239, 129] on input "submit" at bounding box center [126, 130] width 253 height 36
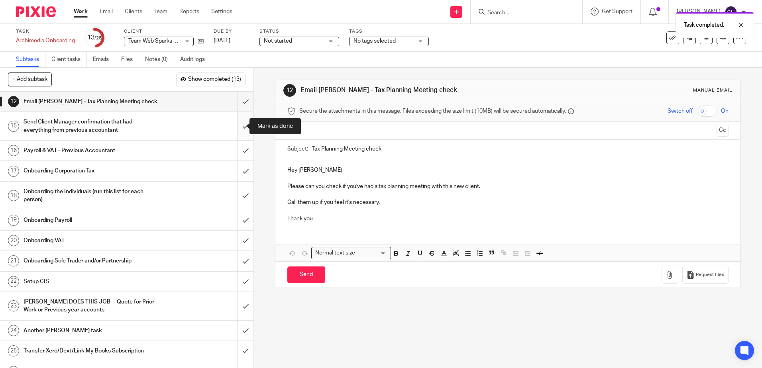
click at [238, 123] on input "submit" at bounding box center [126, 126] width 253 height 28
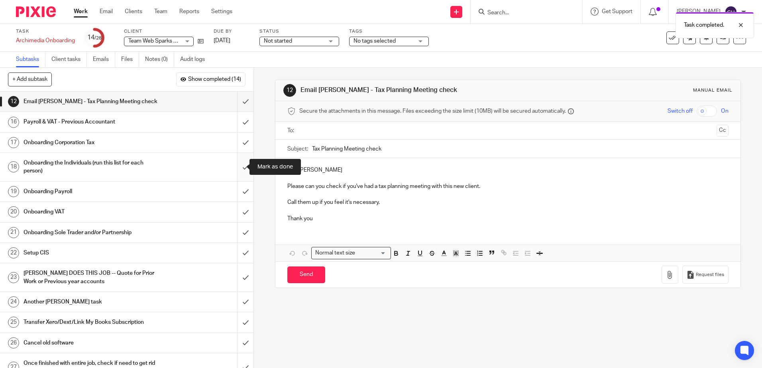
click at [237, 168] on input "submit" at bounding box center [126, 167] width 253 height 28
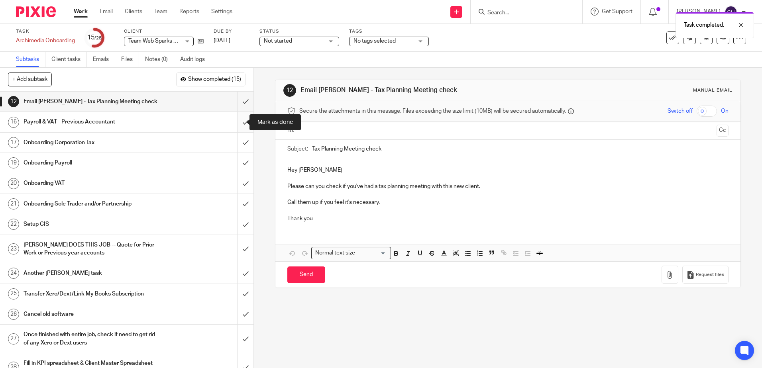
click at [236, 121] on input "submit" at bounding box center [126, 122] width 253 height 20
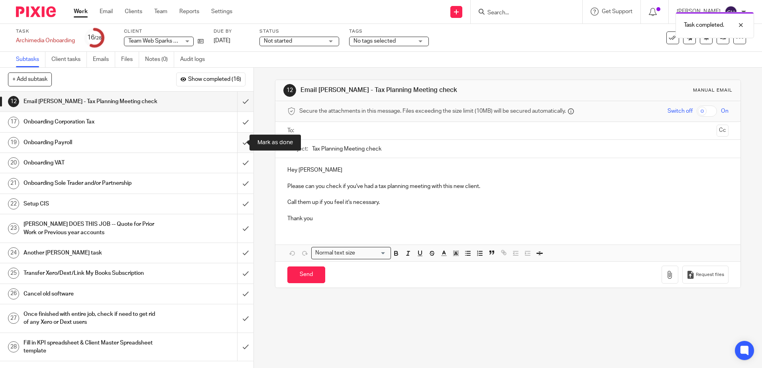
click at [237, 144] on input "submit" at bounding box center [126, 143] width 253 height 20
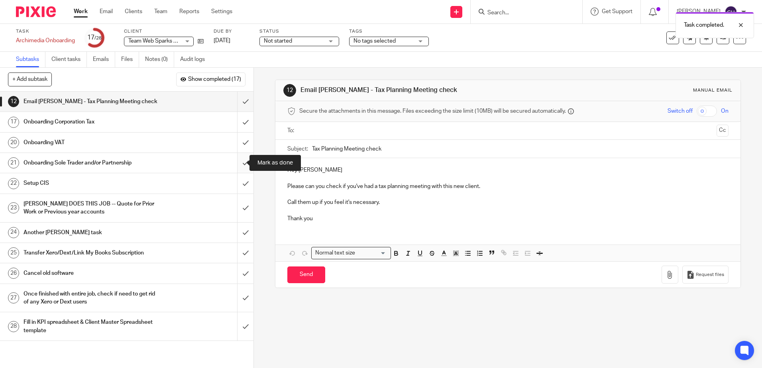
click at [239, 162] on input "submit" at bounding box center [126, 163] width 253 height 20
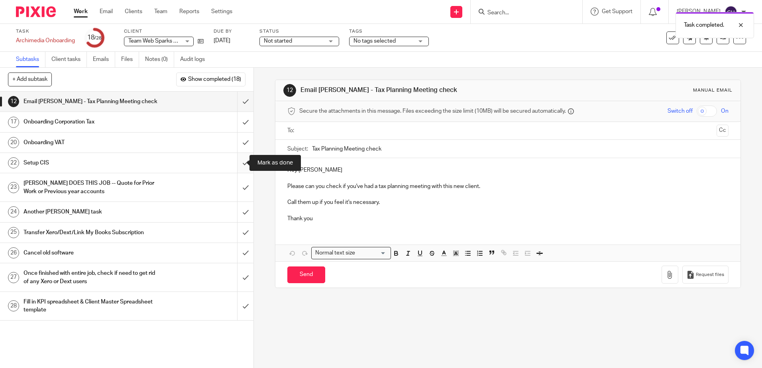
click at [239, 161] on input "submit" at bounding box center [126, 163] width 253 height 20
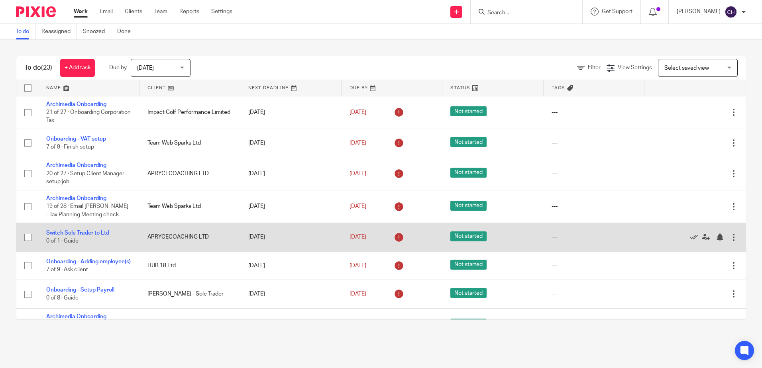
scroll to position [40, 0]
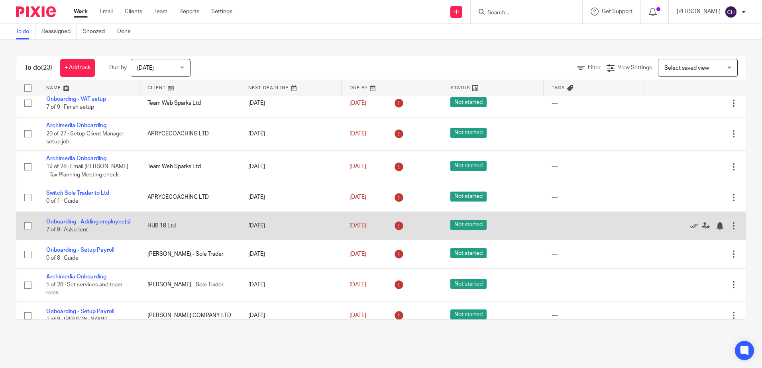
click at [83, 220] on link "Onboarding - Adding employee(s)" at bounding box center [88, 222] width 84 height 6
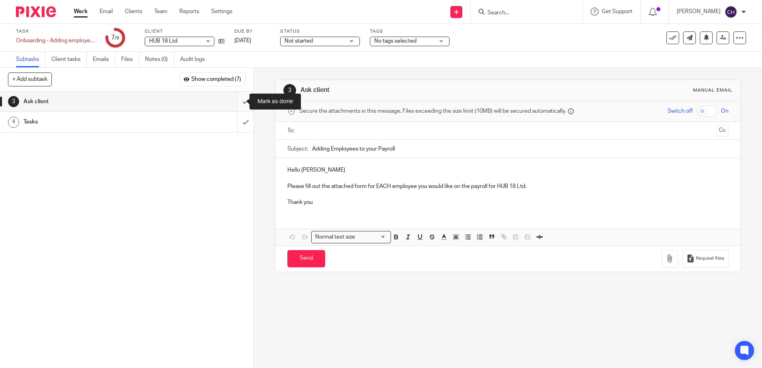
click at [238, 100] on input "submit" at bounding box center [126, 102] width 253 height 20
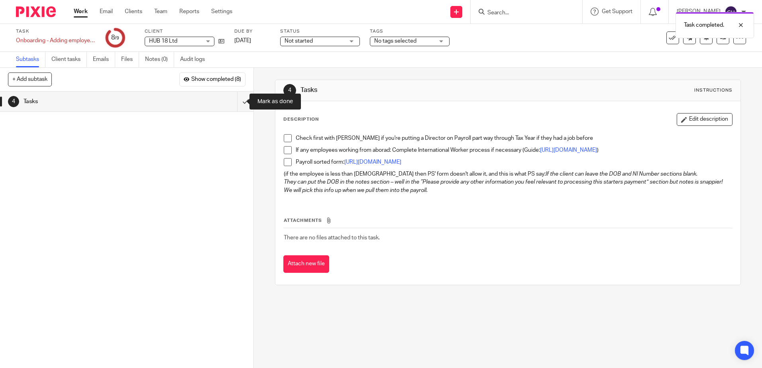
click at [238, 100] on input "submit" at bounding box center [126, 102] width 253 height 20
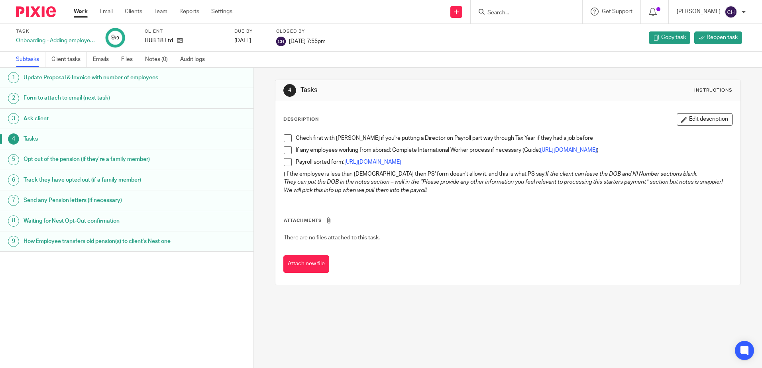
click at [49, 8] on img at bounding box center [36, 11] width 40 height 11
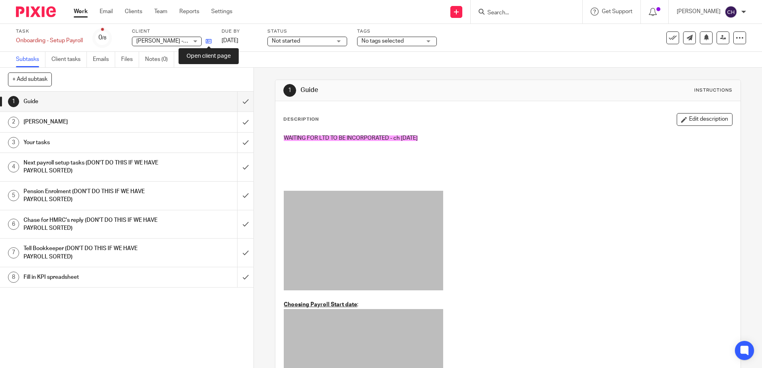
click at [208, 42] on icon at bounding box center [209, 41] width 6 height 6
click at [336, 137] on span "WAITING FOR LTD TO BE INCORPORATED - ch 10/9/25" at bounding box center [351, 138] width 134 height 6
click at [443, 141] on p "WAITING FOR LTD TO BE INCORPORATED - ch 10/9/25" at bounding box center [508, 138] width 448 height 8
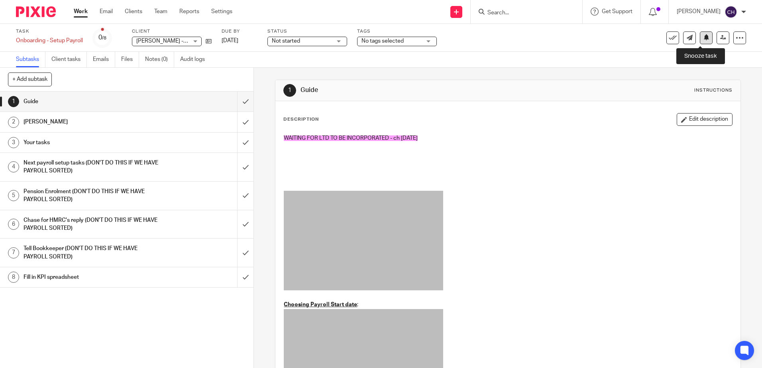
click at [703, 39] on icon at bounding box center [706, 37] width 6 height 6
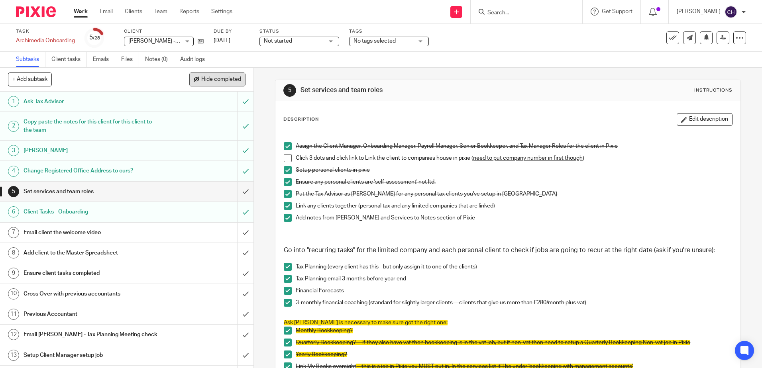
click at [218, 74] on button "Hide completed" at bounding box center [217, 79] width 56 height 14
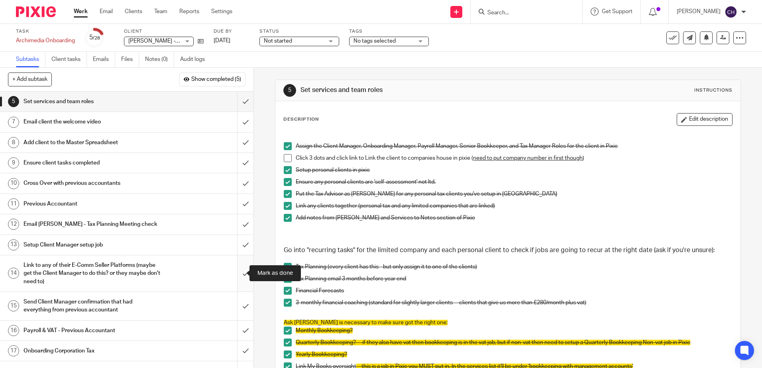
click at [237, 275] on input "submit" at bounding box center [126, 273] width 253 height 36
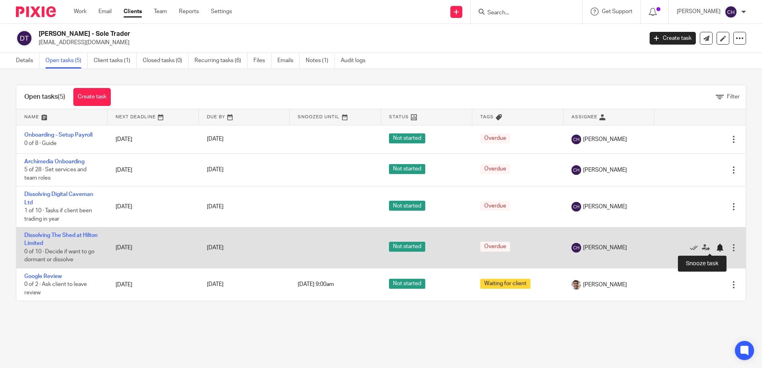
click at [715, 248] on div at bounding box center [719, 248] width 8 height 8
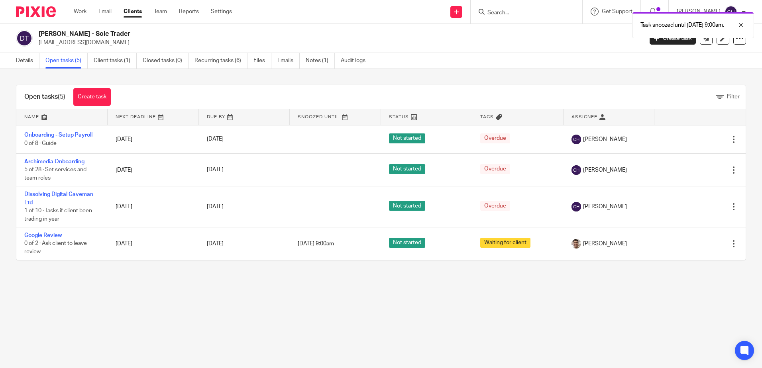
click at [307, 300] on main "[PERSON_NAME] - Sole Trader [EMAIL_ADDRESS][DOMAIN_NAME] Create task Update fro…" at bounding box center [381, 184] width 762 height 368
click at [243, 297] on main "[PERSON_NAME] - Sole Trader [EMAIL_ADDRESS][DOMAIN_NAME] Create task Update fro…" at bounding box center [381, 184] width 762 height 368
click at [174, 284] on main "Daniel Edwards - Sole Trader hello@thelardertable.co.uk Create task Update from…" at bounding box center [381, 184] width 762 height 368
drag, startPoint x: 311, startPoint y: 302, endPoint x: 336, endPoint y: 300, distance: 25.1
click at [311, 302] on main "Daniel Edwards - Sole Trader hello@thelardertable.co.uk Create task Update from…" at bounding box center [381, 184] width 762 height 368
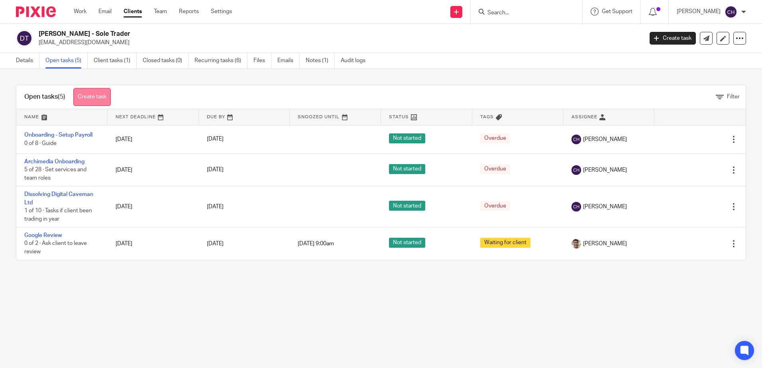
click at [89, 96] on link "Create task" at bounding box center [91, 97] width 37 height 18
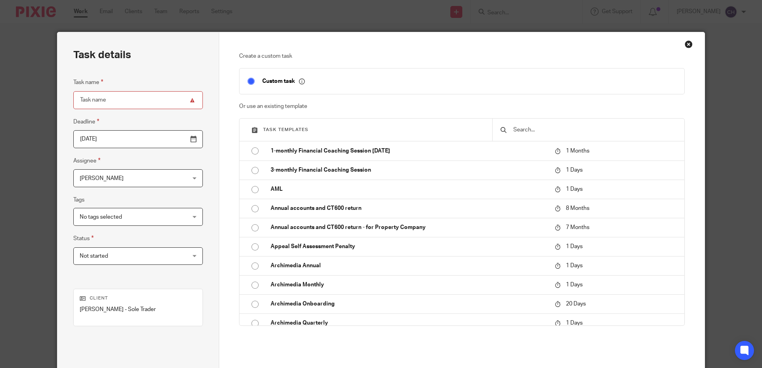
click at [562, 131] on input "text" at bounding box center [594, 129] width 164 height 9
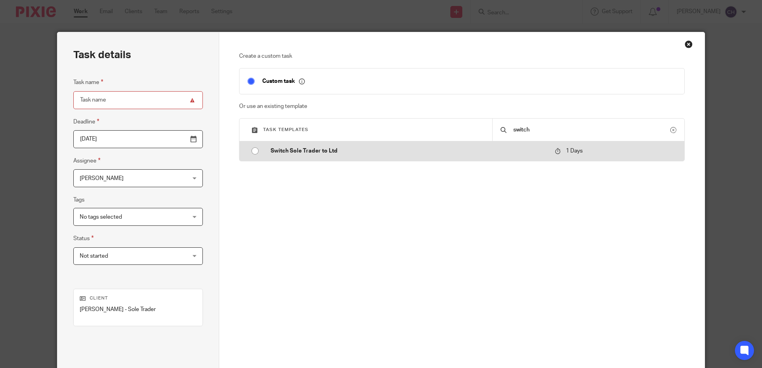
type input "switch"
click at [336, 151] on p "Switch Sole Trader to Ltd" at bounding box center [408, 151] width 276 height 8
type input "2025-10-15"
type input "Switch Sole Trader to Ltd"
checkbox input "false"
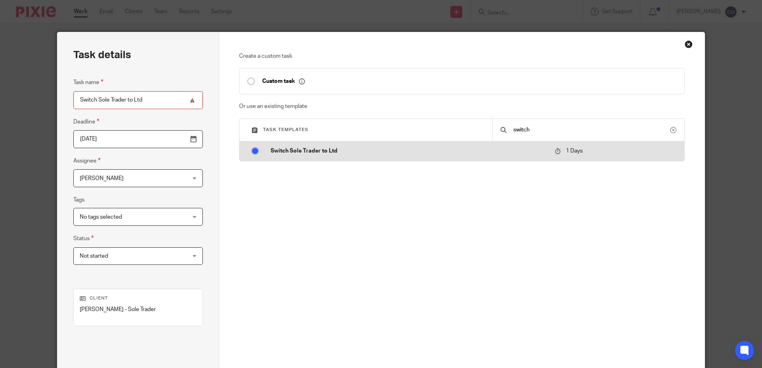
radio input "true"
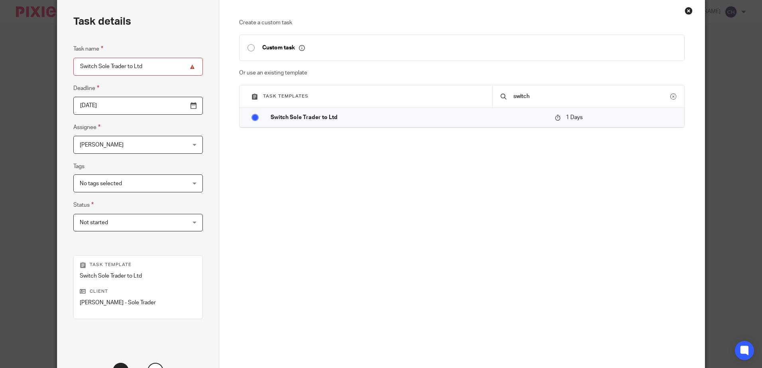
scroll to position [103, 0]
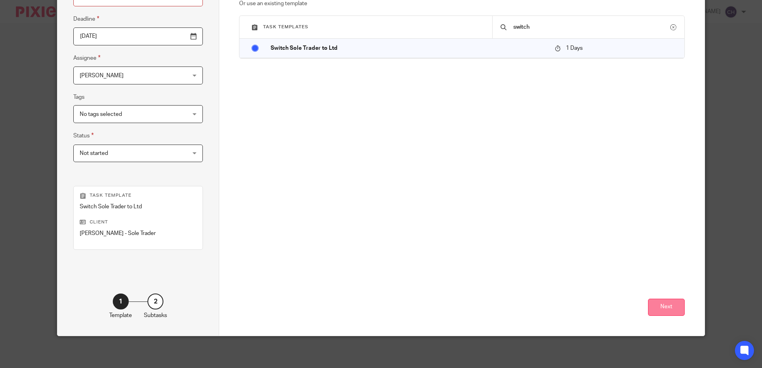
click at [666, 307] on button "Next" at bounding box center [666, 307] width 37 height 17
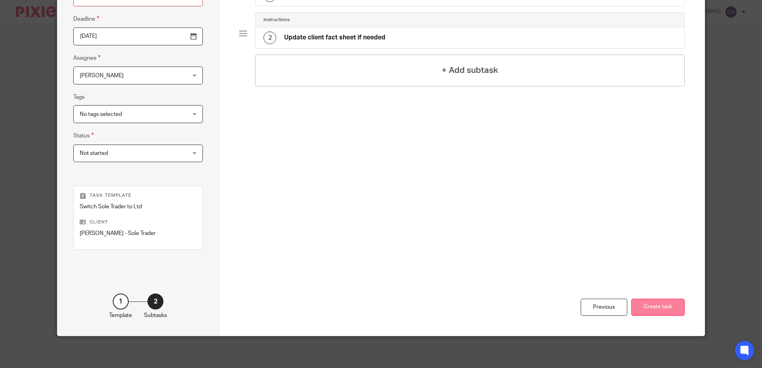
click at [662, 302] on button "Create task" at bounding box center [657, 307] width 53 height 17
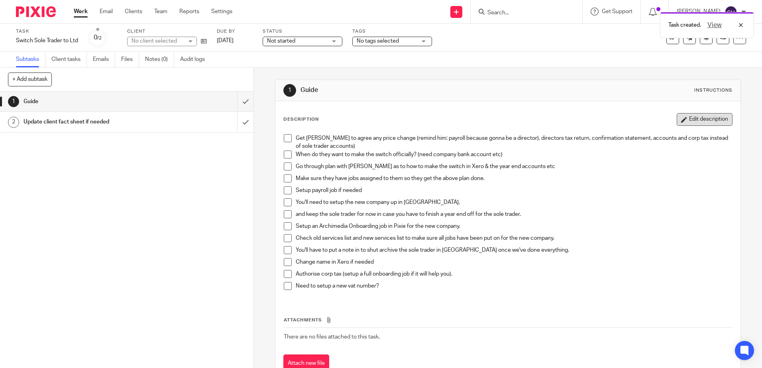
click at [693, 116] on button "Edit description" at bounding box center [704, 119] width 56 height 13
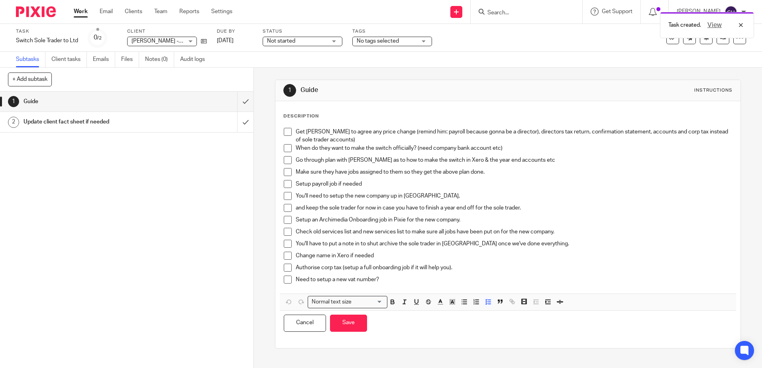
click at [293, 129] on li "Get Chris to agree any price change (remind him: payroll because gonna be a dir…" at bounding box center [508, 136] width 448 height 16
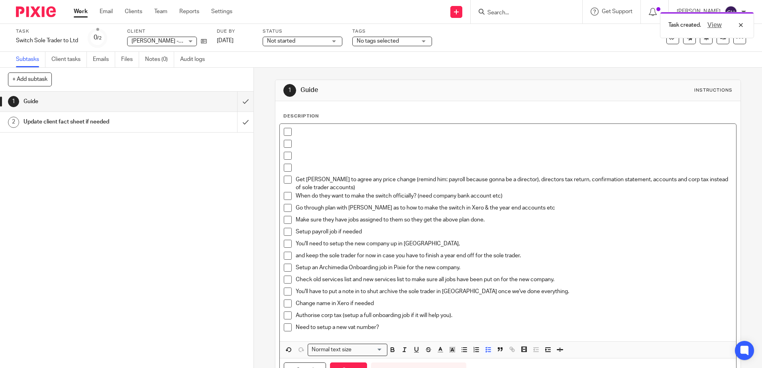
click at [298, 164] on p at bounding box center [514, 168] width 436 height 8
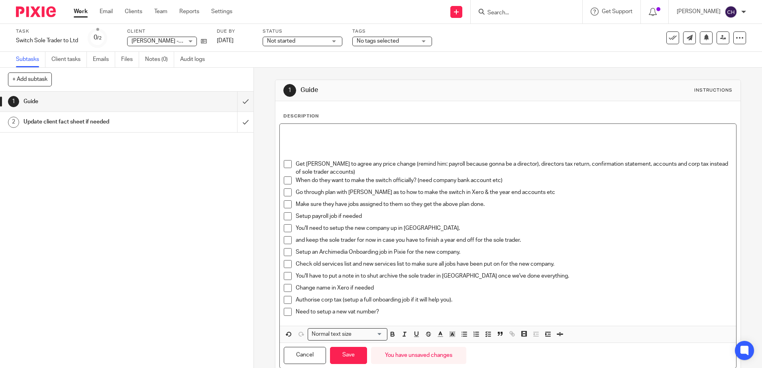
drag, startPoint x: 294, startPoint y: 131, endPoint x: 298, endPoint y: 126, distance: 6.3
click at [295, 131] on p at bounding box center [508, 132] width 448 height 8
drag, startPoint x: 315, startPoint y: 134, endPoint x: 429, endPoint y: 109, distance: 115.8
click at [430, 96] on div "1 Guide Instructions" at bounding box center [507, 90] width 448 height 13
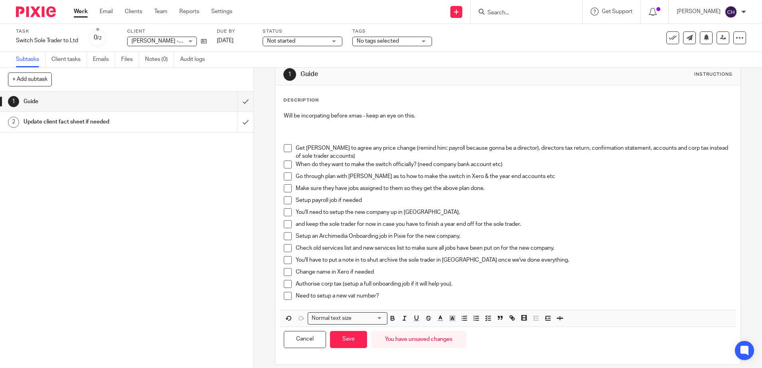
scroll to position [25, 0]
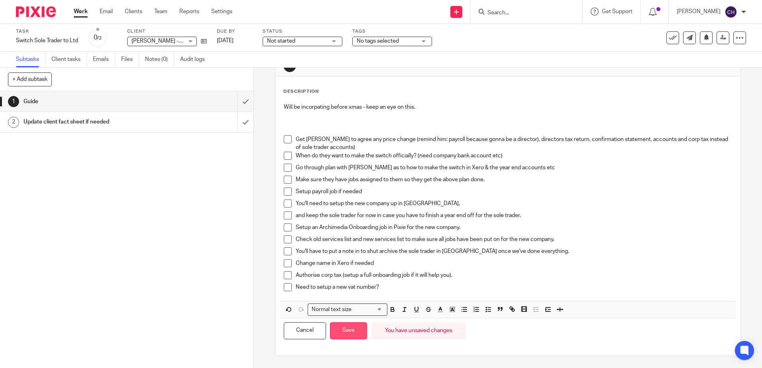
click at [356, 329] on button "Save" at bounding box center [348, 330] width 37 height 17
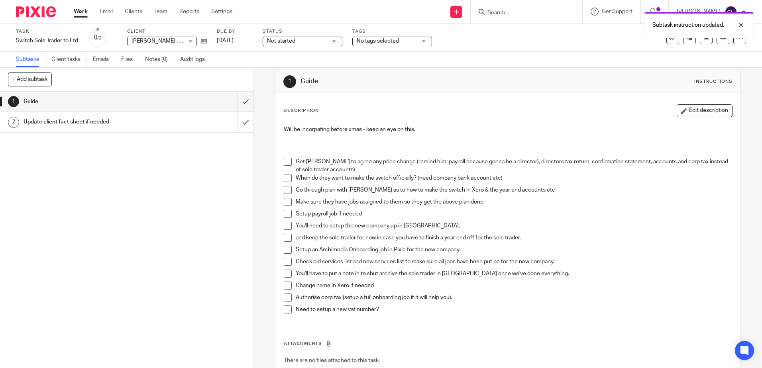
scroll to position [0, 0]
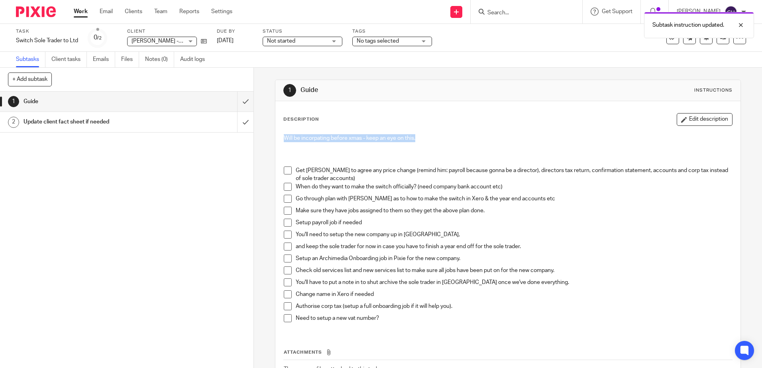
drag, startPoint x: 420, startPoint y: 138, endPoint x: 268, endPoint y: 133, distance: 151.8
click at [268, 133] on div "1 Guide Instructions Description Edit description Will be incorpating before xm…" at bounding box center [508, 218] width 508 height 300
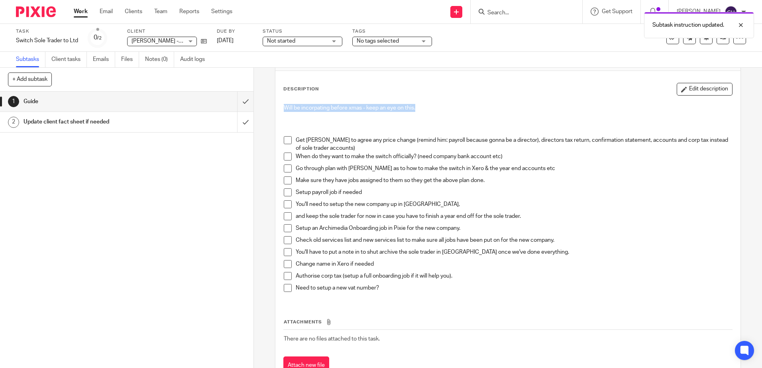
scroll to position [61, 0]
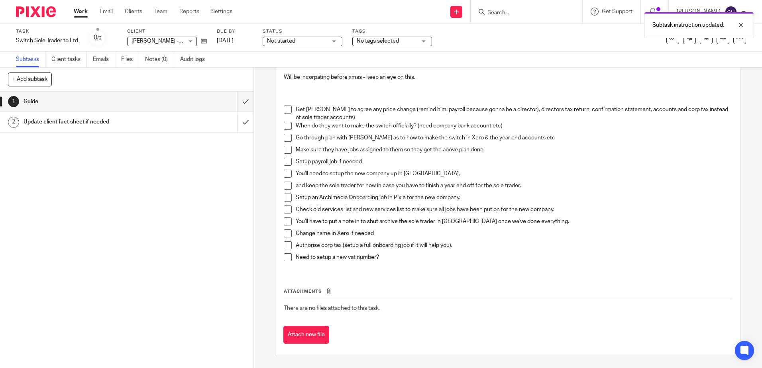
click at [349, 185] on p "and keep the sole trader for now in case you have to finish a year end off for …" at bounding box center [514, 186] width 436 height 8
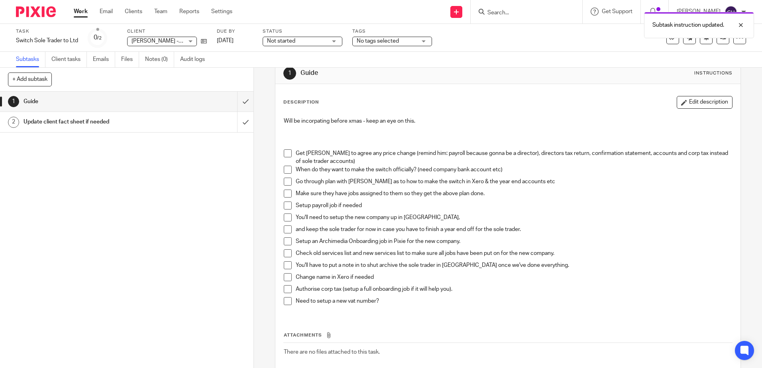
scroll to position [0, 0]
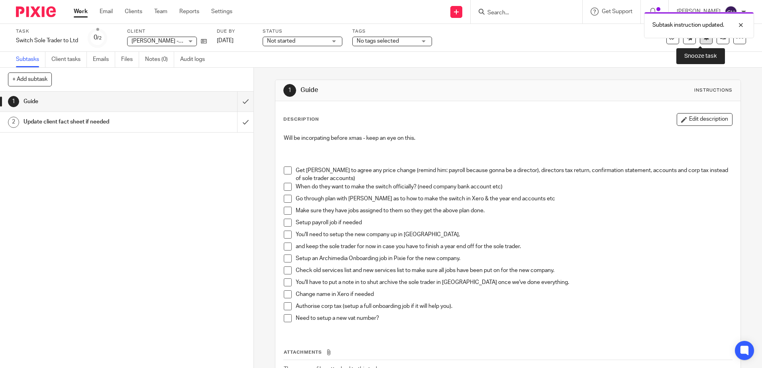
click at [701, 41] on button at bounding box center [705, 37] width 13 height 13
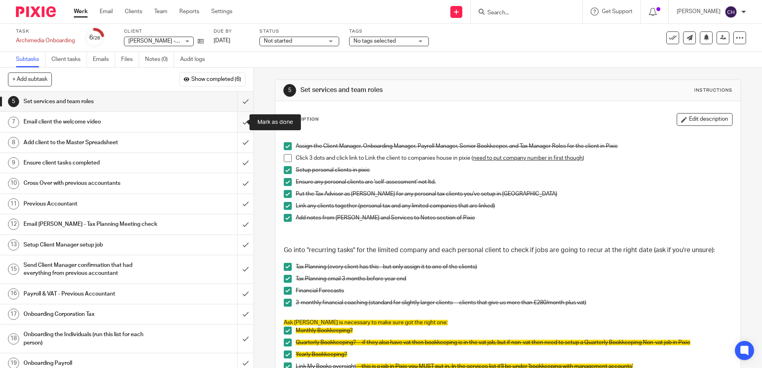
click at [237, 121] on input "submit" at bounding box center [126, 122] width 253 height 20
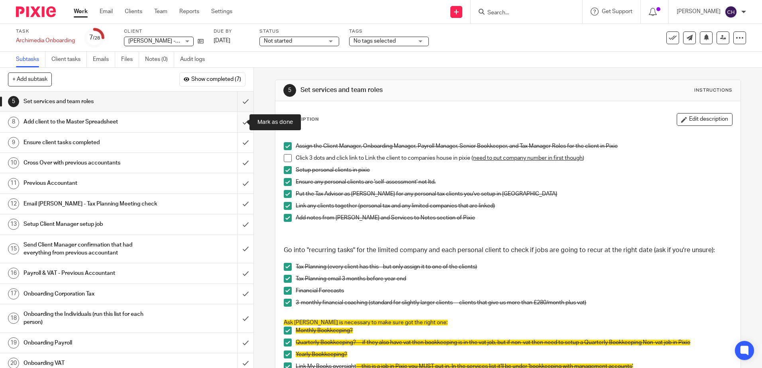
click at [237, 123] on input "submit" at bounding box center [126, 122] width 253 height 20
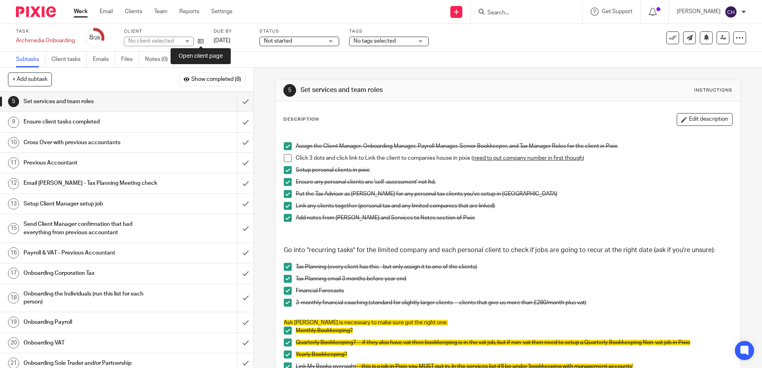
click at [201, 41] on icon at bounding box center [201, 41] width 6 height 6
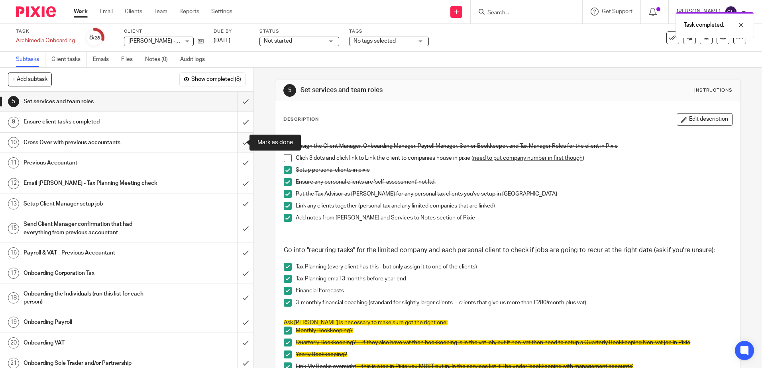
click at [236, 144] on input "submit" at bounding box center [126, 143] width 253 height 20
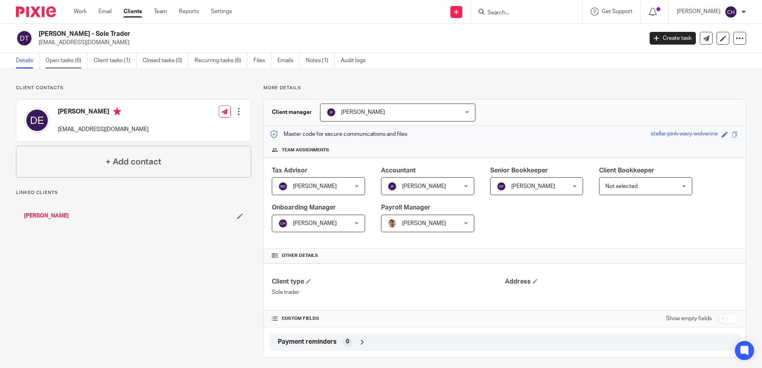
click at [63, 64] on link "Open tasks (6)" at bounding box center [66, 61] width 42 height 16
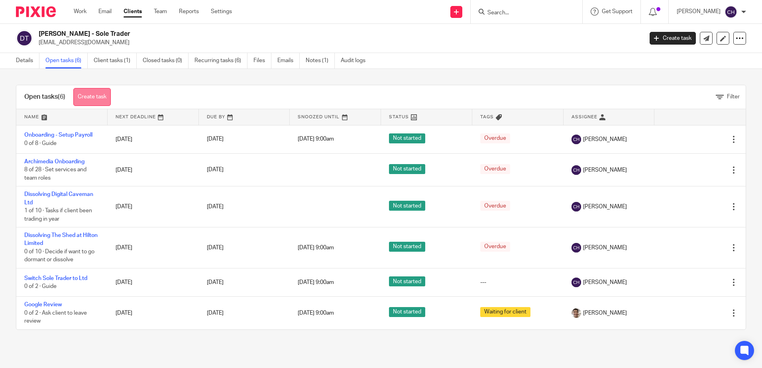
click at [87, 96] on link "Create task" at bounding box center [91, 97] width 37 height 18
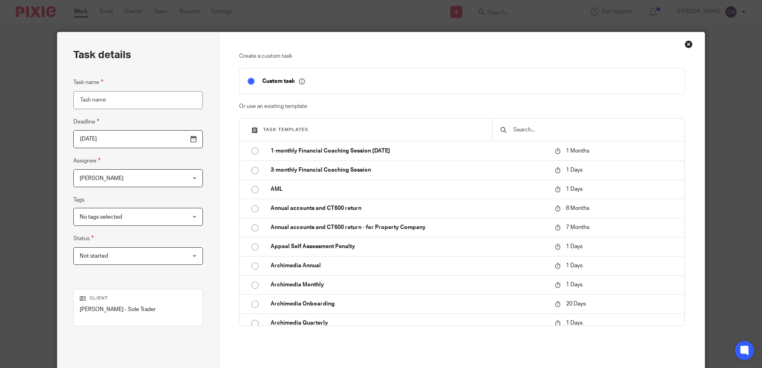
click at [567, 131] on input "text" at bounding box center [594, 129] width 164 height 9
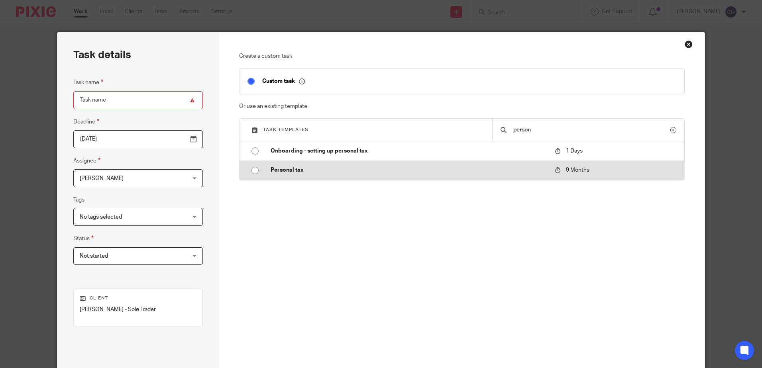
type input "person"
click at [323, 161] on td "Personal tax" at bounding box center [406, 170] width 288 height 19
type input "2026-07-14"
type input "Personal tax"
checkbox input "false"
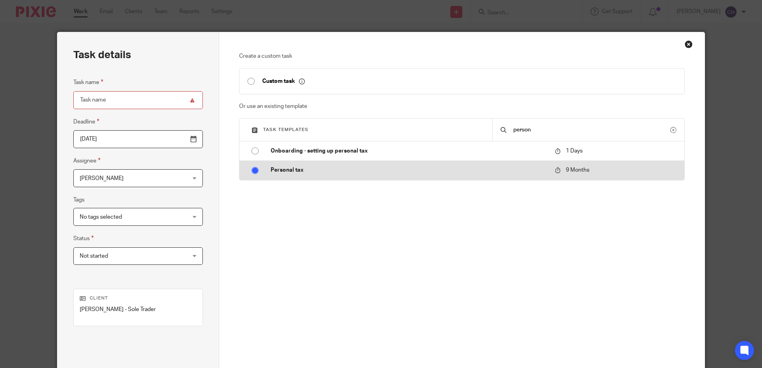
radio input "true"
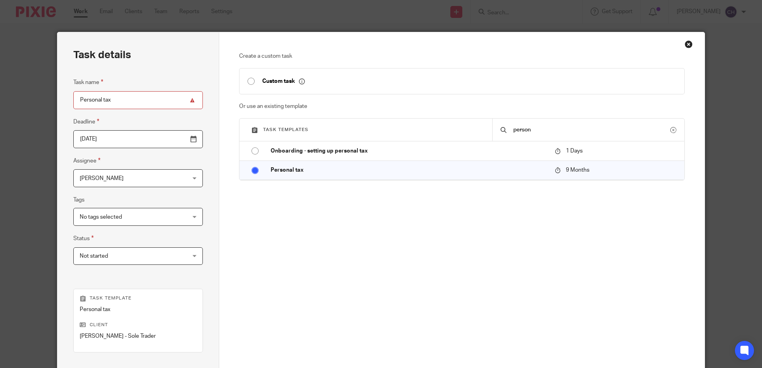
click at [103, 175] on span "[PERSON_NAME]" at bounding box center [129, 178] width 98 height 17
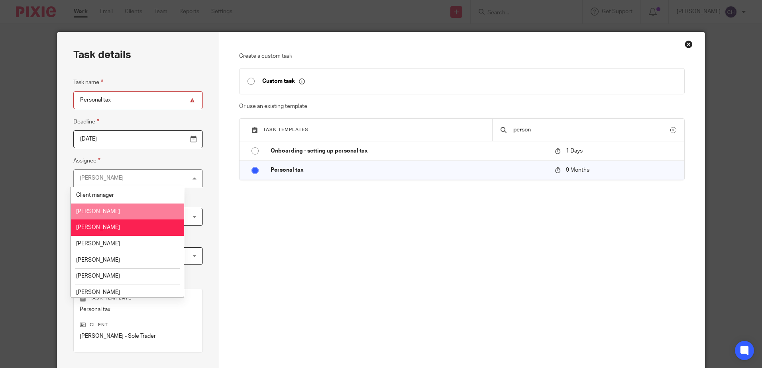
click at [111, 214] on li "Barbara Demetriou" at bounding box center [127, 212] width 113 height 16
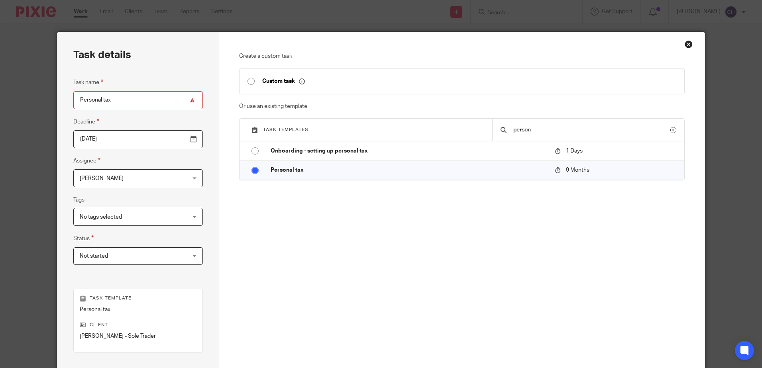
click at [150, 140] on input "2026-07-14" at bounding box center [137, 139] width 129 height 18
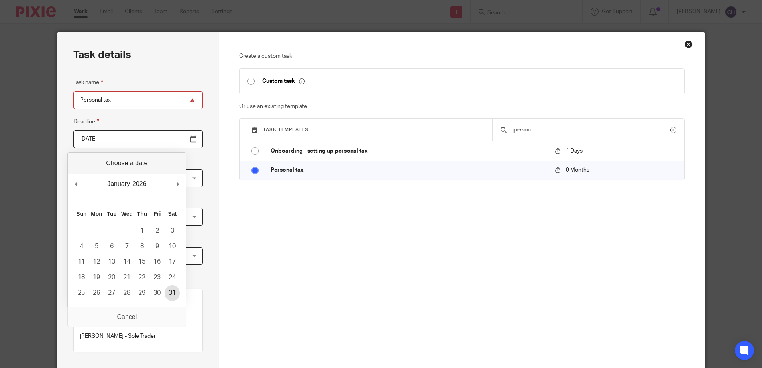
type input "2026-01-31"
drag, startPoint x: 174, startPoint y: 298, endPoint x: 268, endPoint y: 240, distance: 110.7
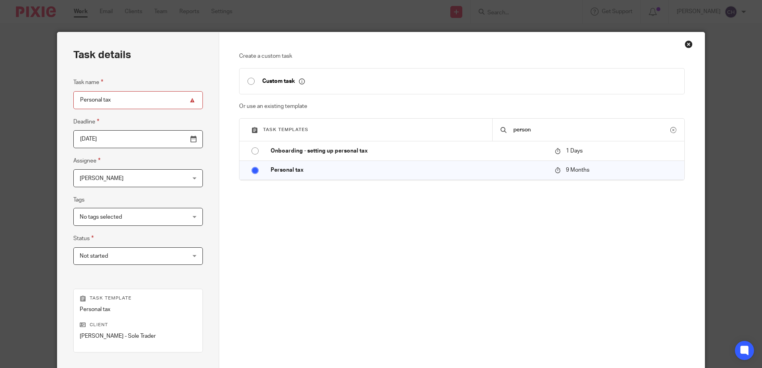
click at [328, 223] on div "Create a custom task Custom task Or use an existing template Task templates per…" at bounding box center [461, 173] width 445 height 243
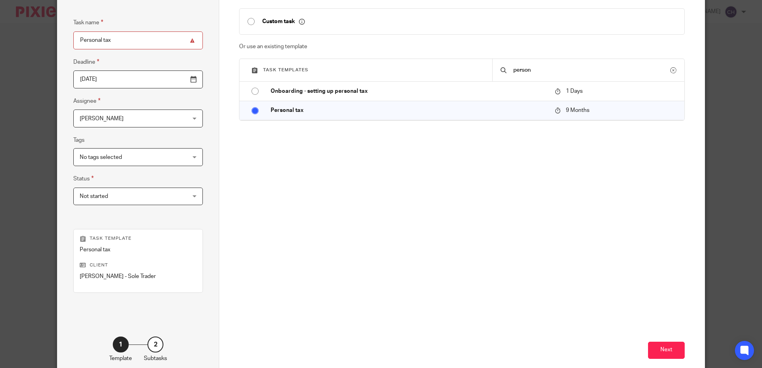
scroll to position [103, 0]
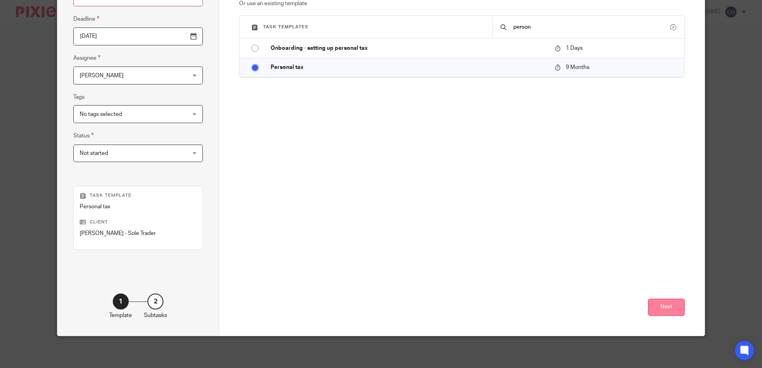
click at [666, 313] on button "Next" at bounding box center [666, 307] width 37 height 17
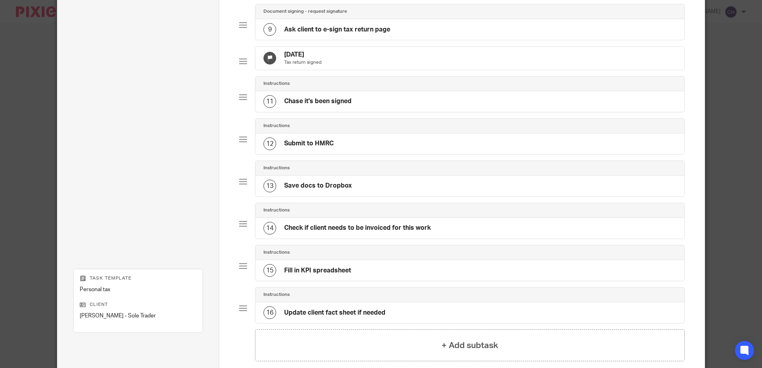
scroll to position [483, 0]
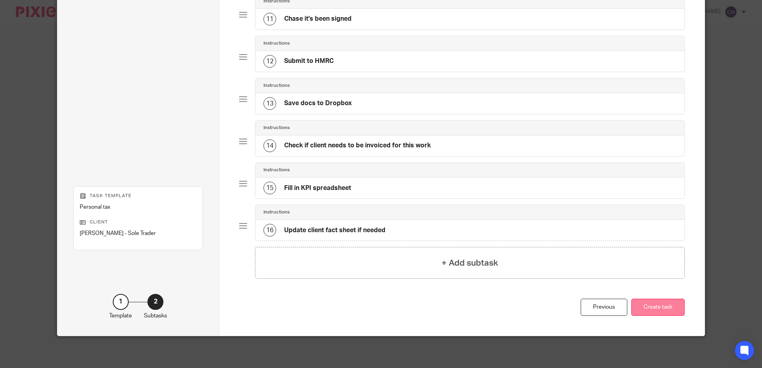
click at [652, 305] on button "Create task" at bounding box center [657, 307] width 53 height 17
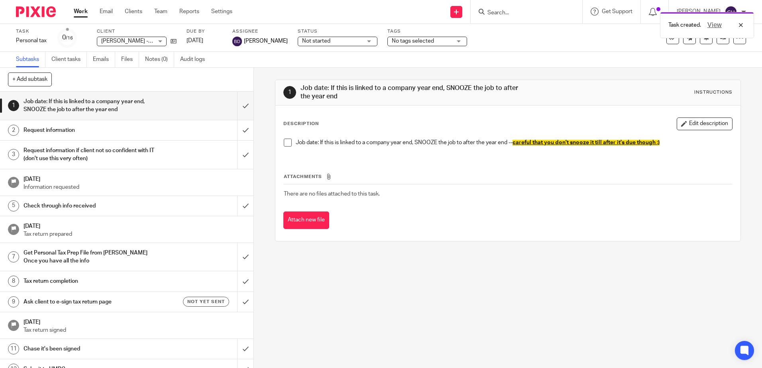
click at [701, 45] on div "Task Personal tax Save Personal tax 0 /16 Client Daniel Edwards - Sole Trader D…" at bounding box center [381, 37] width 730 height 19
click at [701, 41] on button at bounding box center [705, 37] width 13 height 13
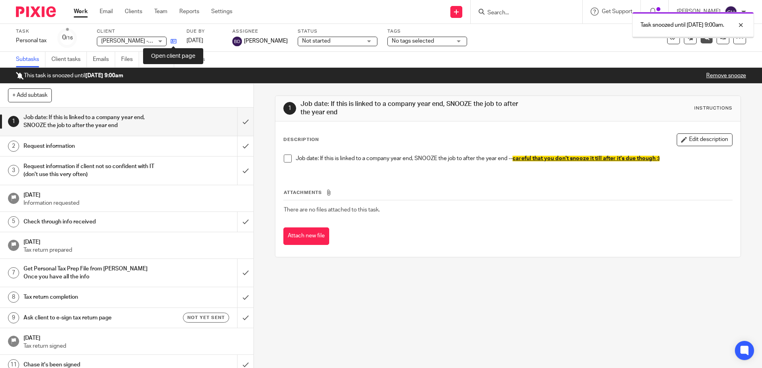
drag, startPoint x: 171, startPoint y: 43, endPoint x: 176, endPoint y: 41, distance: 4.9
click at [171, 43] on icon at bounding box center [173, 41] width 6 height 6
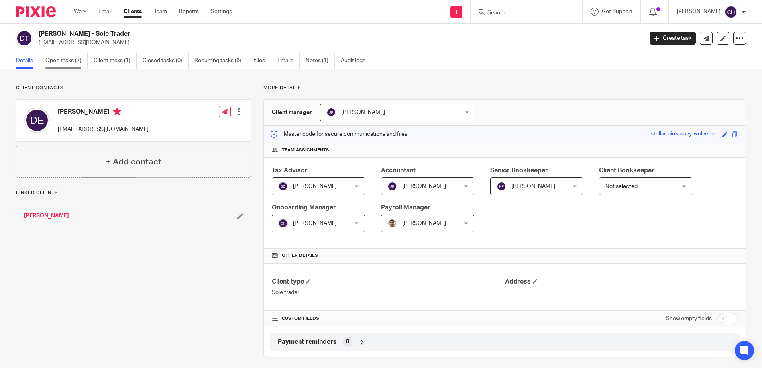
click at [61, 62] on link "Open tasks (7)" at bounding box center [66, 61] width 42 height 16
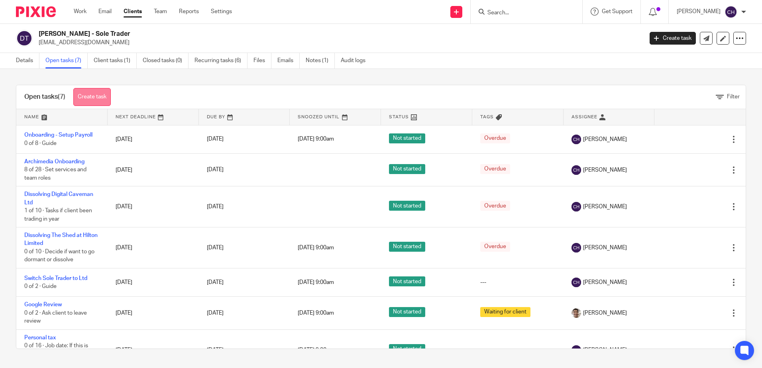
click at [92, 104] on link "Create task" at bounding box center [91, 97] width 37 height 18
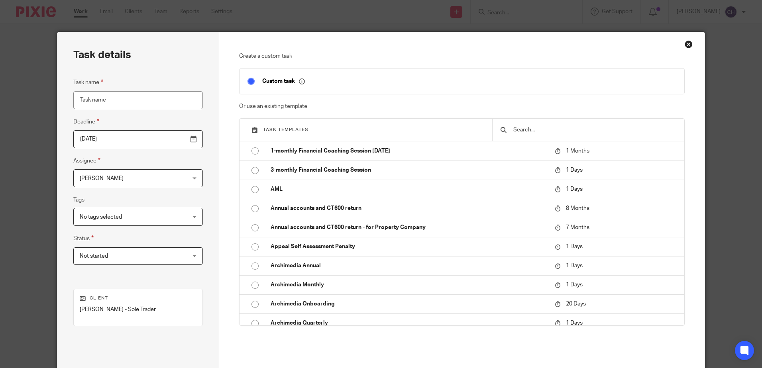
click at [607, 132] on input "text" at bounding box center [594, 129] width 164 height 9
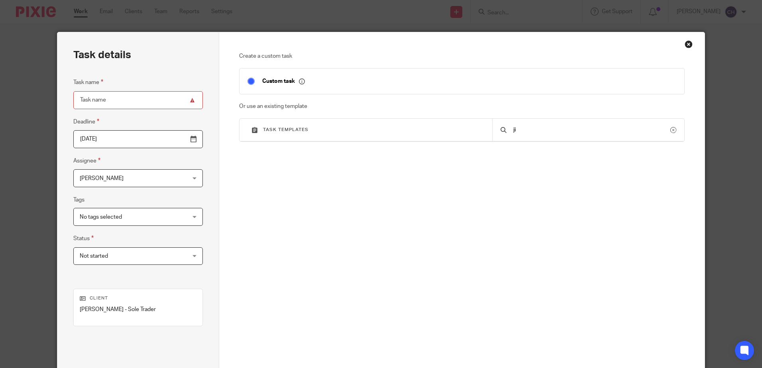
type input "j"
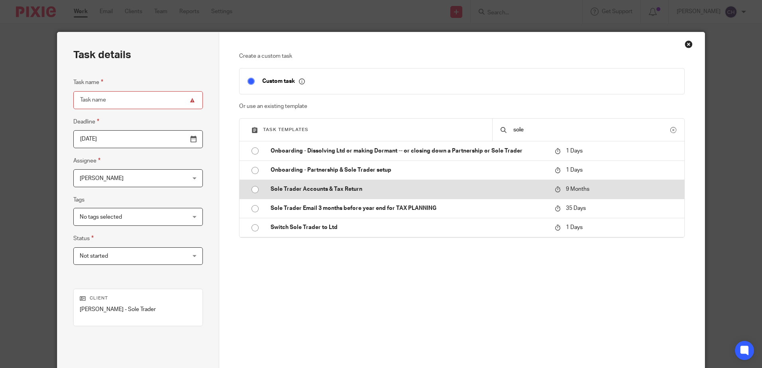
type input "sole"
click at [316, 187] on p "Sole Trader Accounts & Tax Return" at bounding box center [408, 189] width 276 height 8
type input "2026-07-14"
type input "Sole Trader Accounts & Tax Return"
checkbox input "false"
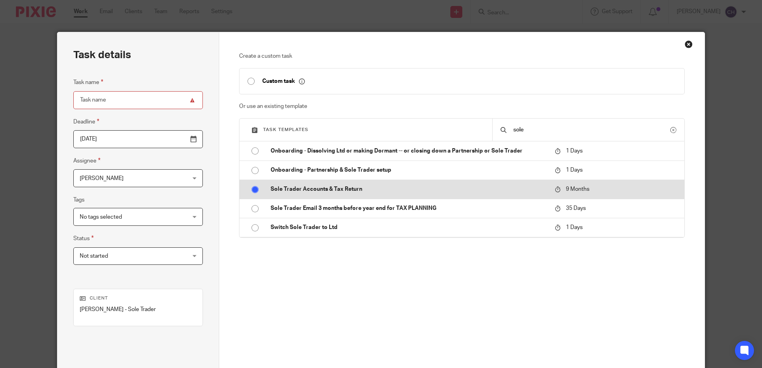
radio input "true"
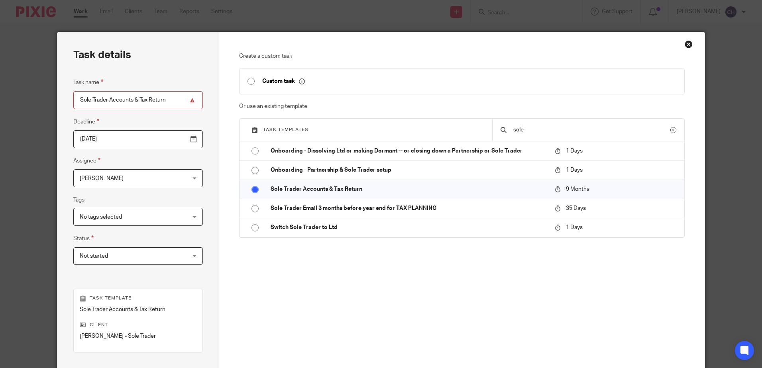
click at [350, 285] on div "Create a custom task Custom task Or use an existing template Task templates sol…" at bounding box center [461, 187] width 445 height 271
click at [153, 179] on span "[PERSON_NAME]" at bounding box center [129, 178] width 98 height 17
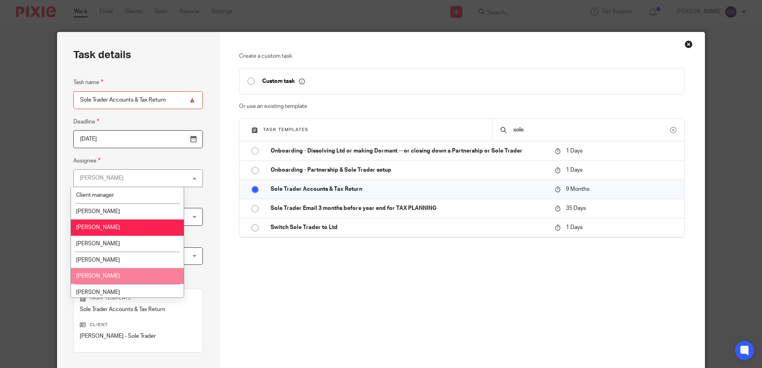
click at [122, 269] on li "Jill Fox" at bounding box center [127, 276] width 113 height 16
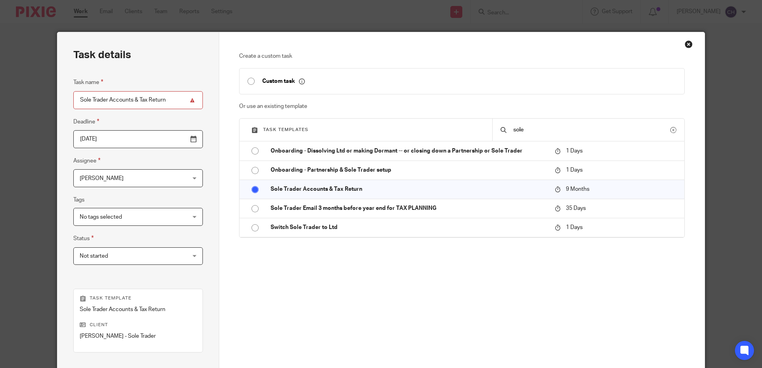
drag, startPoint x: 200, startPoint y: 186, endPoint x: 189, endPoint y: 162, distance: 26.0
click at [200, 183] on div "Task details Task name Sole Trader Accounts & Tax Return Deadline 2026-07-14 As…" at bounding box center [138, 235] width 162 height 406
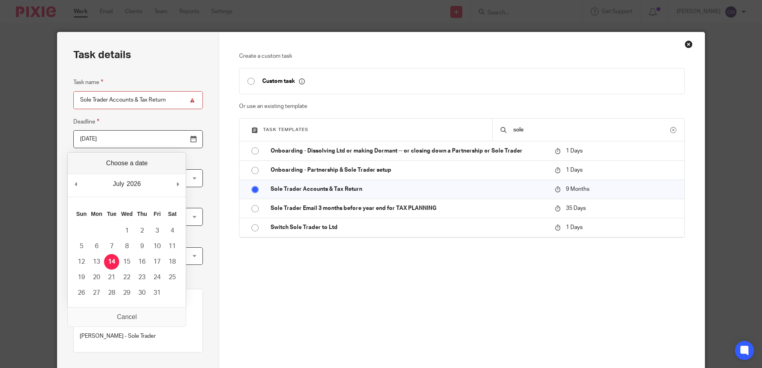
click at [172, 139] on input "2026-07-14" at bounding box center [137, 139] width 129 height 18
type input "2026-01-31"
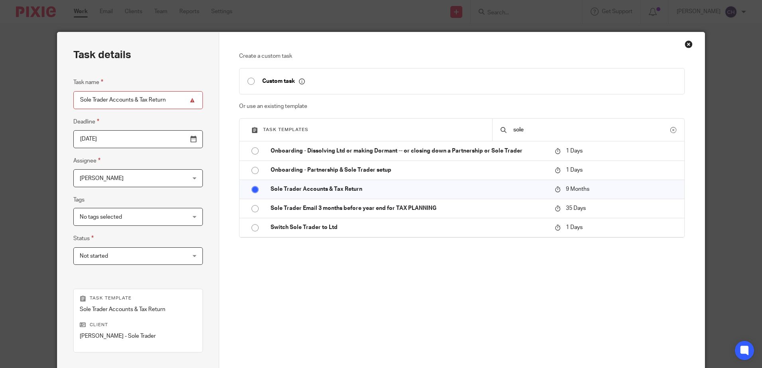
drag, startPoint x: 308, startPoint y: 284, endPoint x: 305, endPoint y: 278, distance: 6.6
click at [307, 281] on div "Create a custom task Custom task Or use an existing template Task templates sol…" at bounding box center [461, 187] width 445 height 271
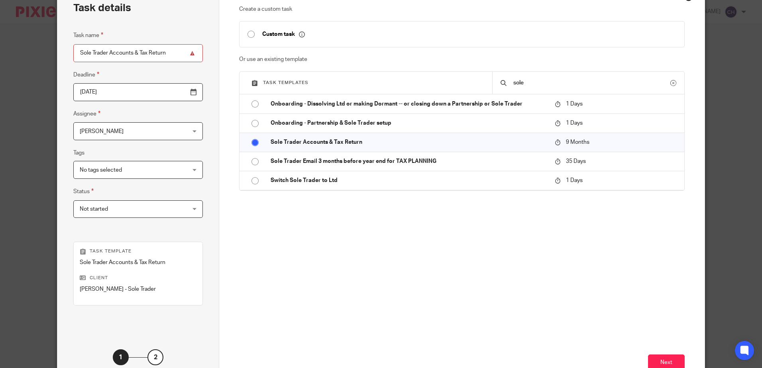
scroll to position [103, 0]
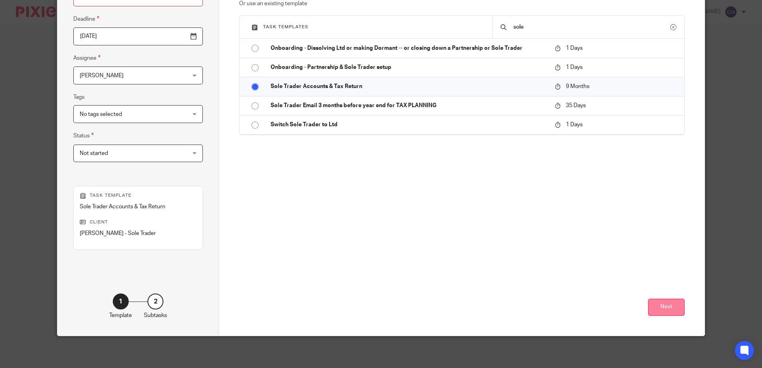
click at [668, 306] on button "Next" at bounding box center [666, 307] width 37 height 17
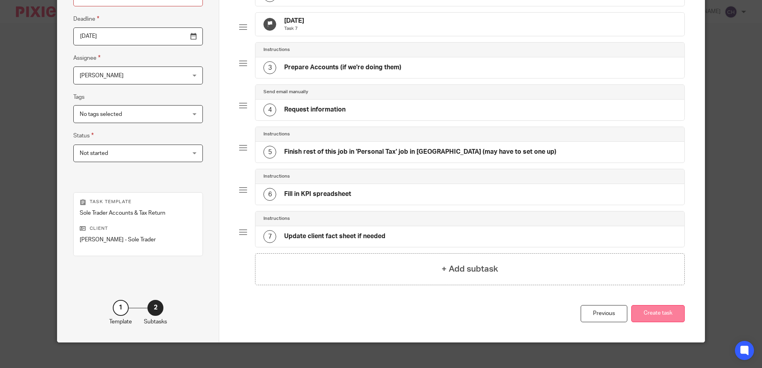
click at [656, 321] on button "Create task" at bounding box center [657, 313] width 53 height 17
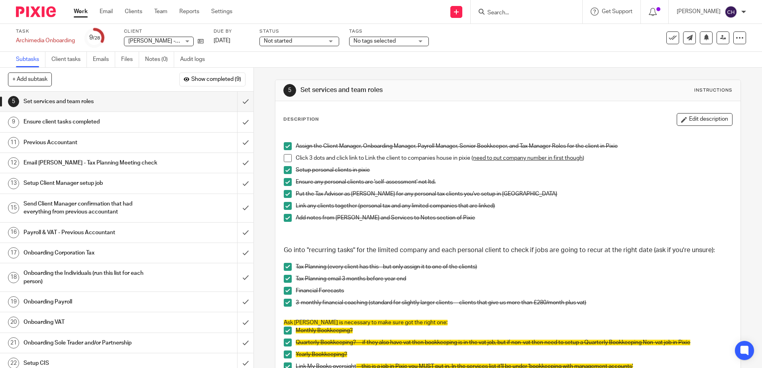
click at [189, 119] on div "Ensure client tasks completed" at bounding box center [126, 122] width 206 height 12
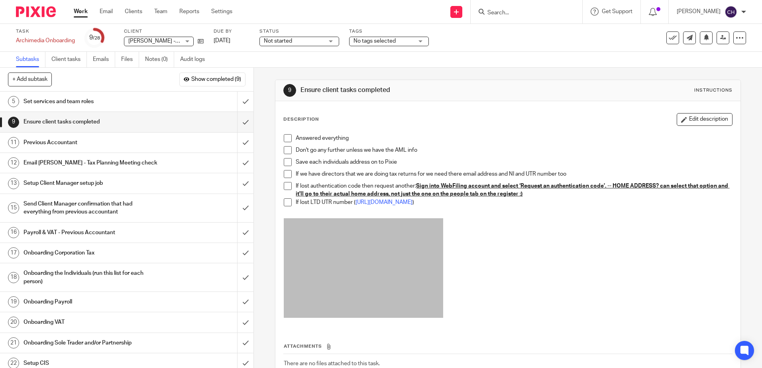
click at [285, 135] on span at bounding box center [288, 138] width 8 height 8
click at [285, 146] on span at bounding box center [288, 150] width 8 height 8
drag, startPoint x: 199, startPoint y: 40, endPoint x: 210, endPoint y: 36, distance: 11.1
click at [200, 40] on icon at bounding box center [201, 41] width 6 height 6
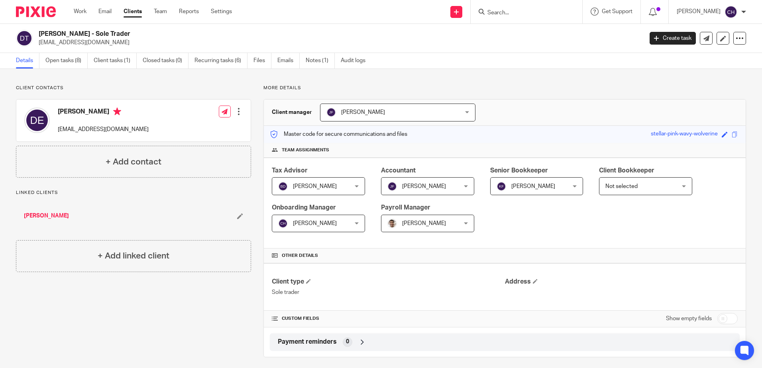
click at [48, 213] on link "[PERSON_NAME]" at bounding box center [46, 216] width 45 height 8
click at [210, 63] on link "Recurring tasks (6)" at bounding box center [220, 61] width 53 height 16
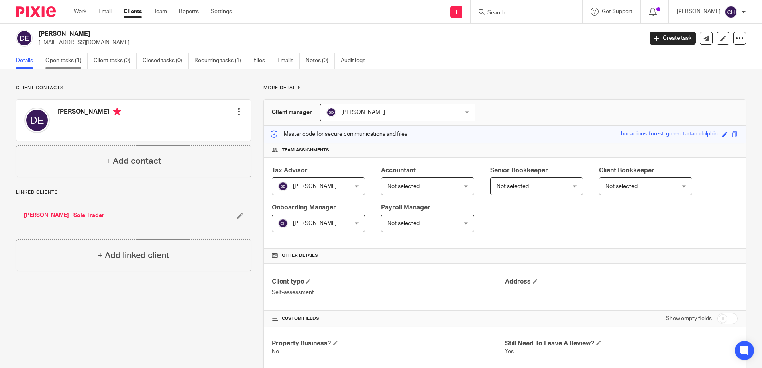
click at [62, 66] on link "Open tasks (1)" at bounding box center [66, 61] width 42 height 16
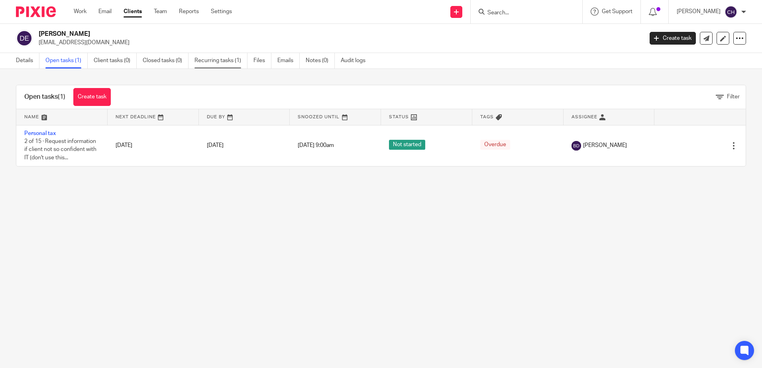
click at [226, 61] on link "Recurring tasks (1)" at bounding box center [220, 61] width 53 height 16
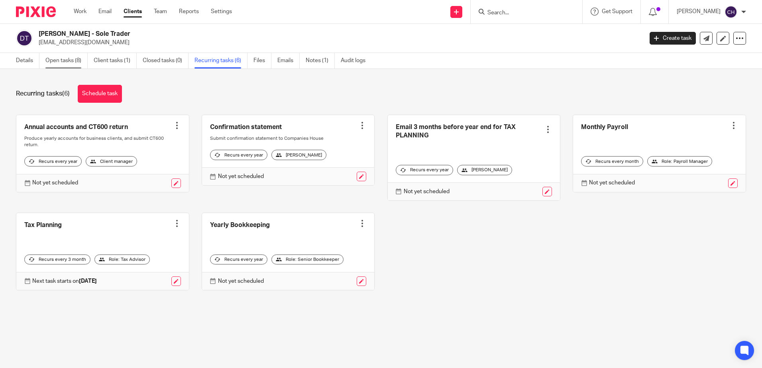
click at [65, 57] on link "Open tasks (8)" at bounding box center [66, 61] width 42 height 16
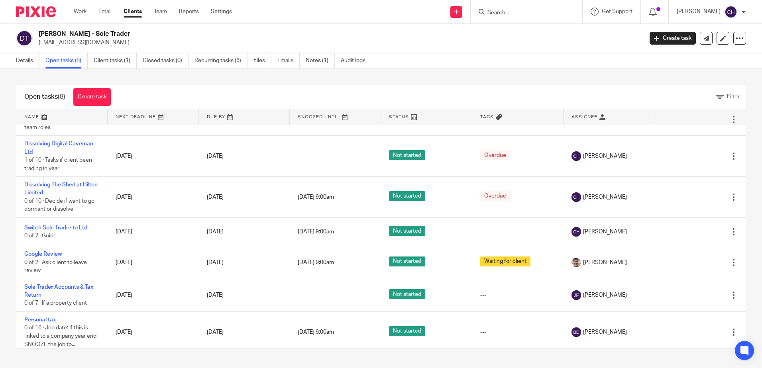
scroll to position [55, 0]
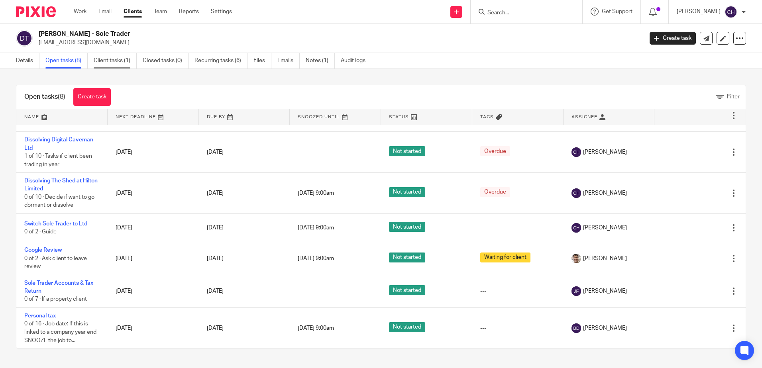
click at [117, 62] on link "Client tasks (1)" at bounding box center [115, 61] width 43 height 16
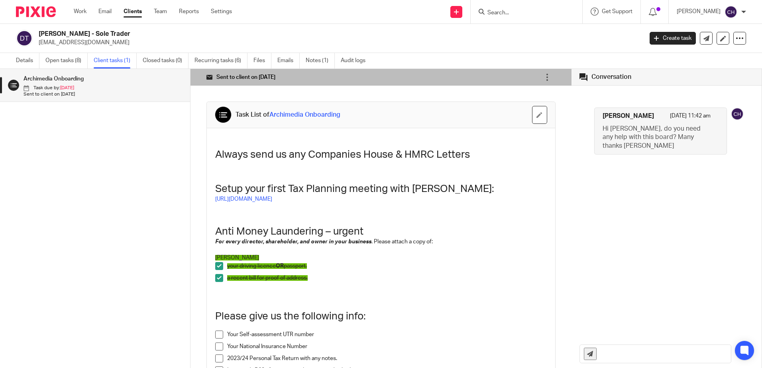
click at [218, 61] on link "Recurring tasks (6)" at bounding box center [220, 61] width 53 height 16
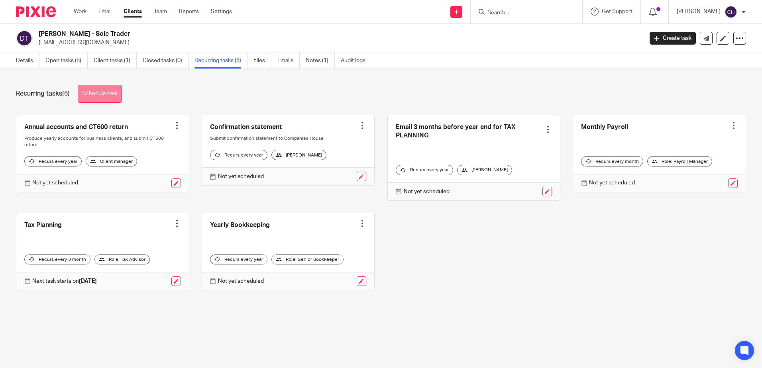
click at [103, 96] on link "Schedule task" at bounding box center [100, 94] width 44 height 18
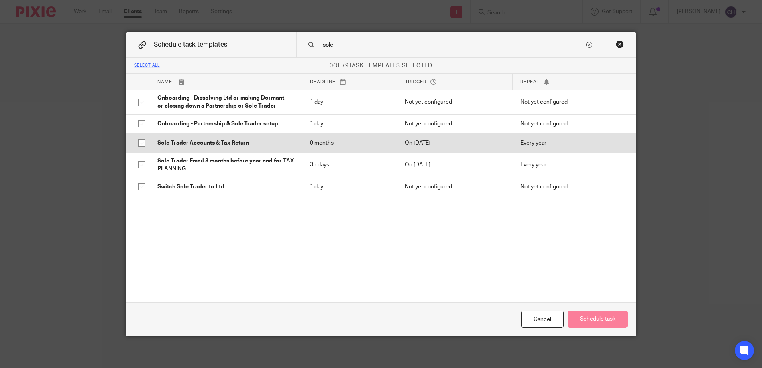
type input "sole"
click at [216, 141] on p "Sole Trader Accounts & Tax Return" at bounding box center [225, 143] width 137 height 8
checkbox input "true"
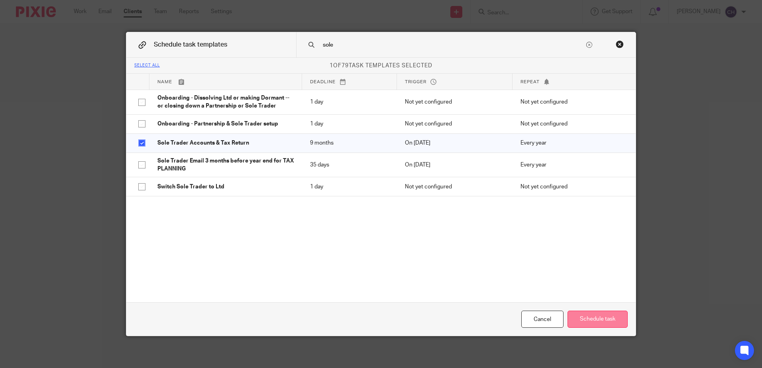
click at [585, 318] on button "Schedule task" at bounding box center [597, 319] width 60 height 17
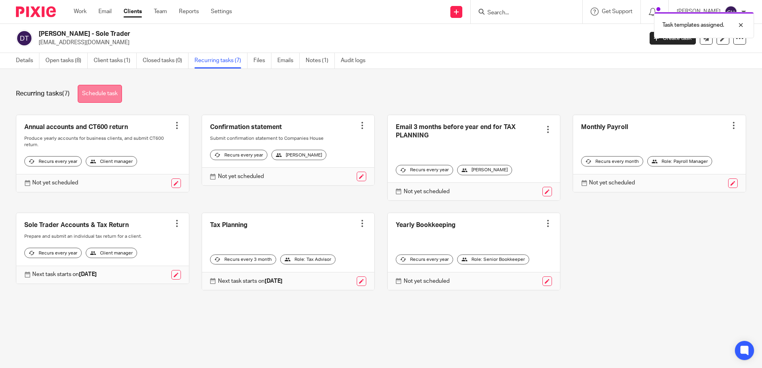
click at [98, 95] on link "Schedule task" at bounding box center [100, 94] width 44 height 18
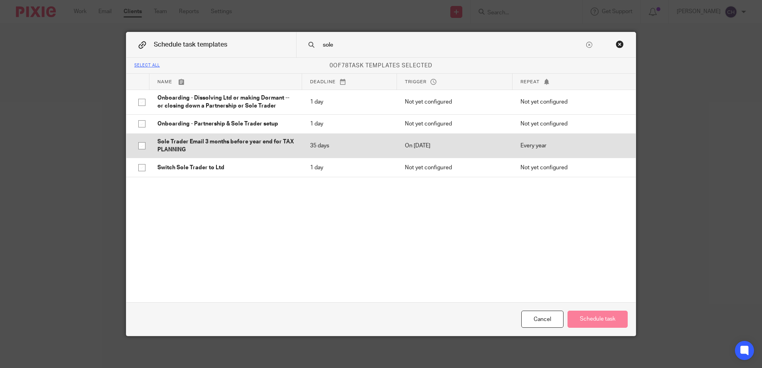
type input "sole"
click at [230, 149] on p "Sole Trader Email 3 months before year end for TAX PLANNING" at bounding box center [225, 146] width 137 height 16
checkbox input "true"
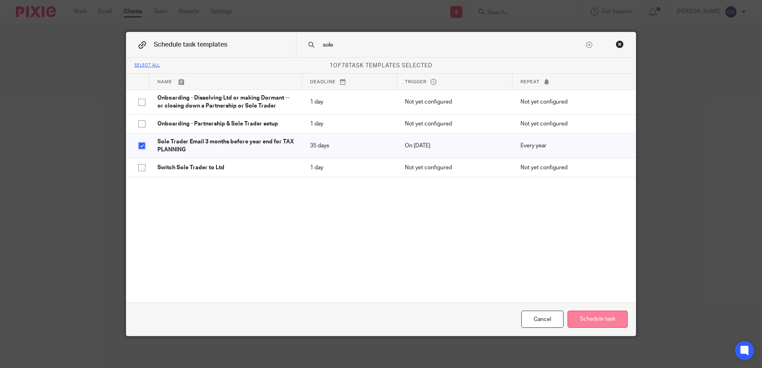
click at [582, 318] on button "Schedule task" at bounding box center [597, 319] width 60 height 17
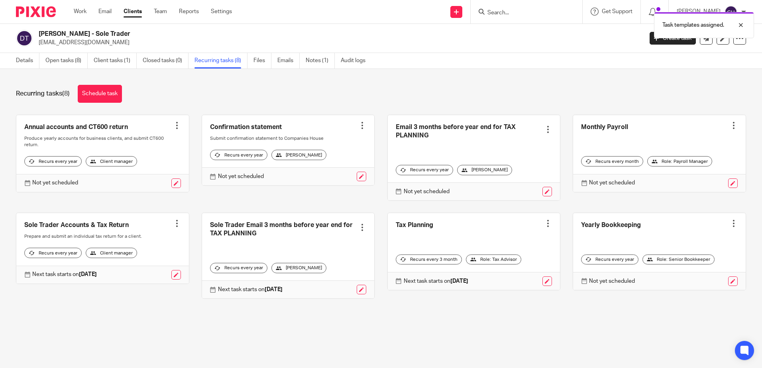
click at [206, 95] on div "Recurring tasks (8) Schedule task" at bounding box center [381, 94] width 730 height 18
click at [173, 98] on div "Recurring tasks (8) Schedule task" at bounding box center [381, 94] width 730 height 18
click at [116, 92] on link "Schedule task" at bounding box center [100, 94] width 44 height 18
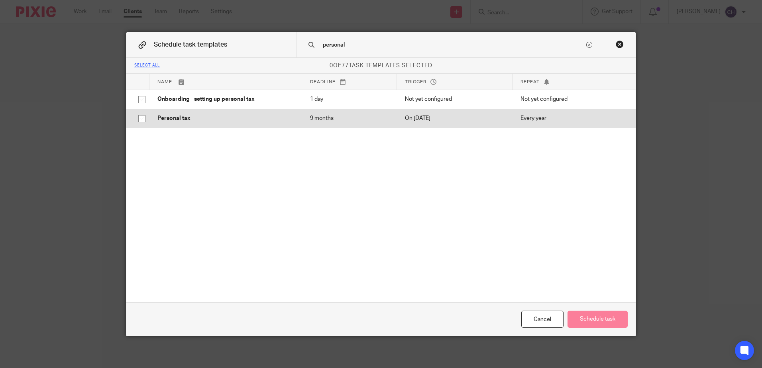
type input "personal"
click at [188, 111] on td "Personal tax" at bounding box center [225, 118] width 153 height 19
checkbox input "true"
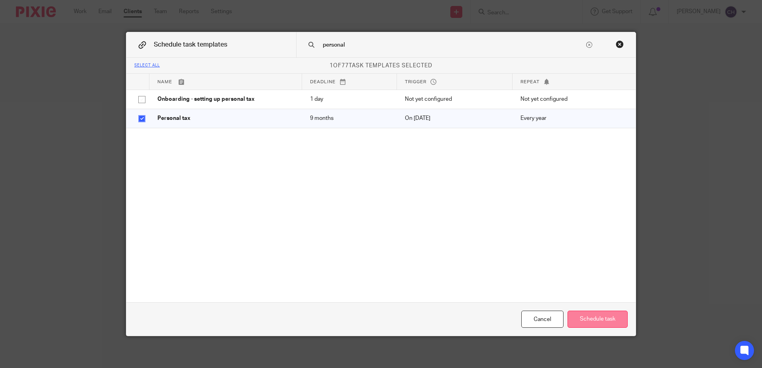
click at [592, 326] on button "Schedule task" at bounding box center [597, 319] width 60 height 17
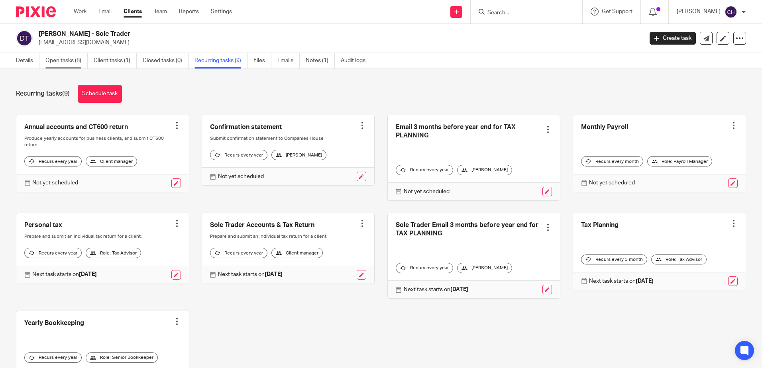
click at [57, 61] on link "Open tasks (8)" at bounding box center [66, 61] width 42 height 16
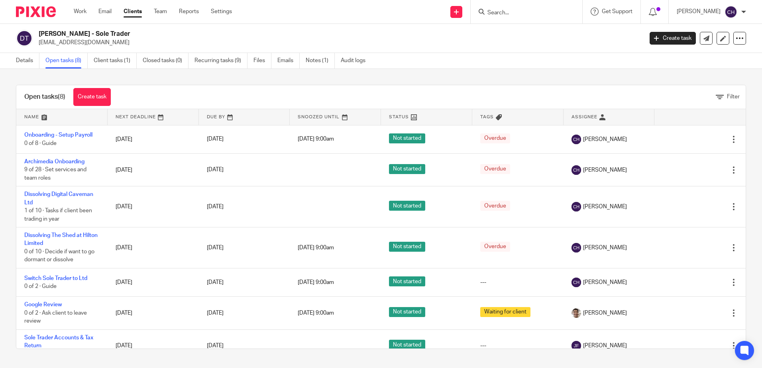
click at [579, 114] on link at bounding box center [608, 117] width 91 height 16
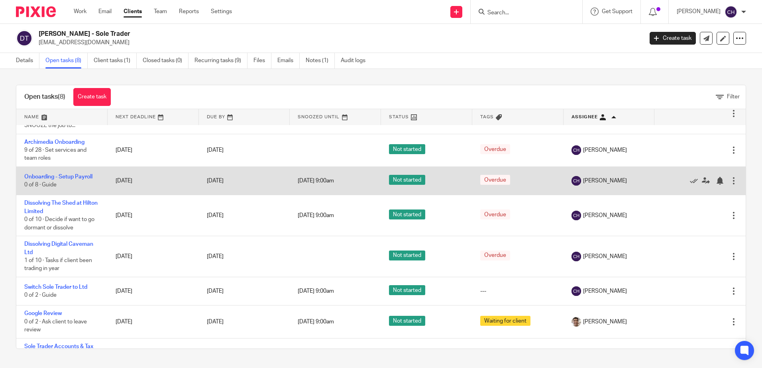
scroll to position [15, 0]
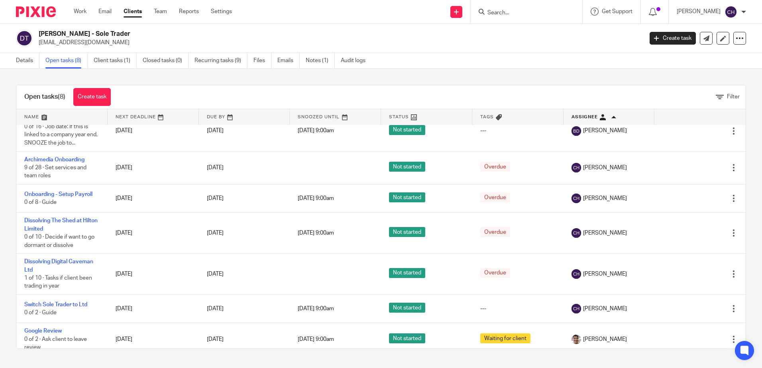
click at [209, 82] on div "Open tasks (8) Create task Filter Name Next Deadline Due By Snoozed Until Statu…" at bounding box center [381, 217] width 762 height 296
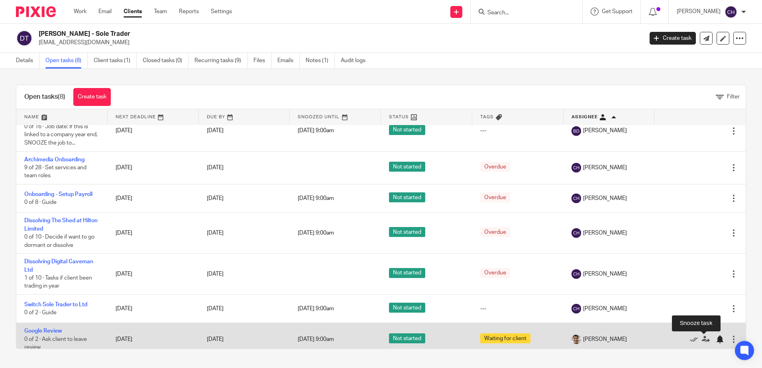
click at [715, 339] on div at bounding box center [719, 339] width 8 height 8
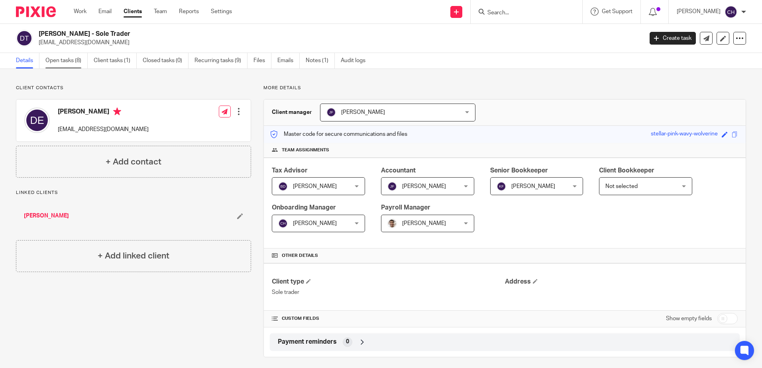
click at [82, 63] on link "Open tasks (8)" at bounding box center [66, 61] width 42 height 16
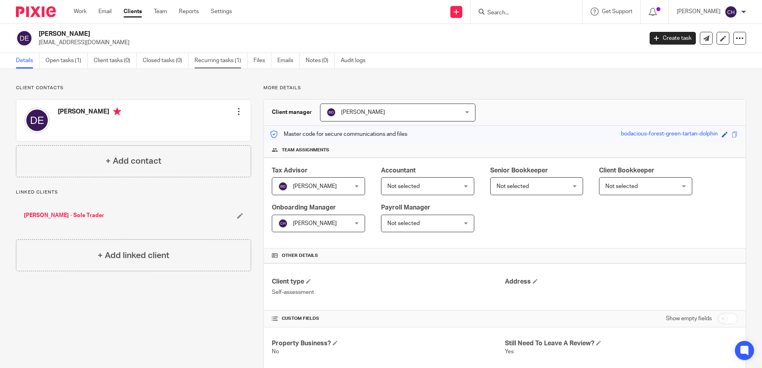
click at [221, 63] on link "Recurring tasks (1)" at bounding box center [220, 61] width 53 height 16
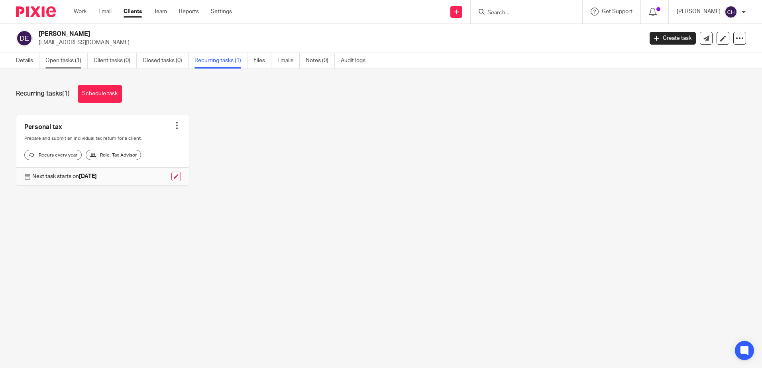
click at [67, 57] on link "Open tasks (1)" at bounding box center [66, 61] width 42 height 16
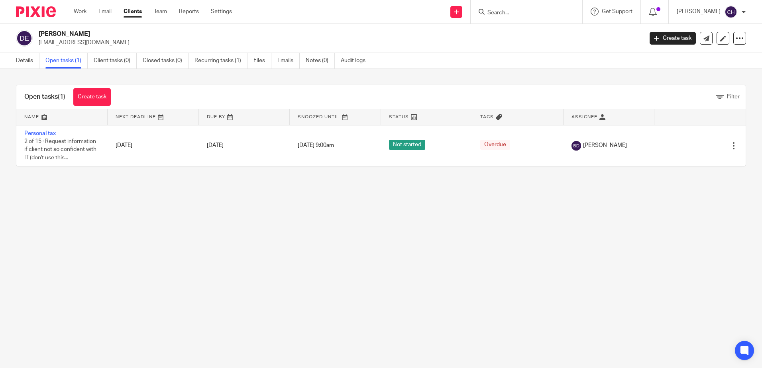
click at [144, 192] on main "Danny Edwards dj_edwards86@hotmail.com Create task Update from Companies House …" at bounding box center [381, 184] width 762 height 368
click at [23, 65] on link "Details" at bounding box center [27, 61] width 23 height 16
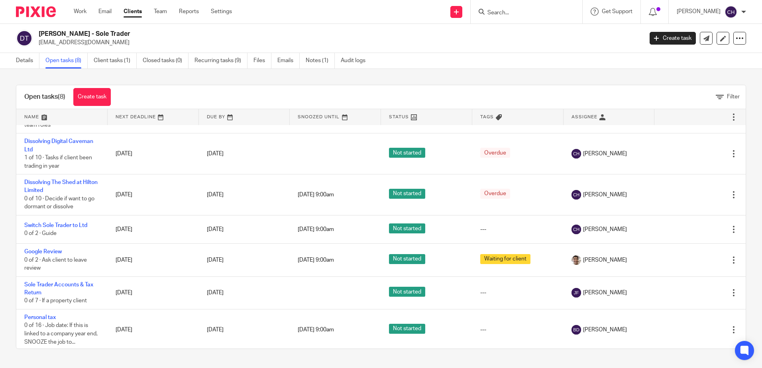
scroll to position [55, 0]
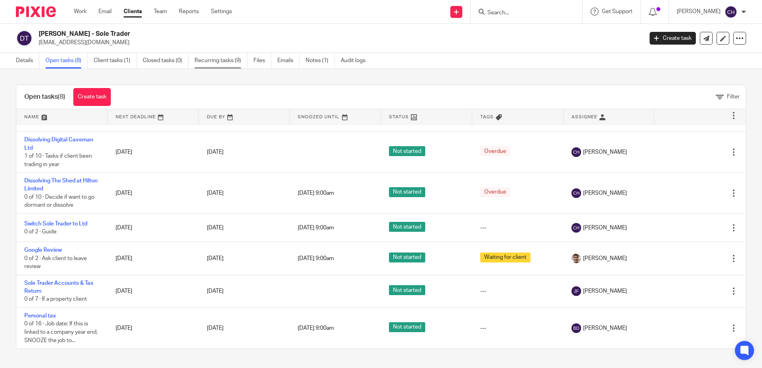
click at [237, 61] on link "Recurring tasks (9)" at bounding box center [220, 61] width 53 height 16
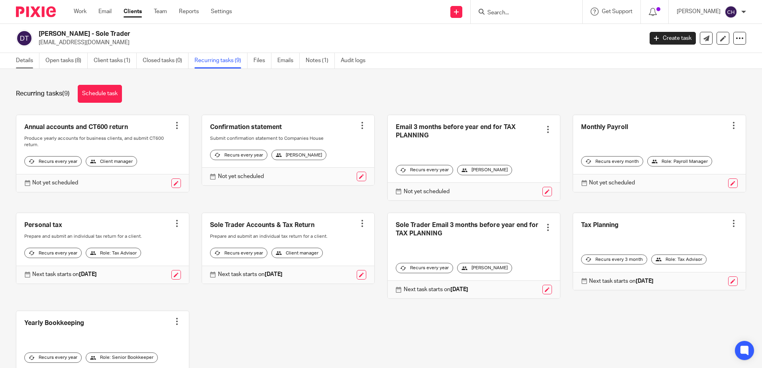
click at [25, 60] on link "Details" at bounding box center [27, 61] width 23 height 16
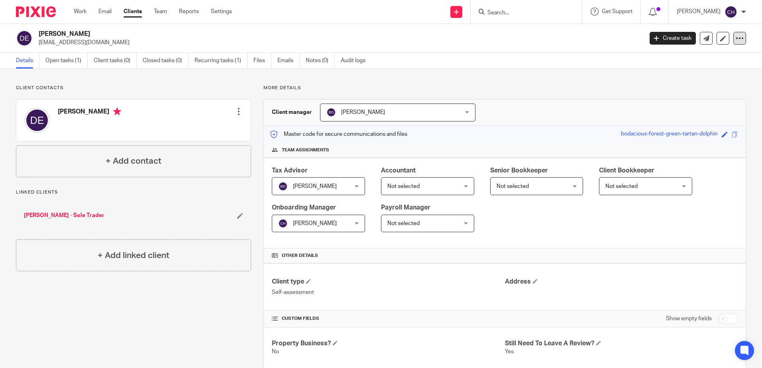
click at [735, 37] on icon at bounding box center [739, 38] width 8 height 8
click at [680, 102] on span "Delete client" at bounding box center [673, 103] width 32 height 6
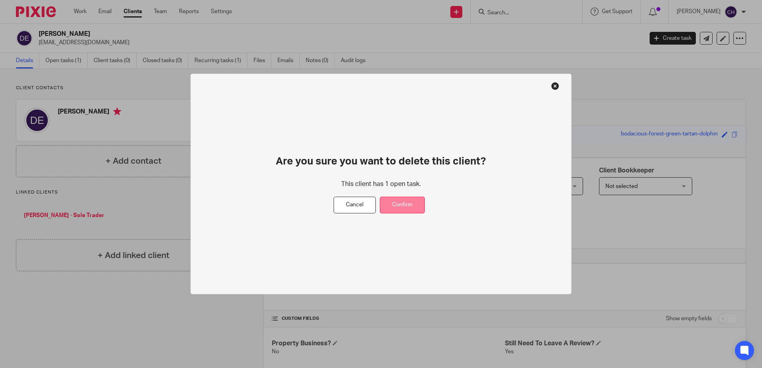
click at [413, 205] on button "Confirm" at bounding box center [402, 205] width 45 height 17
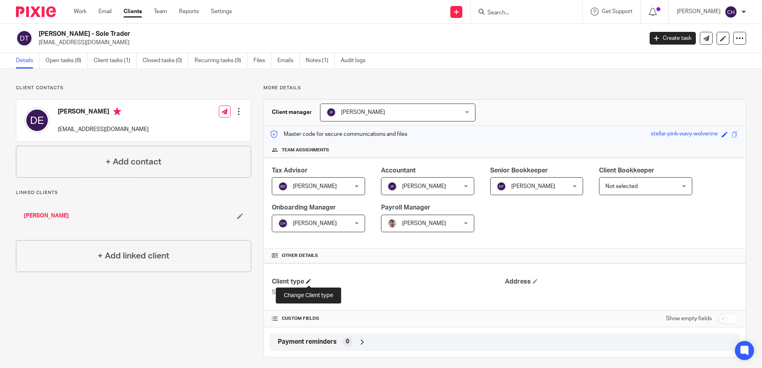
click at [309, 282] on span at bounding box center [308, 281] width 5 height 5
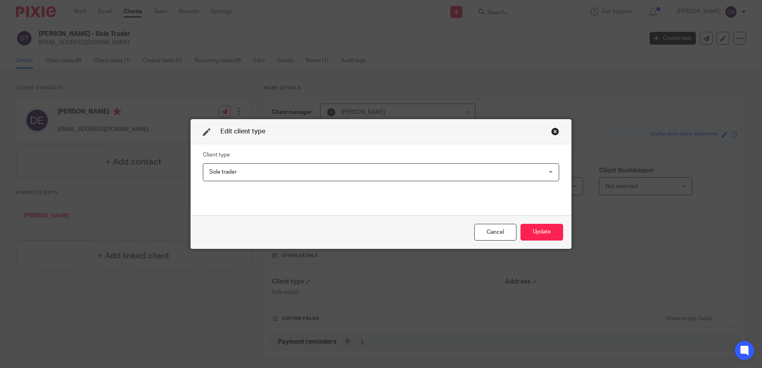
click at [289, 170] on span "Sole trader" at bounding box center [349, 172] width 280 height 17
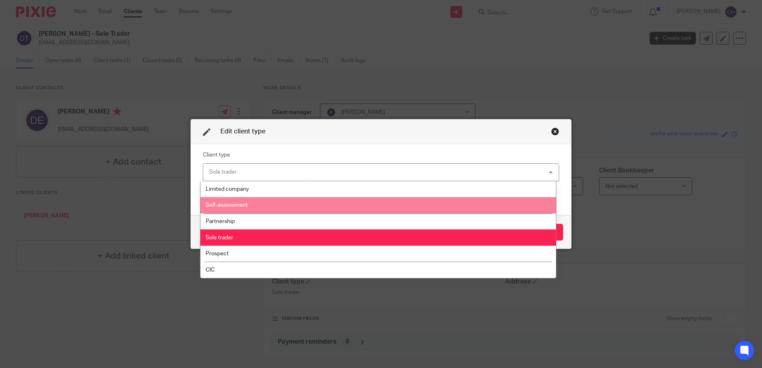
click at [240, 204] on span "Self-assessment" at bounding box center [227, 205] width 42 height 6
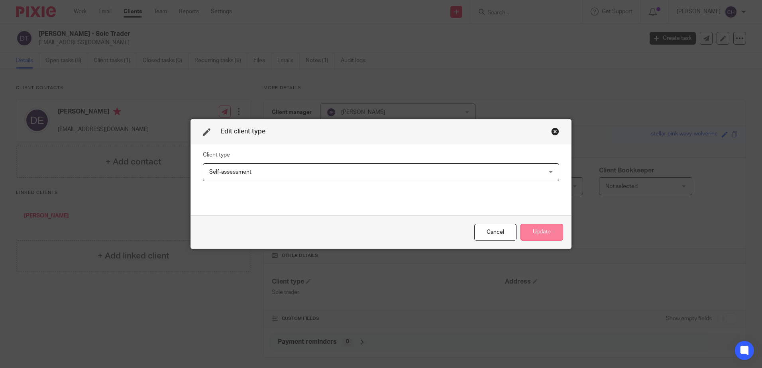
click at [539, 232] on button "Update" at bounding box center [541, 232] width 43 height 17
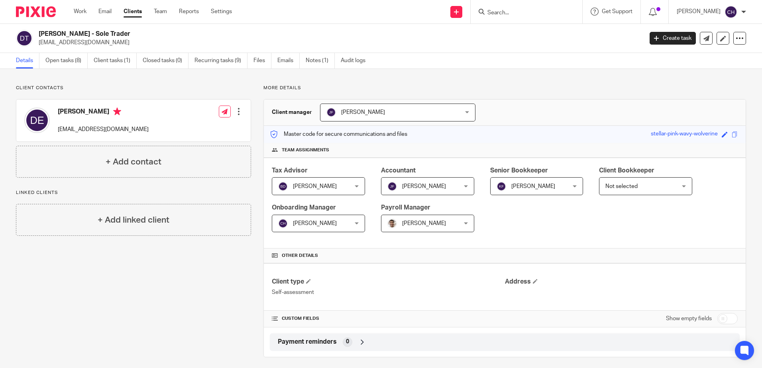
click at [721, 318] on input "checkbox" at bounding box center [727, 318] width 20 height 11
checkbox input "true"
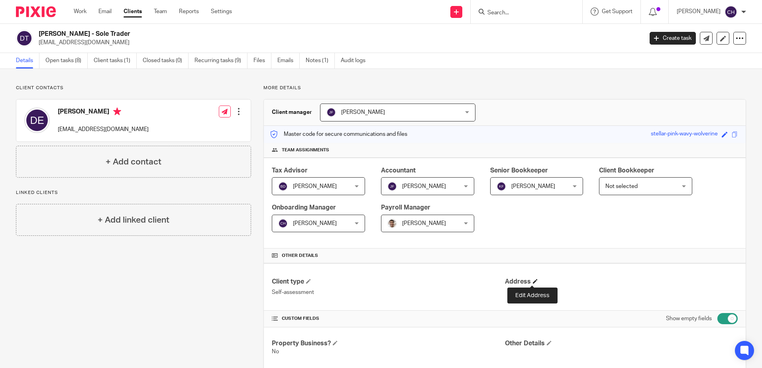
click at [533, 280] on span at bounding box center [535, 281] width 5 height 5
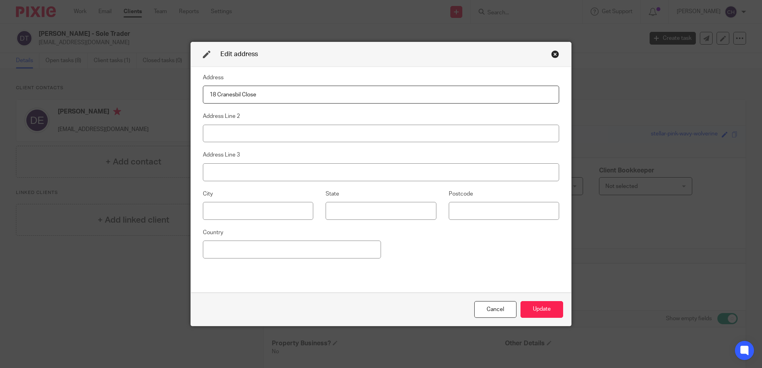
type input "18 Cranesbil Close"
type input "Mickleover"
type input "Derby"
type input "DE3 0HH"
click at [539, 305] on button "Update" at bounding box center [541, 309] width 43 height 17
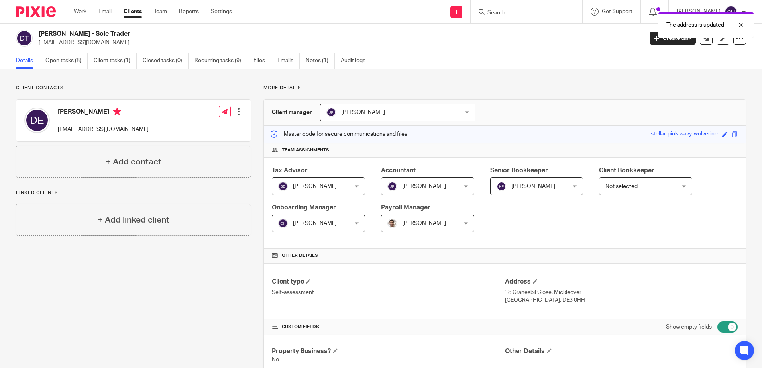
click at [63, 56] on link "Open tasks (8)" at bounding box center [66, 61] width 42 height 16
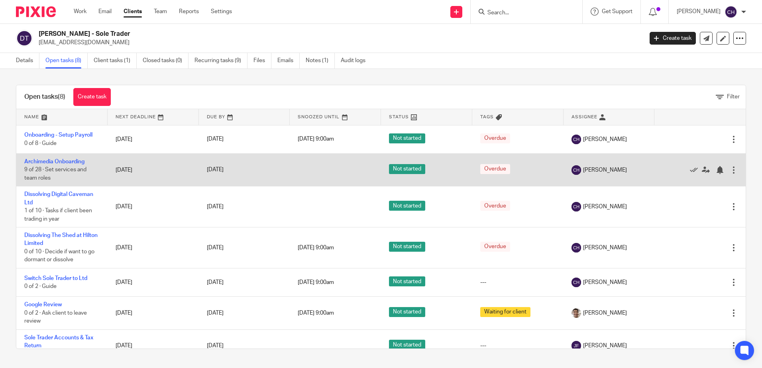
click at [57, 158] on td "Archimedia Onboarding 9 of 28 · Set services and team roles" at bounding box center [61, 169] width 91 height 33
click at [57, 160] on link "Archimedia Onboarding" at bounding box center [54, 162] width 60 height 6
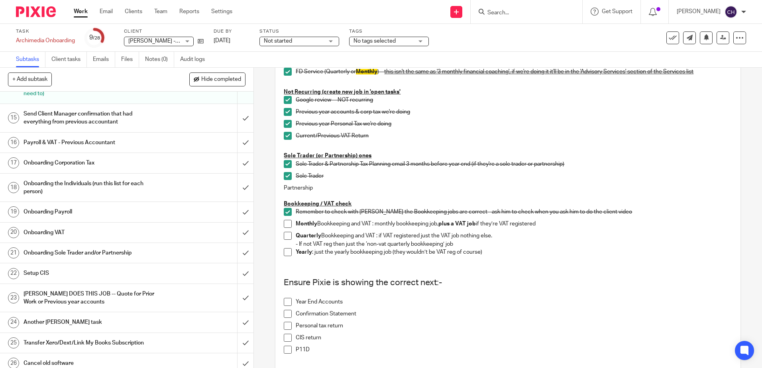
scroll to position [319, 0]
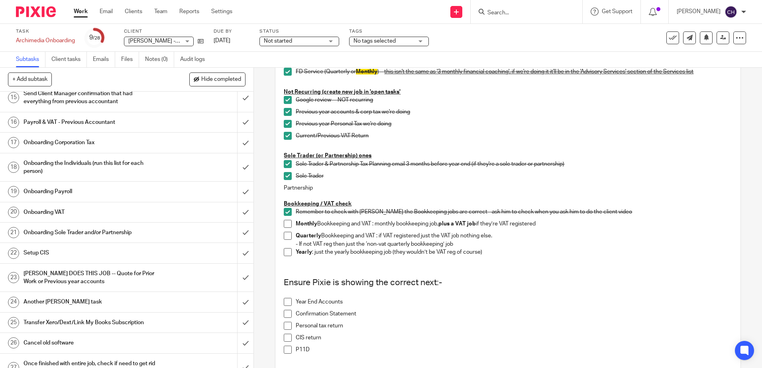
click at [112, 280] on h1 "CHRIS DOES THIS JOB -- Quote for Prior Work or Previous year accounts" at bounding box center [91, 278] width 137 height 20
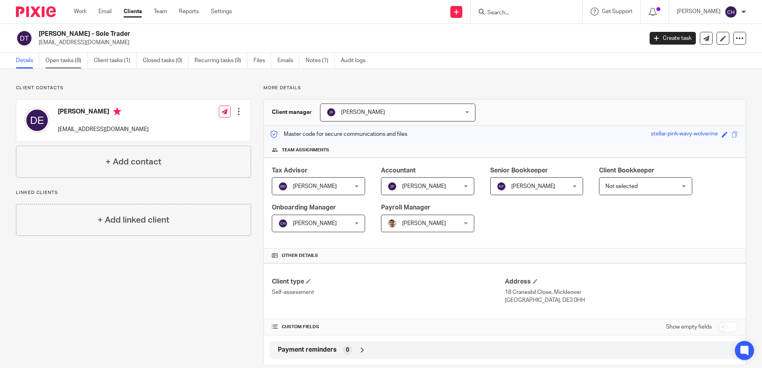
click at [69, 56] on link "Open tasks (8)" at bounding box center [66, 61] width 42 height 16
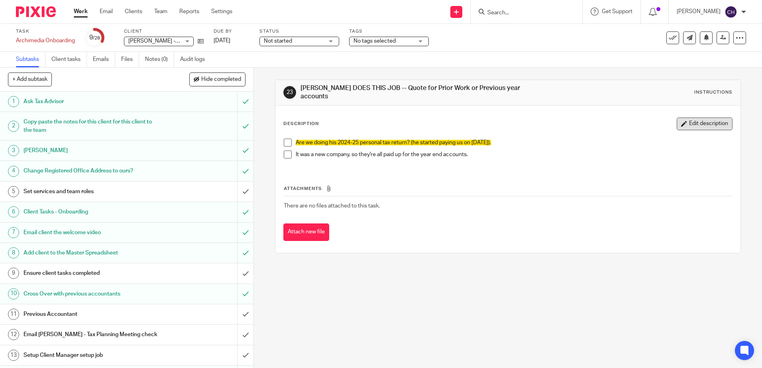
click at [686, 122] on button "Edit description" at bounding box center [704, 123] width 56 height 13
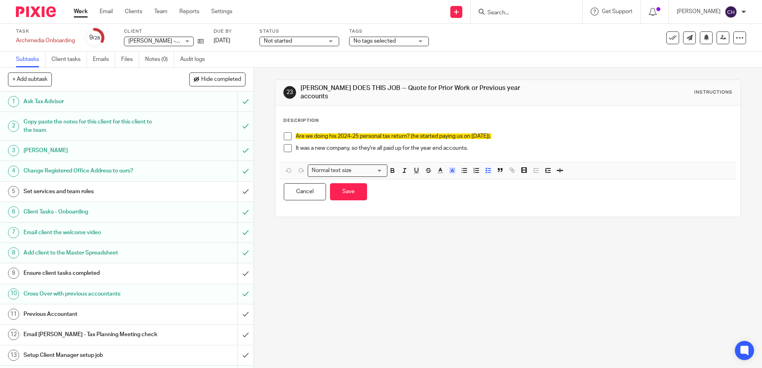
click at [508, 144] on p "It was a new company, so they're all paid up for the year end accounts." at bounding box center [514, 148] width 436 height 8
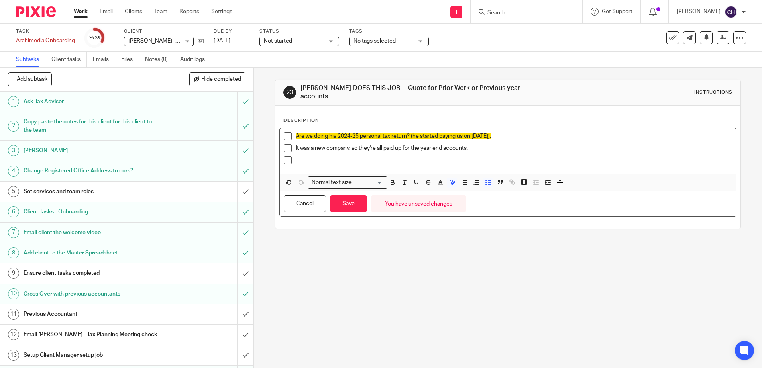
click at [292, 134] on li "Are we doing his 2024-25 personal tax return? (he started paying us on 09/10/20…" at bounding box center [508, 138] width 448 height 12
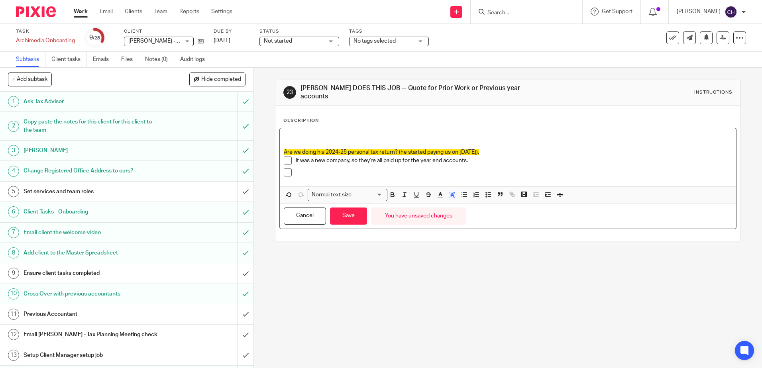
click at [291, 132] on p at bounding box center [508, 136] width 448 height 8
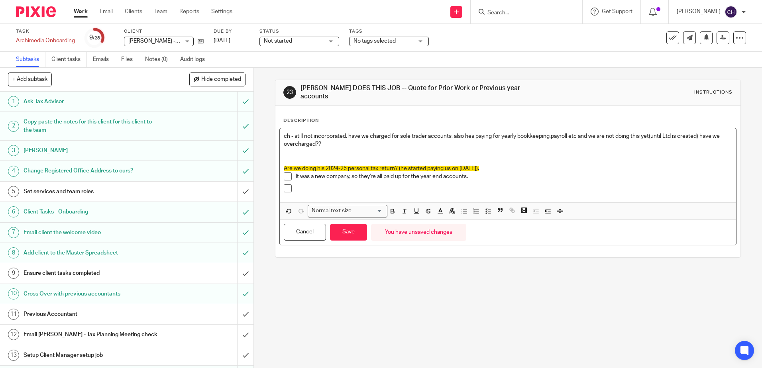
click at [551, 133] on p "ch - still not incorporated, have we charged for sole trader accounts, also hes…" at bounding box center [508, 140] width 448 height 16
click at [288, 132] on p "ch - still not incorporated, have we charged for sole trader accounts, also hes…" at bounding box center [508, 140] width 448 height 16
drag, startPoint x: 344, startPoint y: 141, endPoint x: 250, endPoint y: 117, distance: 96.6
click at [250, 117] on div "+ Add subtask Hide completed Cancel + Add 1 Ask Tax Advisor 2 Copy paste the no…" at bounding box center [381, 218] width 762 height 300
click at [449, 210] on icon "button" at bounding box center [451, 211] width 7 height 7
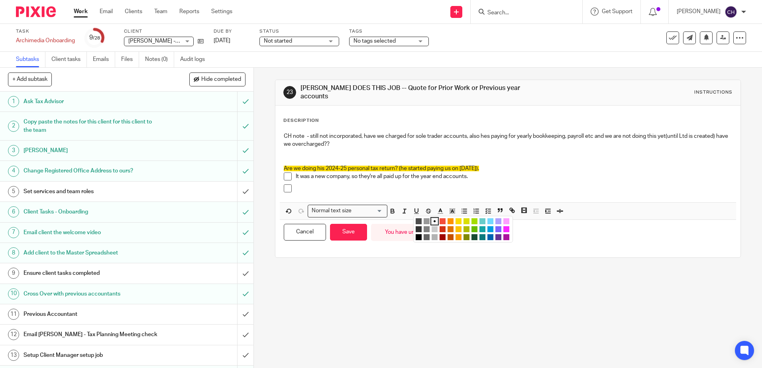
click at [503, 218] on li "color:#FDA1FF" at bounding box center [506, 221] width 6 height 6
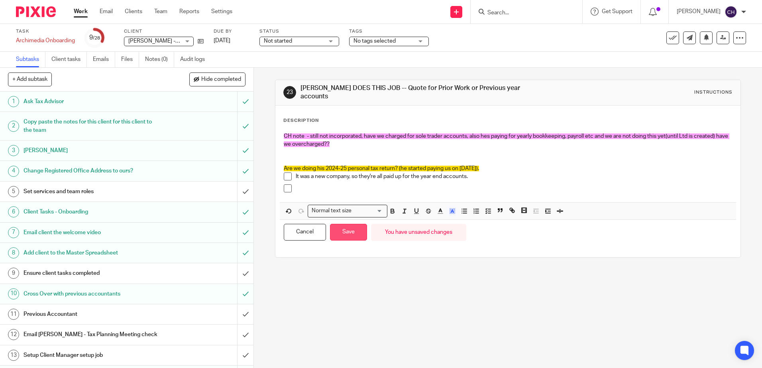
click at [345, 230] on button "Save" at bounding box center [348, 232] width 37 height 17
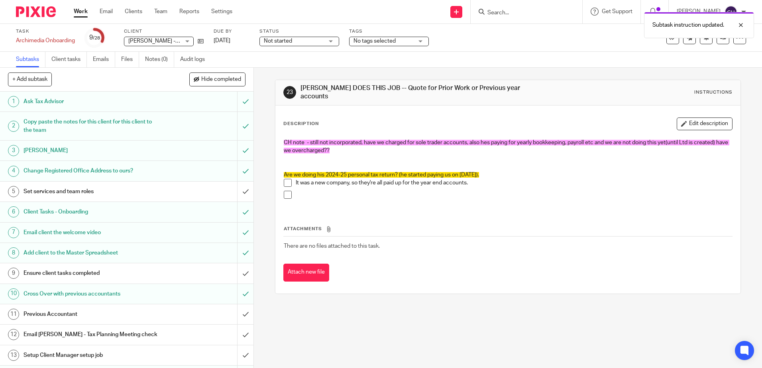
click at [360, 304] on div "23 CHRIS DOES THIS JOB -- Quote for Prior Work or Previous year accounts Instru…" at bounding box center [508, 218] width 508 height 300
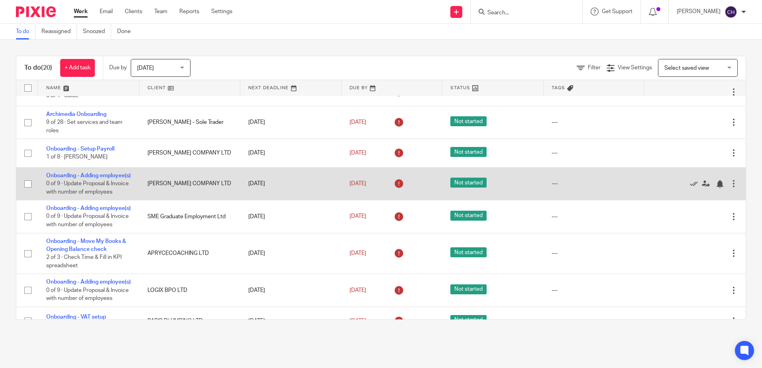
scroll to position [159, 0]
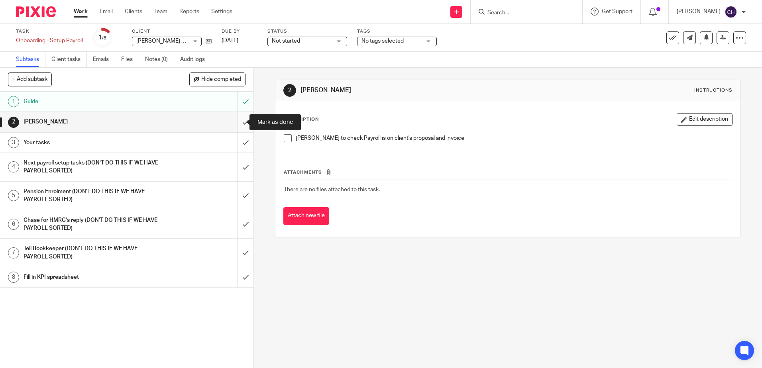
click at [237, 120] on input "submit" at bounding box center [126, 122] width 253 height 20
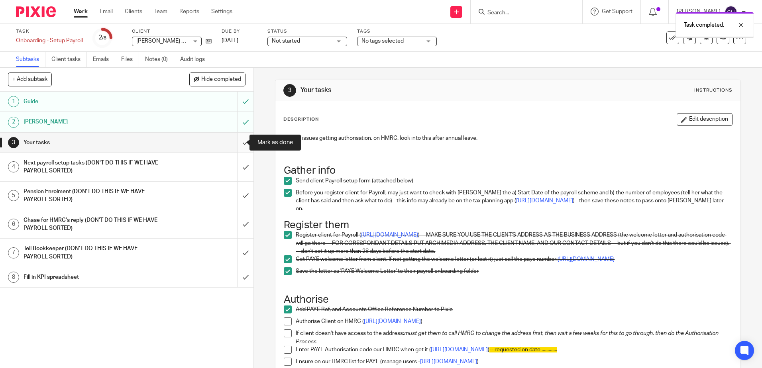
click at [237, 143] on input "submit" at bounding box center [126, 143] width 253 height 20
click at [237, 170] on input "submit" at bounding box center [126, 167] width 253 height 28
click at [236, 199] on input "submit" at bounding box center [126, 196] width 253 height 28
drag, startPoint x: 236, startPoint y: 221, endPoint x: 237, endPoint y: 226, distance: 5.3
click at [237, 224] on input "submit" at bounding box center [126, 224] width 253 height 28
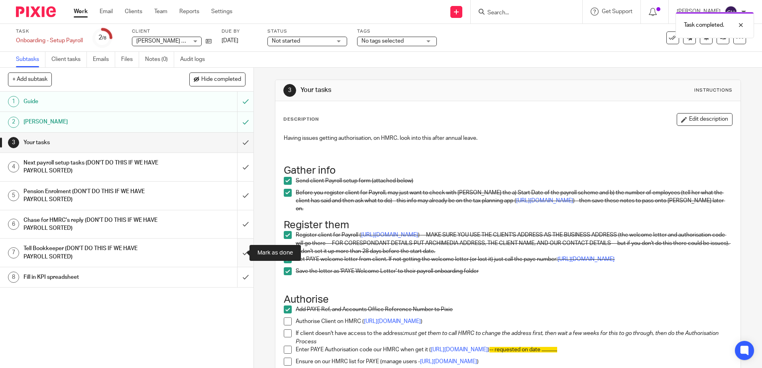
click at [239, 255] on input "submit" at bounding box center [126, 253] width 253 height 28
click at [237, 280] on input "submit" at bounding box center [126, 277] width 253 height 20
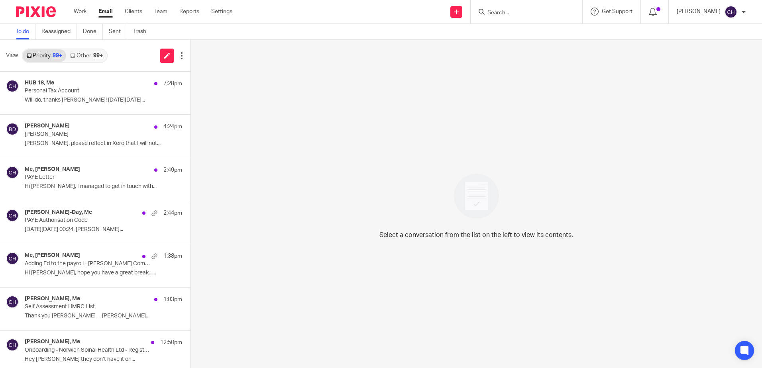
click at [520, 18] on div at bounding box center [526, 11] width 112 height 23
click at [525, 8] on form at bounding box center [528, 12] width 85 height 10
click at [517, 10] on input "Search" at bounding box center [522, 13] width 72 height 7
type input "o"
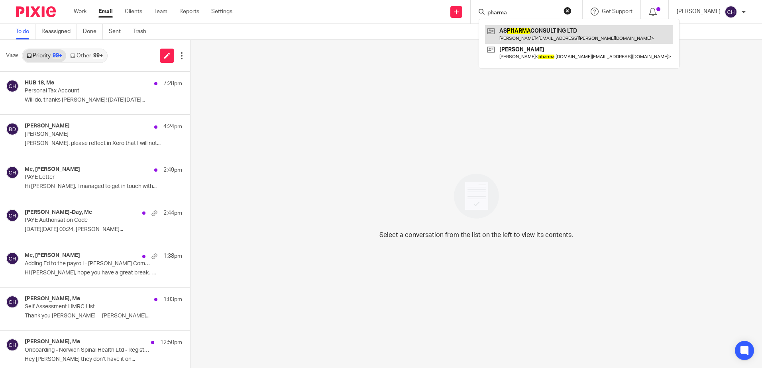
type input "pharma"
click at [532, 31] on link at bounding box center [579, 34] width 188 height 18
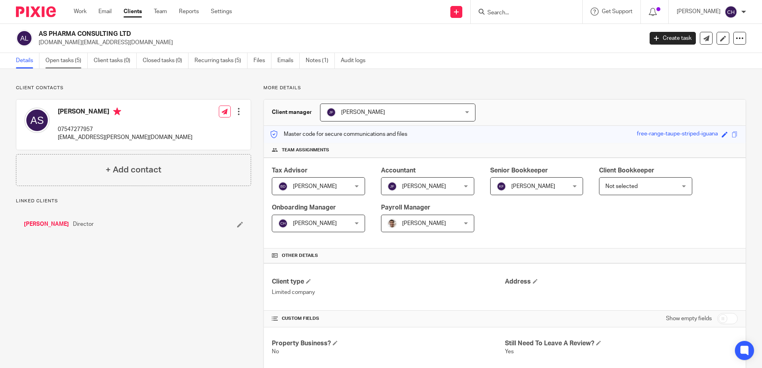
click at [70, 55] on link "Open tasks (5)" at bounding box center [66, 61] width 42 height 16
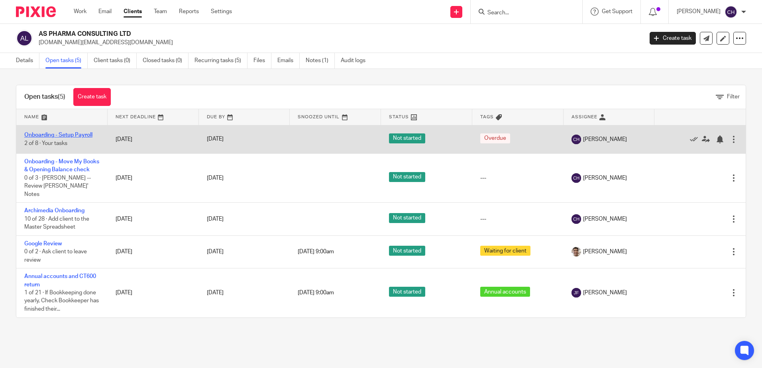
click at [57, 135] on link "Onboarding - Setup Payroll" at bounding box center [58, 135] width 68 height 6
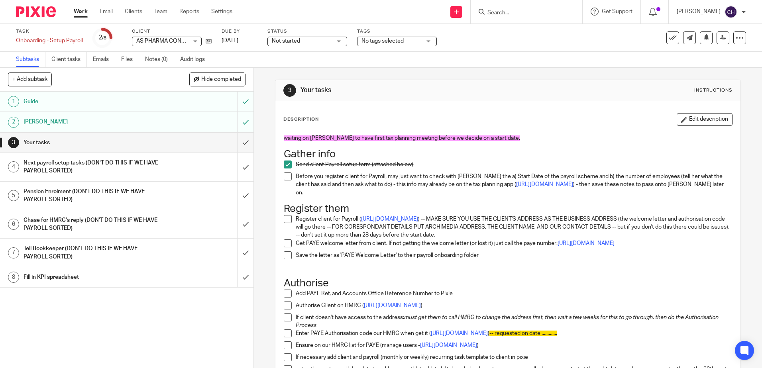
click at [213, 41] on div "Task Onboarding - Setup Payroll Save Onboarding - Setup Payroll 2 /8 Client AS …" at bounding box center [320, 37] width 608 height 19
click at [210, 41] on icon at bounding box center [209, 41] width 6 height 6
drag, startPoint x: 446, startPoint y: 133, endPoint x: 550, endPoint y: 131, distance: 104.0
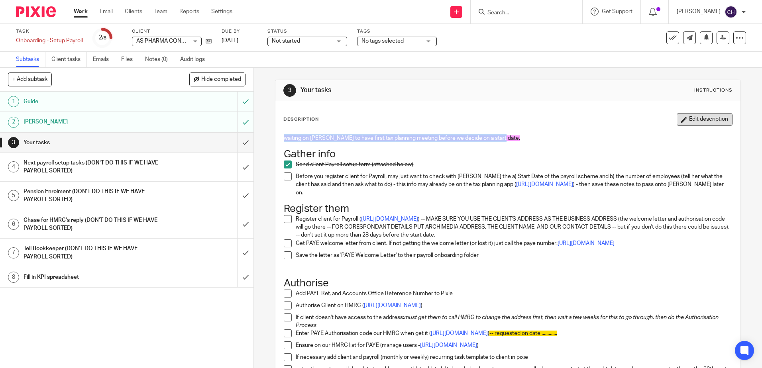
click at [685, 123] on button "Edit description" at bounding box center [704, 119] width 56 height 13
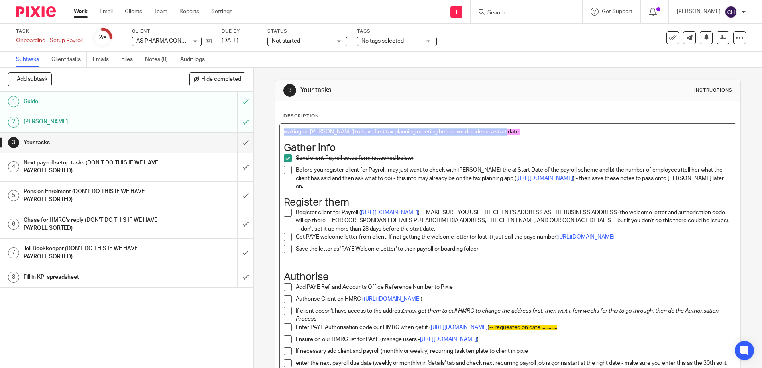
click at [501, 135] on p "waiting on Barbara to have first tax planning meeting before we decide on a sta…" at bounding box center [508, 132] width 448 height 8
click at [501, 134] on p "waiting on Barbara to have first tax planning meeting before we decide on a sta…" at bounding box center [508, 132] width 448 height 8
drag, startPoint x: 505, startPoint y: 132, endPoint x: 230, endPoint y: 130, distance: 275.6
click at [230, 130] on div "+ Add subtask Hide completed Cancel + Add 1 Guide 2 Chase Chris 3 Your tasks 4 …" at bounding box center [381, 218] width 762 height 300
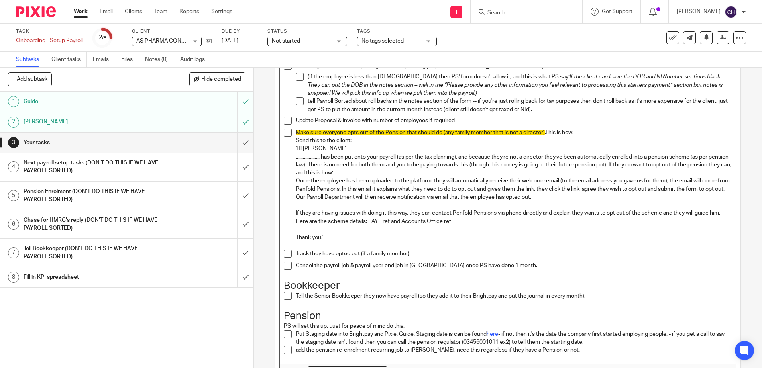
scroll to position [667, 0]
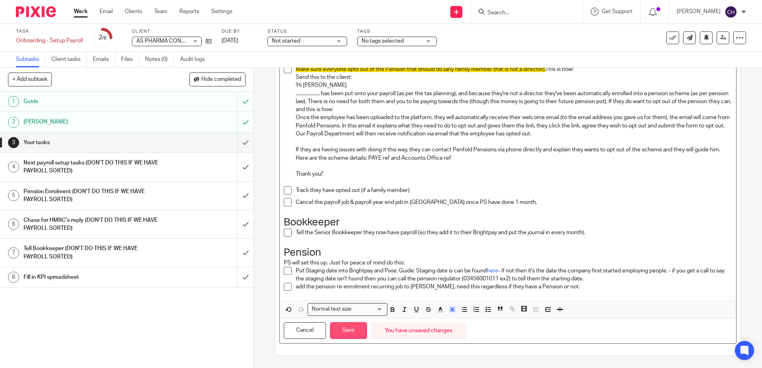
click at [350, 326] on button "Save" at bounding box center [348, 330] width 37 height 17
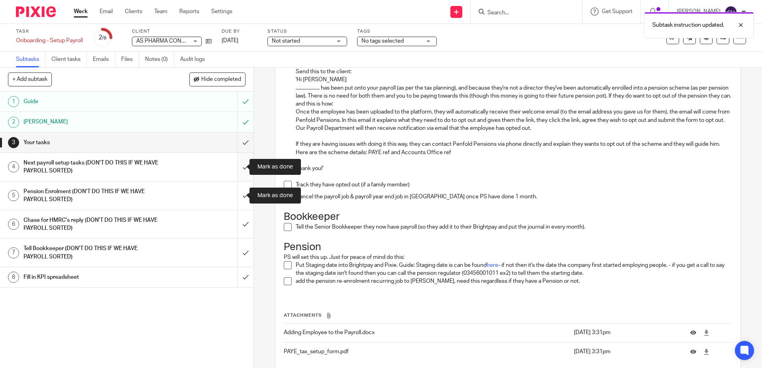
scroll to position [674, 0]
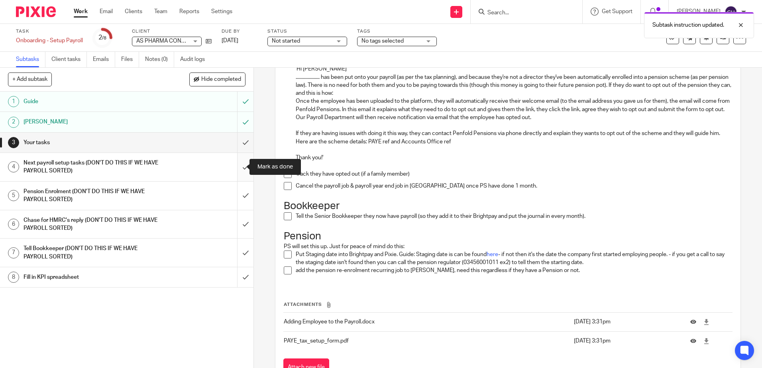
click at [235, 167] on input "submit" at bounding box center [126, 167] width 253 height 28
click at [237, 195] on input "submit" at bounding box center [126, 196] width 253 height 28
click at [238, 225] on input "submit" at bounding box center [126, 224] width 253 height 28
click at [239, 253] on input "submit" at bounding box center [126, 253] width 253 height 28
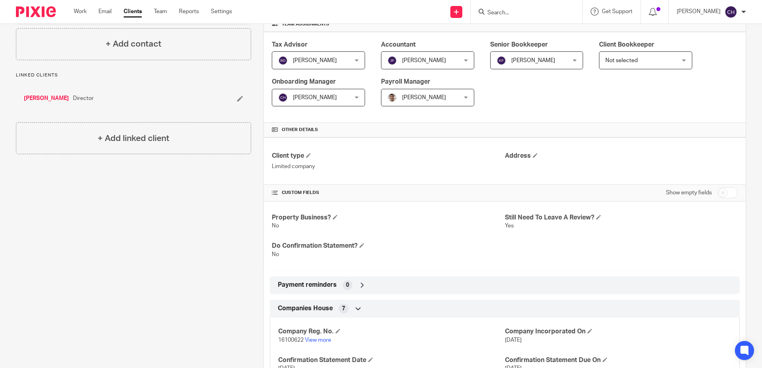
scroll to position [21, 0]
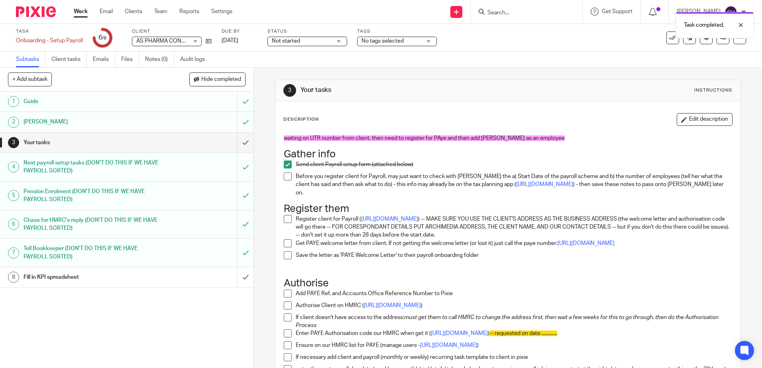
click at [42, 7] on img at bounding box center [36, 11] width 40 height 11
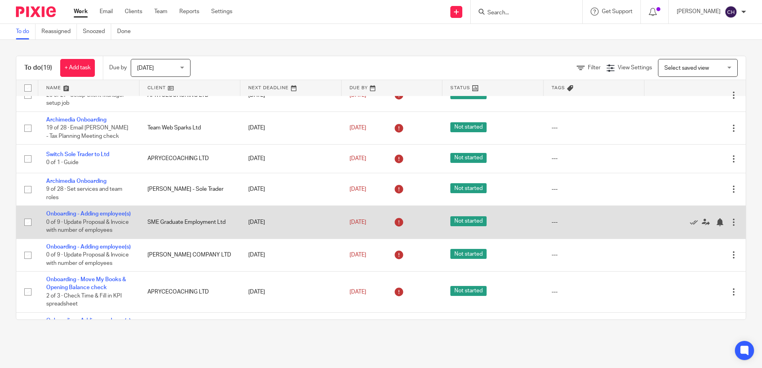
scroll to position [80, 0]
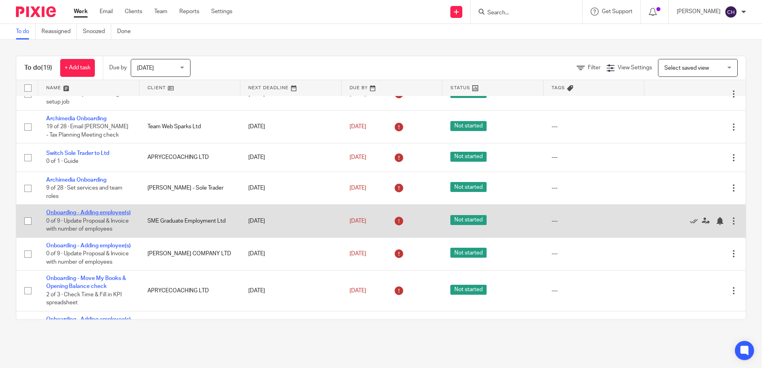
click at [53, 211] on link "Onboarding - Adding employee(s)" at bounding box center [88, 213] width 84 height 6
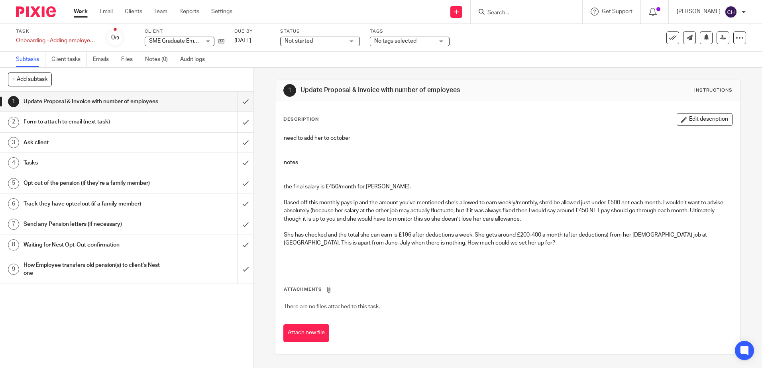
click at [535, 12] on input "Search" at bounding box center [522, 13] width 72 height 7
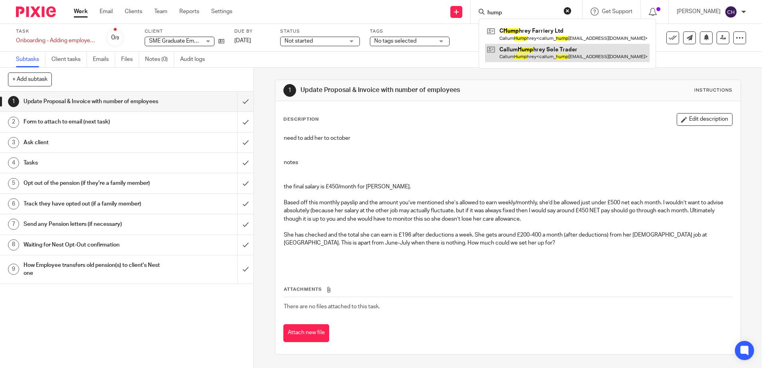
type input "hump"
click at [559, 50] on link at bounding box center [567, 53] width 164 height 18
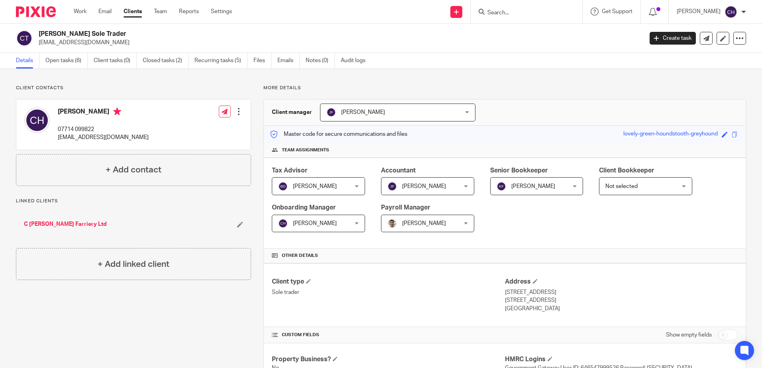
click at [57, 222] on link "C [PERSON_NAME] Farriery Ltd" at bounding box center [65, 224] width 83 height 8
click at [67, 64] on link "Open tasks (6)" at bounding box center [66, 61] width 42 height 16
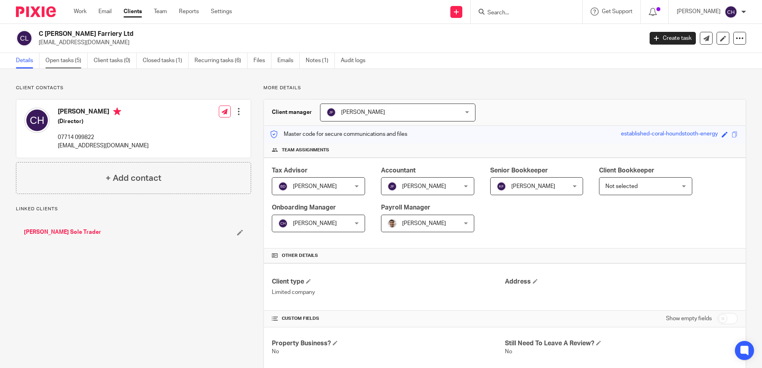
click at [67, 57] on link "Open tasks (5)" at bounding box center [66, 61] width 42 height 16
